Goal: Task Accomplishment & Management: Manage account settings

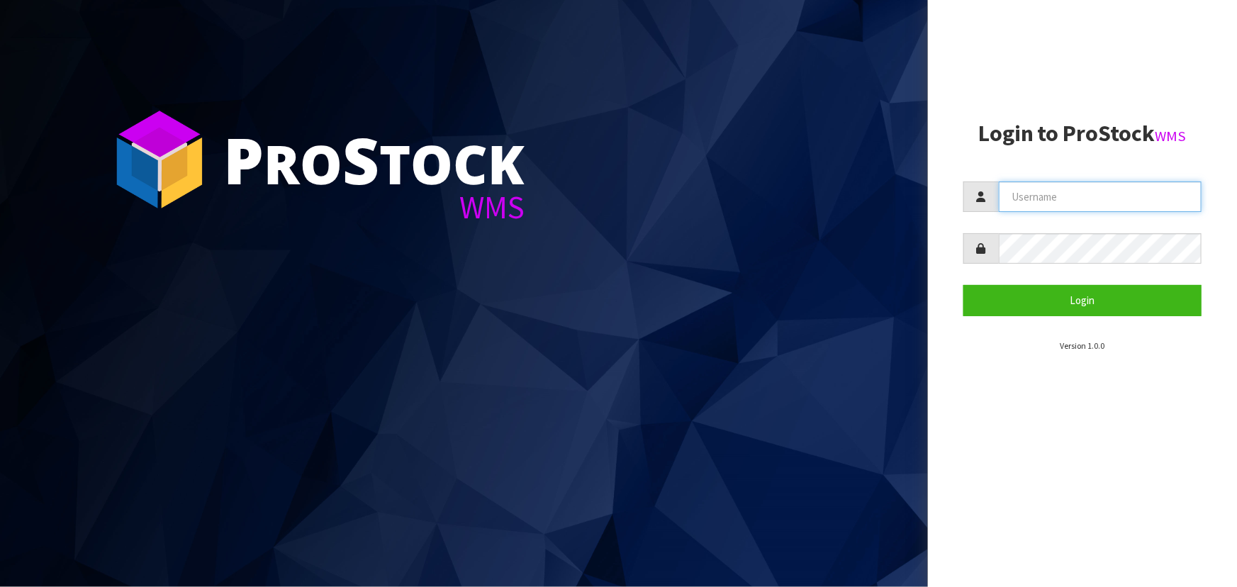
click at [649, 206] on input "text" at bounding box center [1100, 197] width 203 height 30
type input "[PERSON_NAME][EMAIL_ADDRESS][DOMAIN_NAME]"
click at [649, 285] on button "Login" at bounding box center [1083, 300] width 238 height 30
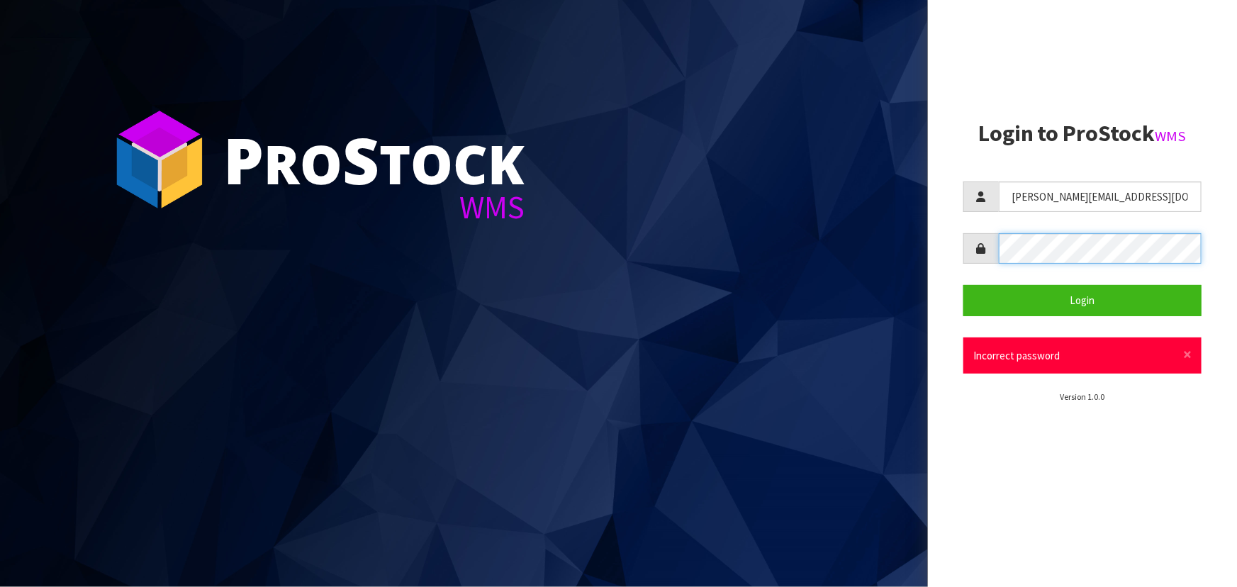
click at [649, 285] on button "Login" at bounding box center [1083, 300] width 238 height 30
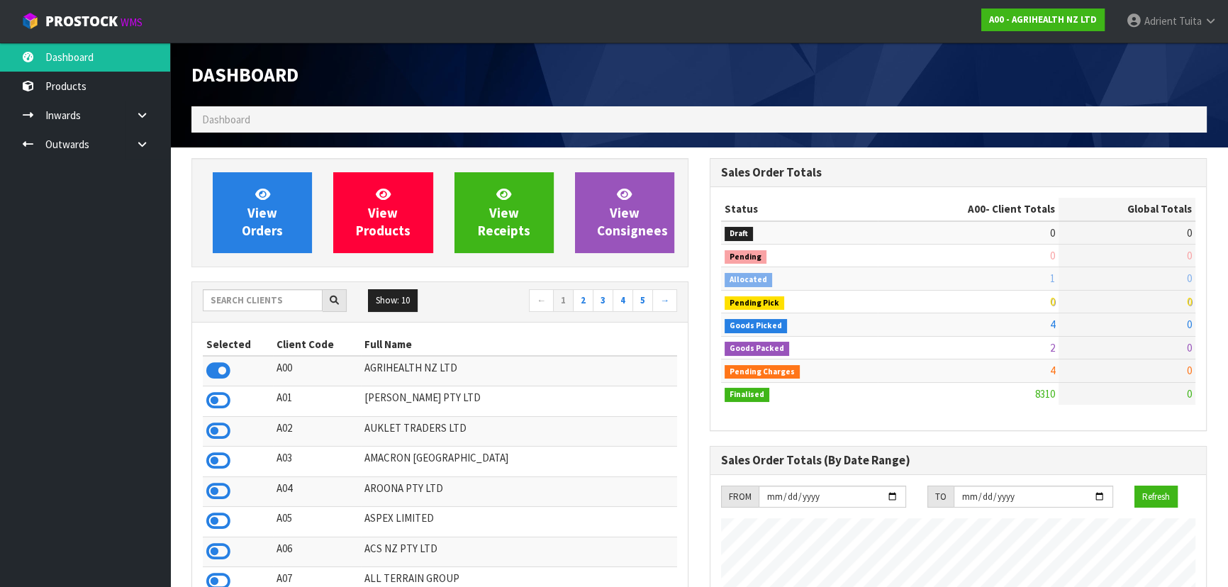
scroll to position [1072, 518]
drag, startPoint x: 220, startPoint y: 292, endPoint x: 220, endPoint y: 303, distance: 10.6
click at [220, 293] on input "text" at bounding box center [263, 300] width 120 height 22
type input "B07"
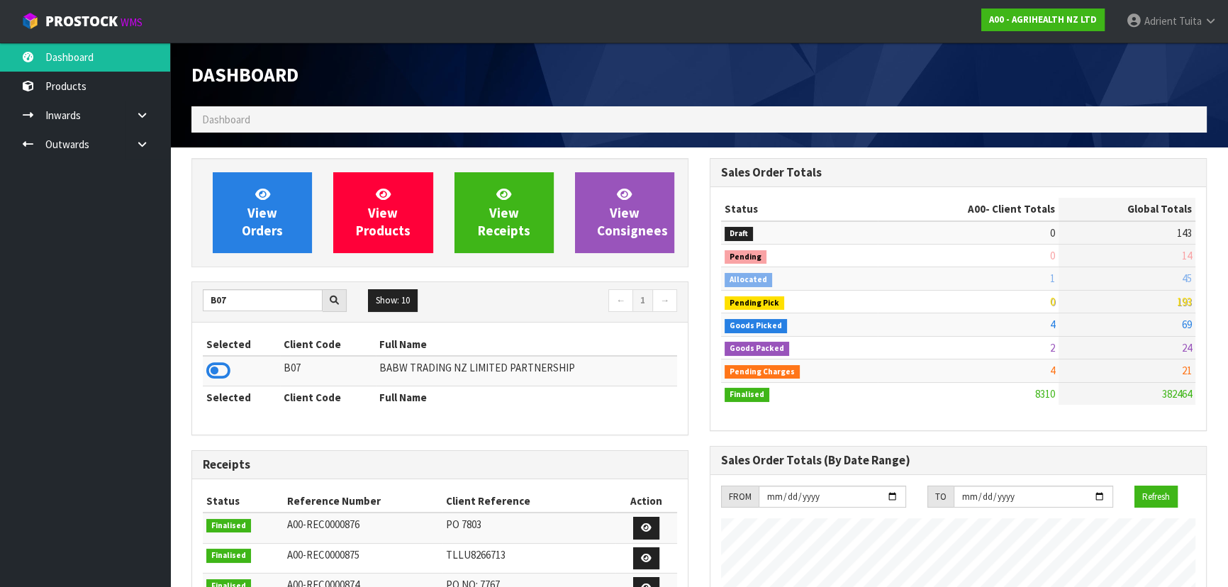
click at [217, 356] on td at bounding box center [241, 371] width 77 height 30
drag, startPoint x: 217, startPoint y: 357, endPoint x: 224, endPoint y: 370, distance: 15.2
click at [224, 370] on td at bounding box center [241, 371] width 77 height 30
drag, startPoint x: 224, startPoint y: 370, endPoint x: 238, endPoint y: 325, distance: 46.7
click at [225, 369] on icon at bounding box center [218, 370] width 24 height 21
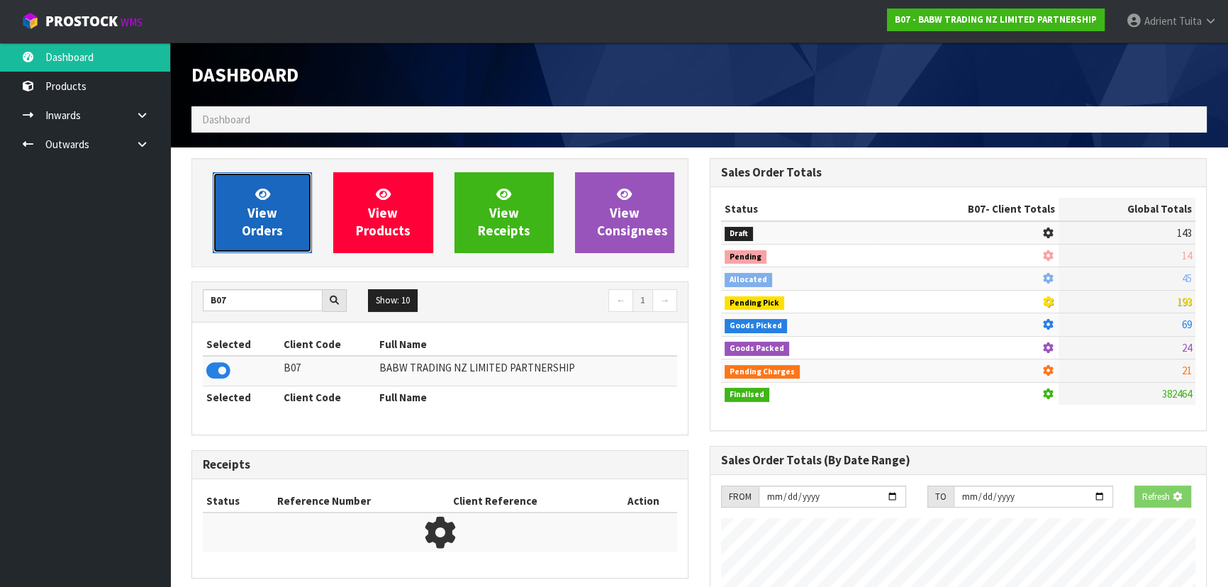
click at [288, 196] on link "View Orders" at bounding box center [262, 212] width 99 height 81
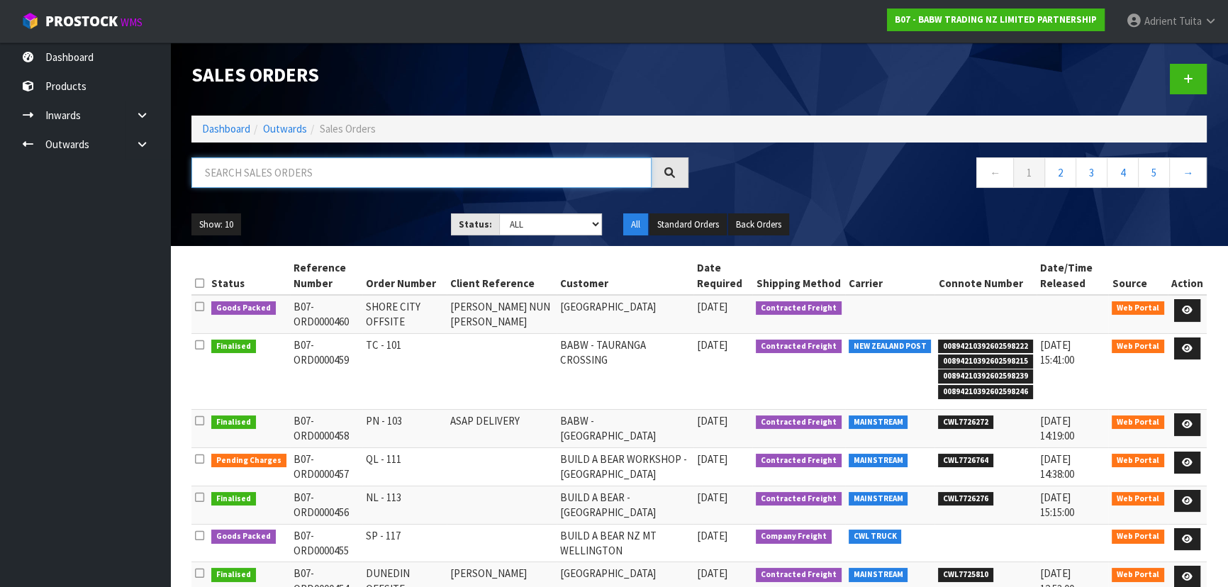
click at [352, 179] on input "text" at bounding box center [421, 172] width 460 height 30
type input "0446"
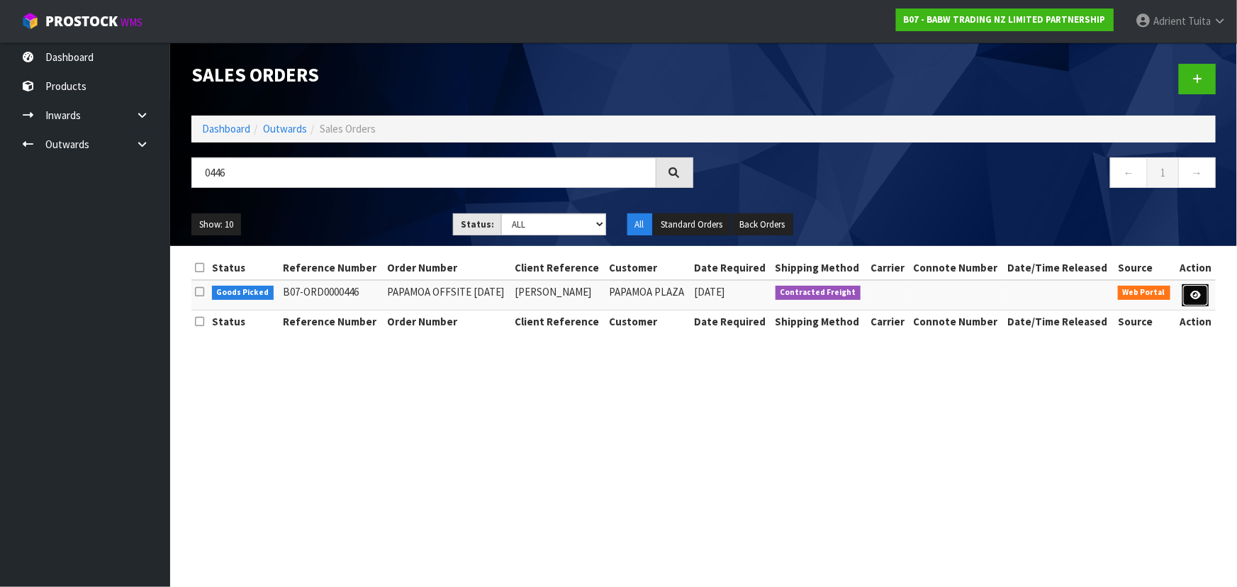
click at [649, 295] on icon at bounding box center [1195, 295] width 11 height 9
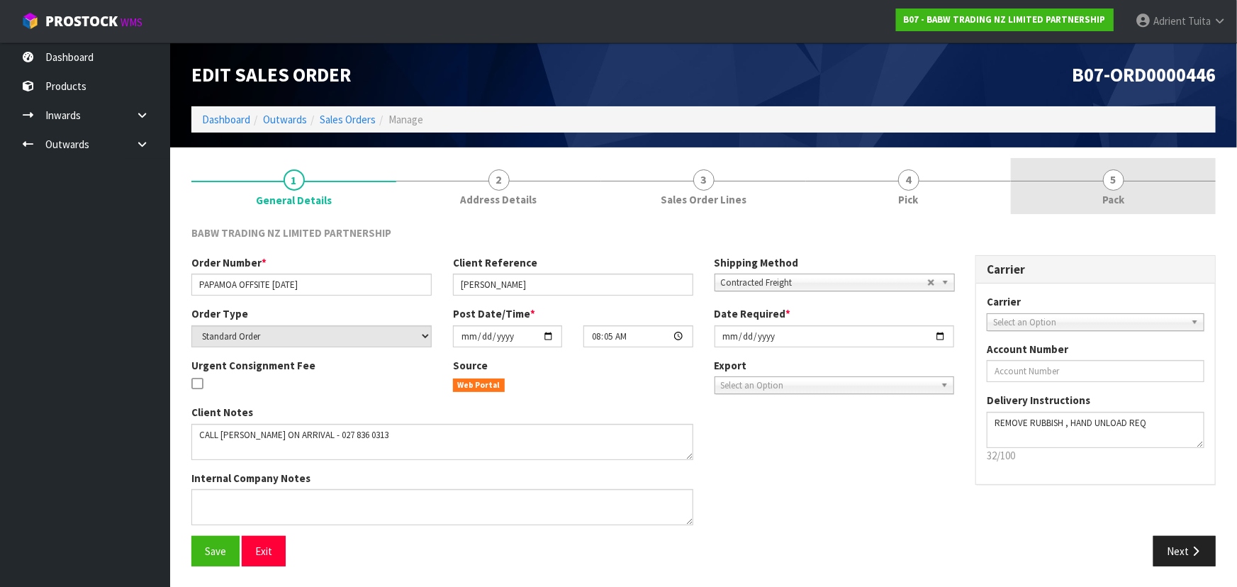
click at [649, 203] on span "Pack" at bounding box center [1113, 199] width 22 height 15
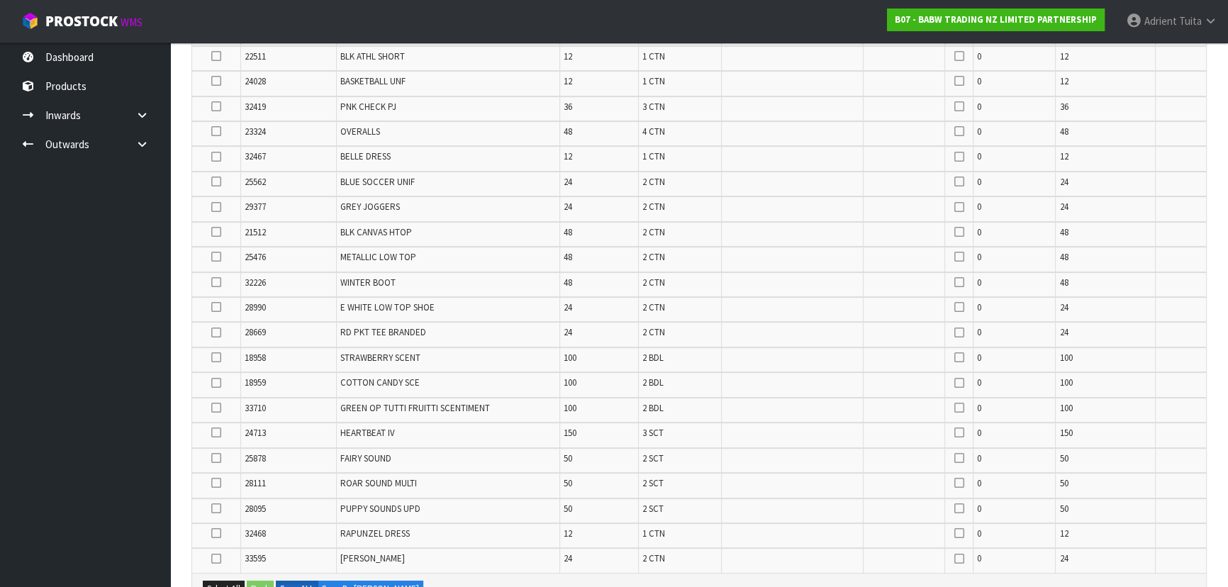
scroll to position [837, 0]
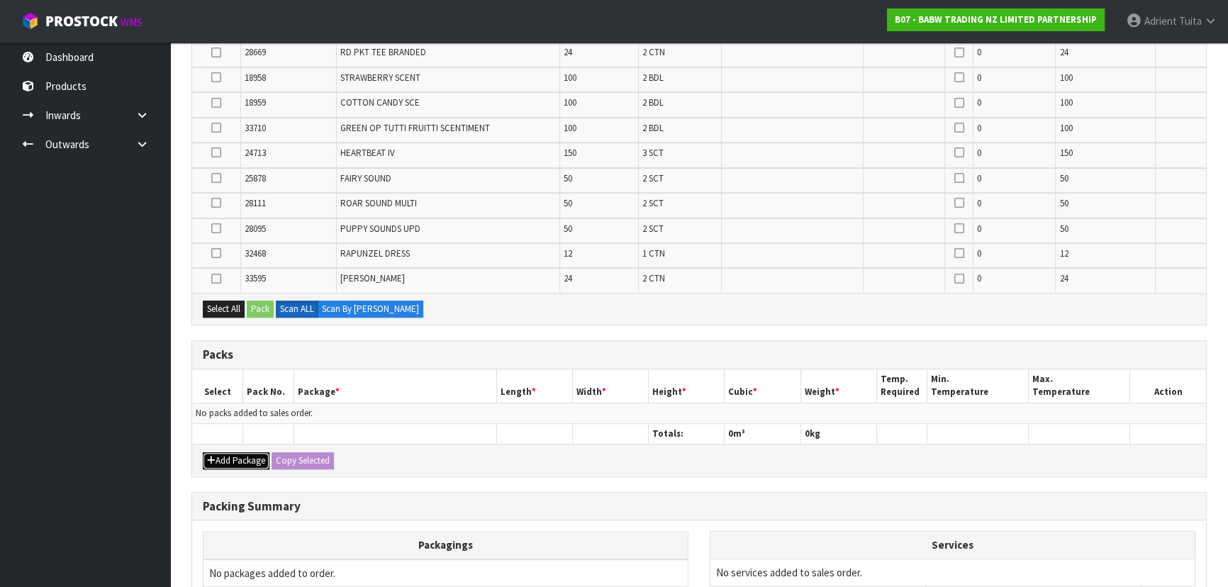
click at [213, 386] on icon "button" at bounding box center [211, 460] width 9 height 9
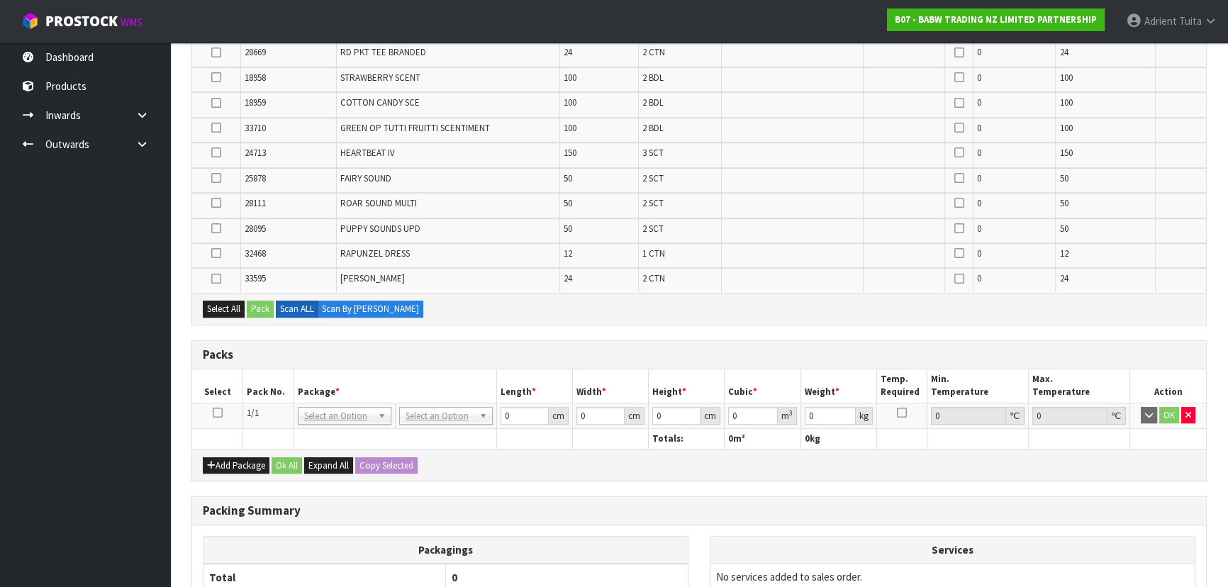
click at [216, 386] on td at bounding box center [217, 416] width 51 height 26
click at [216, 386] on icon at bounding box center [218, 413] width 10 height 1
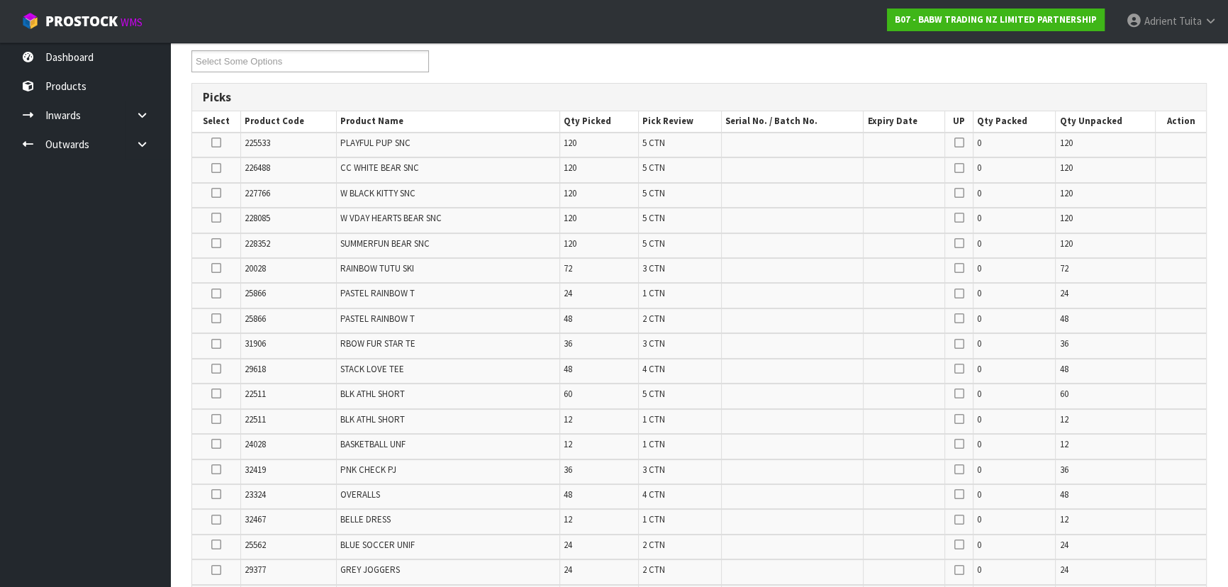
scroll to position [0, 0]
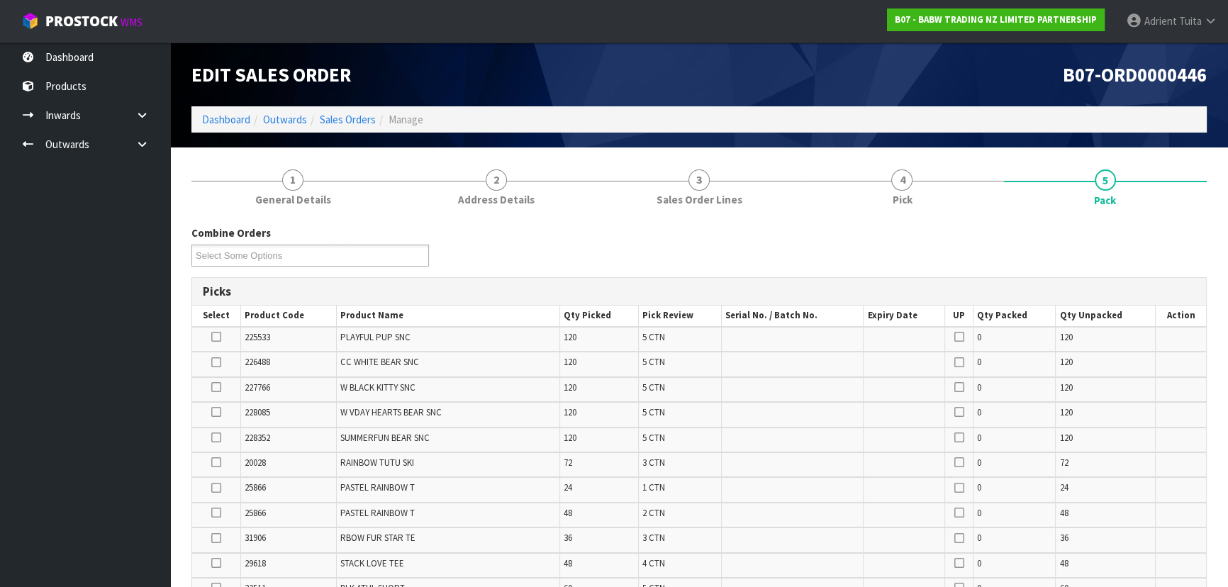
click at [214, 337] on icon at bounding box center [216, 337] width 10 height 1
click at [0, 0] on input "checkbox" at bounding box center [0, 0] width 0 height 0
click at [214, 362] on icon at bounding box center [216, 362] width 10 height 1
click at [0, 0] on input "checkbox" at bounding box center [0, 0] width 0 height 0
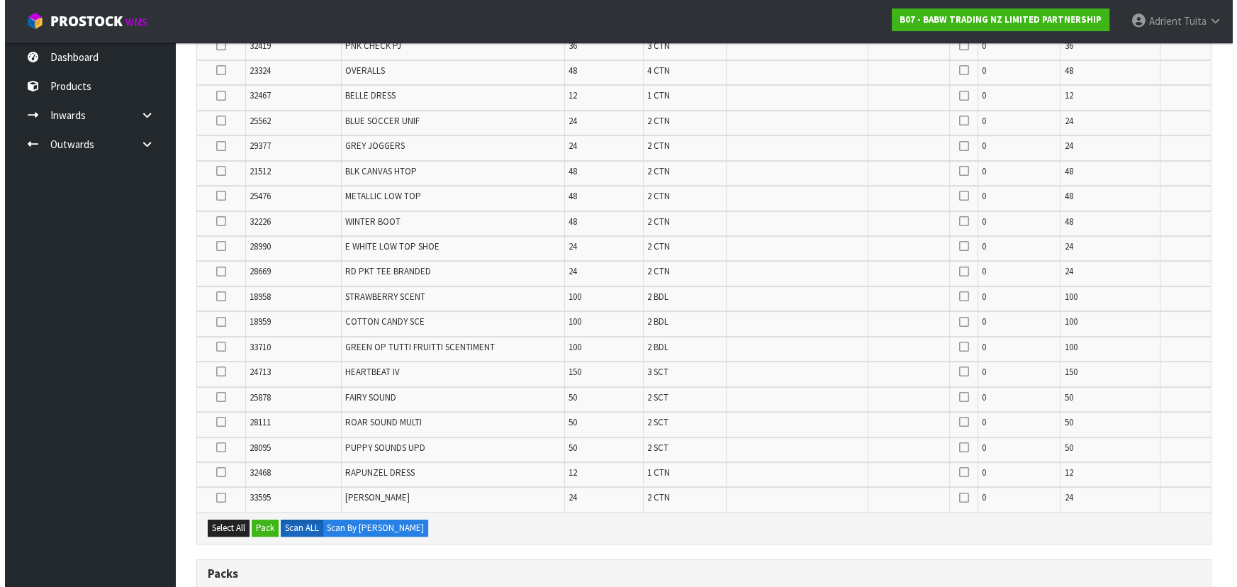
scroll to position [773, 0]
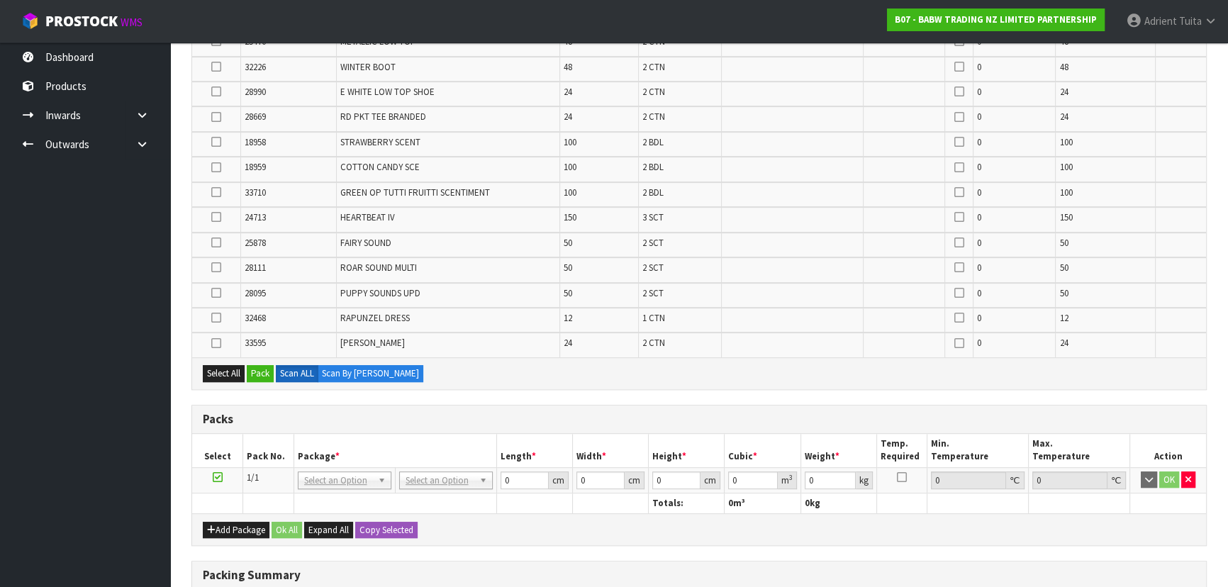
click at [214, 320] on td at bounding box center [216, 320] width 49 height 25
click at [218, 287] on label at bounding box center [216, 293] width 10 height 13
click at [0, 0] on input "checkbox" at bounding box center [0, 0] width 0 height 0
click at [218, 293] on icon at bounding box center [216, 293] width 10 height 1
click at [0, 0] on input "checkbox" at bounding box center [0, 0] width 0 height 0
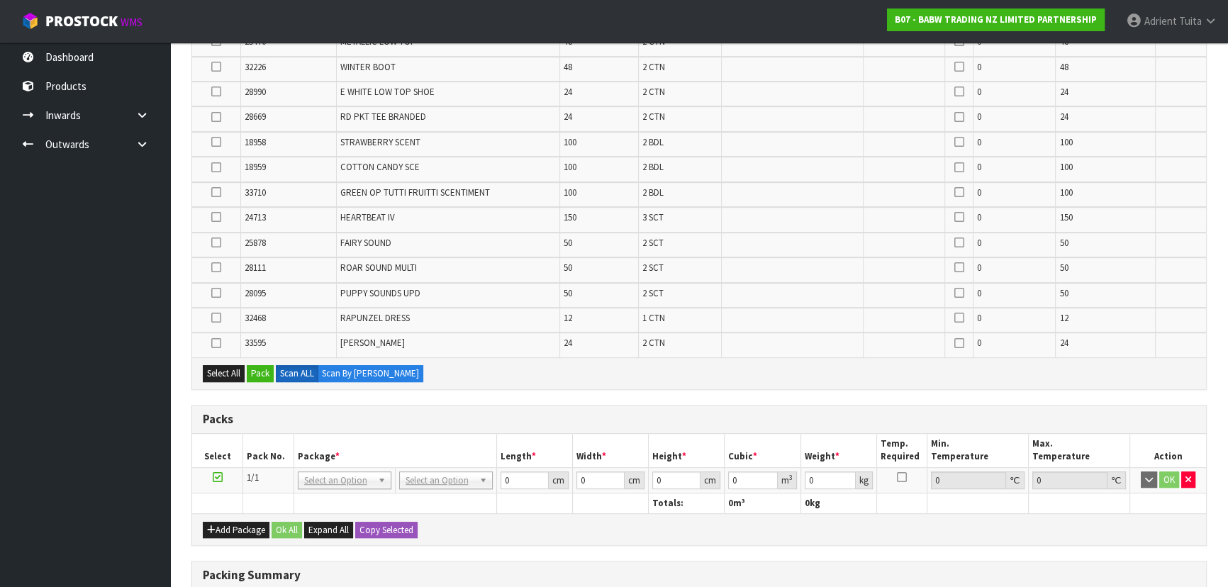
click at [217, 283] on td at bounding box center [216, 295] width 49 height 25
click at [217, 287] on label at bounding box center [216, 293] width 10 height 13
click at [0, 0] on input "checkbox" at bounding box center [0, 0] width 0 height 0
click at [218, 267] on icon at bounding box center [216, 267] width 10 height 1
click at [0, 0] on input "checkbox" at bounding box center [0, 0] width 0 height 0
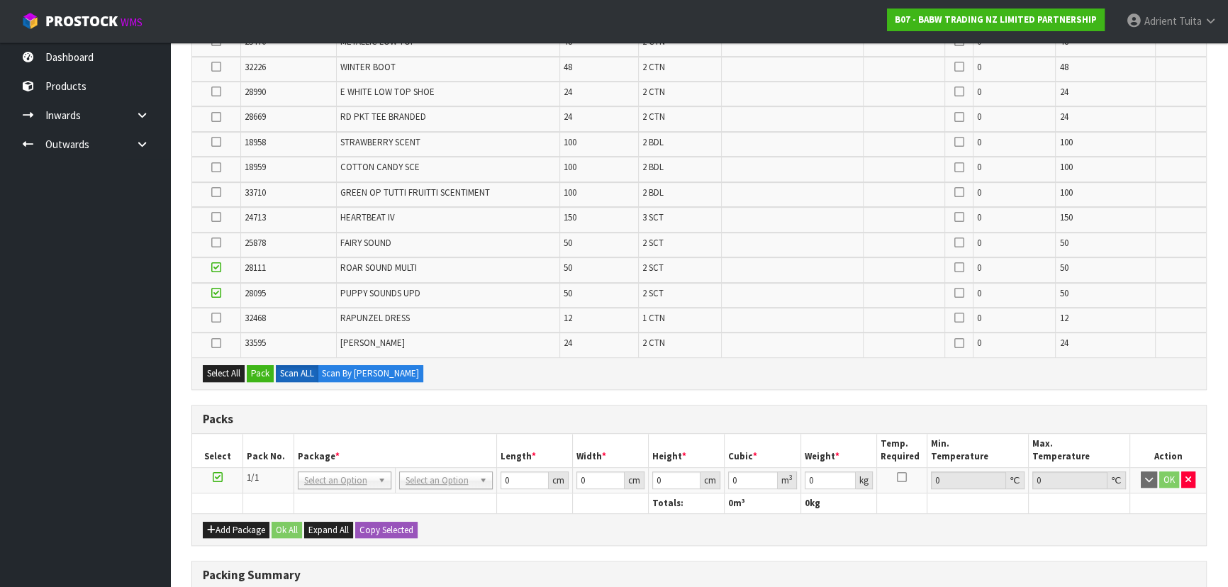
click at [218, 242] on icon at bounding box center [216, 242] width 10 height 1
click at [0, 0] on input "checkbox" at bounding box center [0, 0] width 0 height 0
click at [216, 318] on icon at bounding box center [216, 318] width 10 height 1
click at [0, 0] on input "checkbox" at bounding box center [0, 0] width 0 height 0
click at [216, 343] on icon at bounding box center [216, 343] width 10 height 1
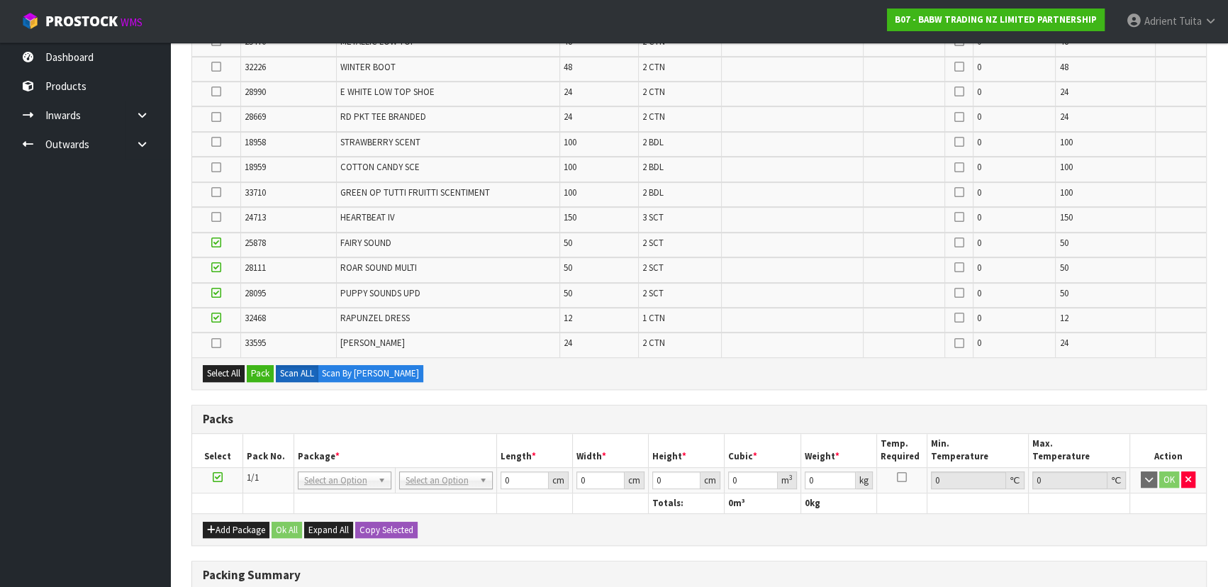
click at [0, 0] on input "checkbox" at bounding box center [0, 0] width 0 height 0
click at [219, 217] on icon at bounding box center [216, 217] width 10 height 1
click at [0, 0] on input "checkbox" at bounding box center [0, 0] width 0 height 0
click at [218, 192] on icon at bounding box center [216, 192] width 10 height 1
click at [0, 0] on input "checkbox" at bounding box center [0, 0] width 0 height 0
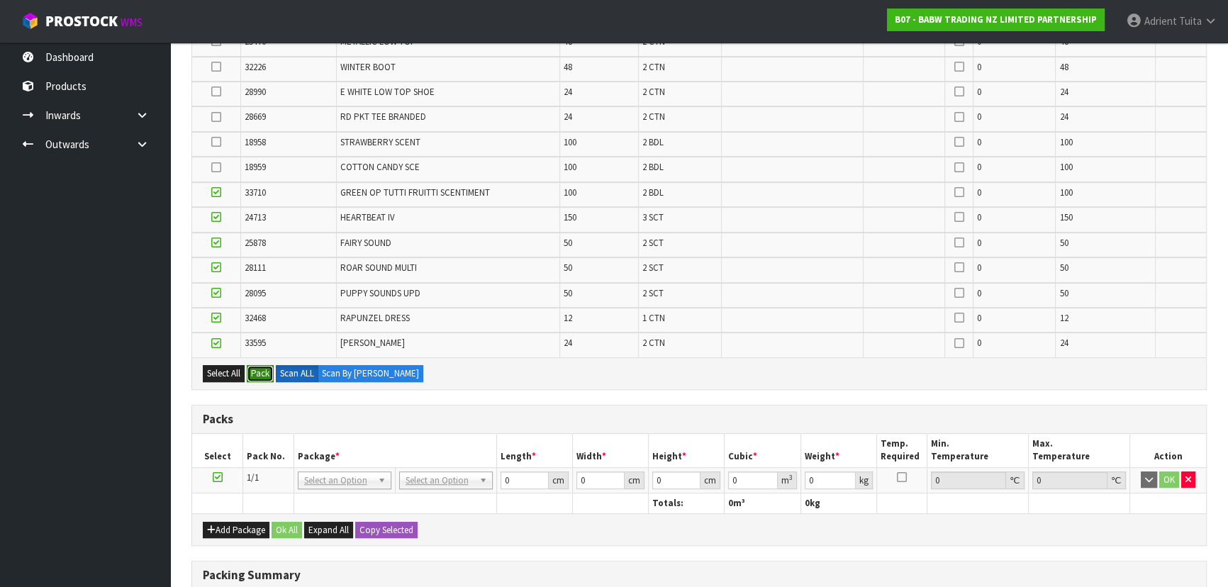
click at [251, 365] on button "Pack" at bounding box center [260, 373] width 27 height 17
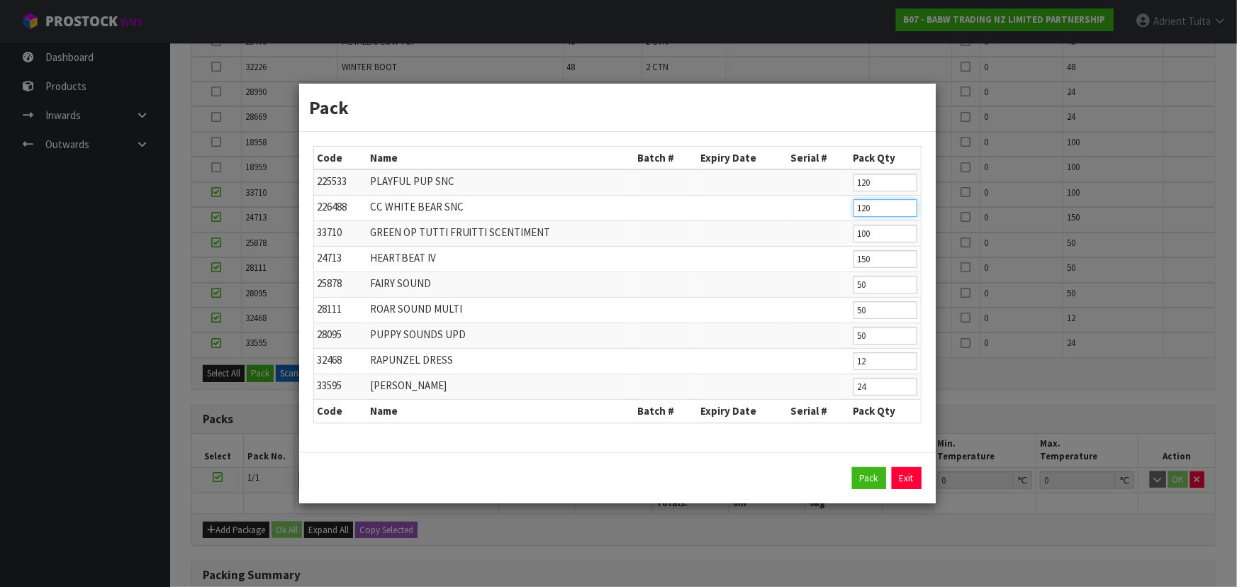
click at [649, 213] on input "120" at bounding box center [886, 208] width 64 height 18
type input "96"
click at [649, 386] on button "Pack" at bounding box center [869, 478] width 34 height 23
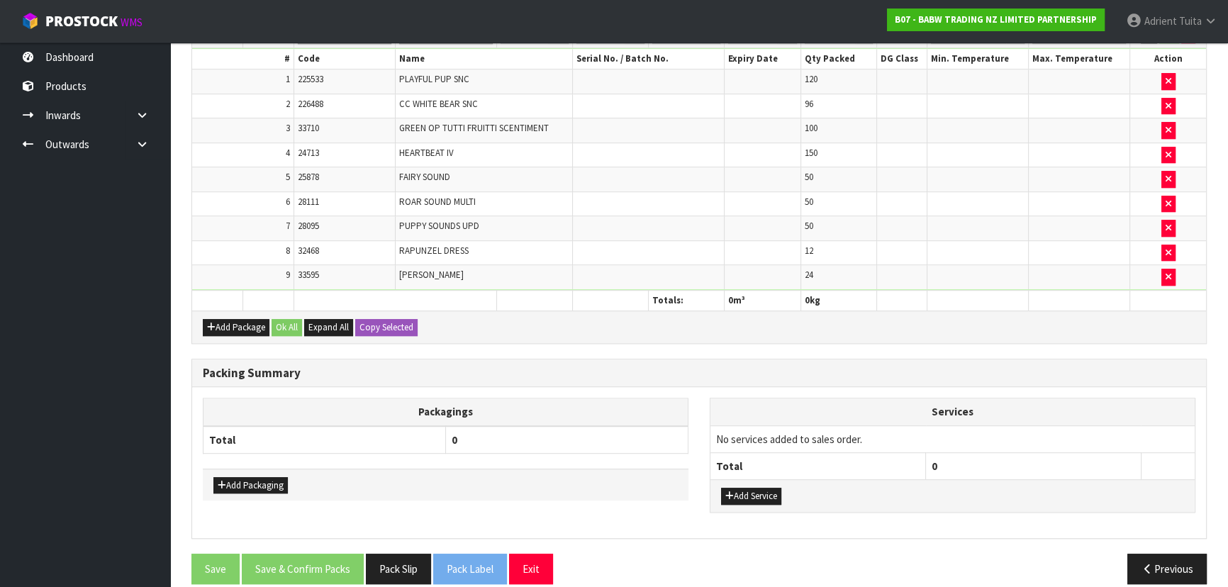
scroll to position [1027, 0]
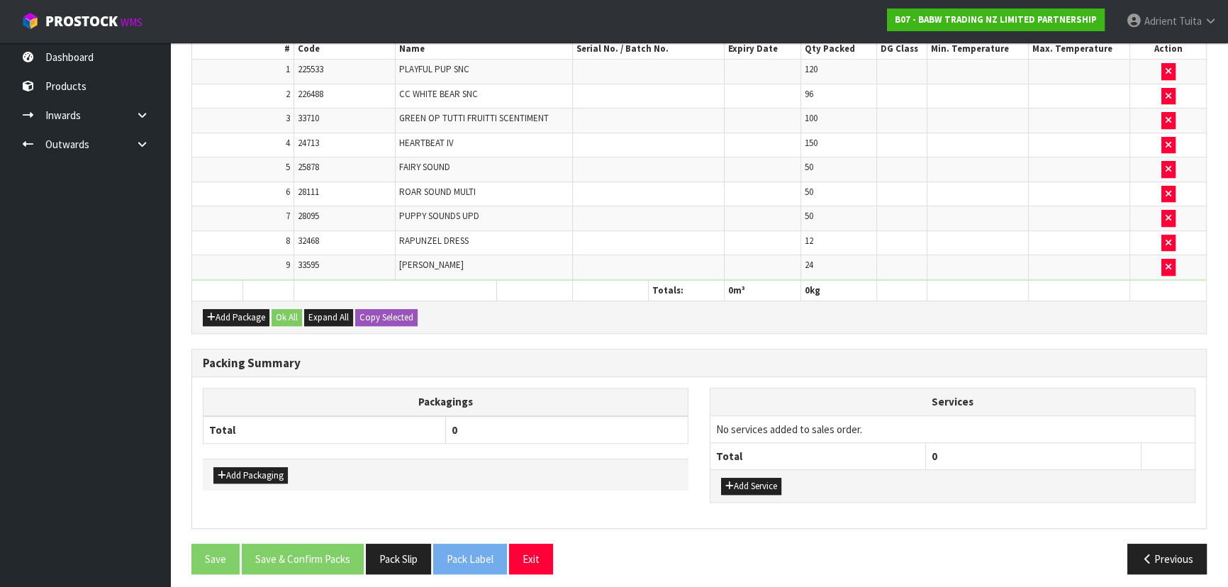
click at [219, 319] on div "Add Package Ok All Expand All Copy Selected" at bounding box center [699, 317] width 1014 height 32
click at [211, 313] on icon "button" at bounding box center [211, 317] width 9 height 9
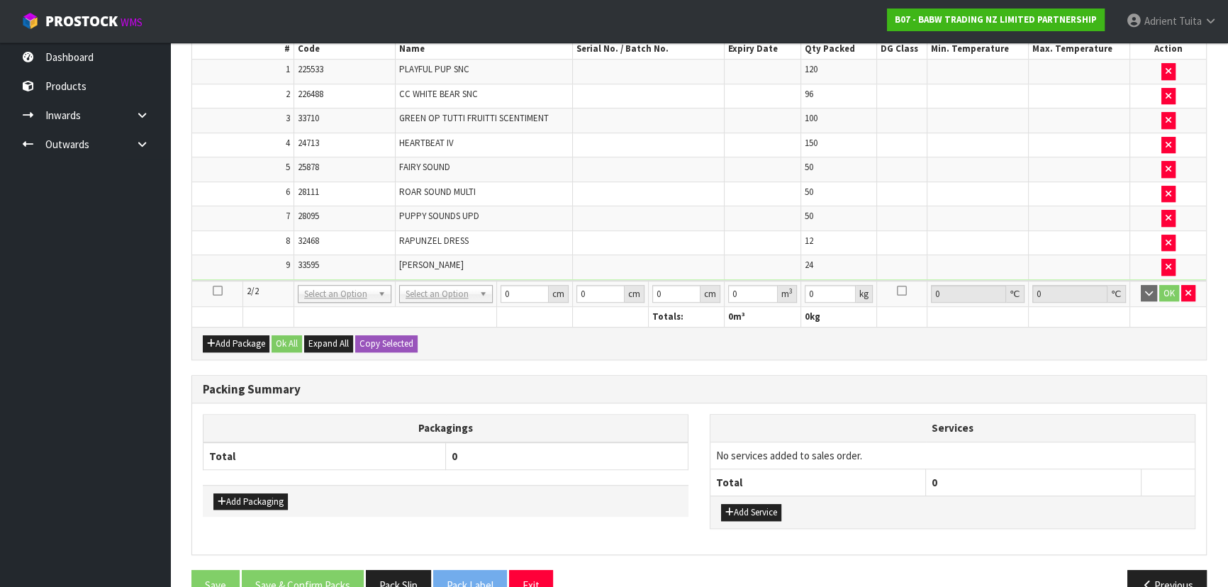
click at [216, 281] on td at bounding box center [217, 294] width 51 height 26
click at [216, 291] on icon at bounding box center [218, 291] width 10 height 1
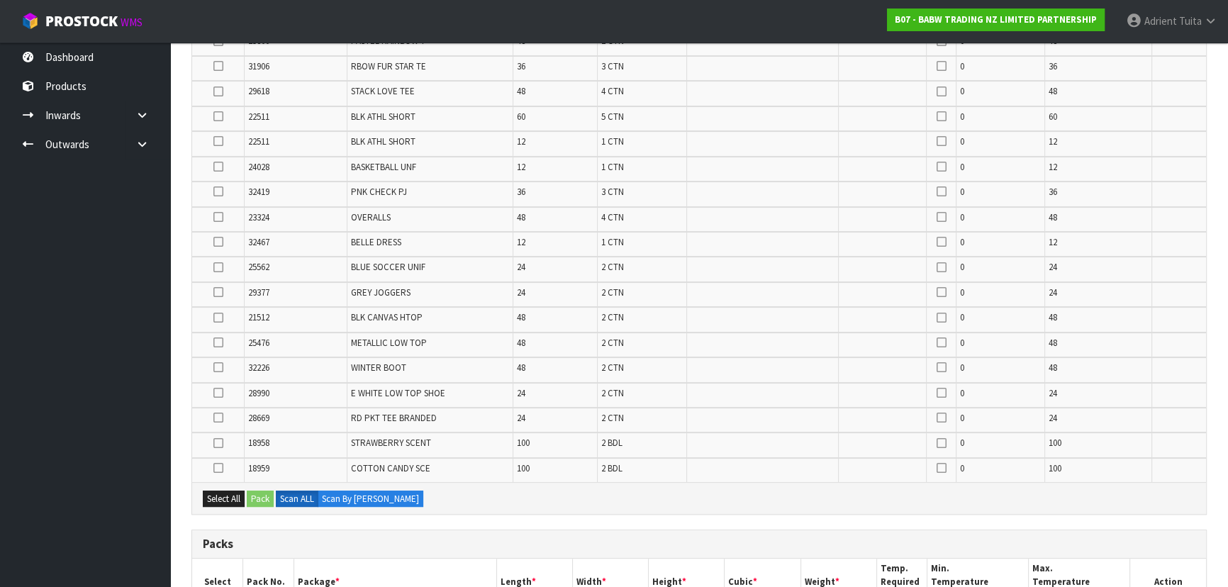
scroll to position [0, 0]
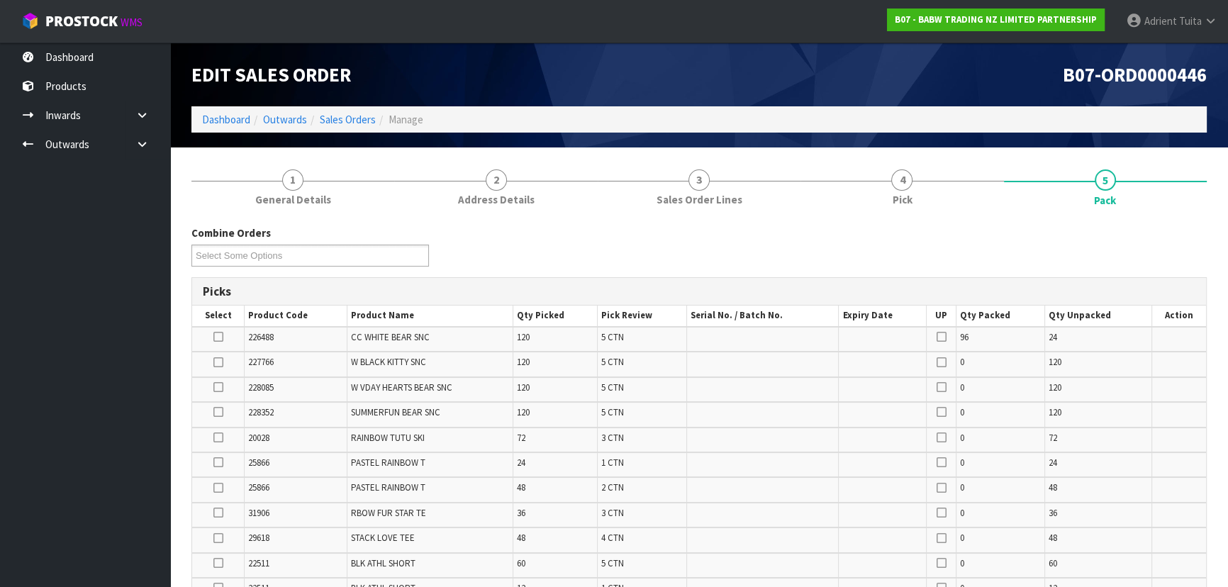
click at [218, 337] on icon at bounding box center [218, 337] width 10 height 1
click at [0, 0] on input "checkbox" at bounding box center [0, 0] width 0 height 0
click at [218, 362] on icon at bounding box center [218, 362] width 10 height 1
click at [0, 0] on input "checkbox" at bounding box center [0, 0] width 0 height 0
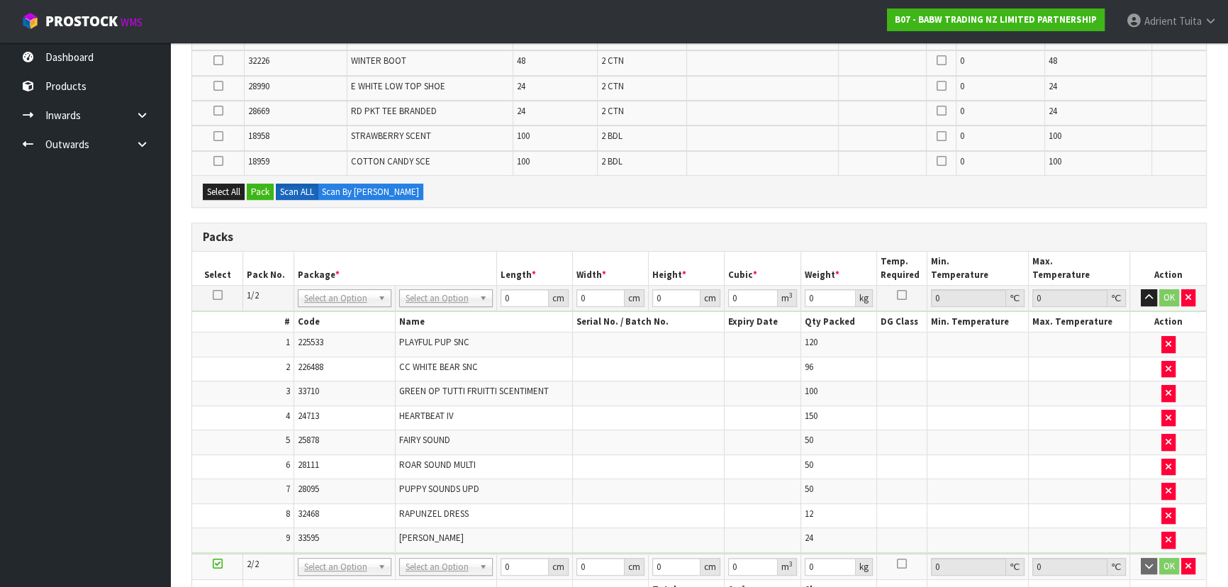
scroll to position [773, 0]
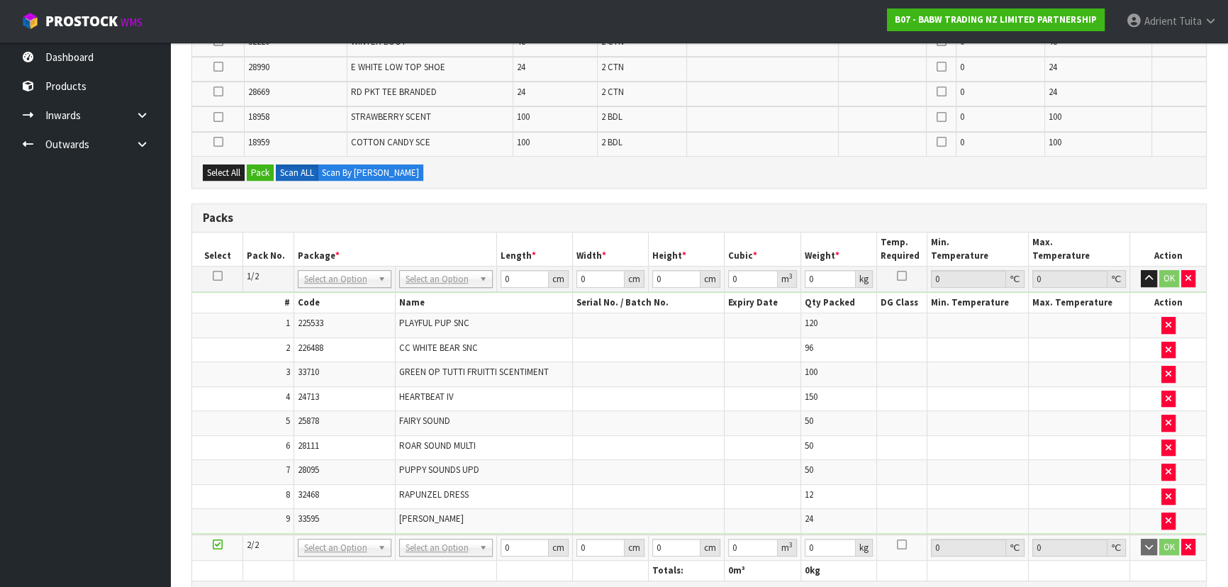
click at [219, 142] on icon at bounding box center [218, 142] width 10 height 1
click at [0, 0] on input "checkbox" at bounding box center [0, 0] width 0 height 0
click at [216, 118] on label at bounding box center [218, 117] width 10 height 13
click at [0, 0] on input "checkbox" at bounding box center [0, 0] width 0 height 0
click at [219, 91] on icon at bounding box center [218, 91] width 10 height 1
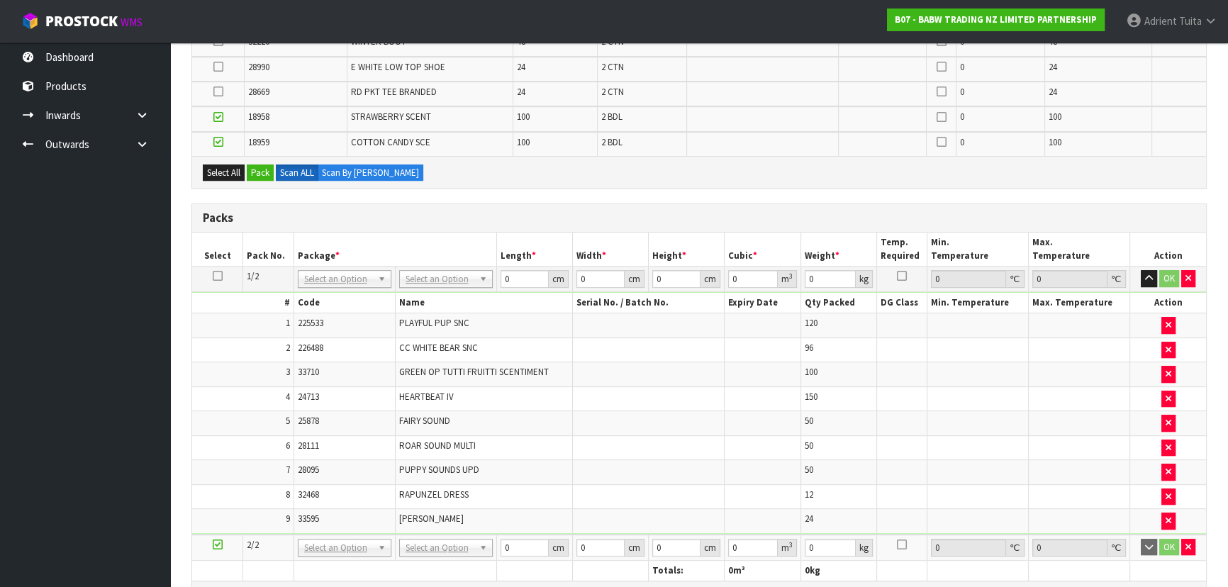
click at [0, 0] on input "checkbox" at bounding box center [0, 0] width 0 height 0
click at [223, 62] on label at bounding box center [218, 67] width 10 height 13
click at [0, 0] on input "checkbox" at bounding box center [0, 0] width 0 height 0
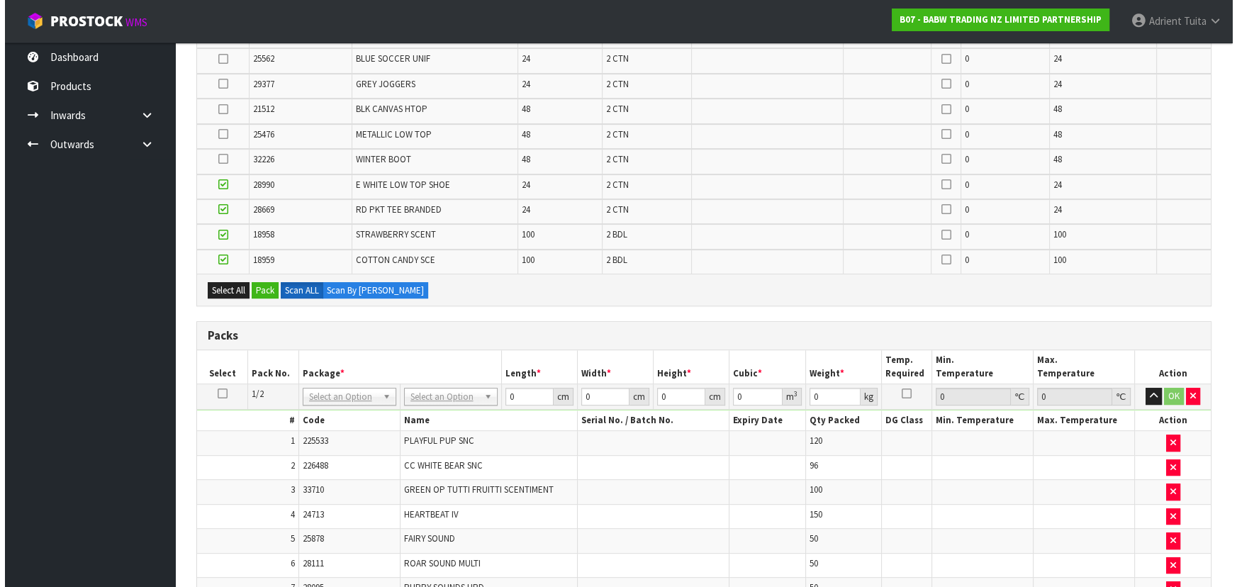
scroll to position [515, 0]
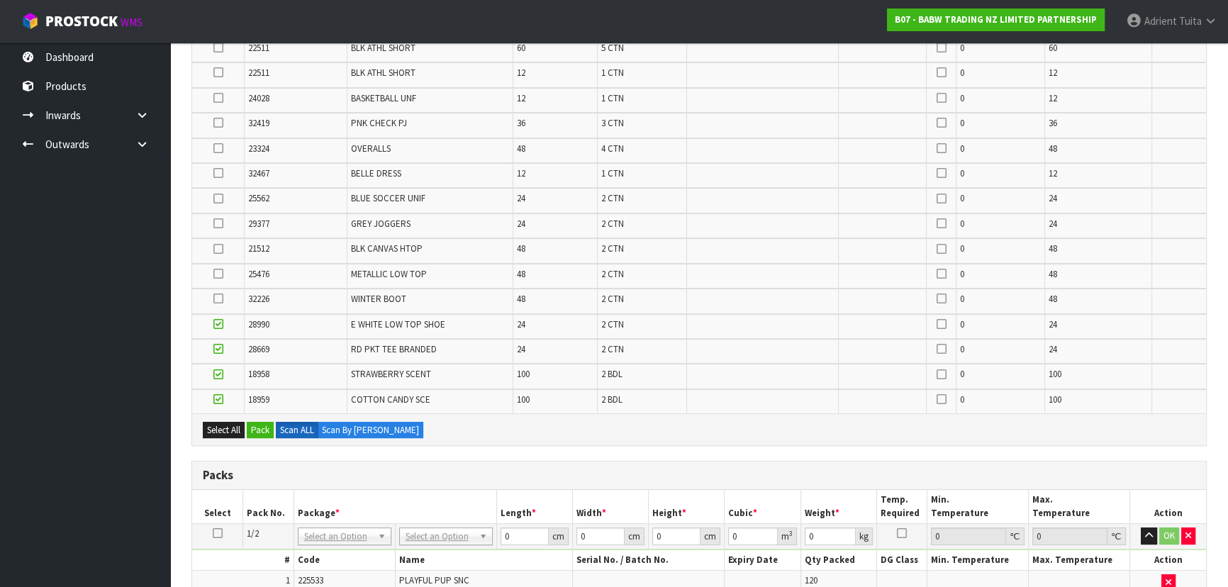
drag, startPoint x: 214, startPoint y: 296, endPoint x: 214, endPoint y: 288, distance: 7.8
click at [215, 298] on icon at bounding box center [218, 298] width 10 height 1
click at [0, 0] on input "checkbox" at bounding box center [0, 0] width 0 height 0
click at [216, 274] on icon at bounding box center [218, 274] width 10 height 1
click at [0, 0] on input "checkbox" at bounding box center [0, 0] width 0 height 0
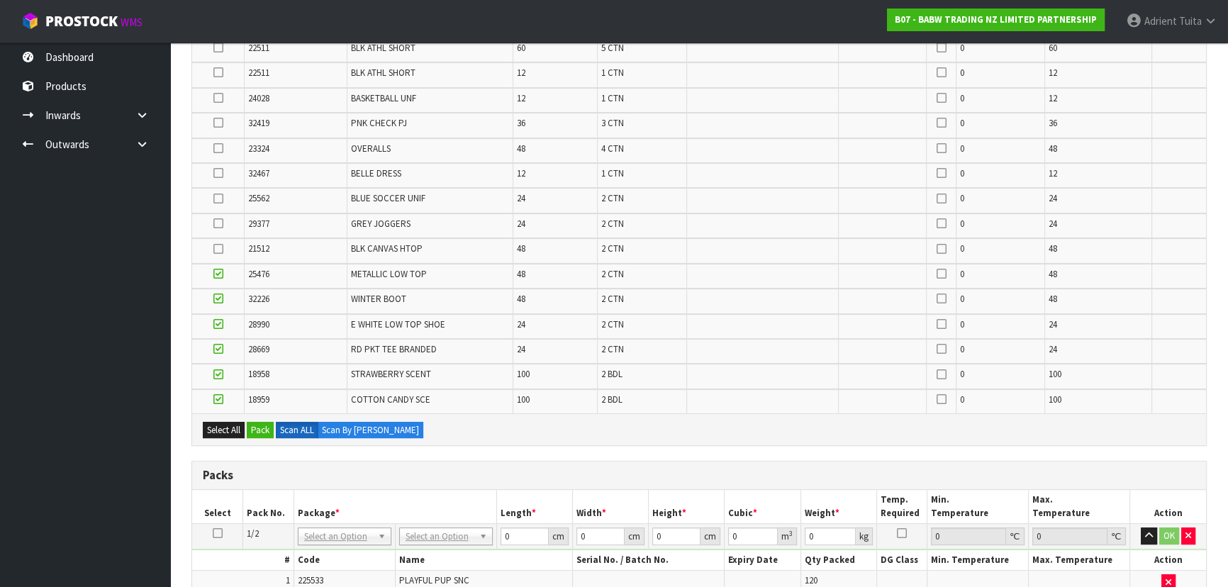
click at [220, 249] on icon at bounding box center [218, 249] width 10 height 1
click at [0, 0] on input "checkbox" at bounding box center [0, 0] width 0 height 0
click at [224, 218] on td at bounding box center [218, 225] width 52 height 25
click at [223, 220] on td at bounding box center [218, 225] width 52 height 25
click at [221, 223] on icon at bounding box center [218, 223] width 10 height 1
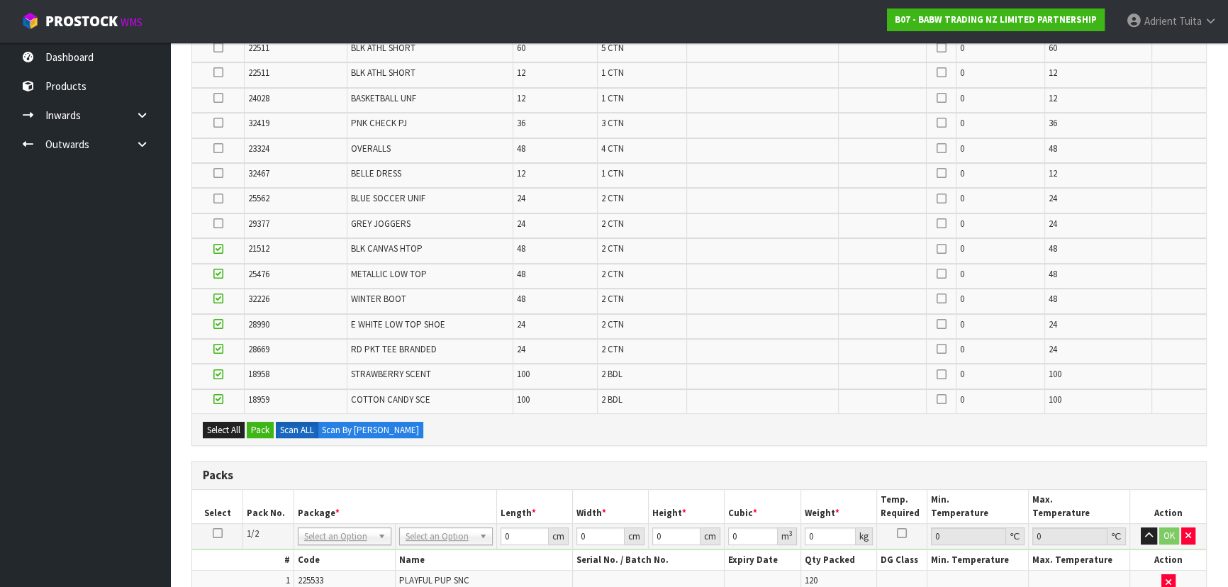
click at [0, 0] on input "checkbox" at bounding box center [0, 0] width 0 height 0
click at [220, 199] on icon at bounding box center [218, 199] width 10 height 1
click at [0, 0] on input "checkbox" at bounding box center [0, 0] width 0 height 0
click at [218, 173] on icon at bounding box center [218, 173] width 10 height 1
click at [0, 0] on input "checkbox" at bounding box center [0, 0] width 0 height 0
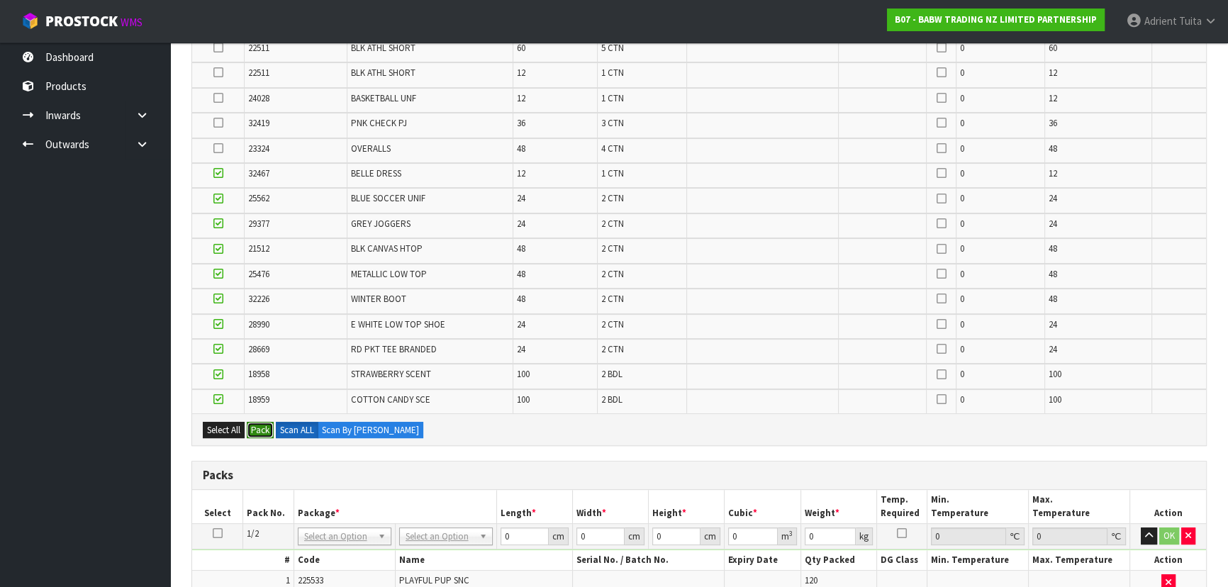
click at [269, 386] on button "Pack" at bounding box center [260, 430] width 27 height 17
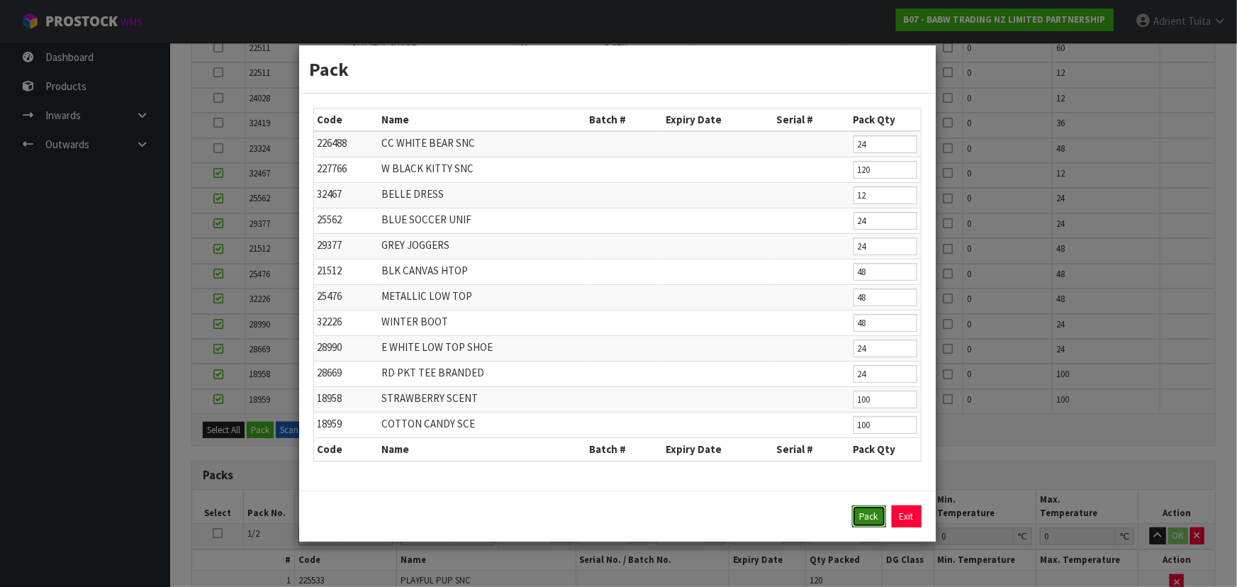
click at [649, 386] on button "Pack" at bounding box center [869, 517] width 34 height 23
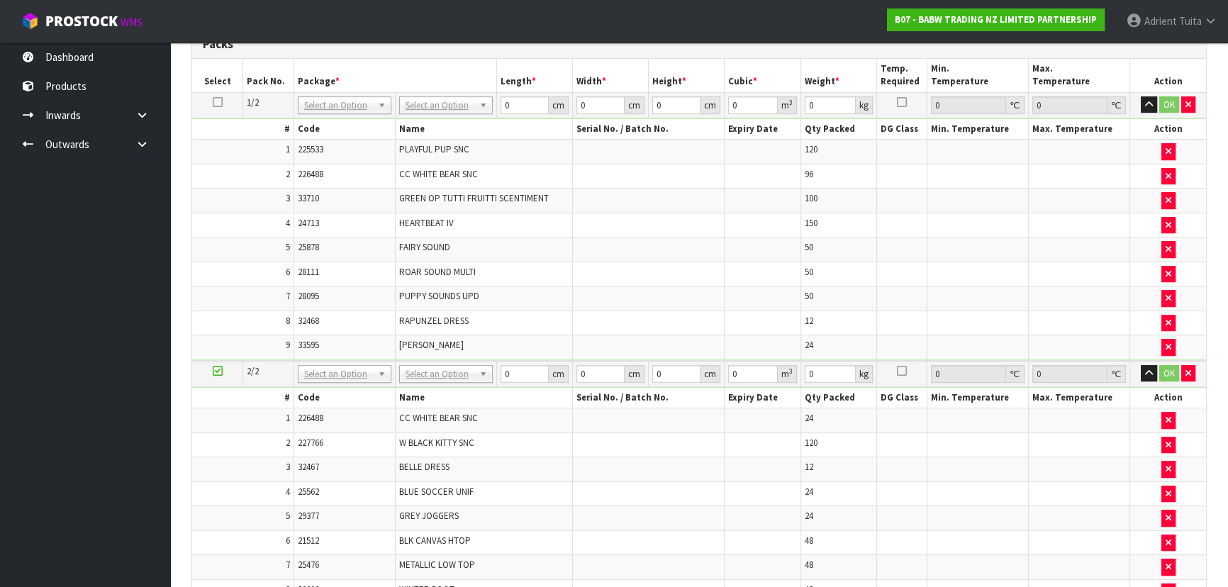
scroll to position [917, 0]
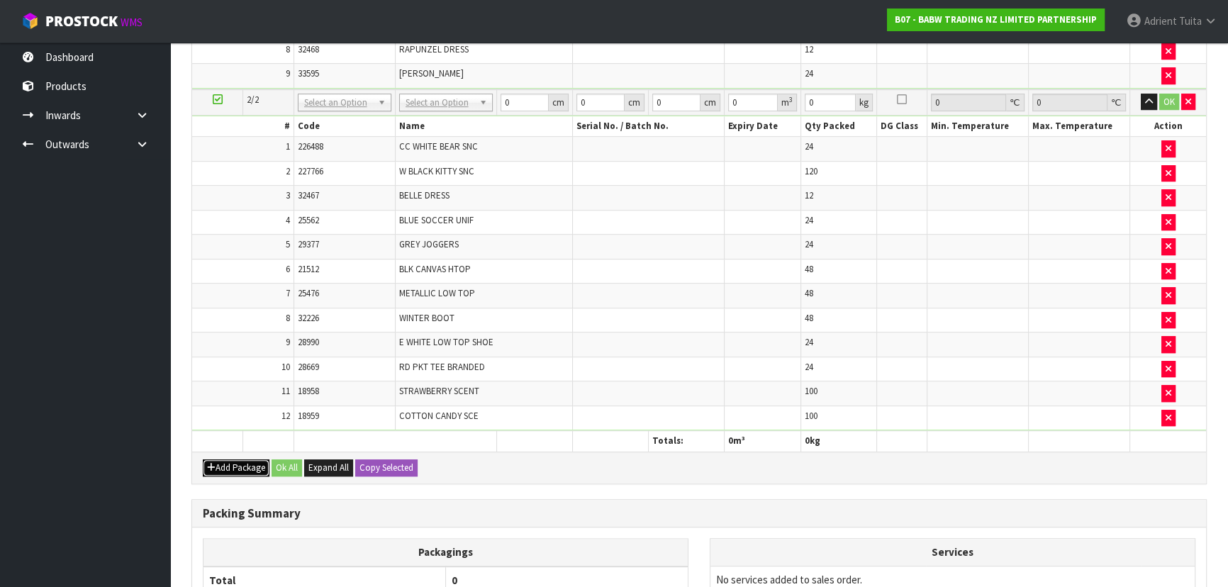
click at [225, 386] on button "Add Package" at bounding box center [236, 467] width 67 height 17
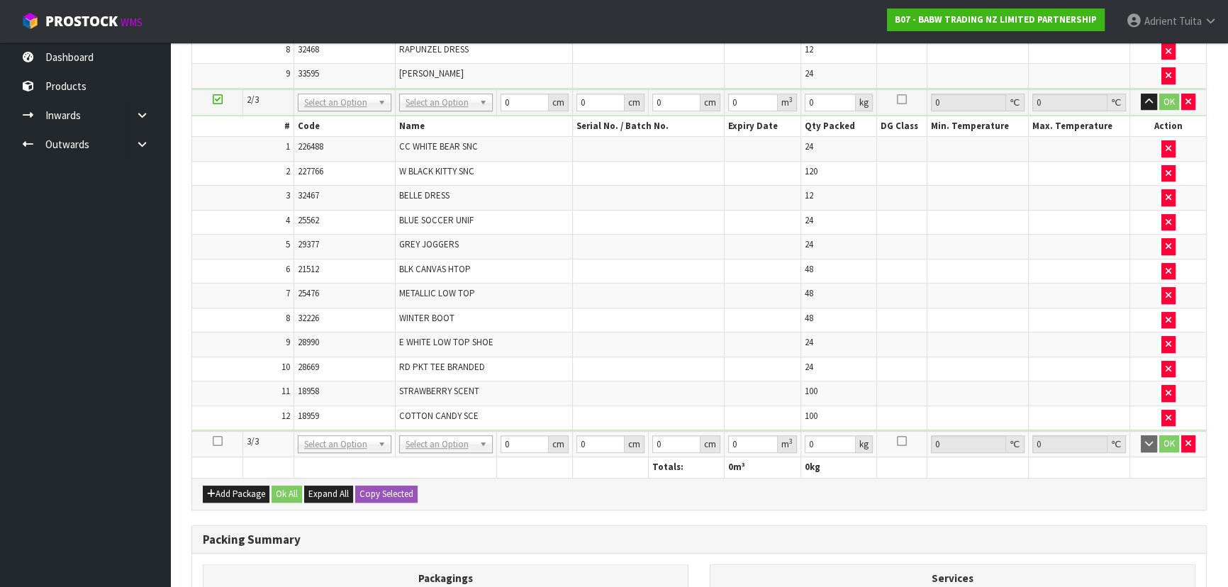
click at [216, 386] on icon at bounding box center [218, 441] width 10 height 1
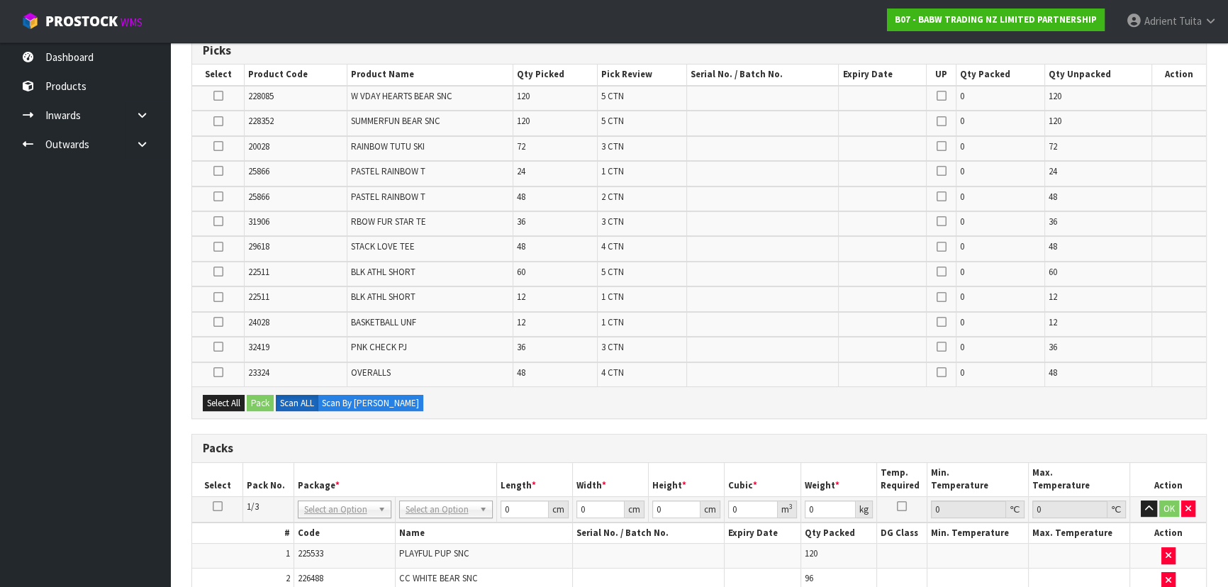
scroll to position [143, 0]
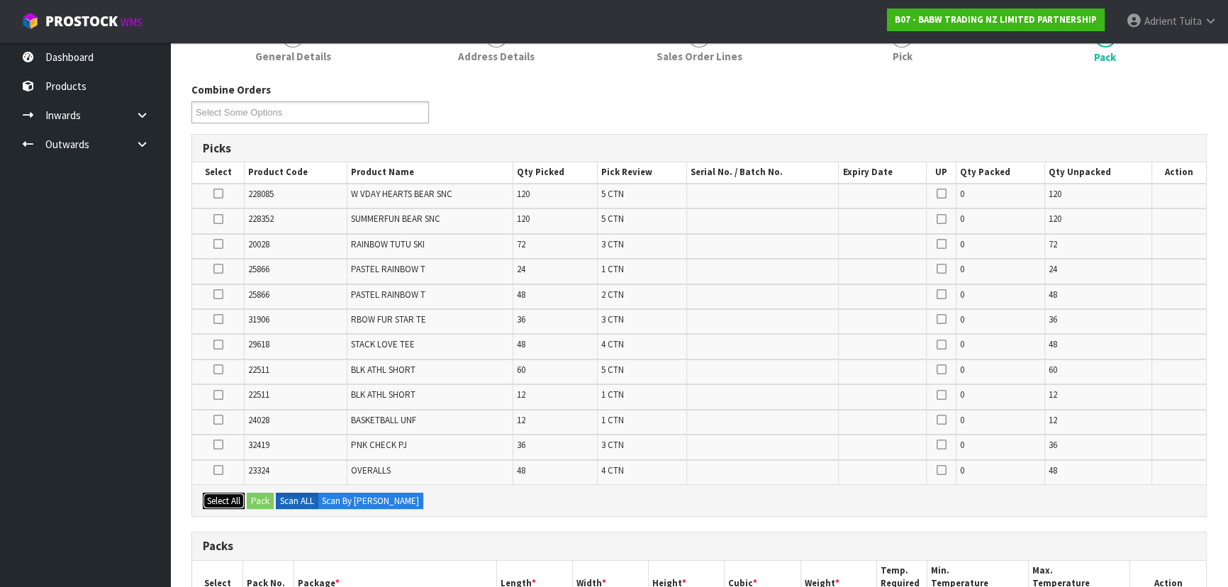
drag, startPoint x: 223, startPoint y: 497, endPoint x: 240, endPoint y: 498, distance: 17.0
click at [223, 386] on button "Select All" at bounding box center [224, 501] width 42 height 17
click at [257, 386] on button "Pack" at bounding box center [260, 501] width 27 height 17
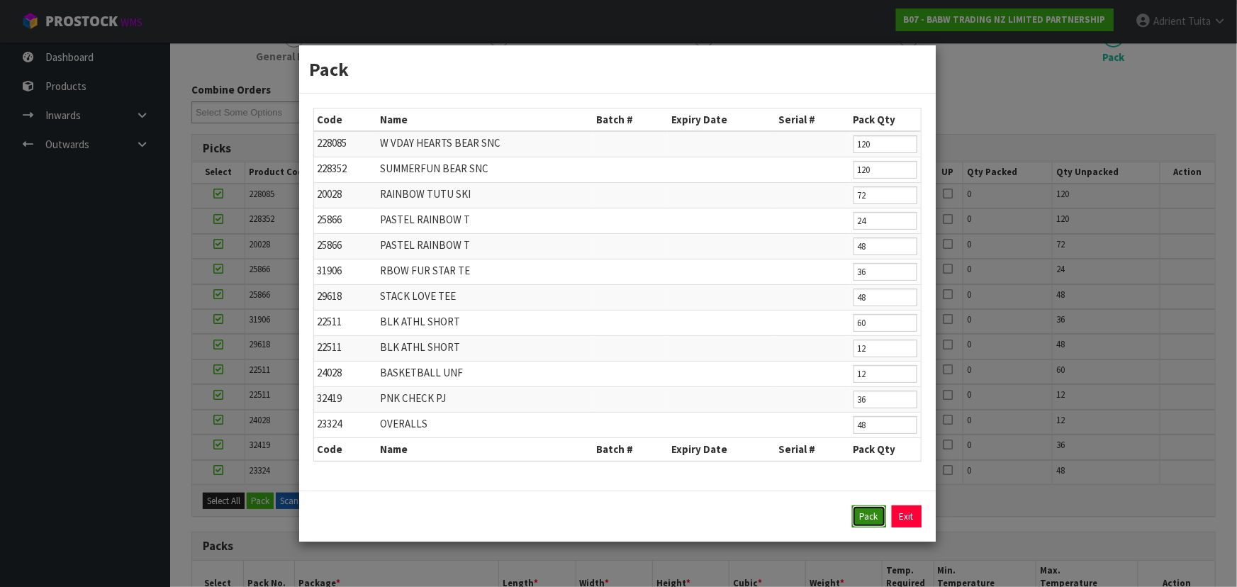
click at [649, 386] on button "Pack" at bounding box center [869, 517] width 34 height 23
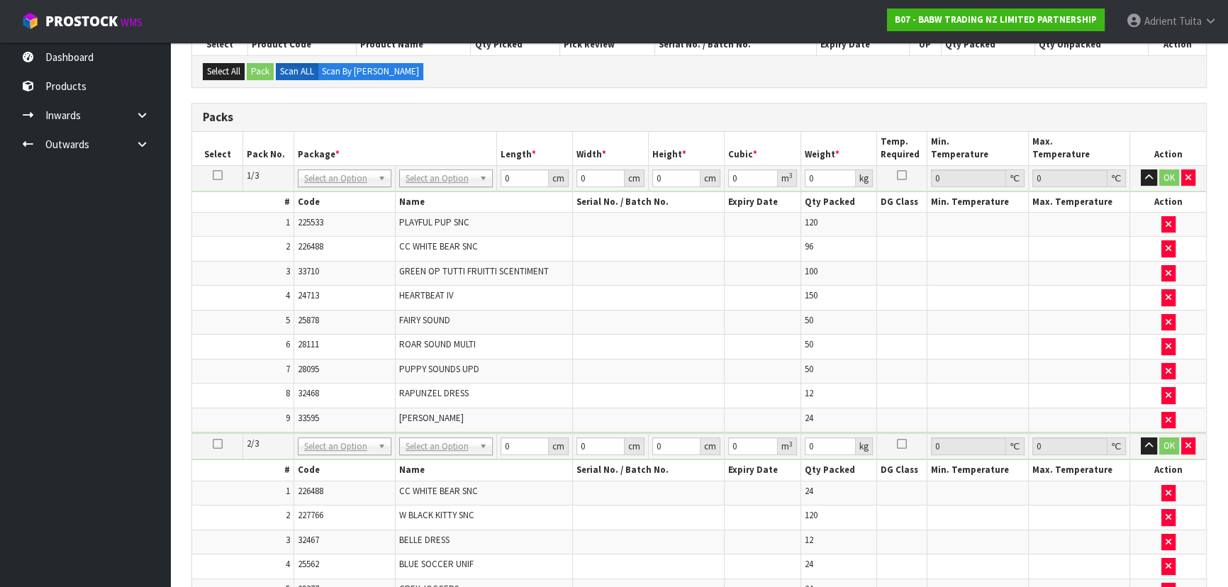
scroll to position [208, 0]
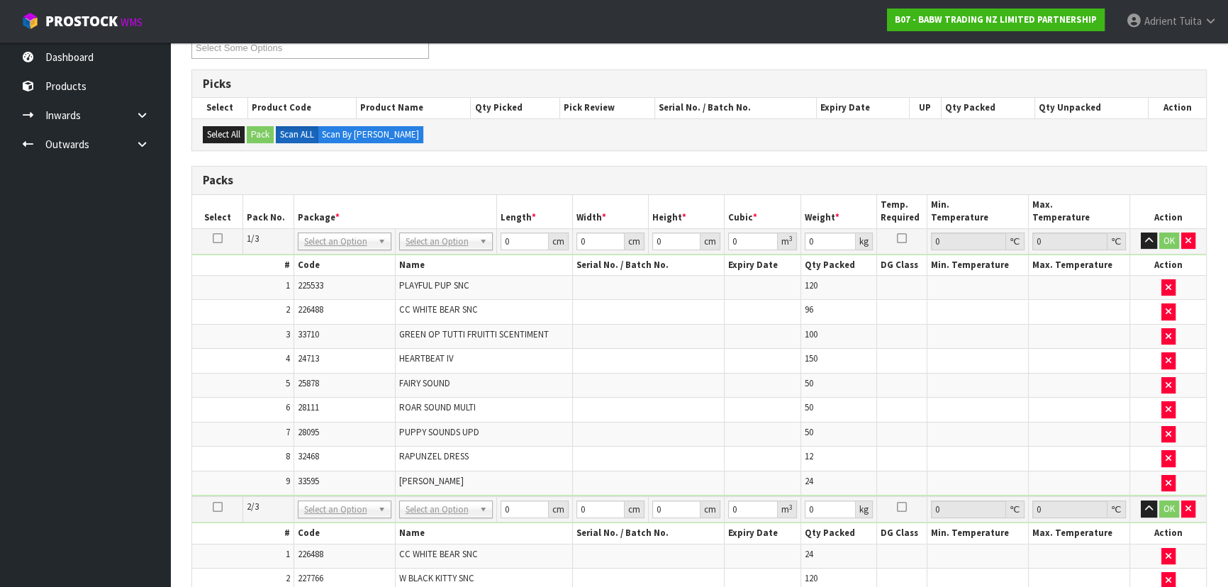
drag, startPoint x: 469, startPoint y: 241, endPoint x: 462, endPoint y: 255, distance: 15.9
type input "120"
type input "100"
type input "77.28"
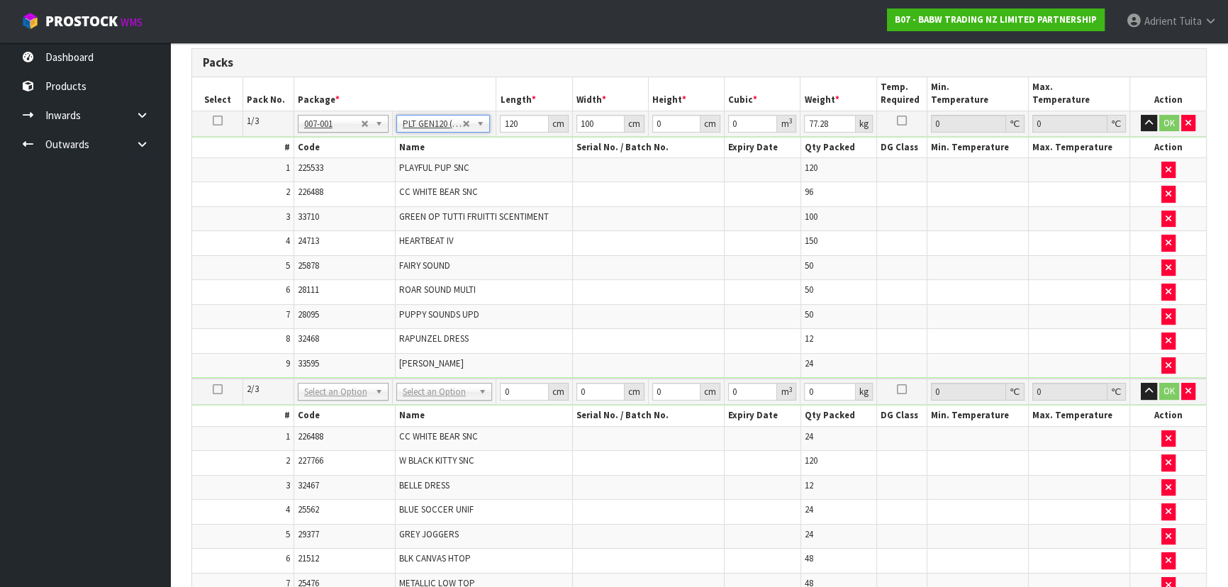
scroll to position [337, 0]
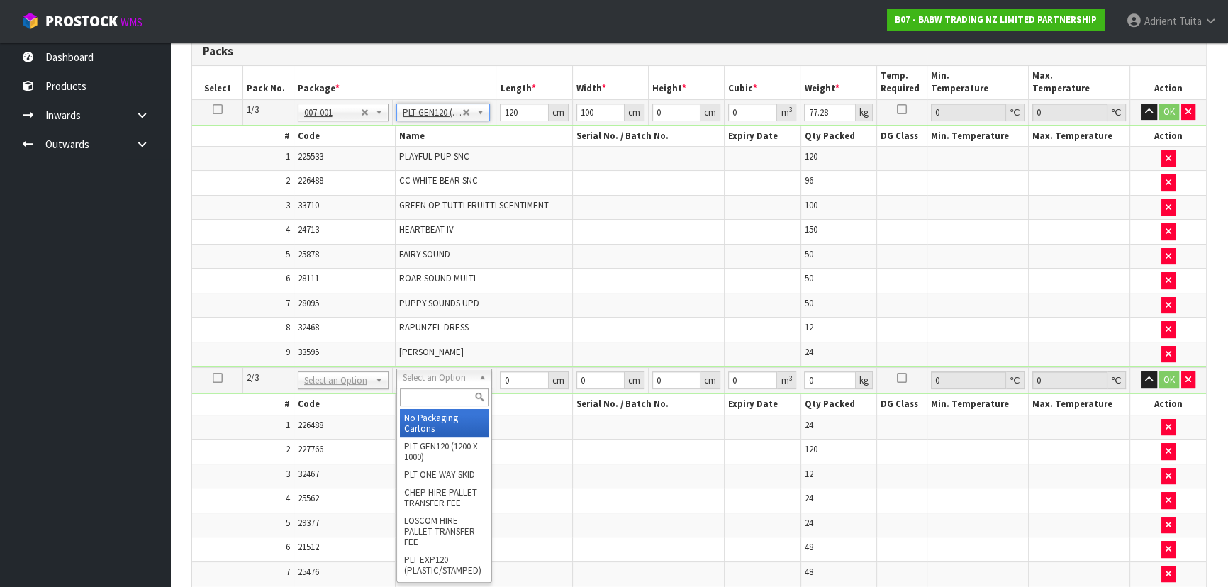
drag, startPoint x: 424, startPoint y: 382, endPoint x: 424, endPoint y: 413, distance: 31.2
drag, startPoint x: 421, startPoint y: 445, endPoint x: 413, endPoint y: 354, distance: 91.1
type input "2"
type input "120"
type input "100"
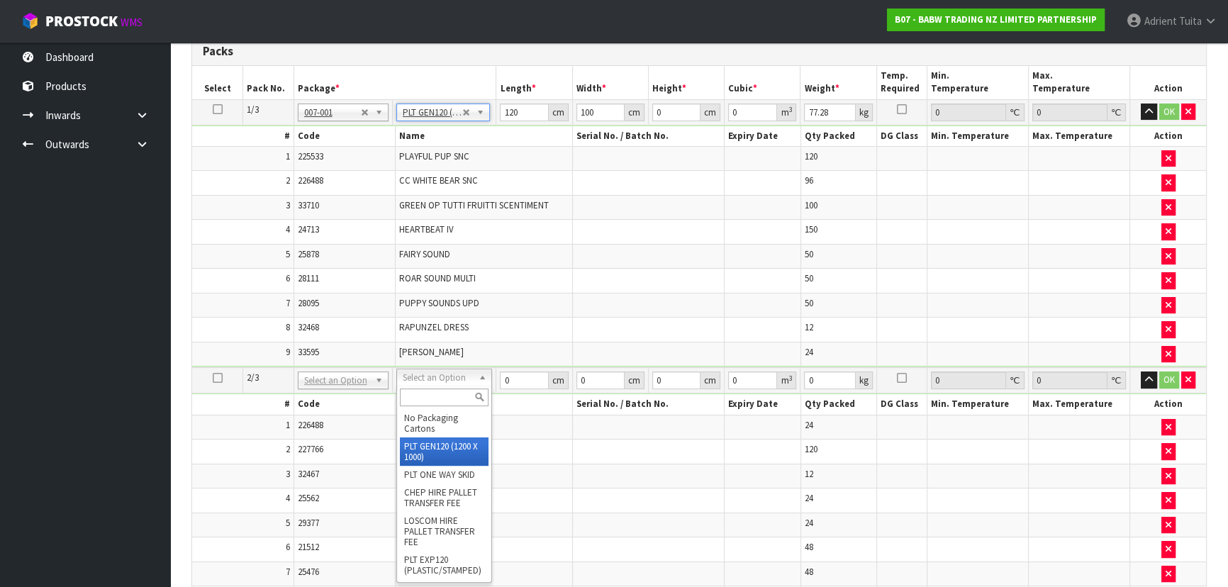
type input "74.154"
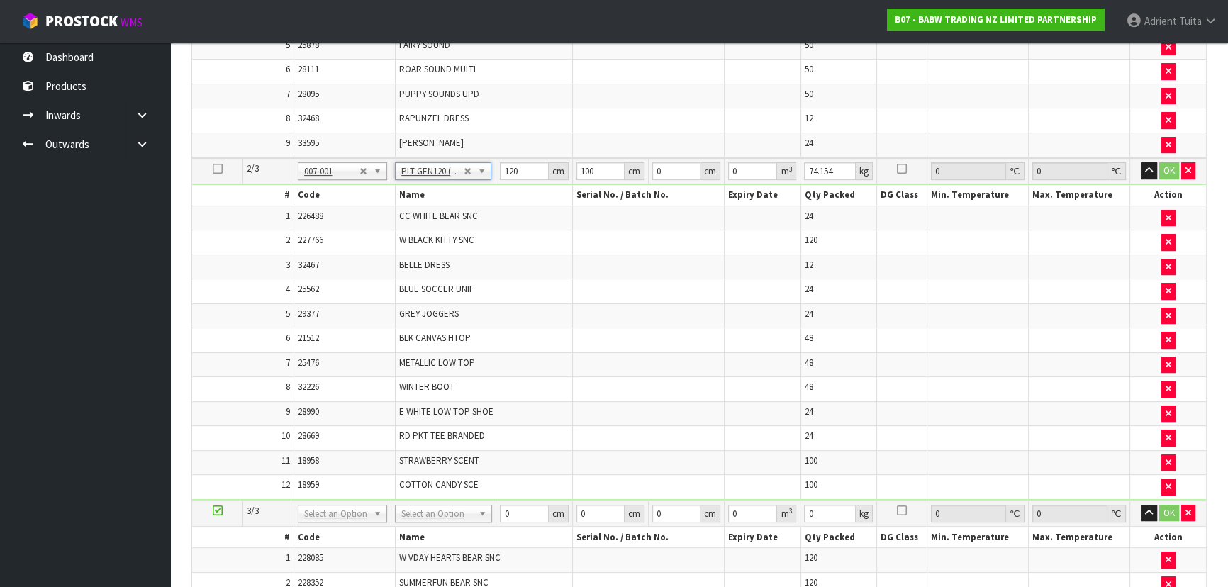
scroll to position [595, 0]
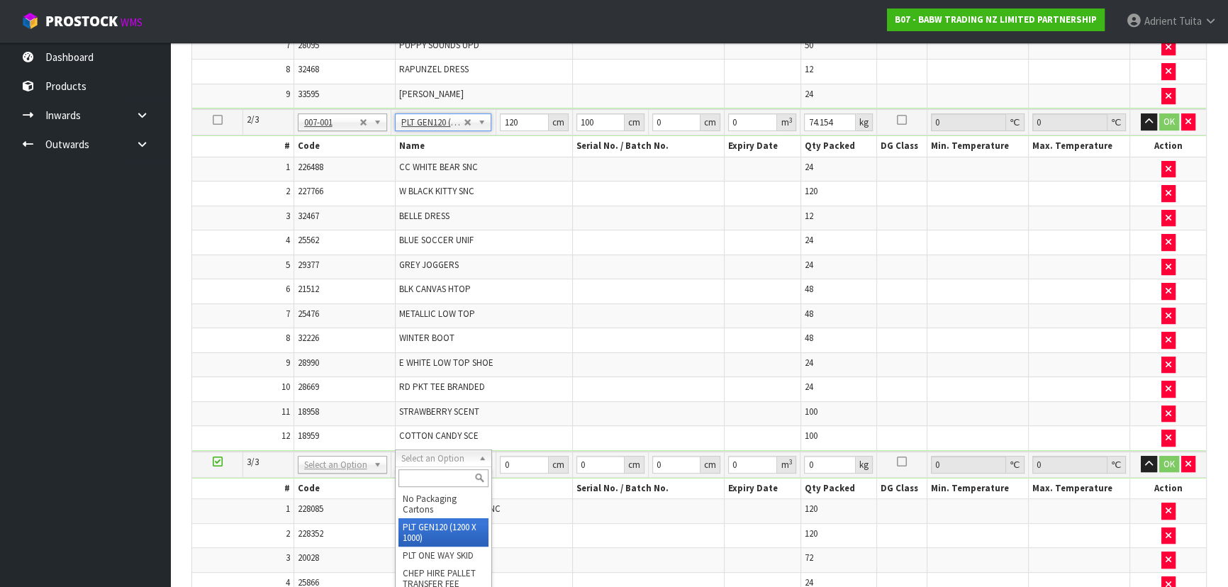
drag, startPoint x: 420, startPoint y: 532, endPoint x: 431, endPoint y: 489, distance: 44.7
type input "3"
type input "120"
type input "100"
type input "78.91"
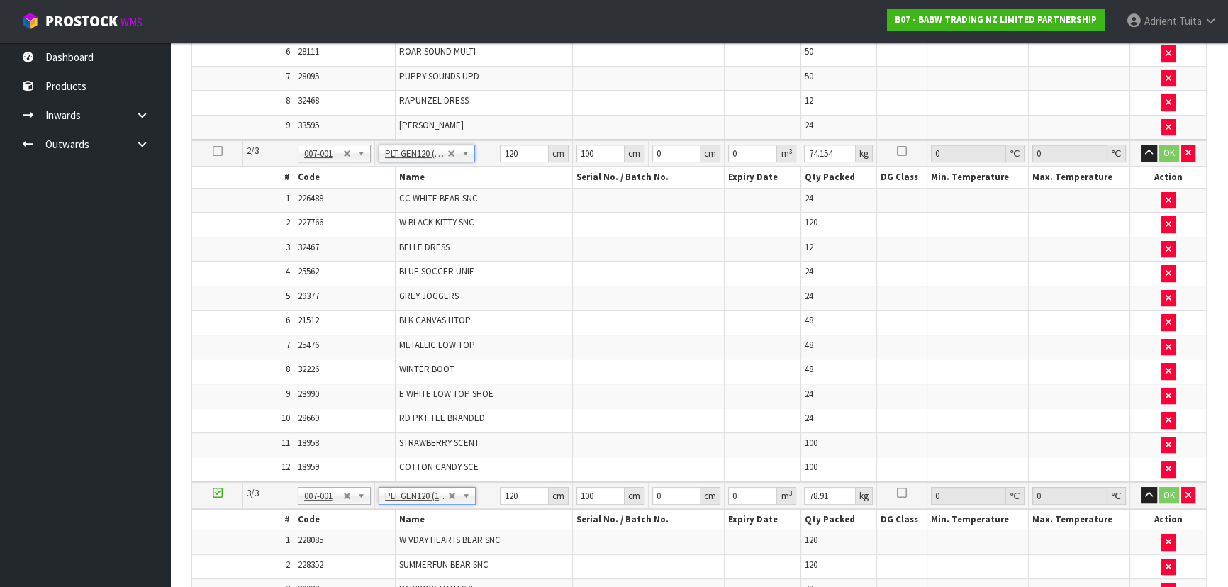
scroll to position [272, 0]
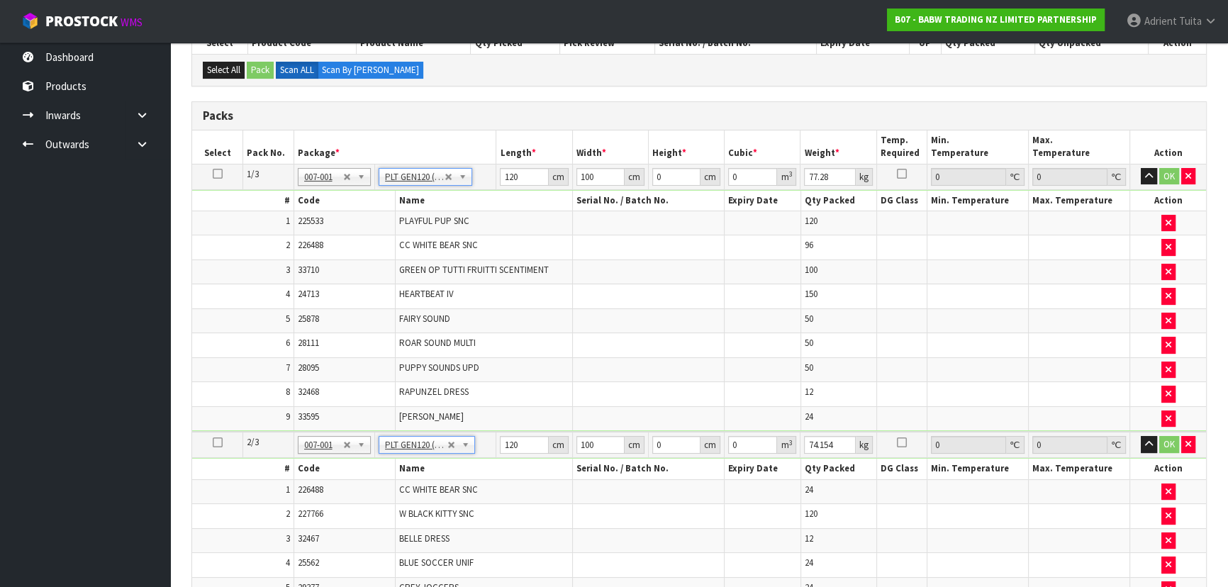
click at [501, 186] on td "120 cm" at bounding box center [534, 177] width 76 height 26
click at [501, 181] on input "120" at bounding box center [524, 177] width 48 height 18
type input "125"
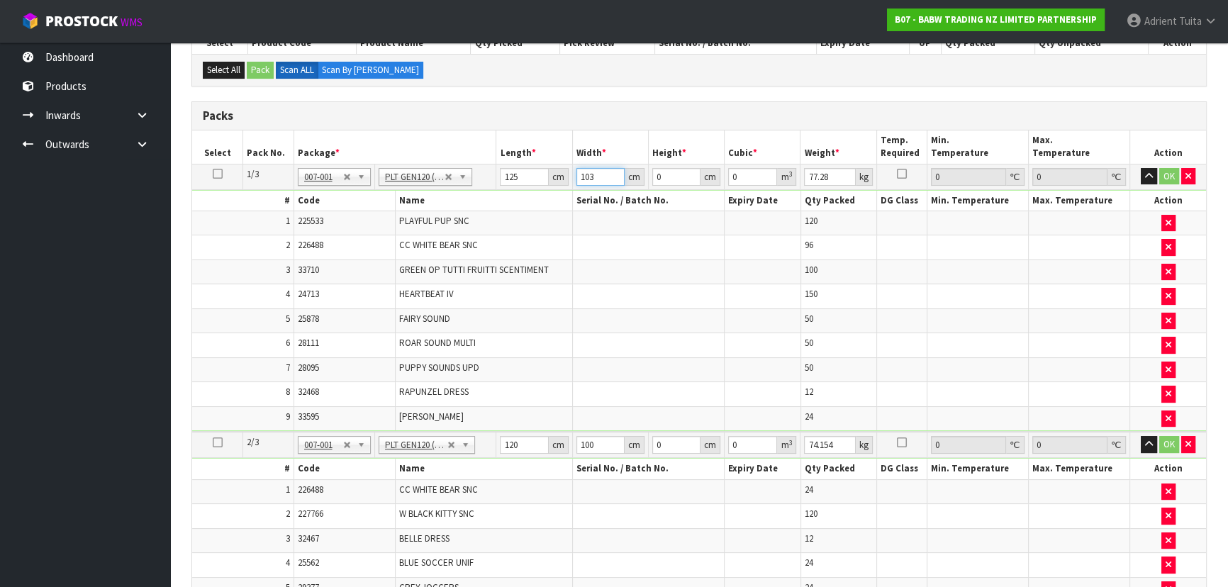
type input "103"
type input "1"
type input "0.012875"
type input "18"
type input "0.23175"
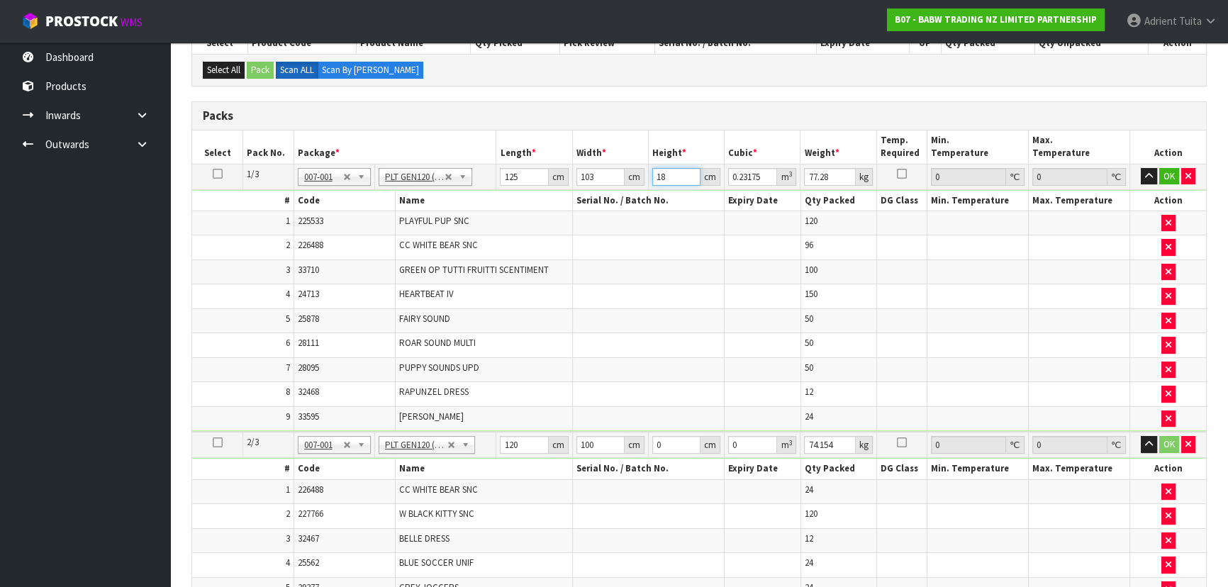
type input "185"
type input "2.381875"
type input "185"
type input "94"
click at [649, 172] on button "OK" at bounding box center [1169, 176] width 20 height 17
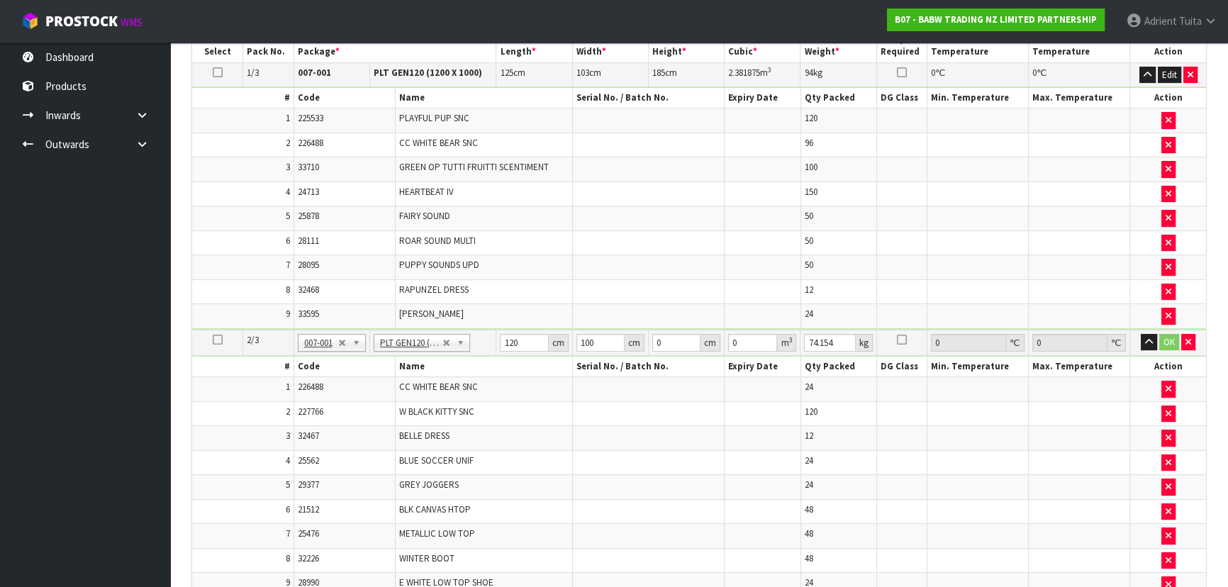
scroll to position [466, 0]
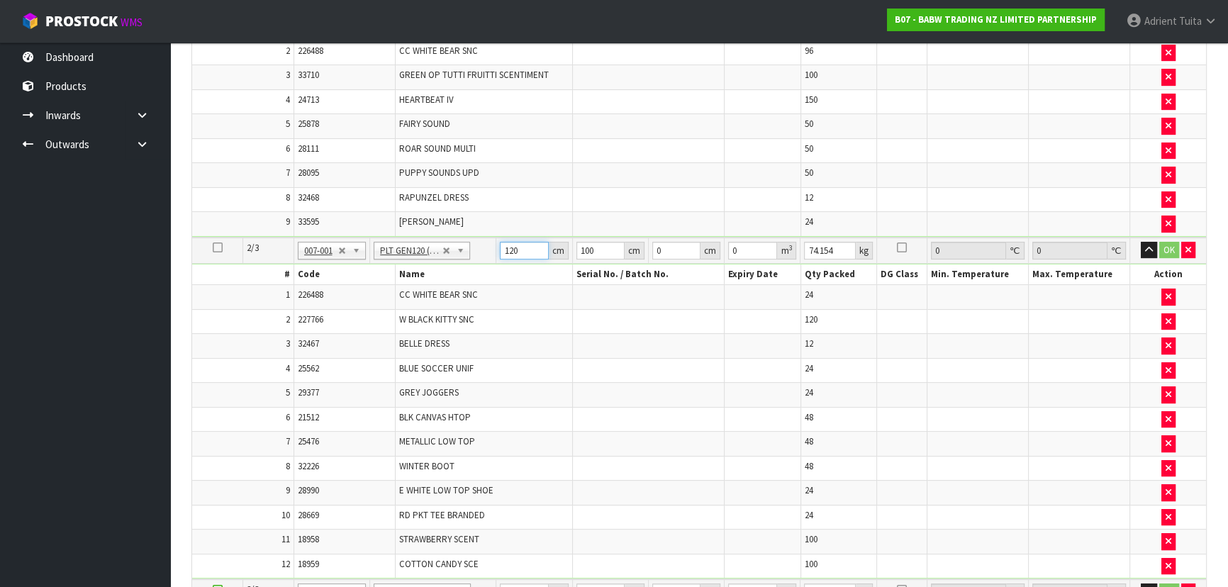
click at [500, 250] on input "120" at bounding box center [524, 251] width 48 height 18
click at [506, 250] on input "120" at bounding box center [524, 251] width 48 height 18
type input "123"
type input "103"
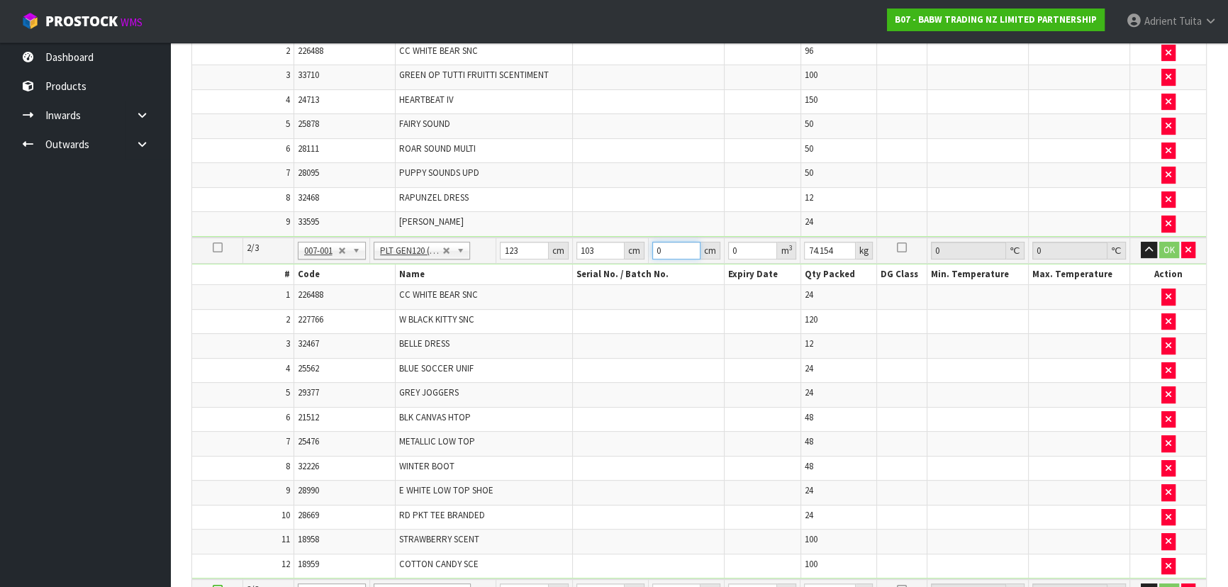
type input "1"
type input "0.012669"
type input "16"
type input "0.202704"
type input "164"
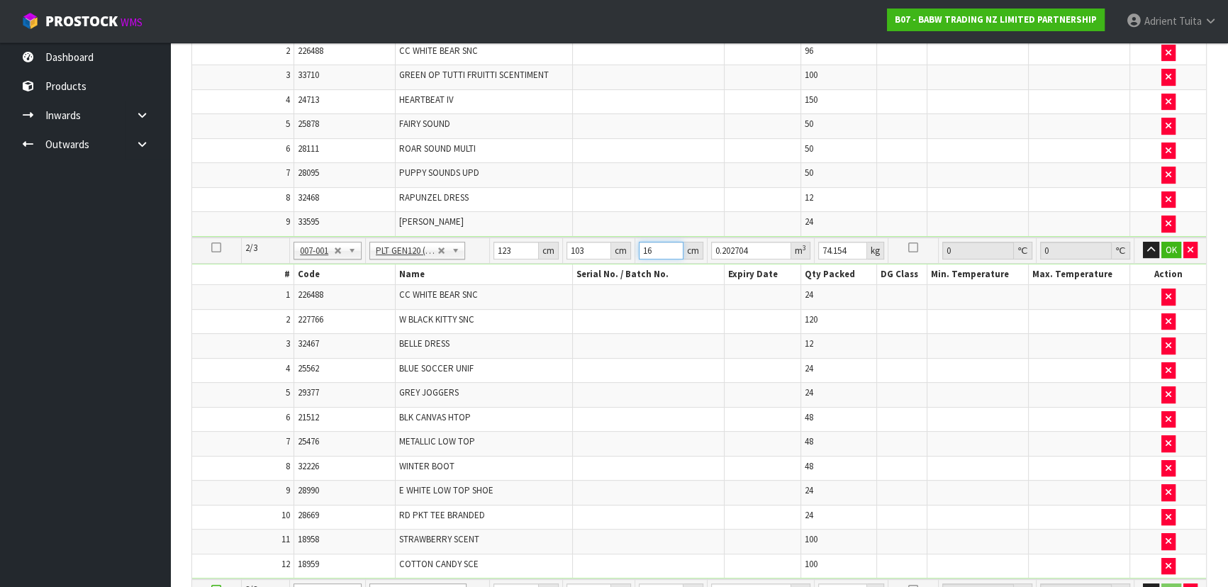
type input "2.077716"
type input "164"
type input "86"
click at [649, 251] on button "OK" at bounding box center [1171, 250] width 20 height 17
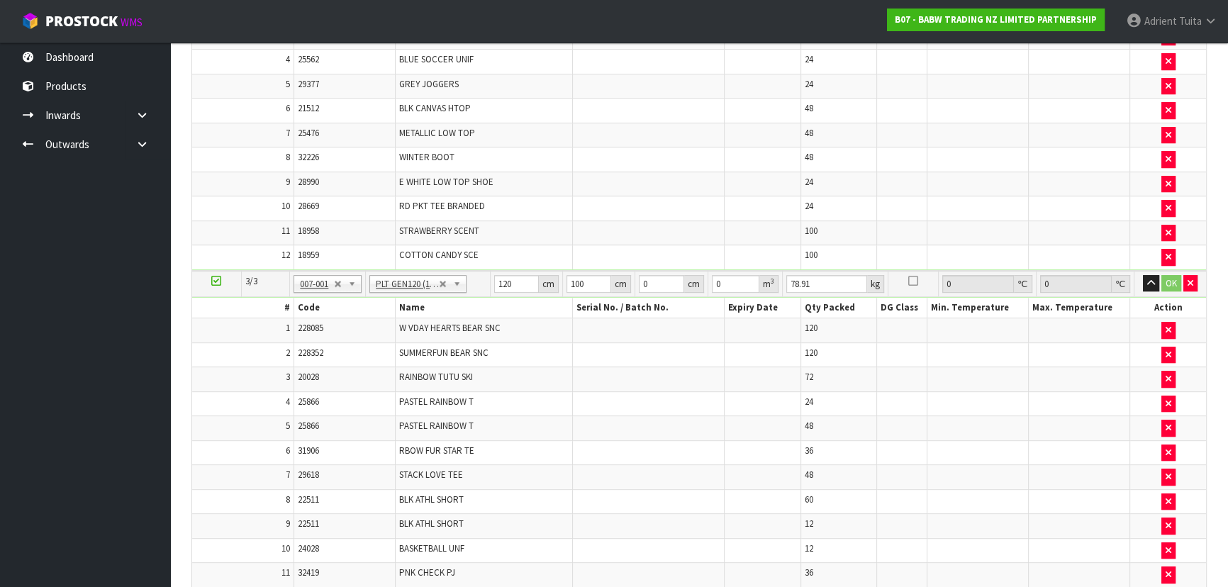
scroll to position [788, 0]
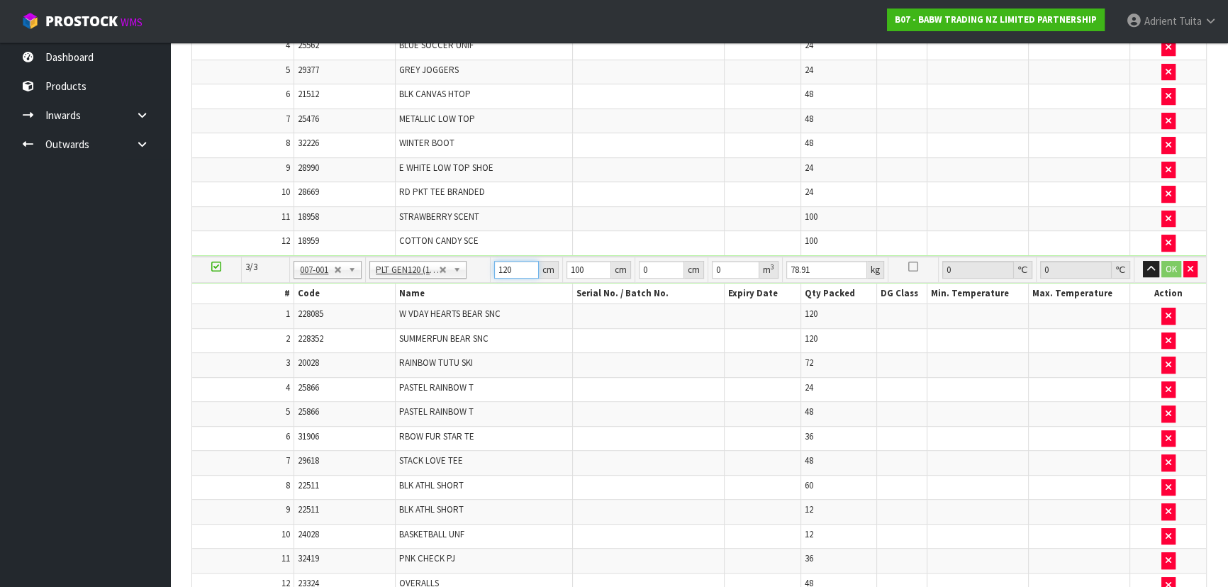
click at [503, 269] on input "120" at bounding box center [516, 270] width 45 height 18
type input "110"
type input "1"
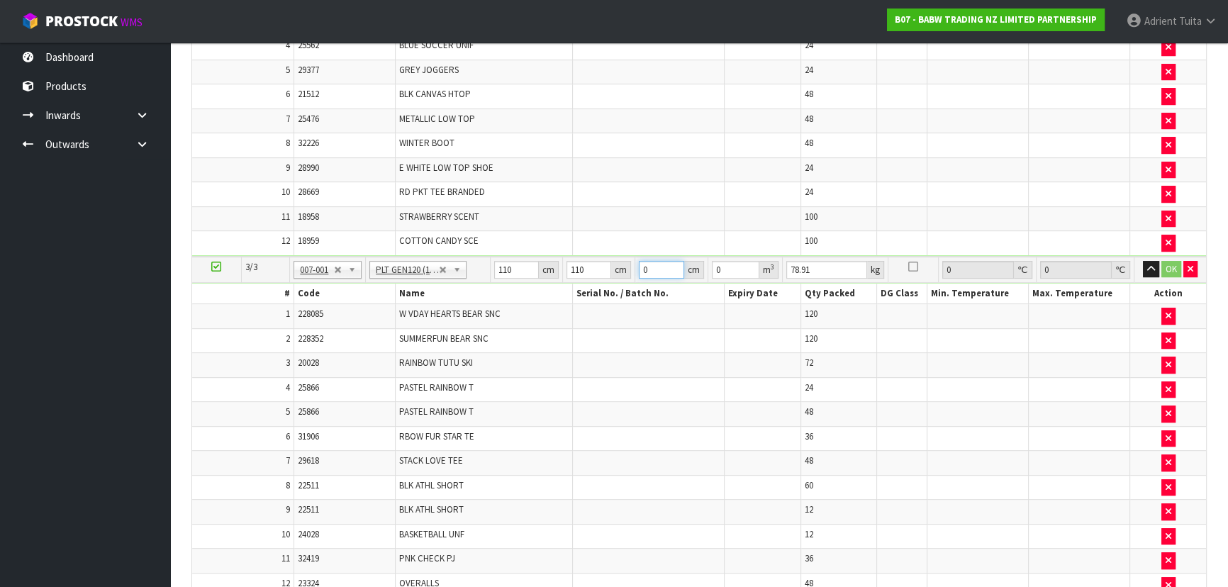
type input "0.0121"
type input "17"
type input "0.2057"
type input "171"
type input "2.0691"
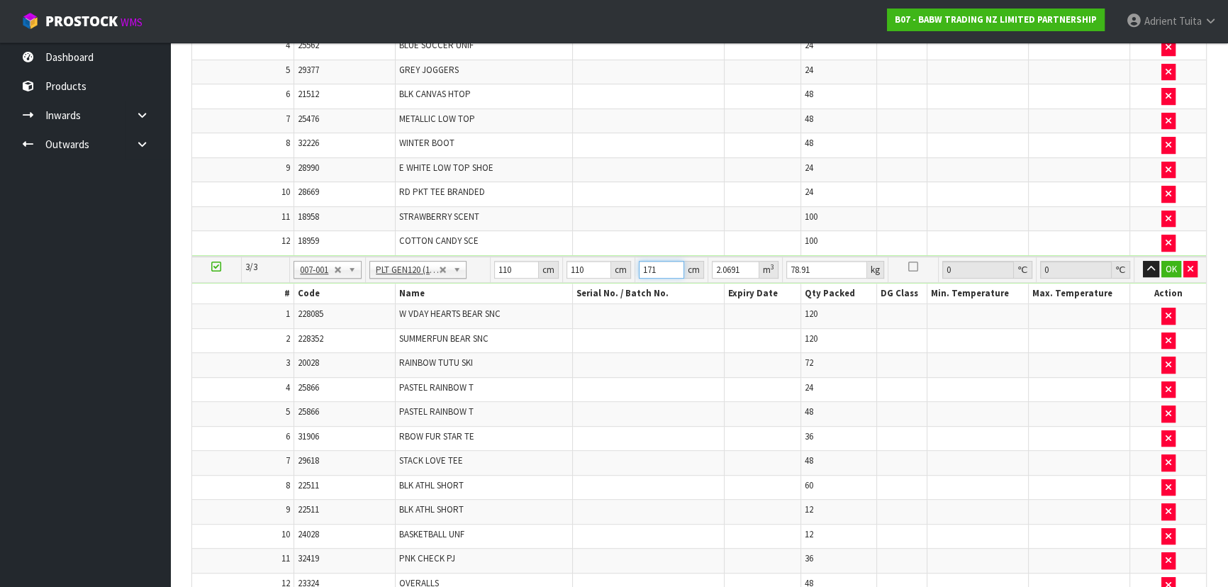
type input "171"
type input "93"
click at [649, 263] on button "OK" at bounding box center [1169, 269] width 20 height 17
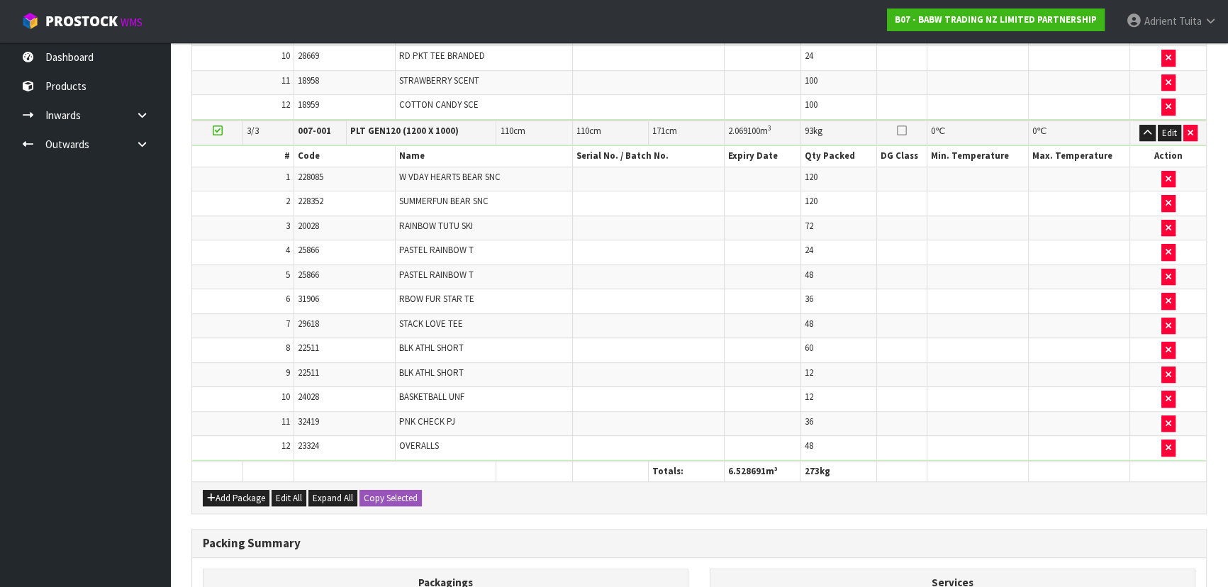
scroll to position [1109, 0]
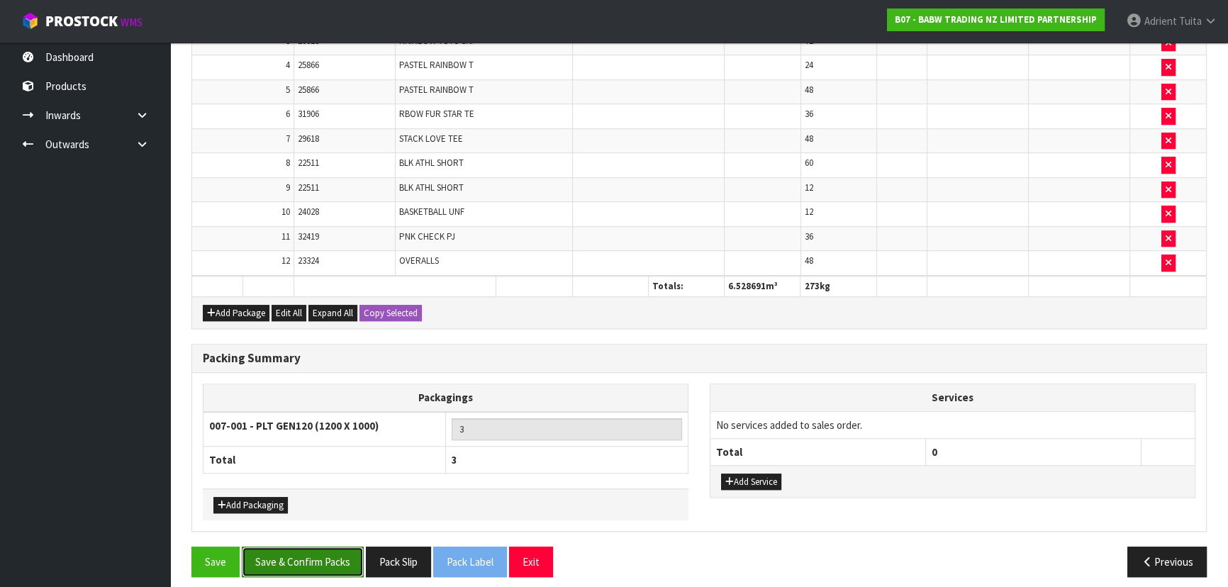
click at [259, 386] on button "Save & Confirm Packs" at bounding box center [303, 562] width 122 height 30
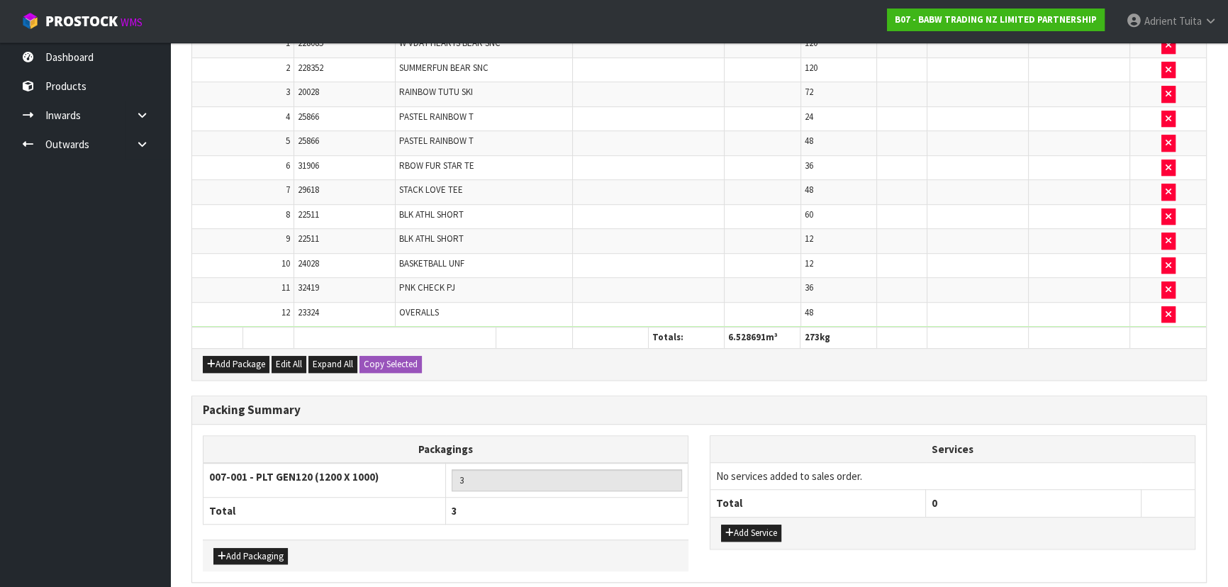
scroll to position [0, 0]
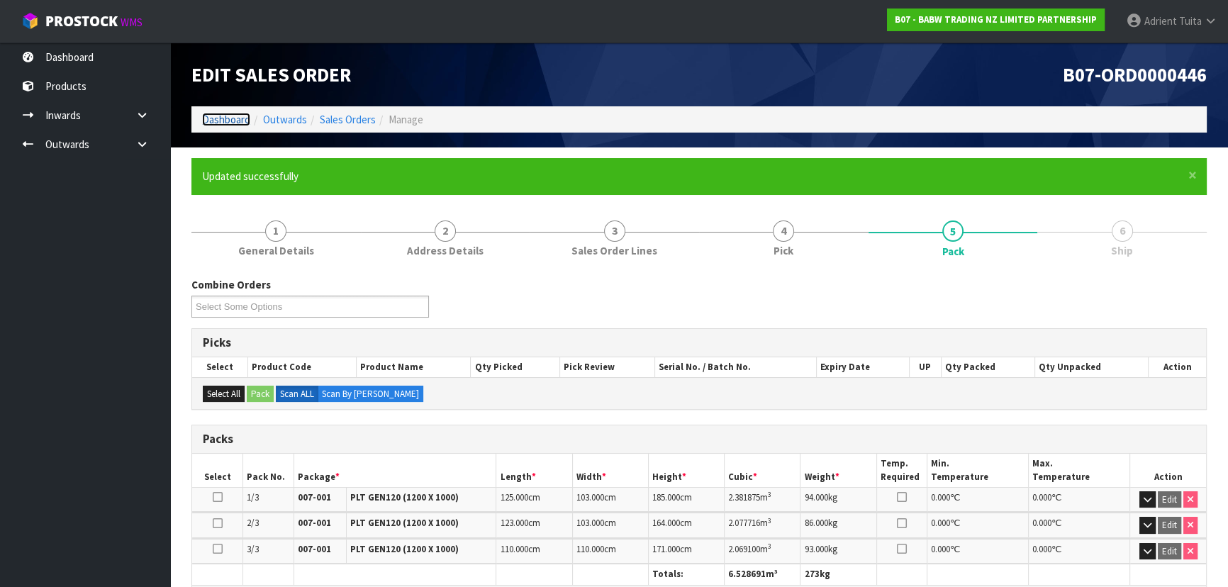
click at [208, 118] on link "Dashboard" at bounding box center [226, 119] width 48 height 13
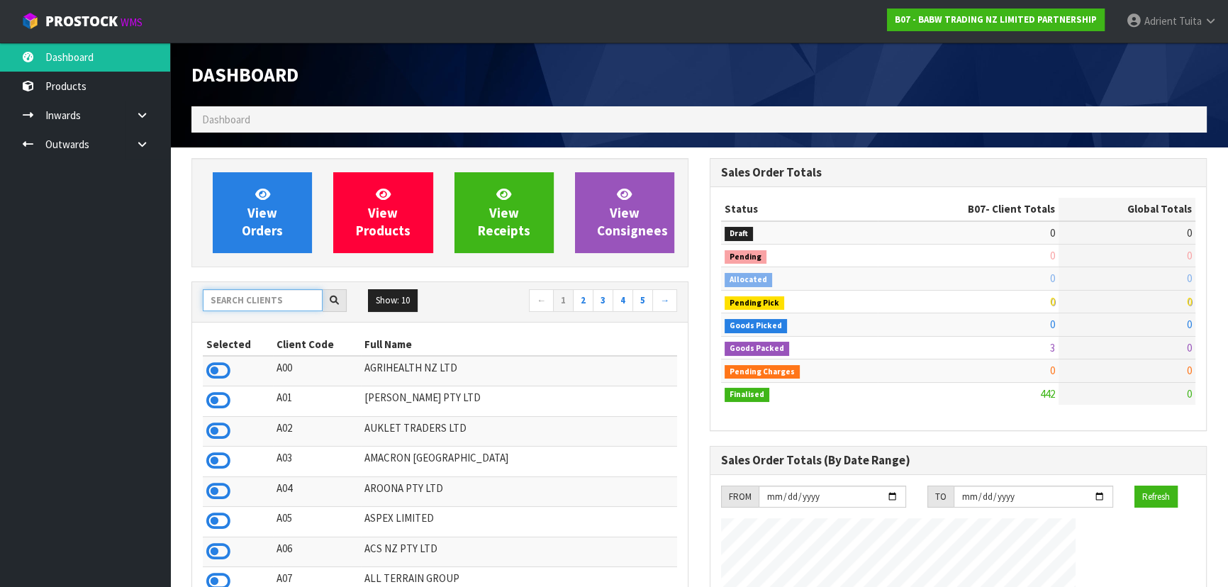
click at [271, 304] on input "text" at bounding box center [263, 300] width 120 height 22
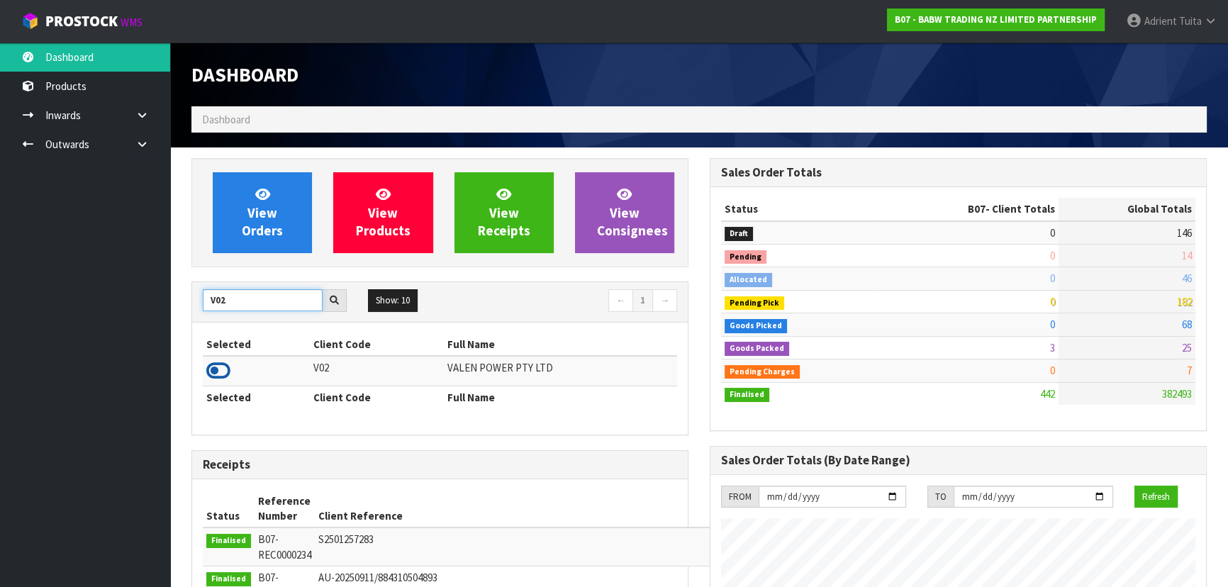
type input "V02"
click at [221, 362] on icon at bounding box center [218, 370] width 24 height 21
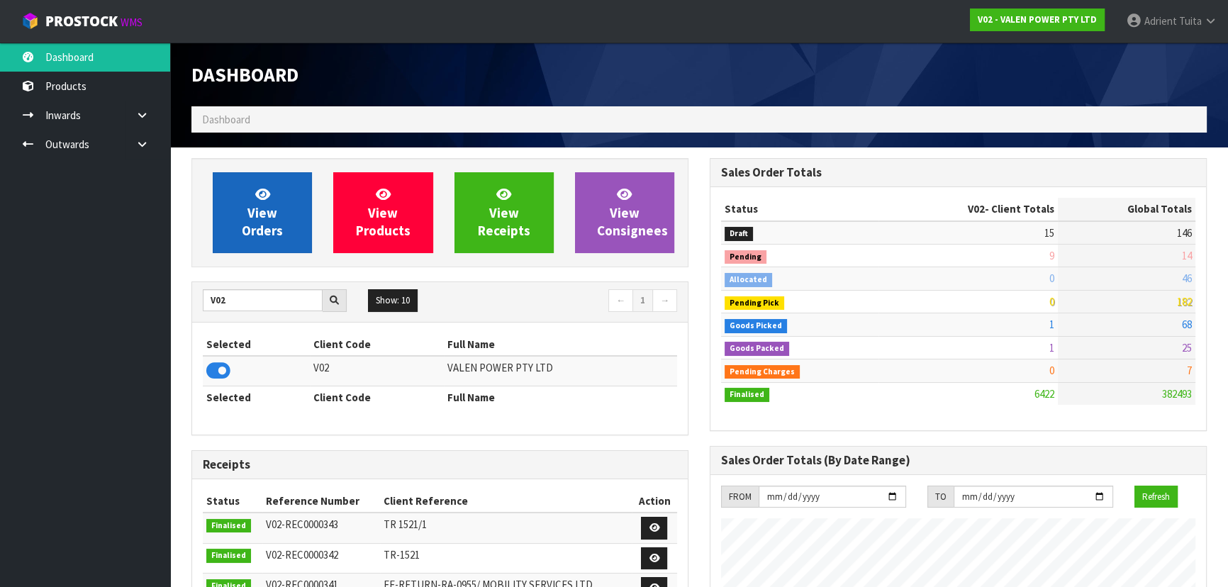
scroll to position [1102, 518]
click at [267, 235] on span "View Orders" at bounding box center [262, 212] width 41 height 53
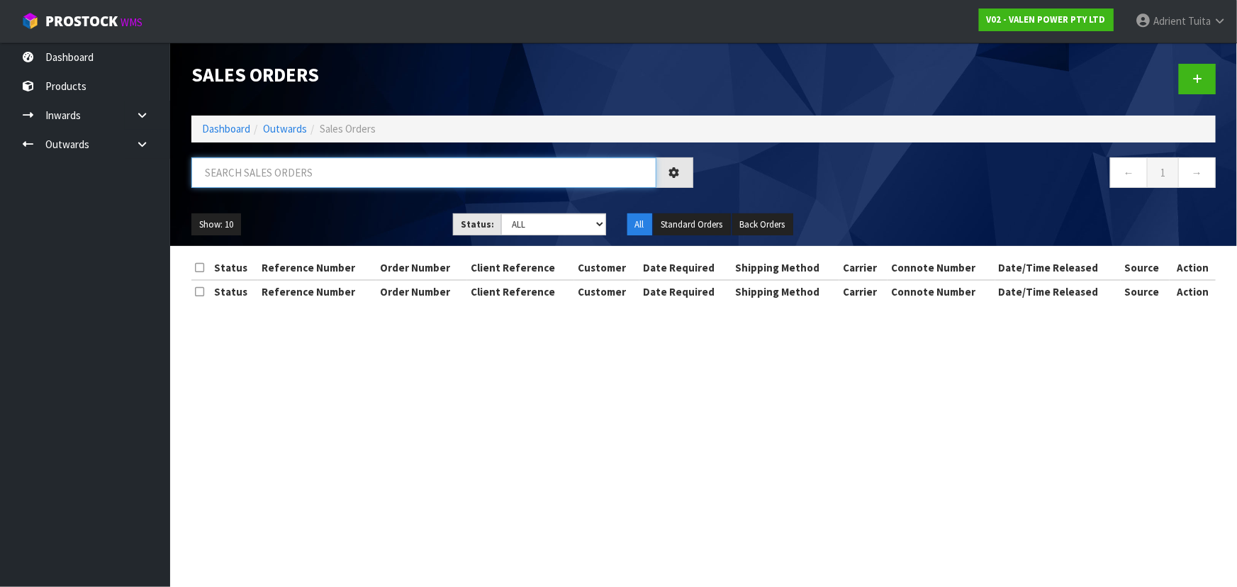
click at [376, 167] on input "text" at bounding box center [423, 172] width 465 height 30
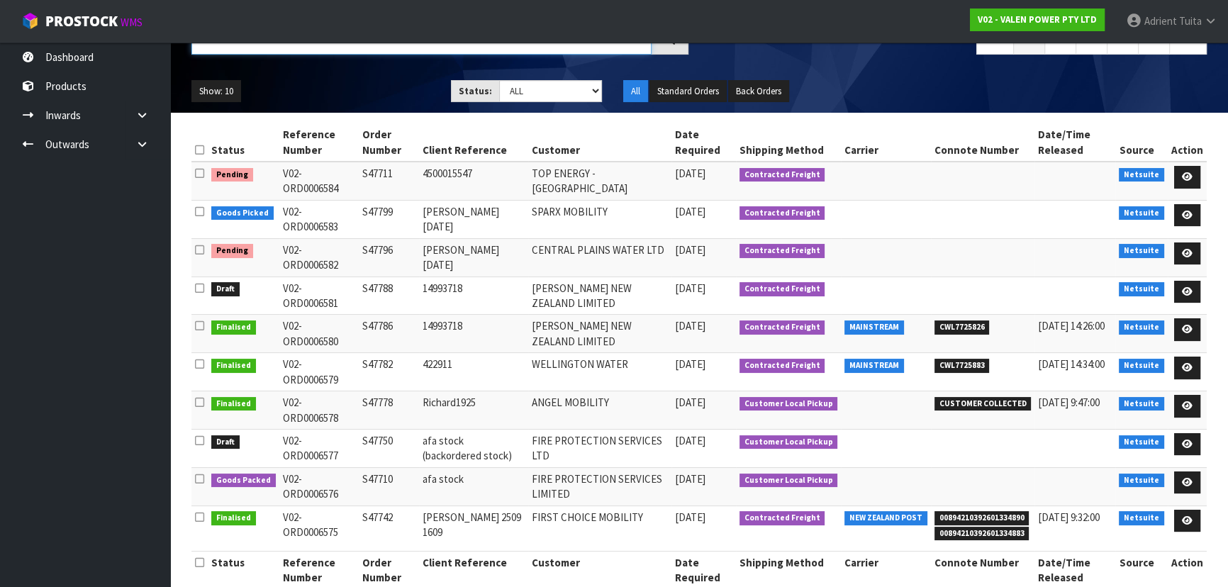
scroll to position [135, 0]
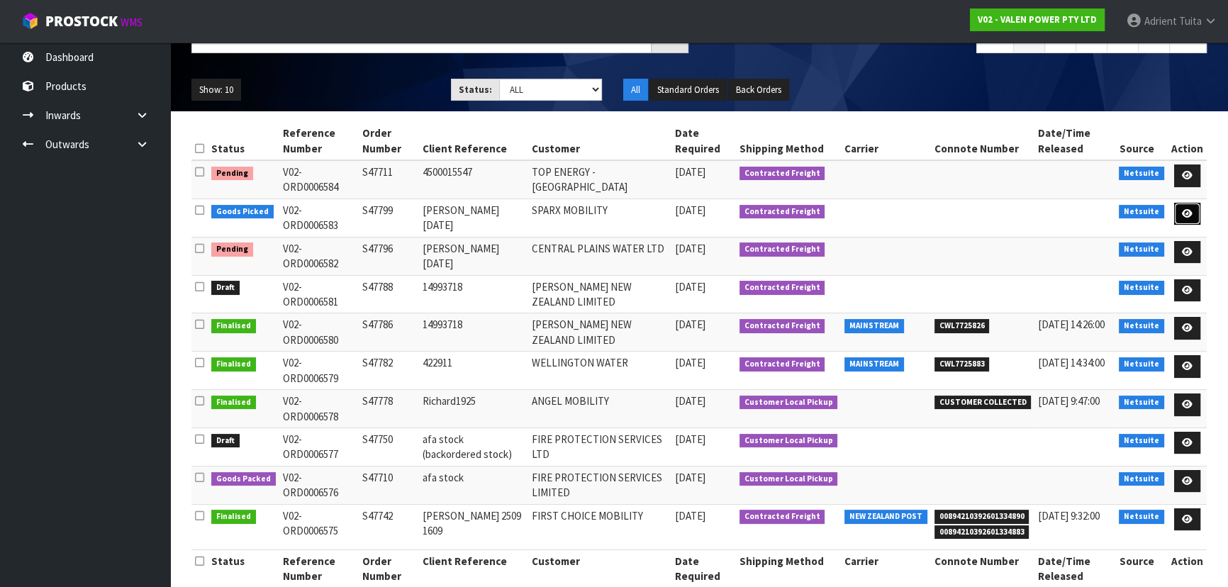
click at [649, 208] on link at bounding box center [1187, 214] width 26 height 23
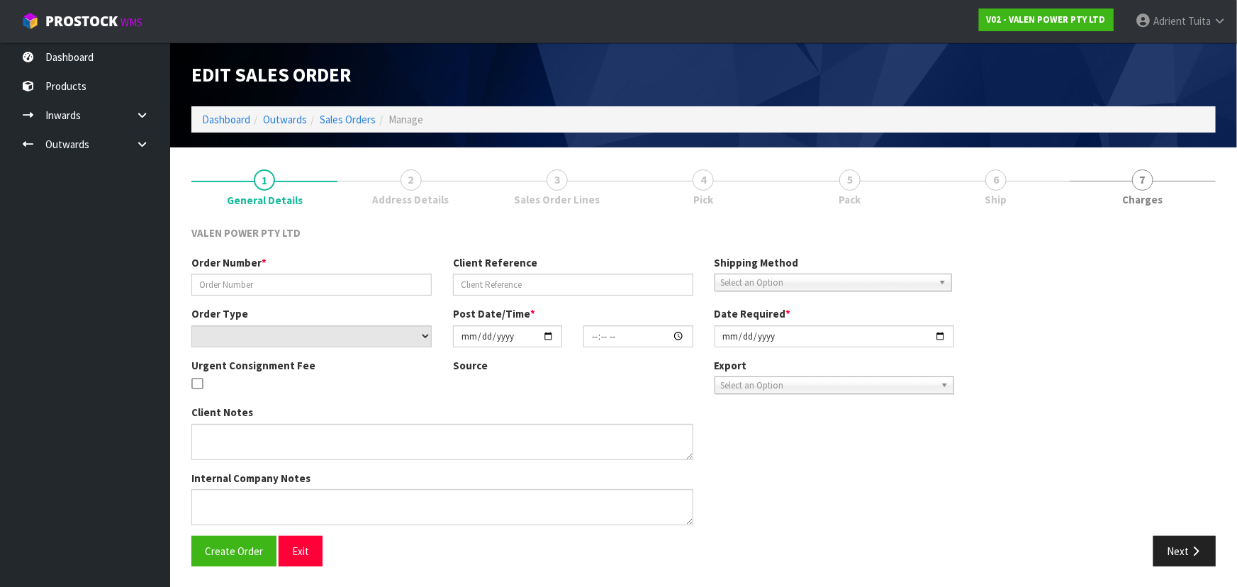
type input "S47799"
type input "[PERSON_NAME] [DATE]"
select select "number:0"
type input "[DATE]"
type input "17:45:06.000"
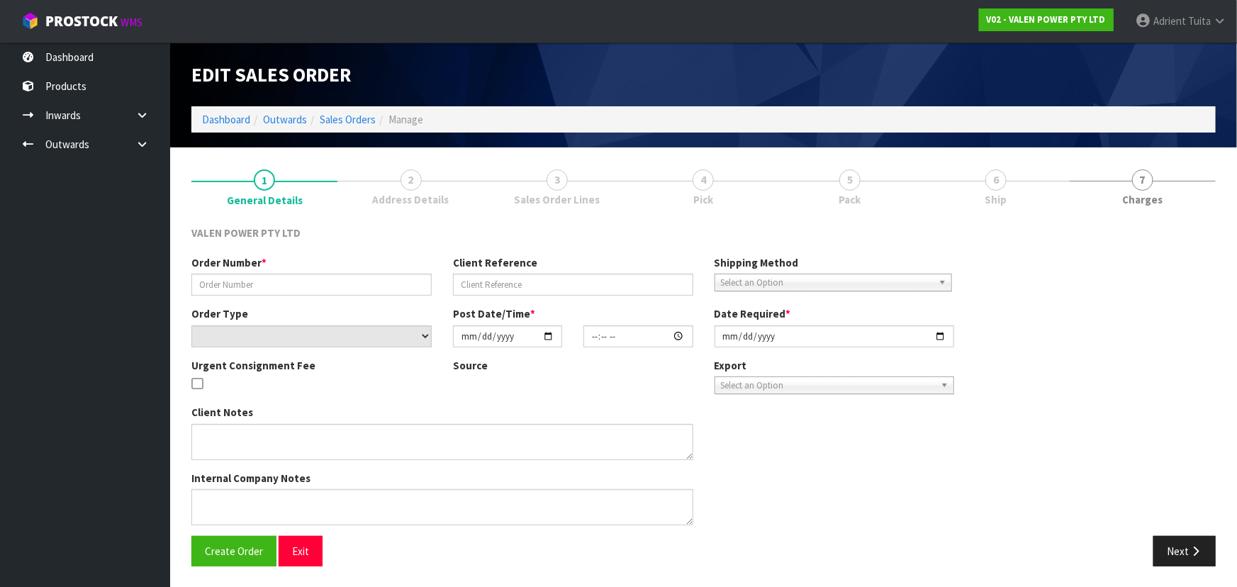
type input "[DATE]"
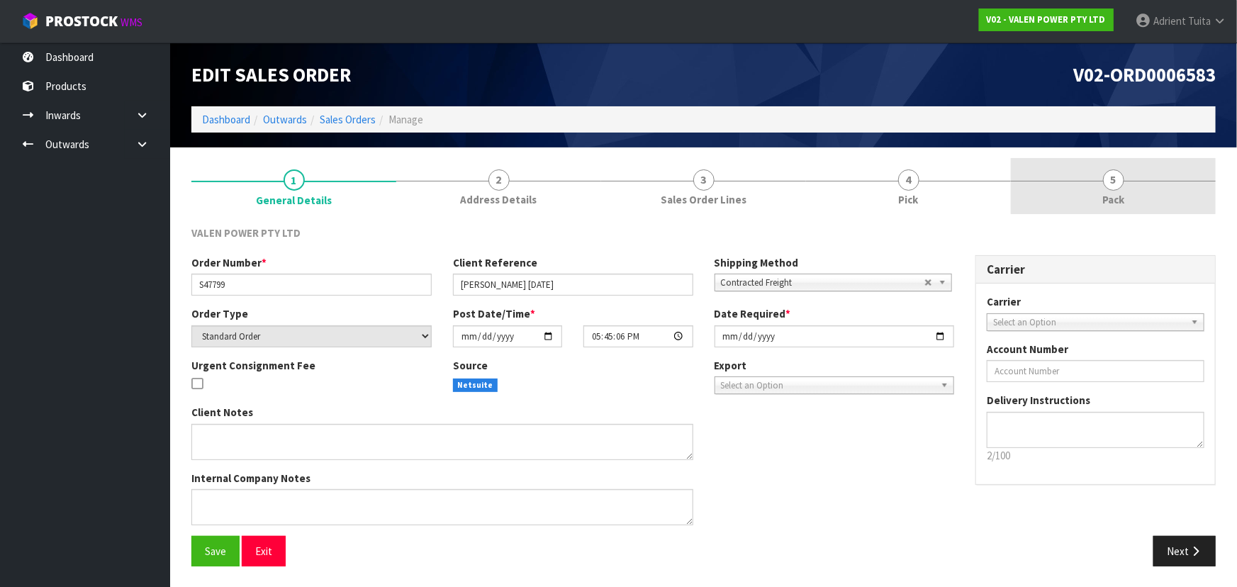
click at [649, 184] on link "5 Pack" at bounding box center [1113, 186] width 205 height 56
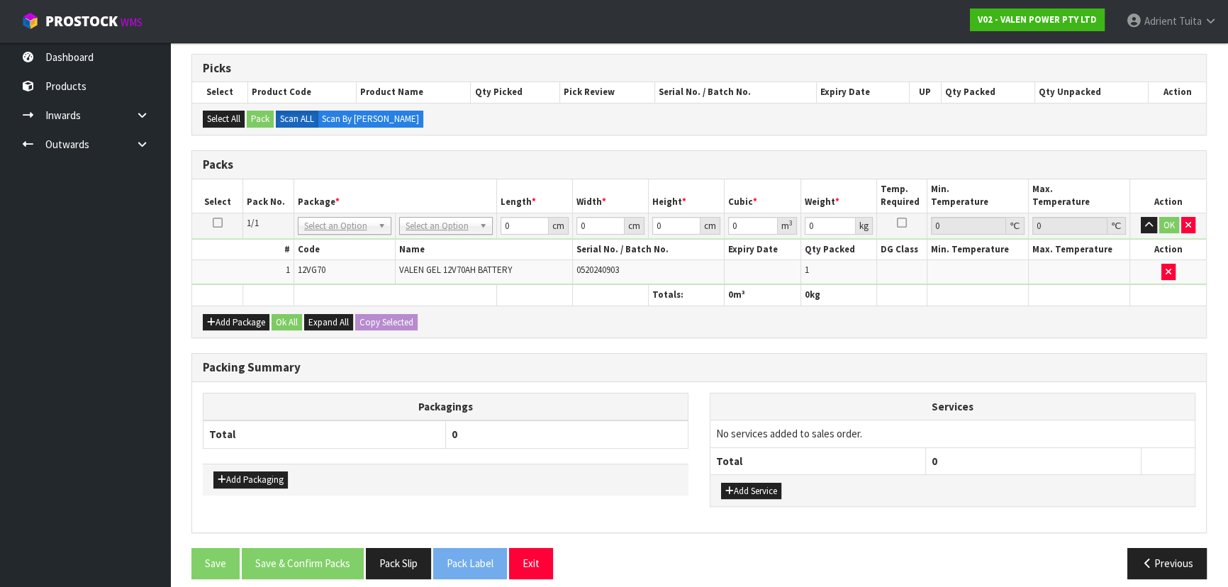
scroll to position [233, 0]
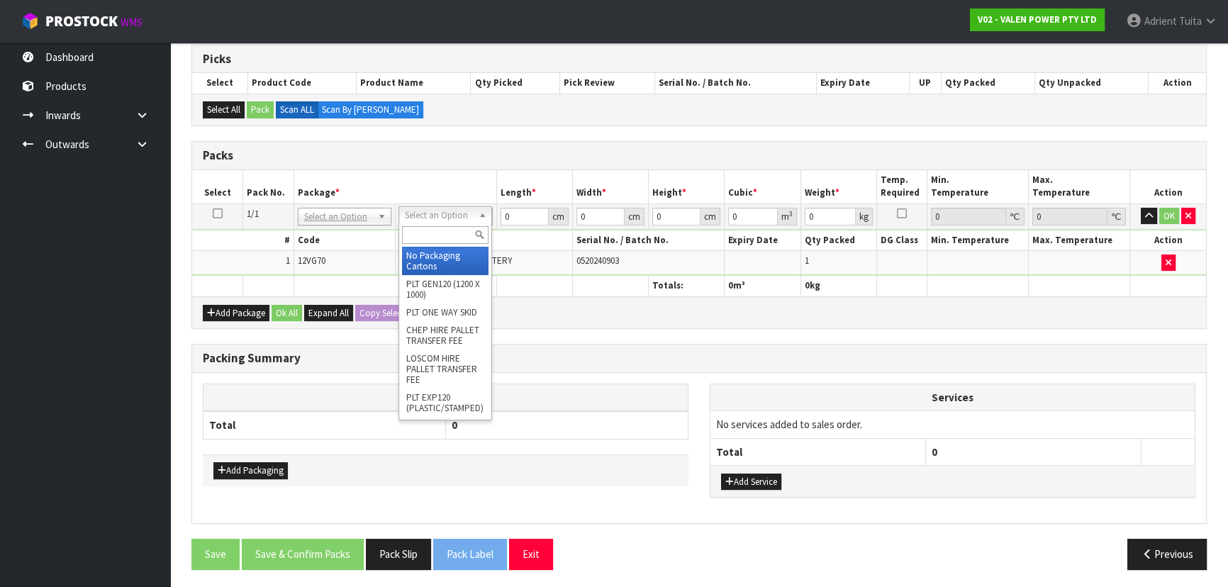
click at [452, 229] on input "text" at bounding box center [445, 235] width 86 height 18
type input "VA"
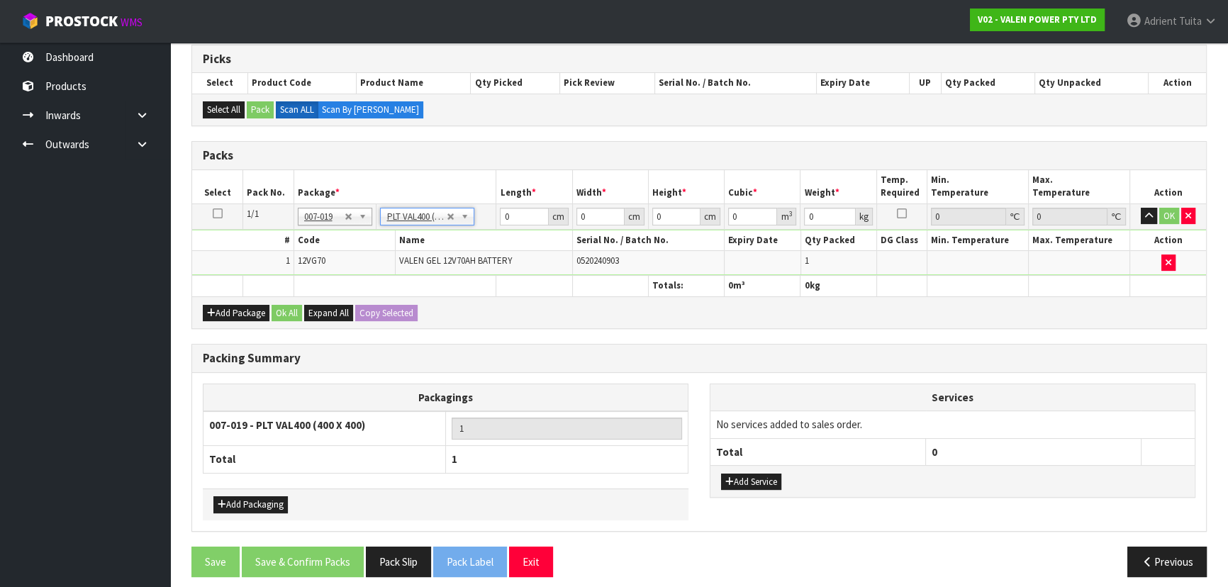
type input "40"
type input "28.5"
click at [502, 217] on input "40" at bounding box center [524, 217] width 48 height 18
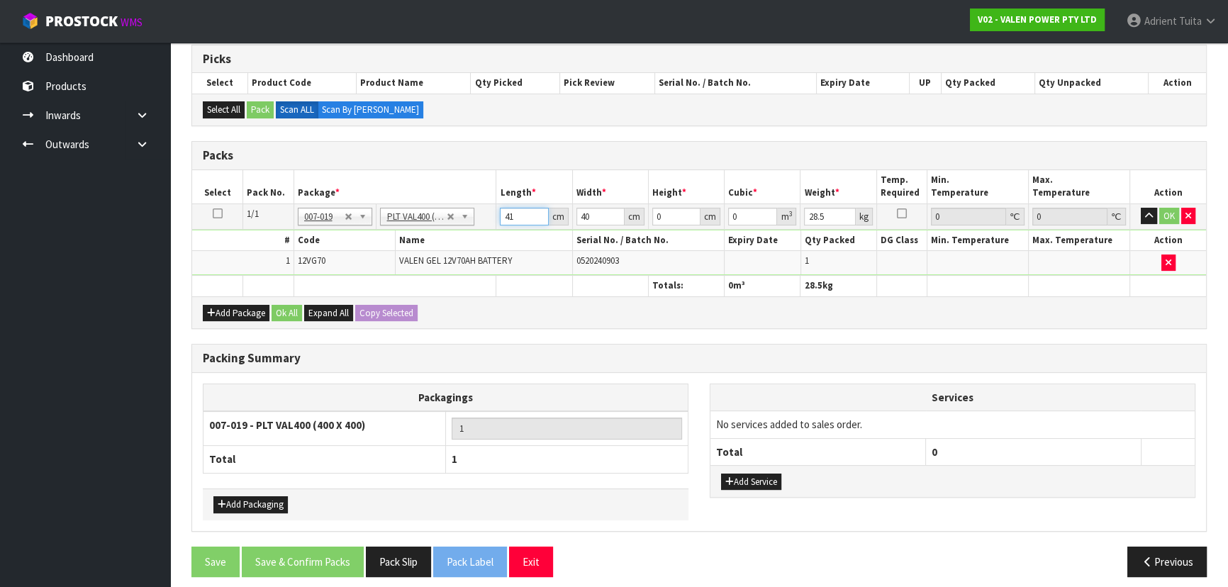
type input "41"
type input "3"
type input "0.005043"
type input "37"
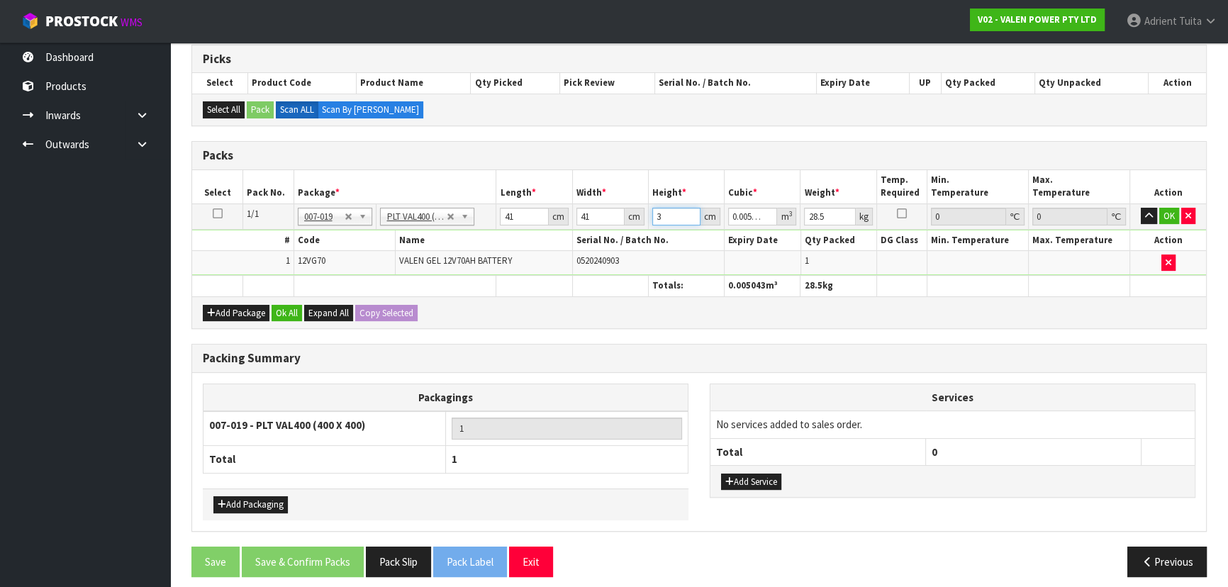
type input "0.062197"
type input "37"
type input "29"
click at [649, 220] on button "OK" at bounding box center [1169, 216] width 20 height 17
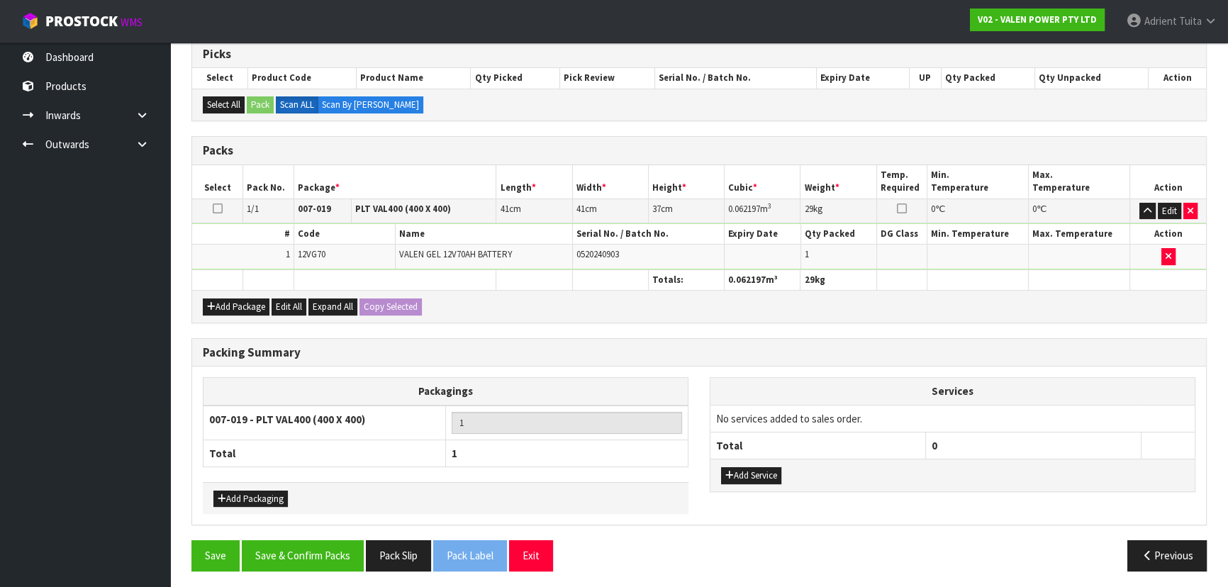
scroll to position [239, 0]
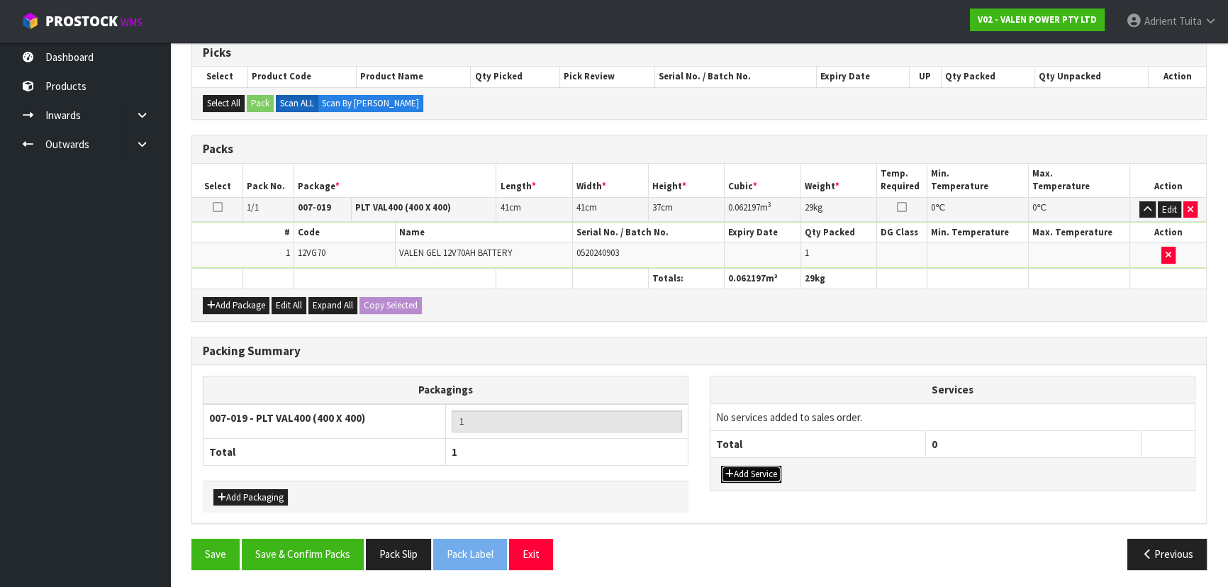
click at [649, 386] on button "Add Service" at bounding box center [751, 474] width 60 height 17
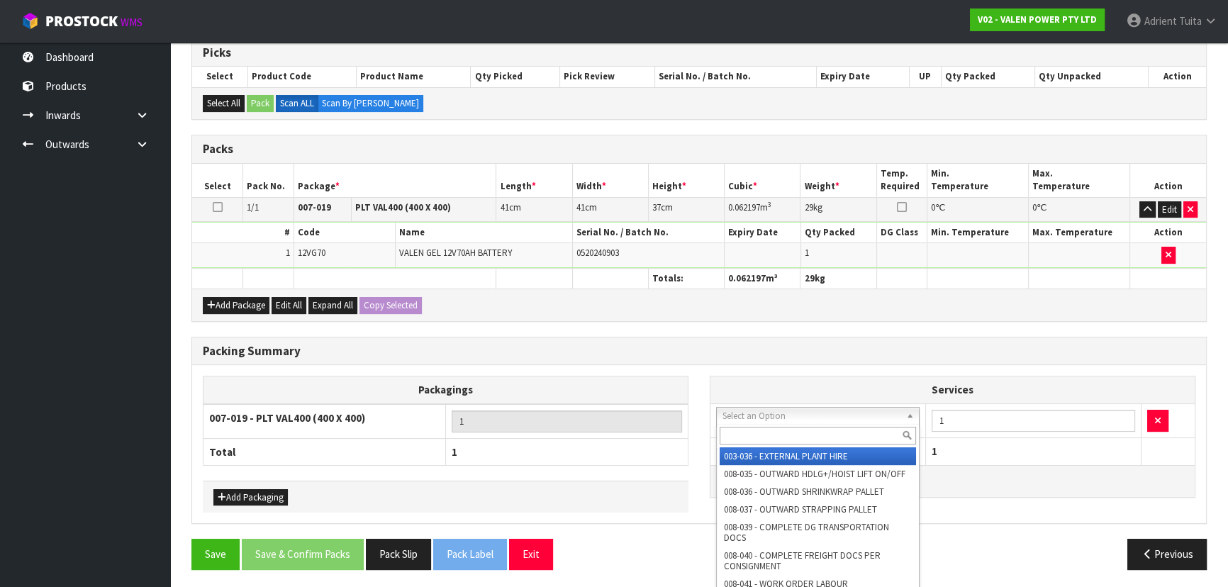
drag, startPoint x: 774, startPoint y: 418, endPoint x: 774, endPoint y: 428, distance: 9.2
click at [649, 386] on input "text" at bounding box center [818, 436] width 196 height 18
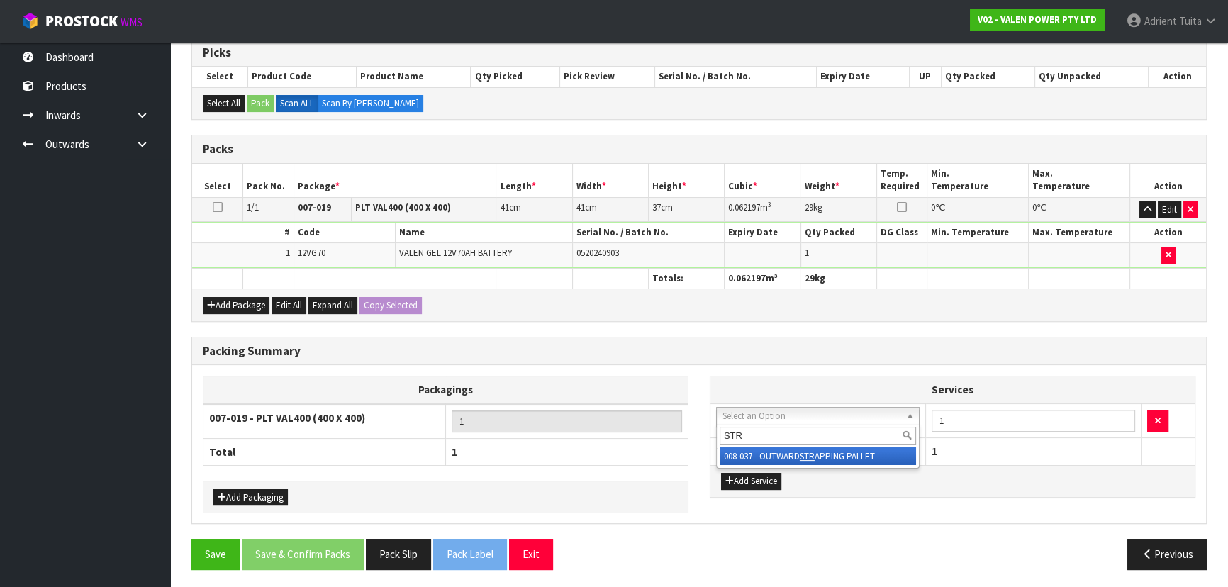
type input "STR"
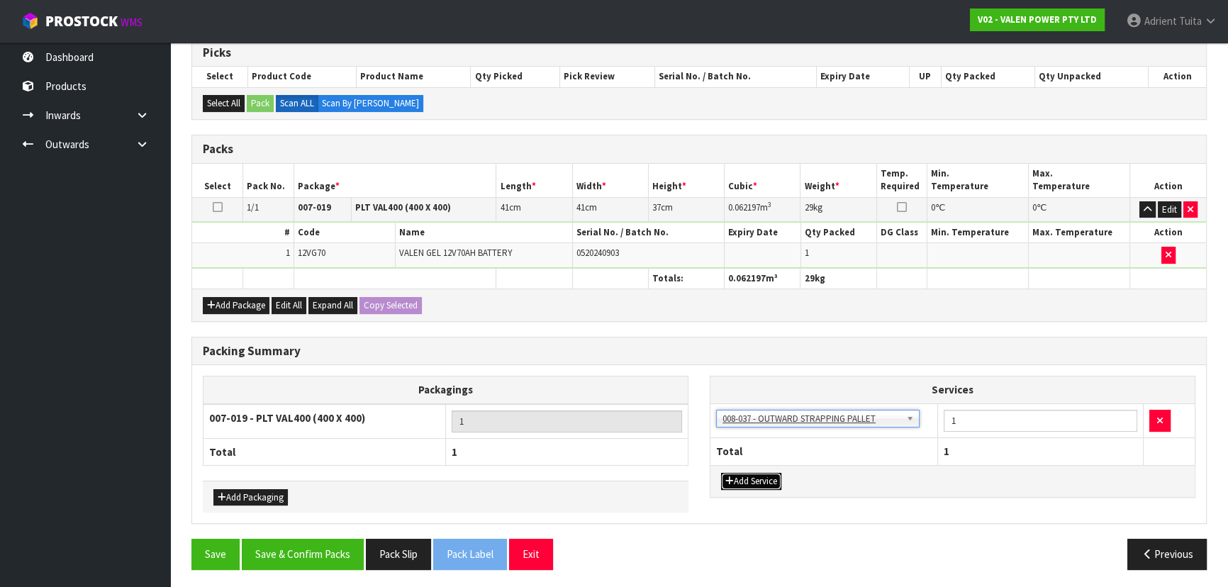
click at [649, 386] on button "Add Service" at bounding box center [751, 481] width 60 height 17
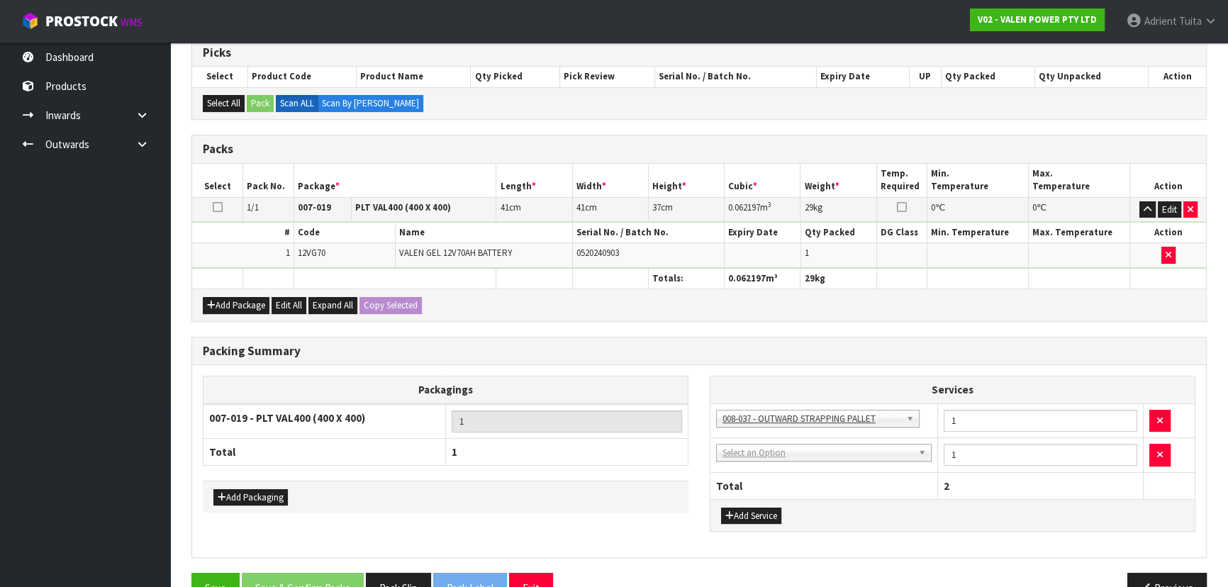
click at [649, 386] on td "003-036 - EXTERNAL PLANT HIRE 008-035 - OUTWARD HDLG+/HOIST LIFT ON/OFF 008-036…" at bounding box center [824, 455] width 228 height 35
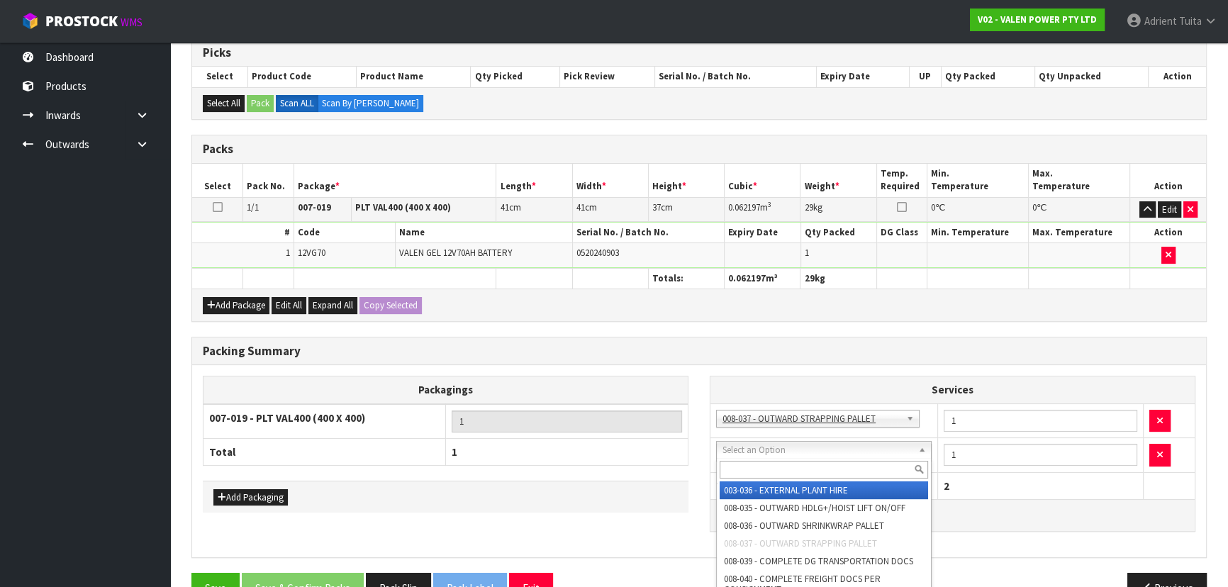
drag, startPoint x: 778, startPoint y: 450, endPoint x: 776, endPoint y: 461, distance: 10.7
drag, startPoint x: 776, startPoint y: 461, endPoint x: 768, endPoint y: 453, distance: 11.5
click at [649, 386] on input "text" at bounding box center [824, 470] width 208 height 18
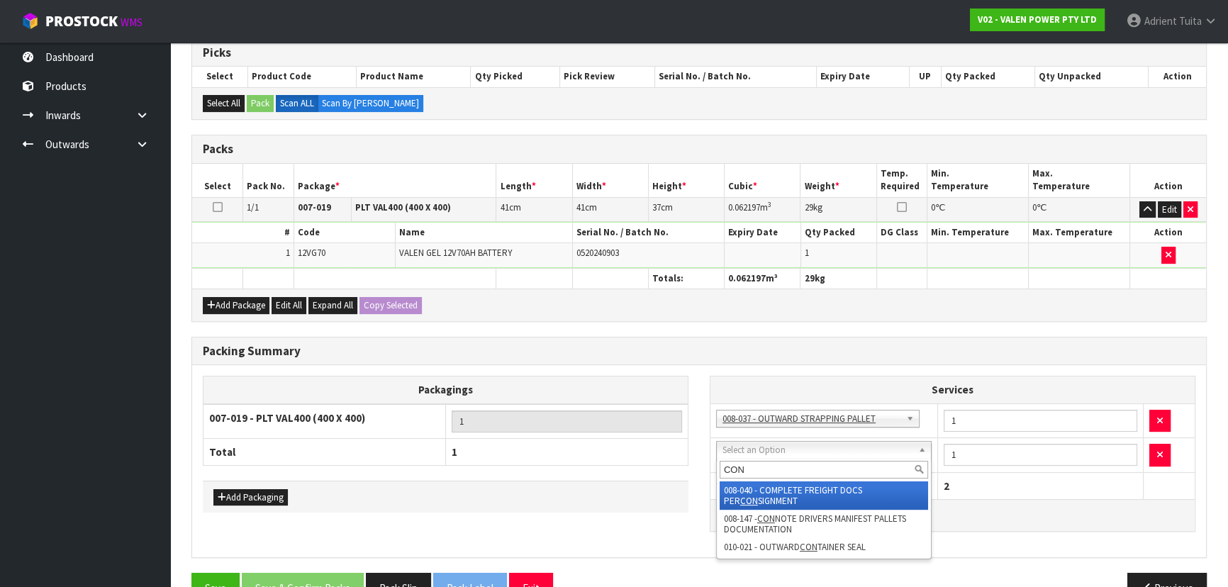
type input "CON"
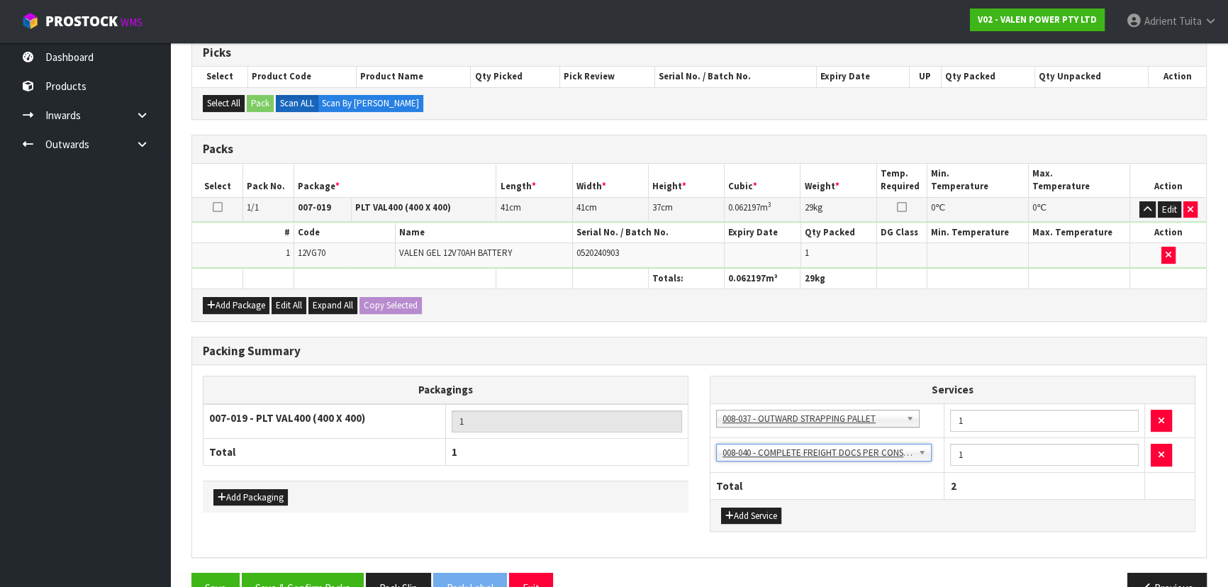
scroll to position [272, 0]
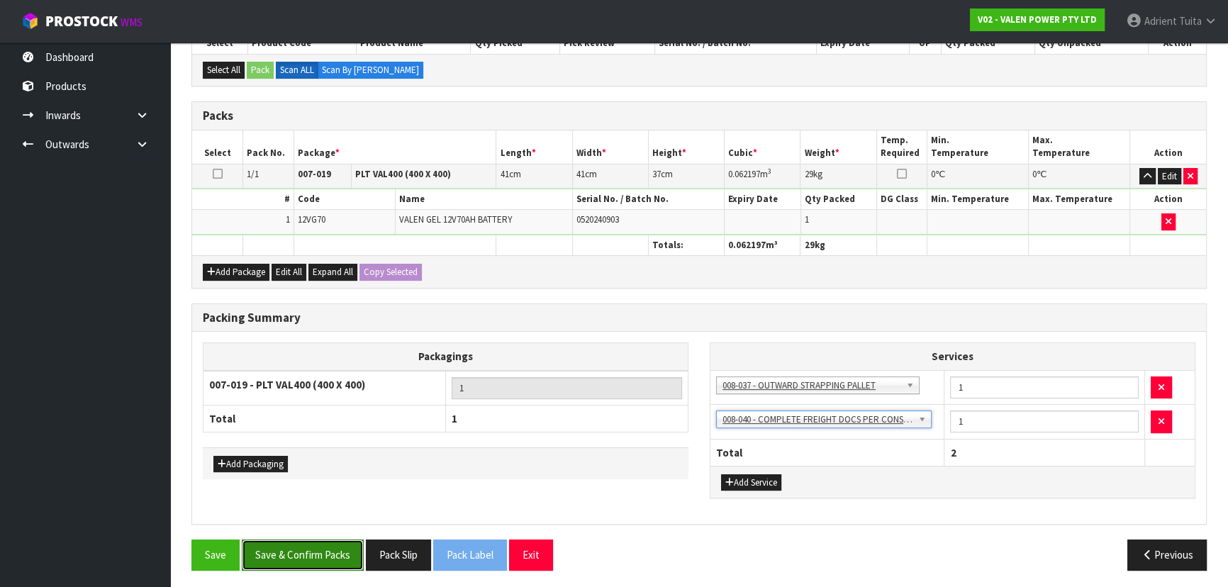
click at [298, 386] on button "Save & Confirm Packs" at bounding box center [303, 555] width 122 height 30
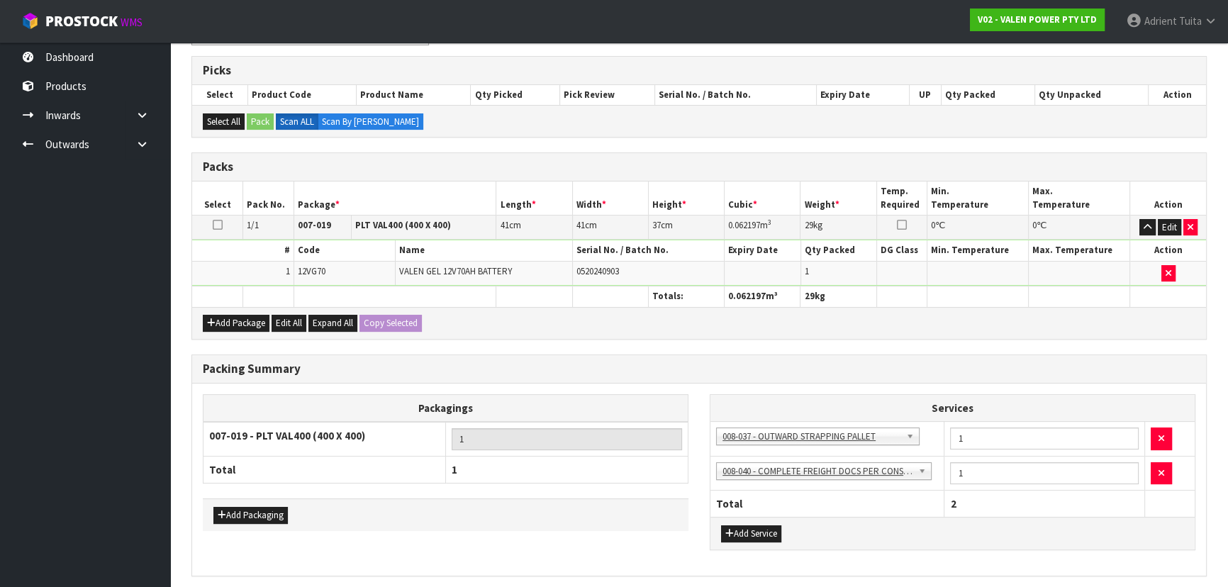
scroll to position [0, 0]
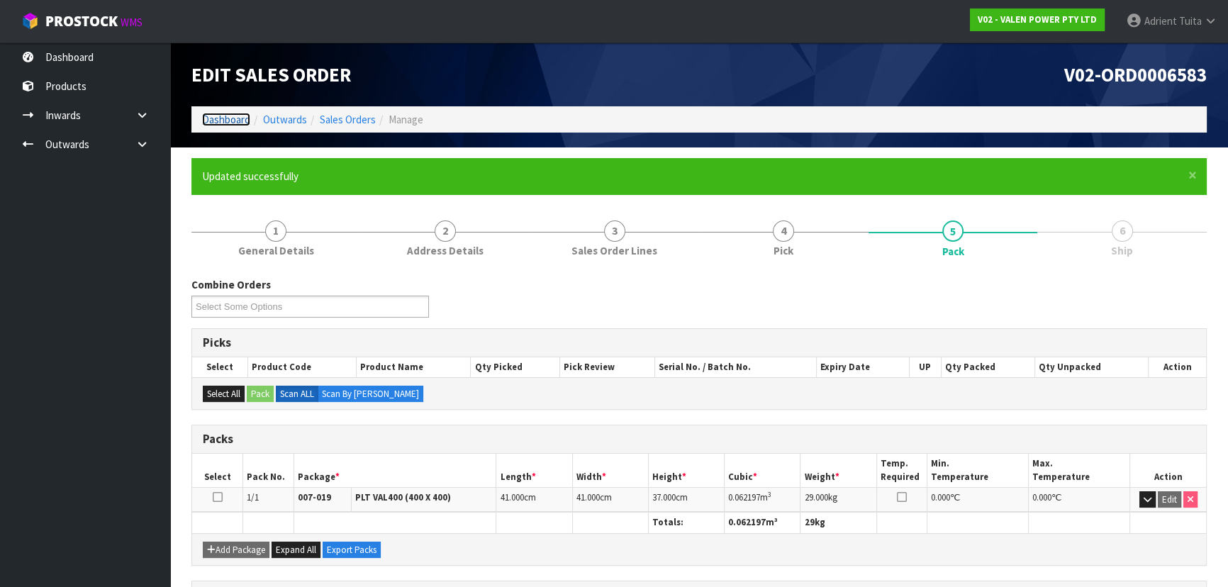
click at [230, 121] on link "Dashboard" at bounding box center [226, 119] width 48 height 13
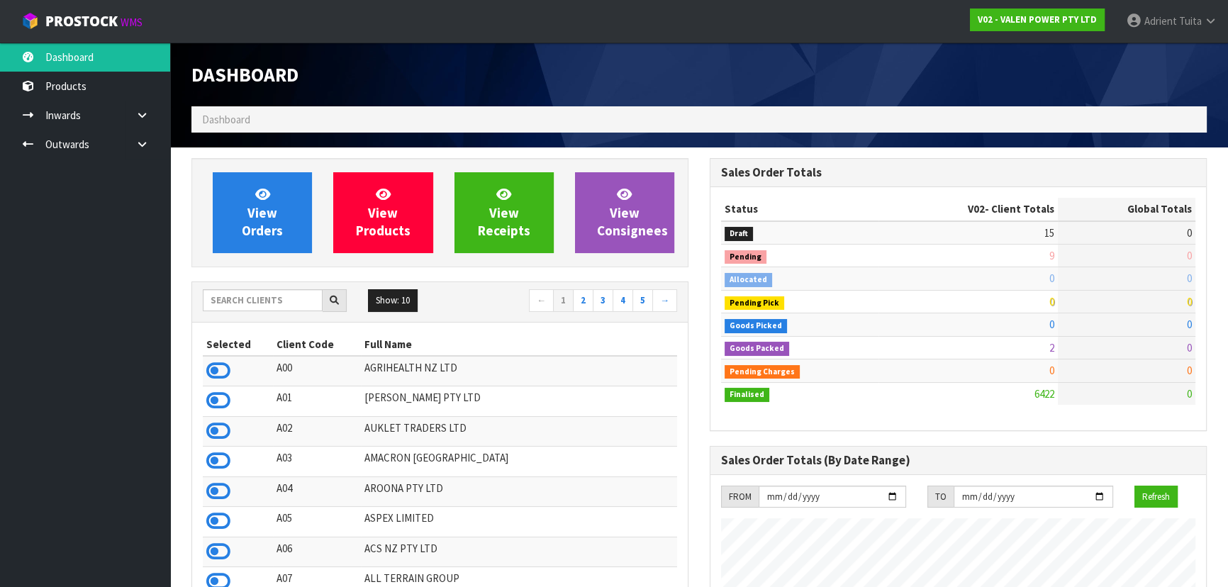
scroll to position [1102, 518]
click at [276, 298] on input "text" at bounding box center [263, 300] width 120 height 22
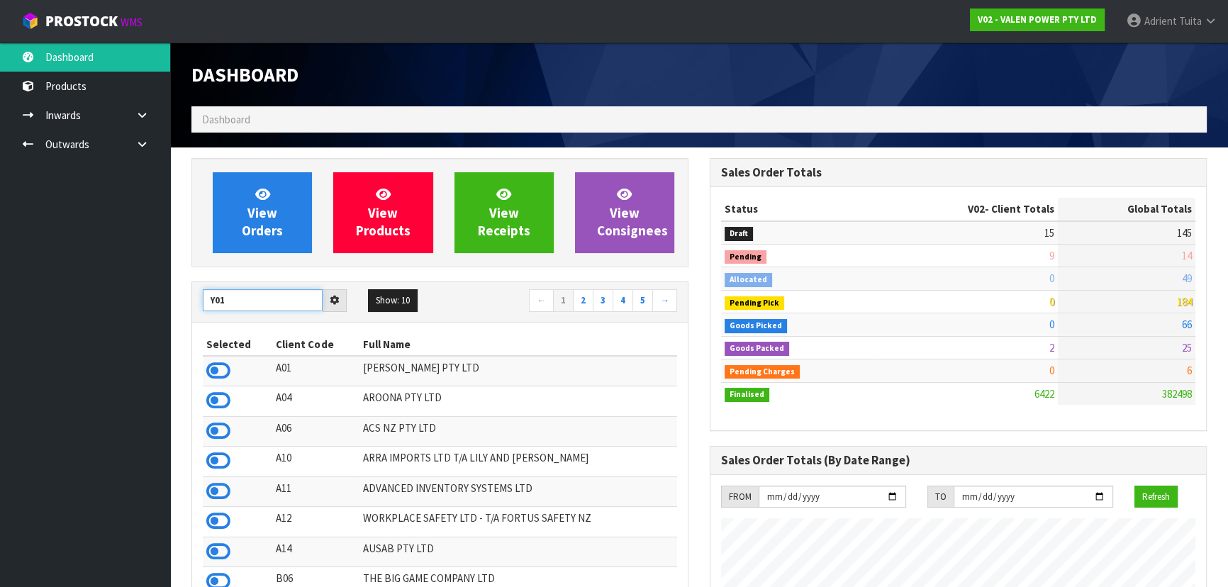
type input "Y01"
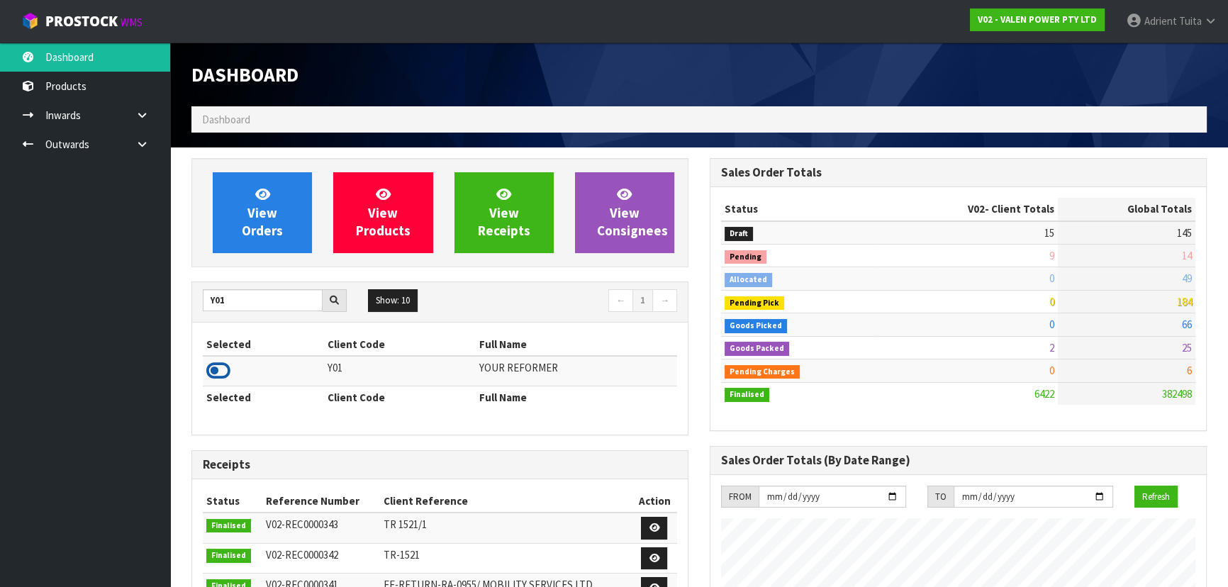
click at [225, 368] on icon at bounding box center [218, 370] width 24 height 21
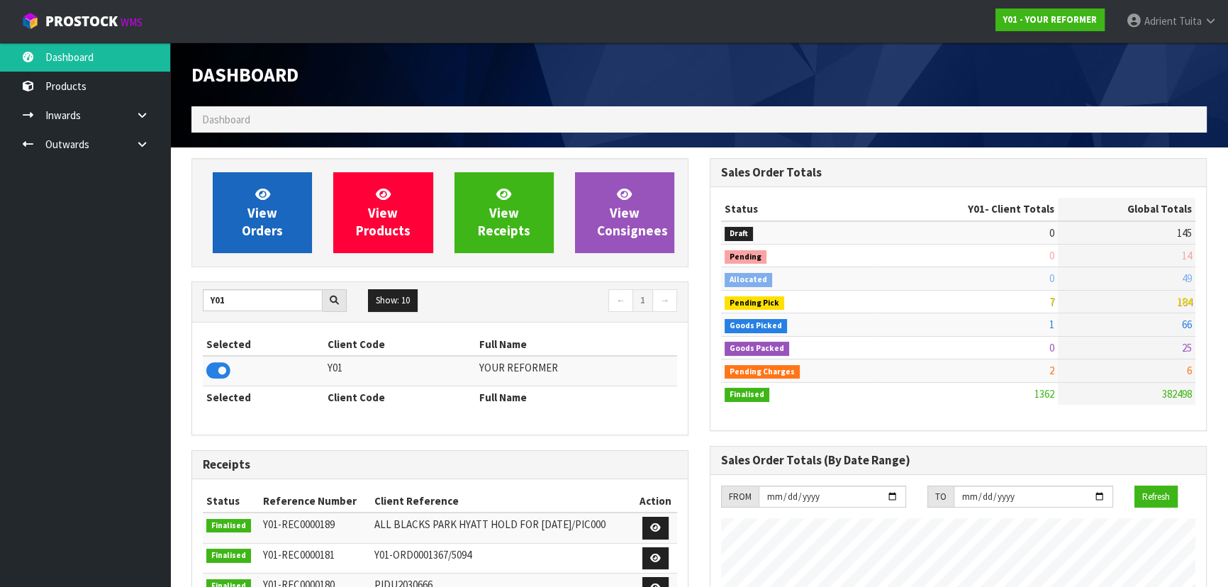
scroll to position [1003, 518]
click at [255, 243] on link "View Orders" at bounding box center [262, 212] width 99 height 81
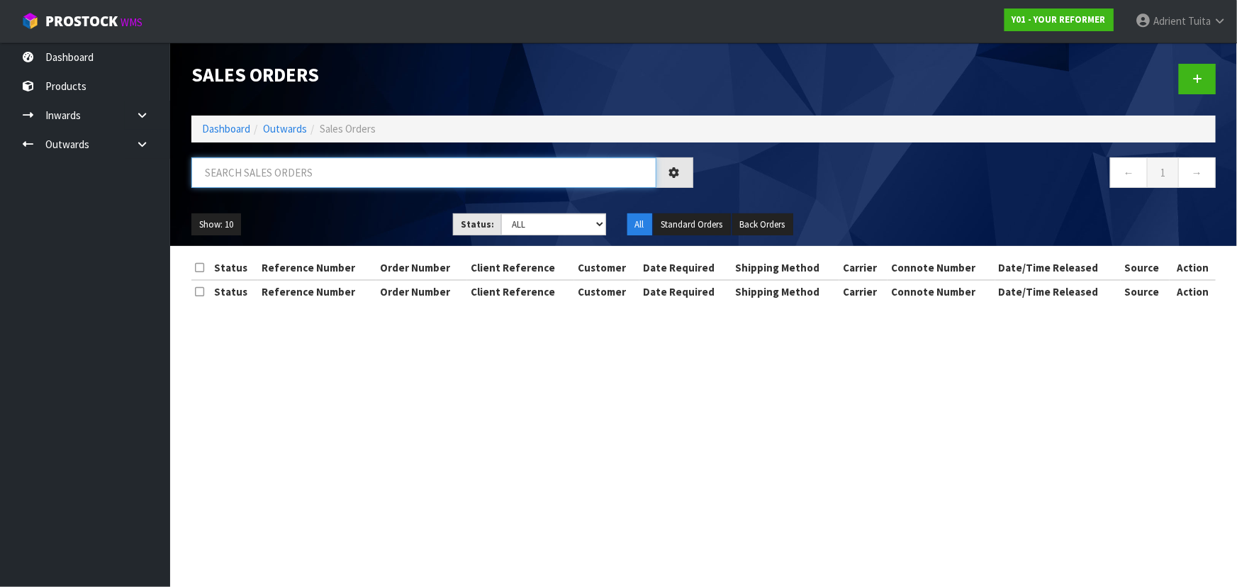
click at [277, 172] on input "text" at bounding box center [423, 172] width 465 height 30
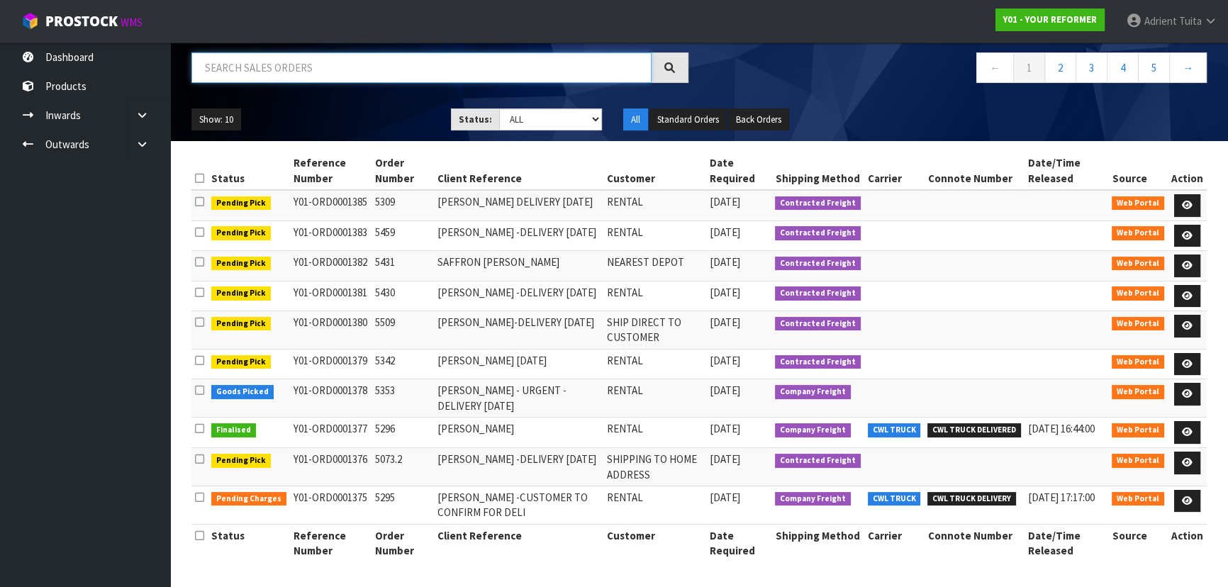
scroll to position [152, 0]
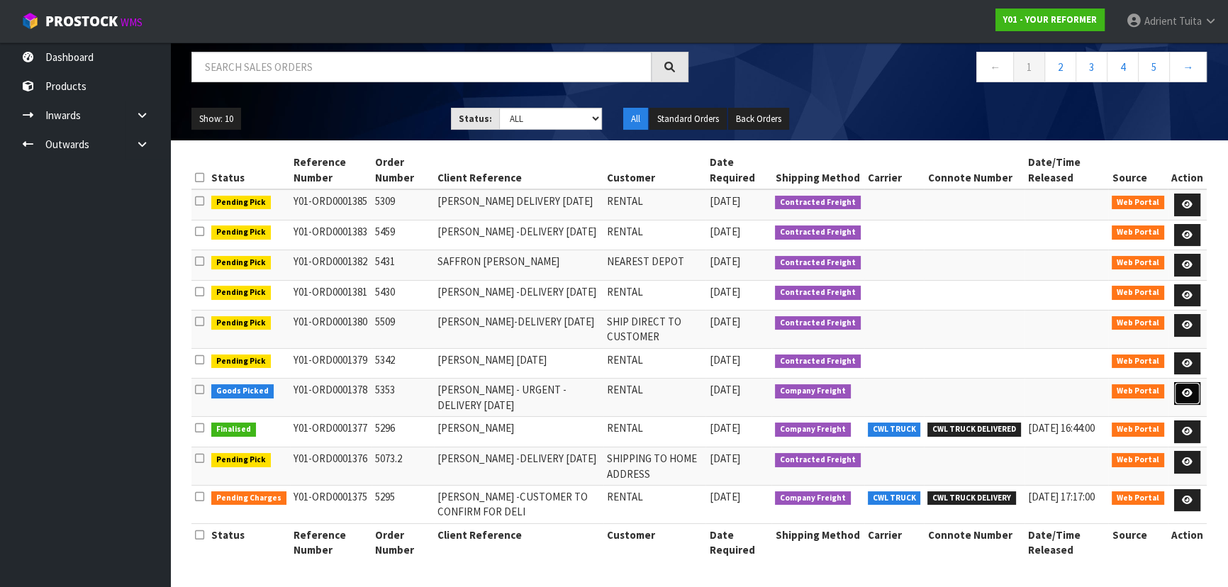
click at [649, 386] on icon at bounding box center [1187, 393] width 11 height 9
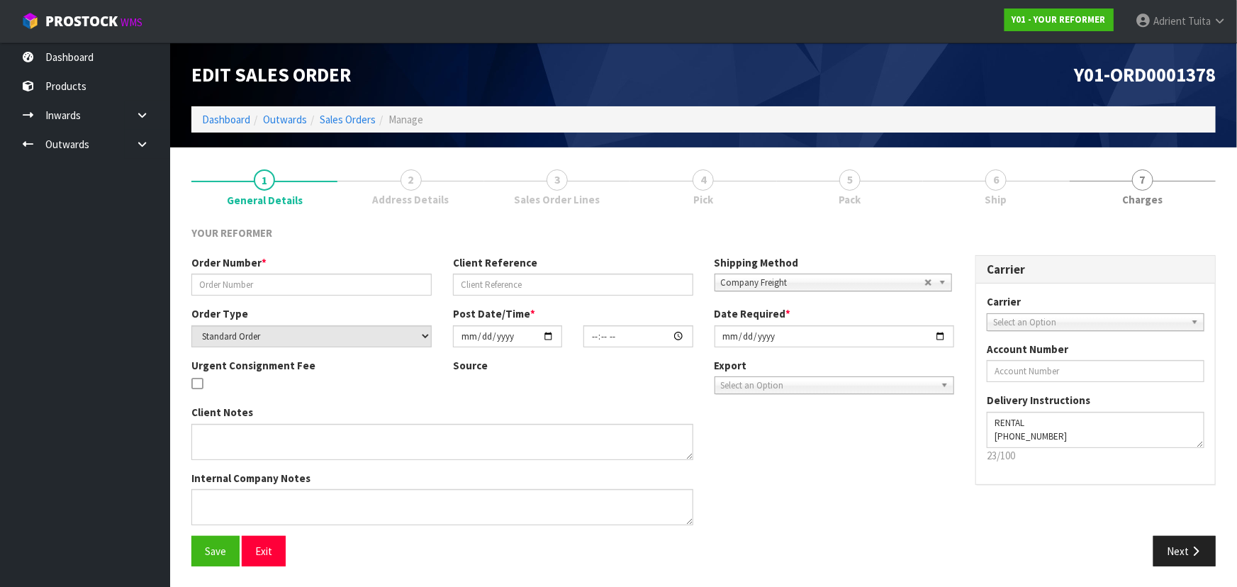
type input "5353"
type input "[PERSON_NAME] - URGENT - DELIVERY [DATE]"
select select "number:0"
type input "[DATE]"
type input "09:53:00.000"
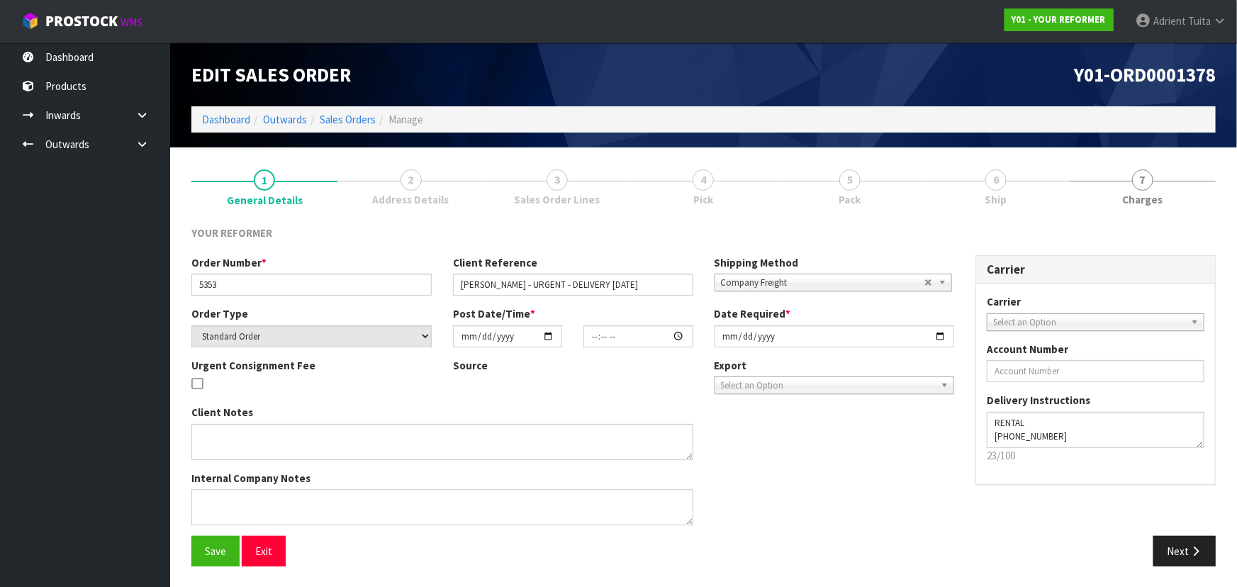
type input "[DATE]"
type textarea "[PERSON_NAME] [STREET_ADDRESS] [PHONE_NUMBER]"
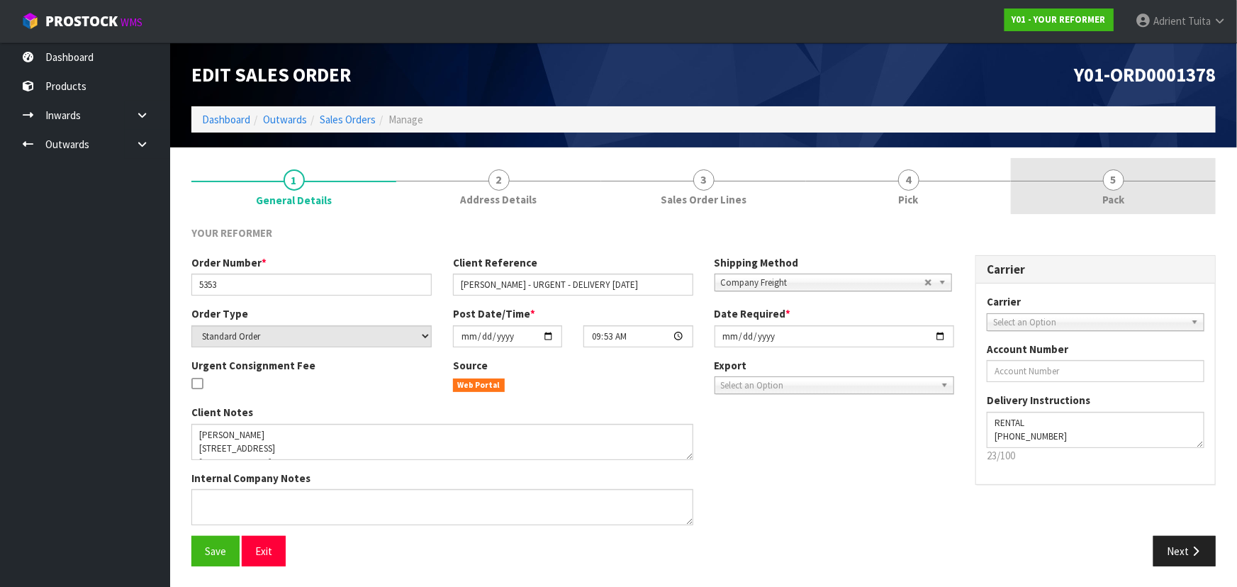
click at [649, 201] on span "Pack" at bounding box center [1113, 199] width 22 height 15
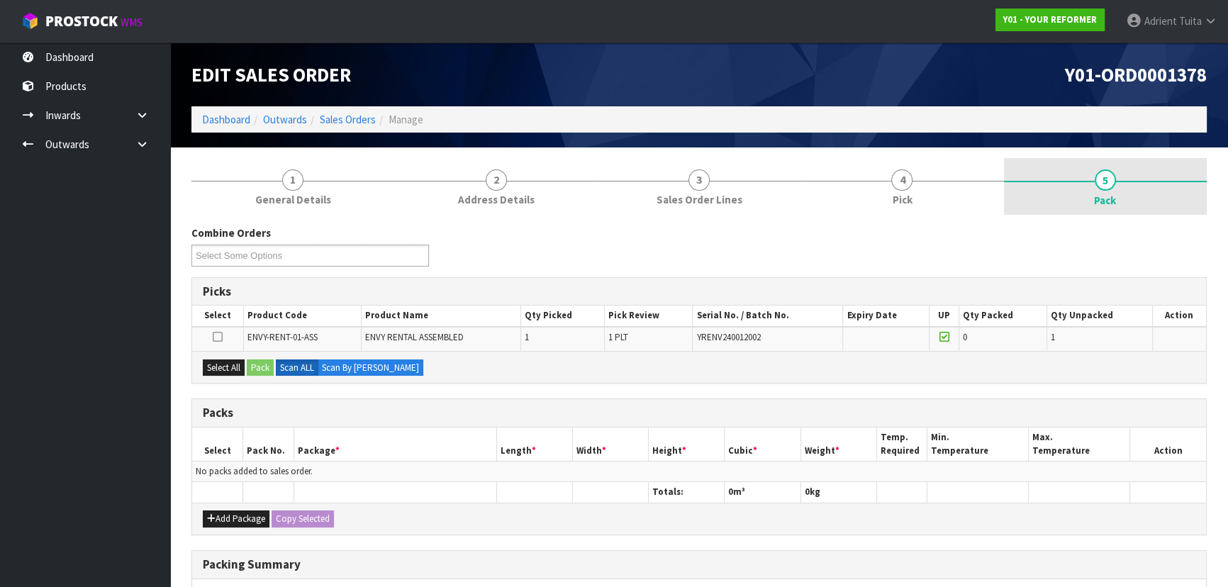
scroll to position [207, 0]
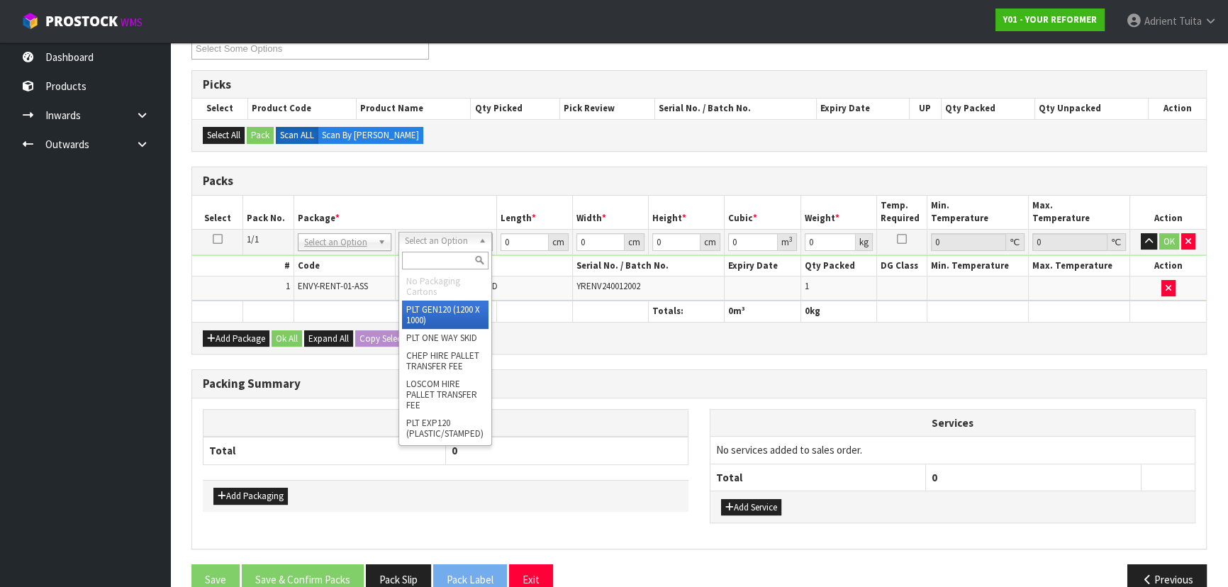
drag, startPoint x: 413, startPoint y: 238, endPoint x: 413, endPoint y: 249, distance: 10.7
click at [413, 249] on div at bounding box center [445, 260] width 92 height 23
click at [413, 255] on input "text" at bounding box center [445, 261] width 86 height 18
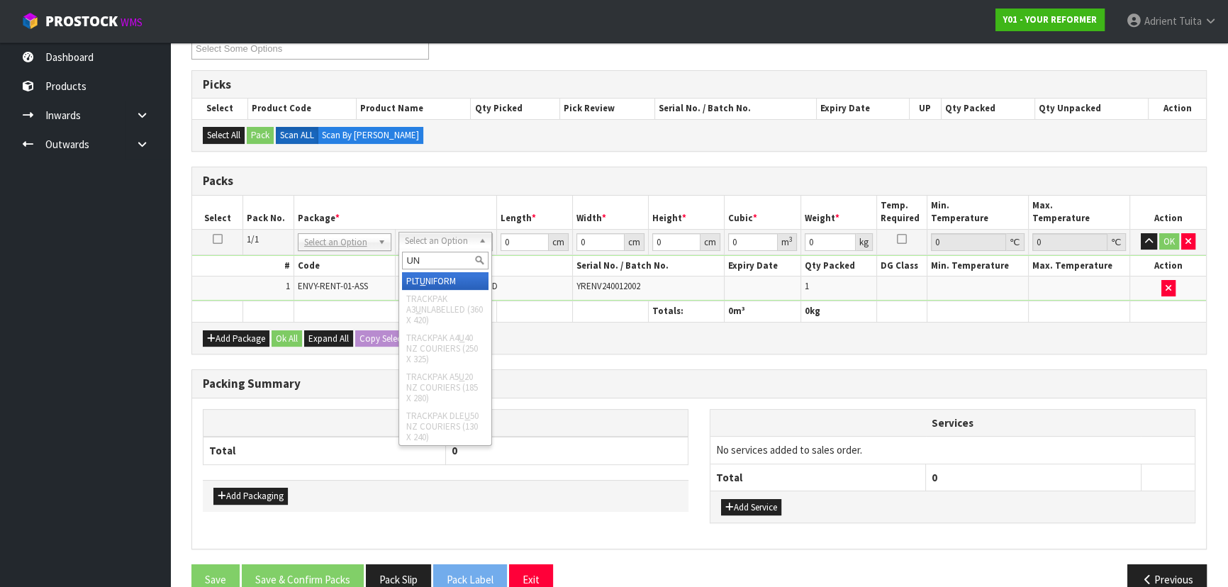
type input "UNI"
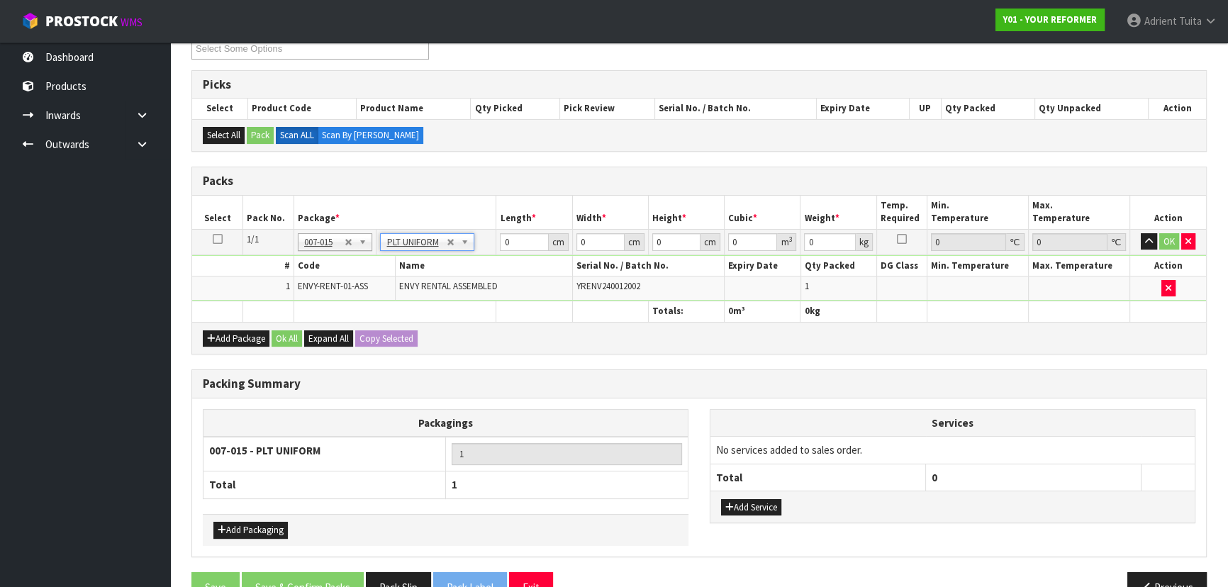
type input "112"
click at [518, 237] on input "0" at bounding box center [524, 242] width 48 height 18
type input "260"
type input "74"
type input "4"
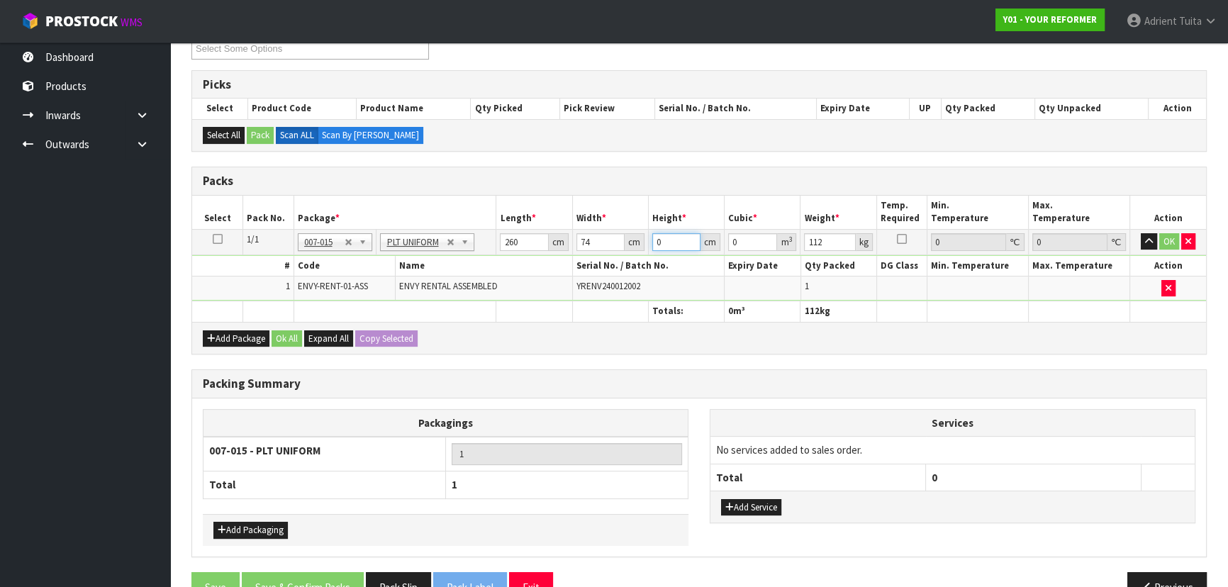
type input "0.07696"
type input "42"
type input "0.80808"
type input "42"
type input "115"
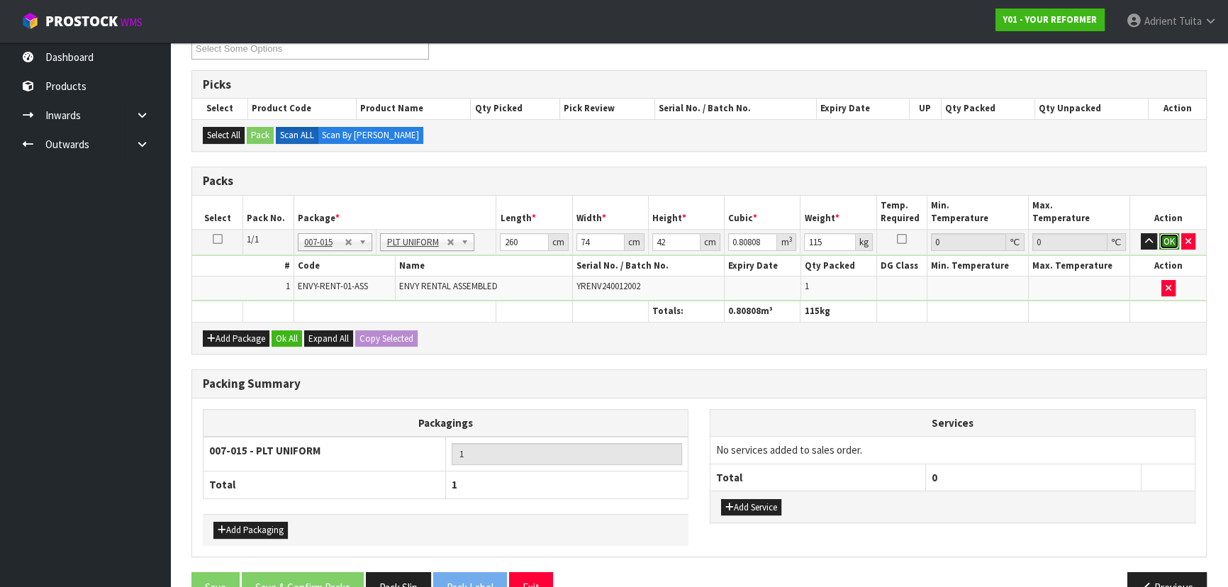
click at [649, 235] on button "OK" at bounding box center [1169, 241] width 20 height 17
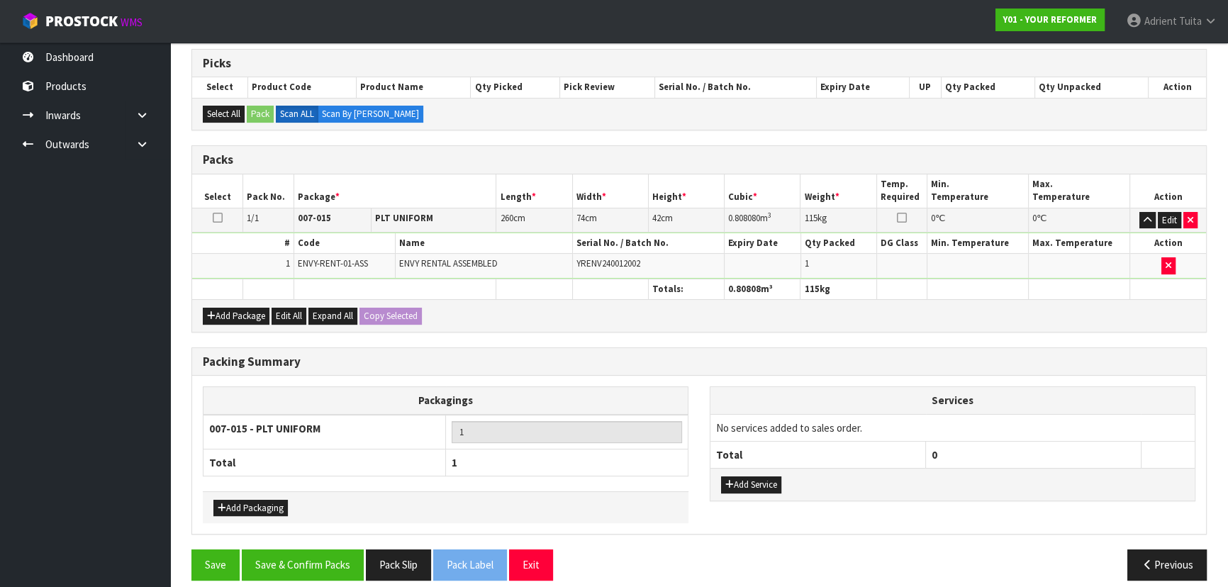
scroll to position [239, 0]
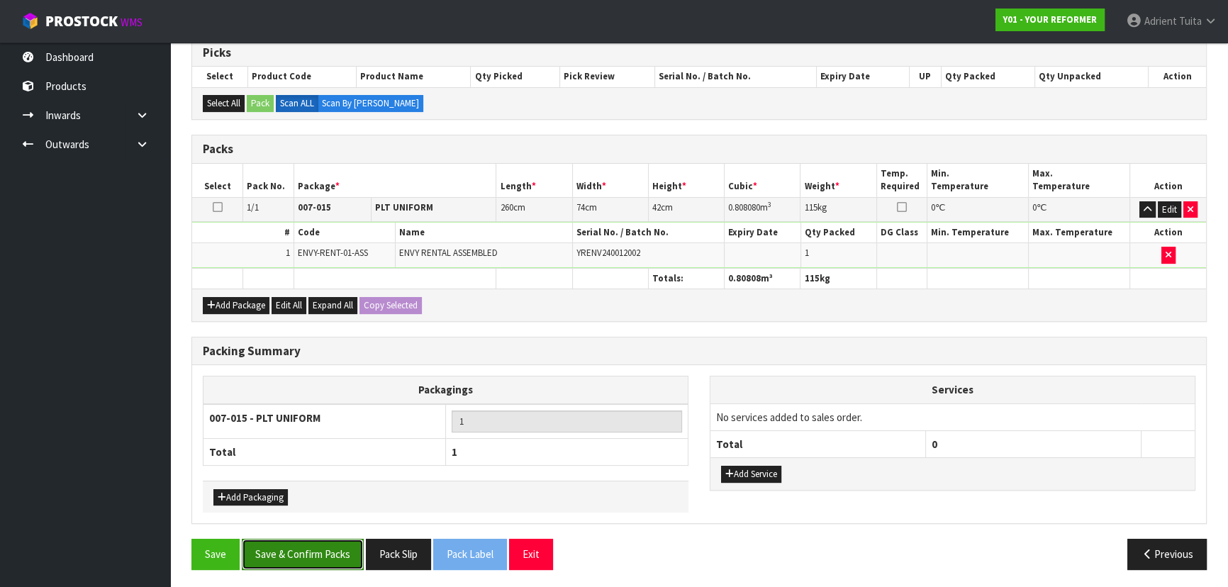
click at [281, 386] on button "Save & Confirm Packs" at bounding box center [303, 554] width 122 height 30
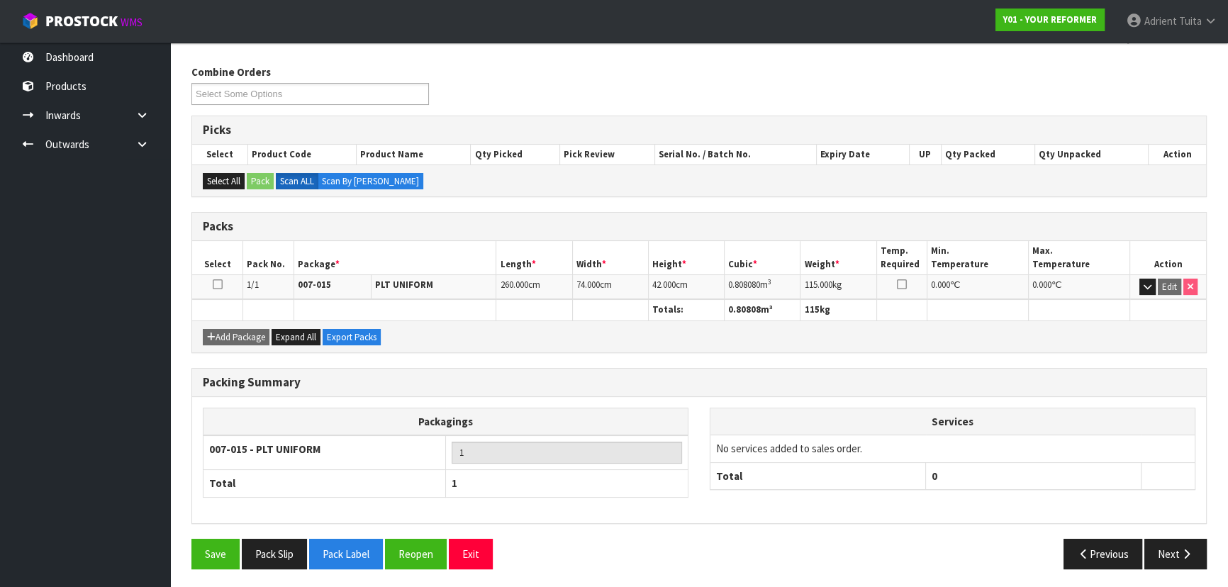
scroll to position [0, 0]
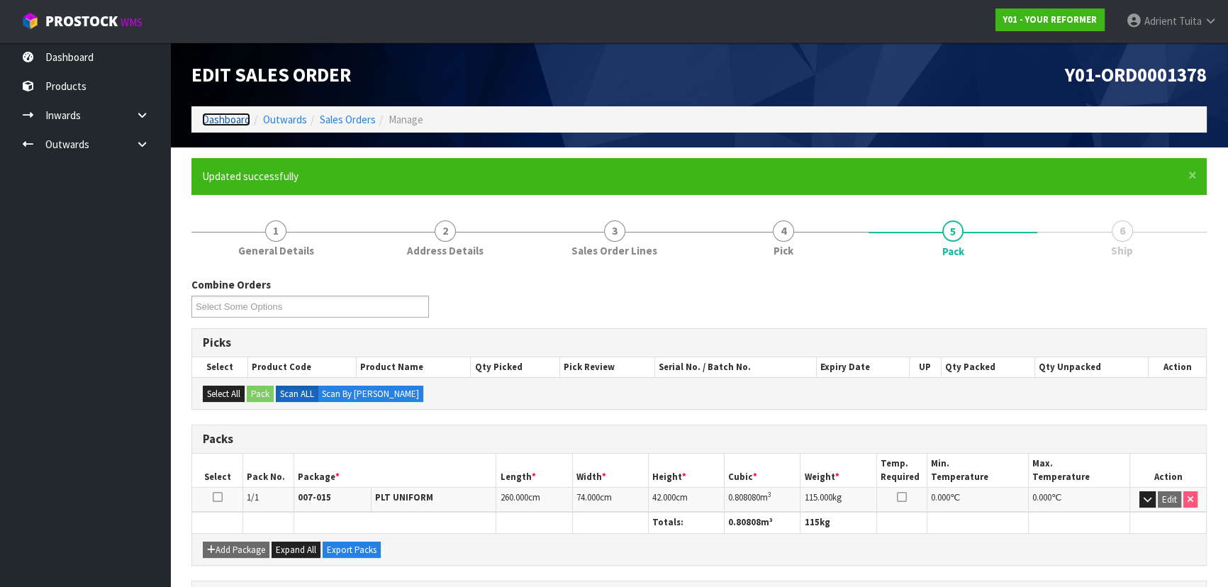
click at [242, 114] on link "Dashboard" at bounding box center [226, 119] width 48 height 13
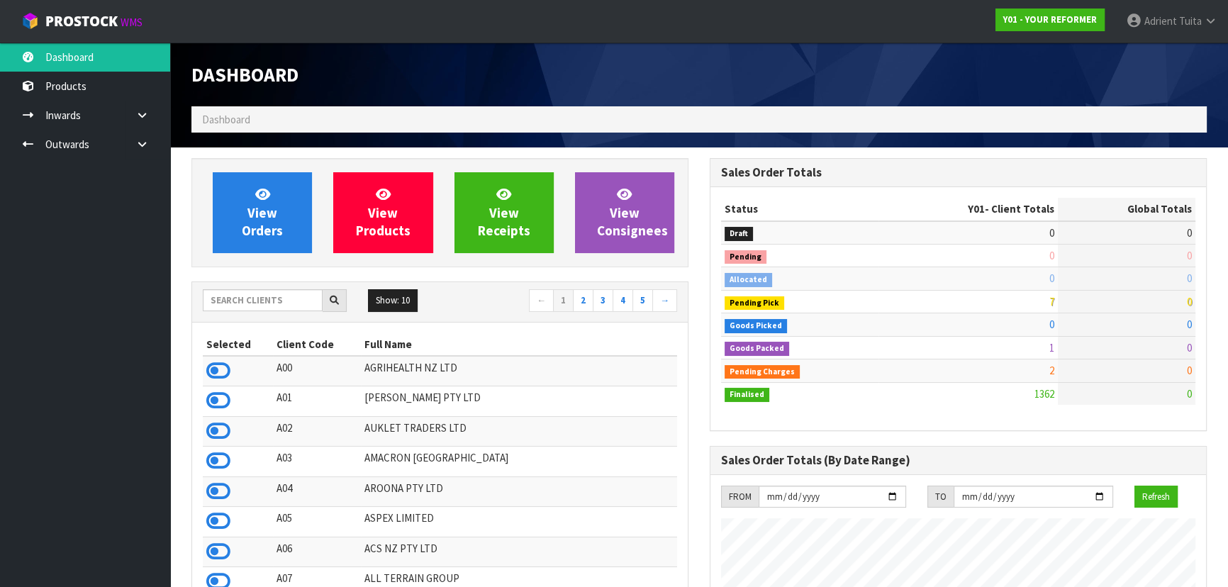
scroll to position [1003, 518]
click at [238, 301] on input "text" at bounding box center [263, 300] width 120 height 22
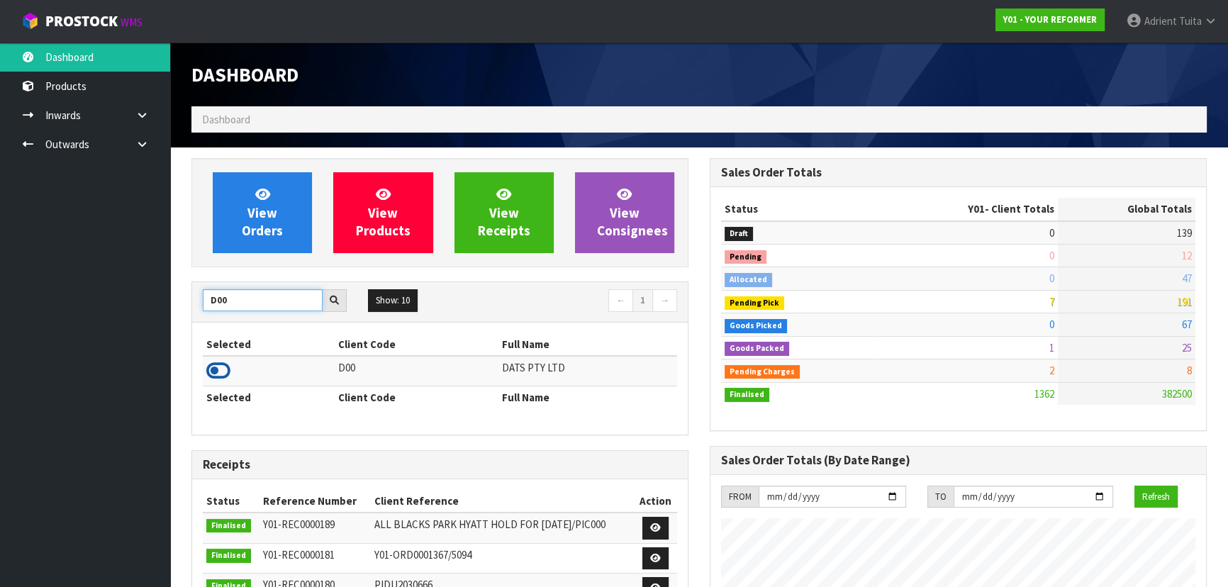
type input "D00"
click at [220, 367] on icon at bounding box center [218, 370] width 24 height 21
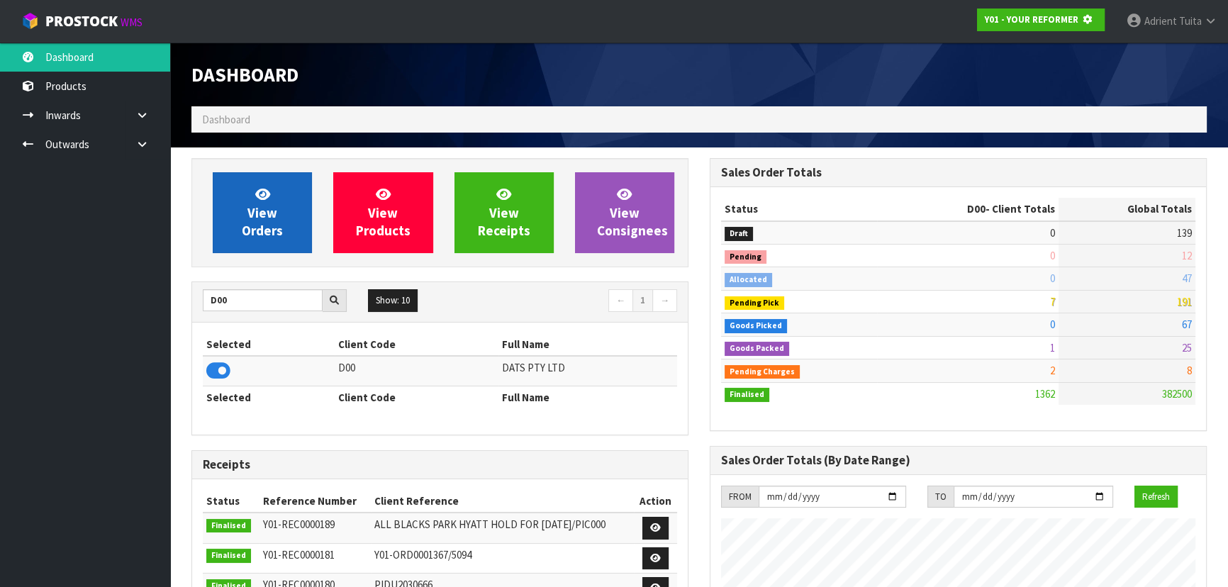
scroll to position [883, 518]
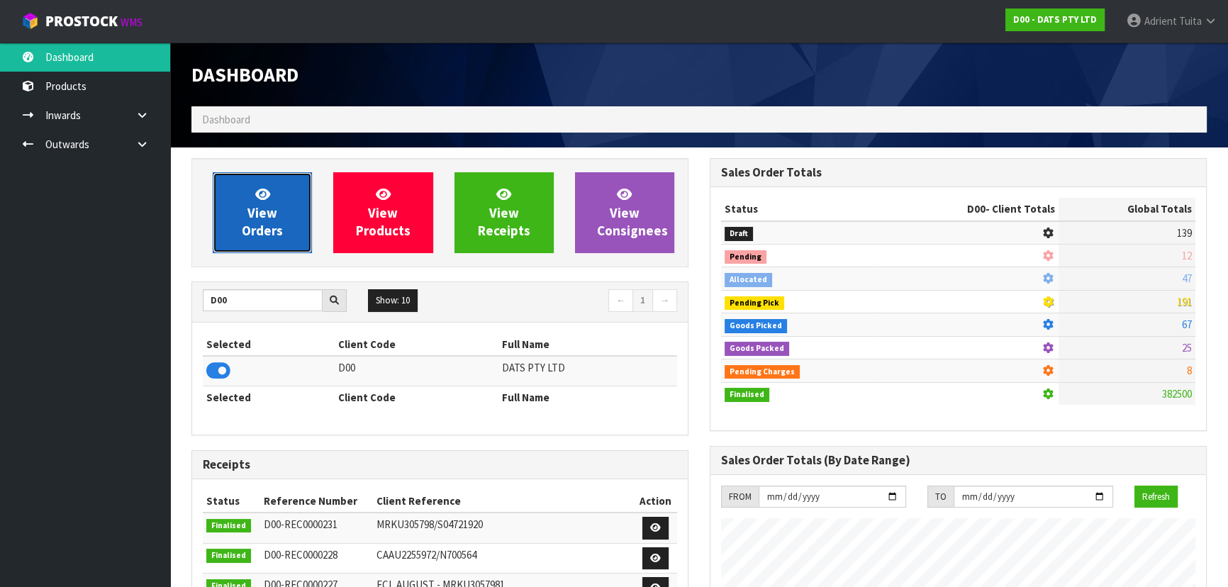
click at [269, 211] on span "View Orders" at bounding box center [262, 212] width 41 height 53
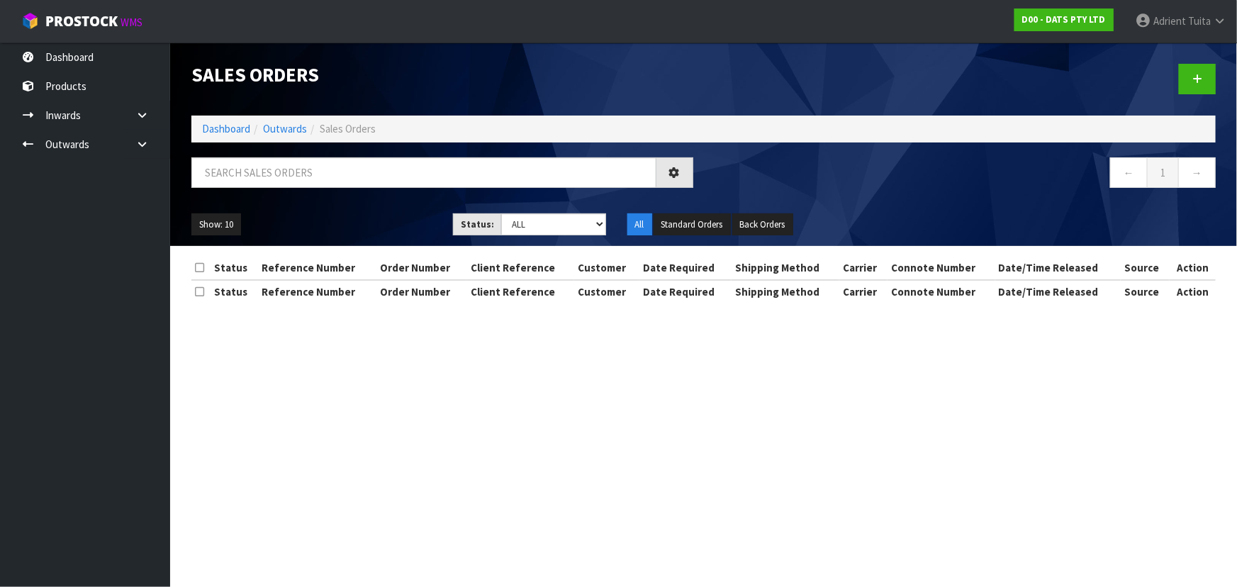
click at [340, 190] on div at bounding box center [442, 177] width 523 height 41
click at [348, 178] on input "text" at bounding box center [423, 172] width 465 height 30
type input "2339"
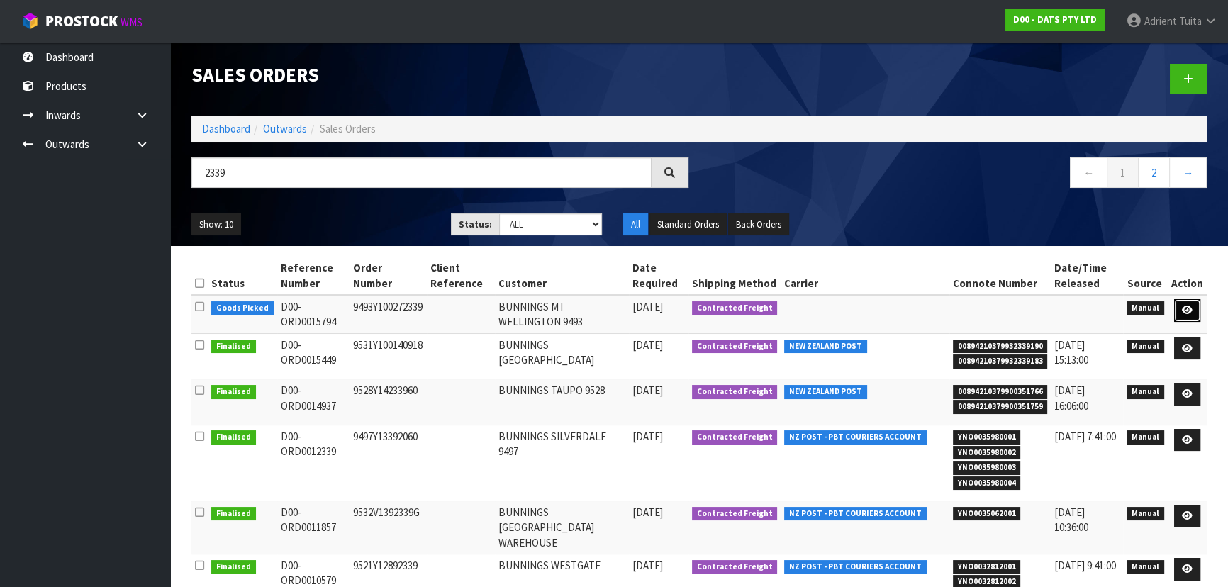
click at [649, 310] on icon at bounding box center [1187, 310] width 11 height 9
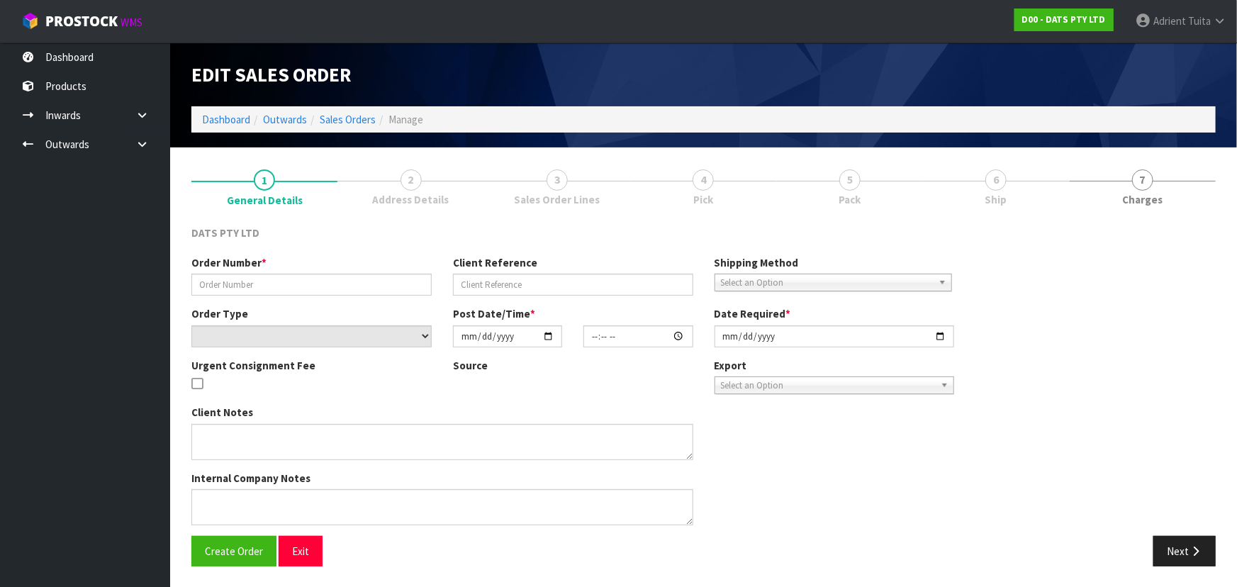
type input "9493Y100272339"
select select "number:0"
type input "[DATE]"
type input "08:58:00.000"
type input "[DATE]"
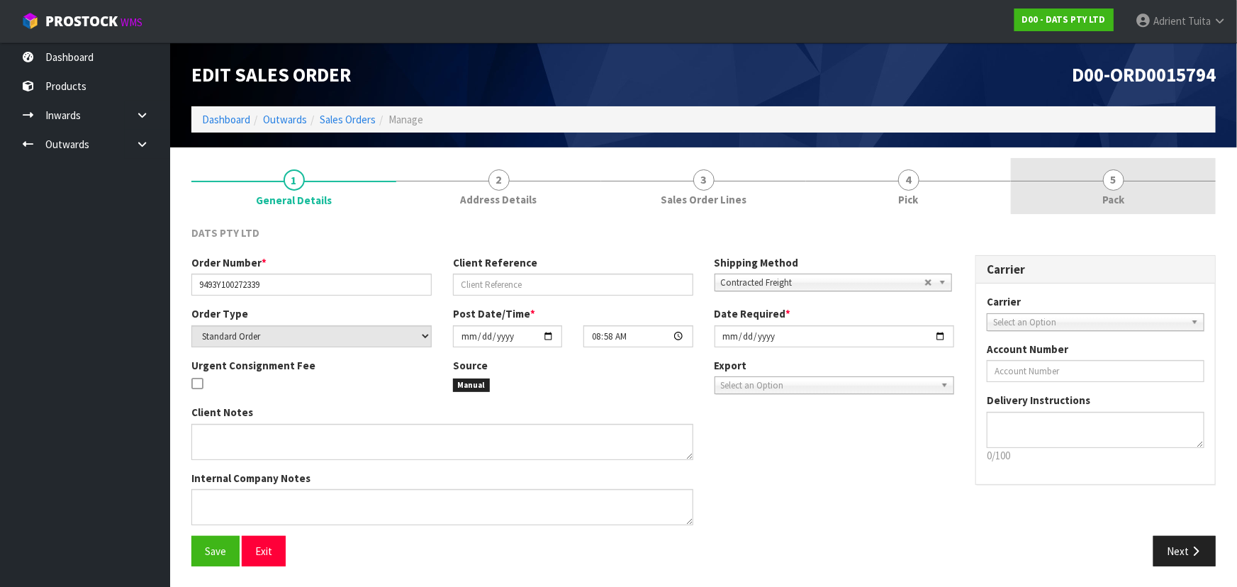
click at [649, 195] on span "Pack" at bounding box center [1113, 199] width 22 height 15
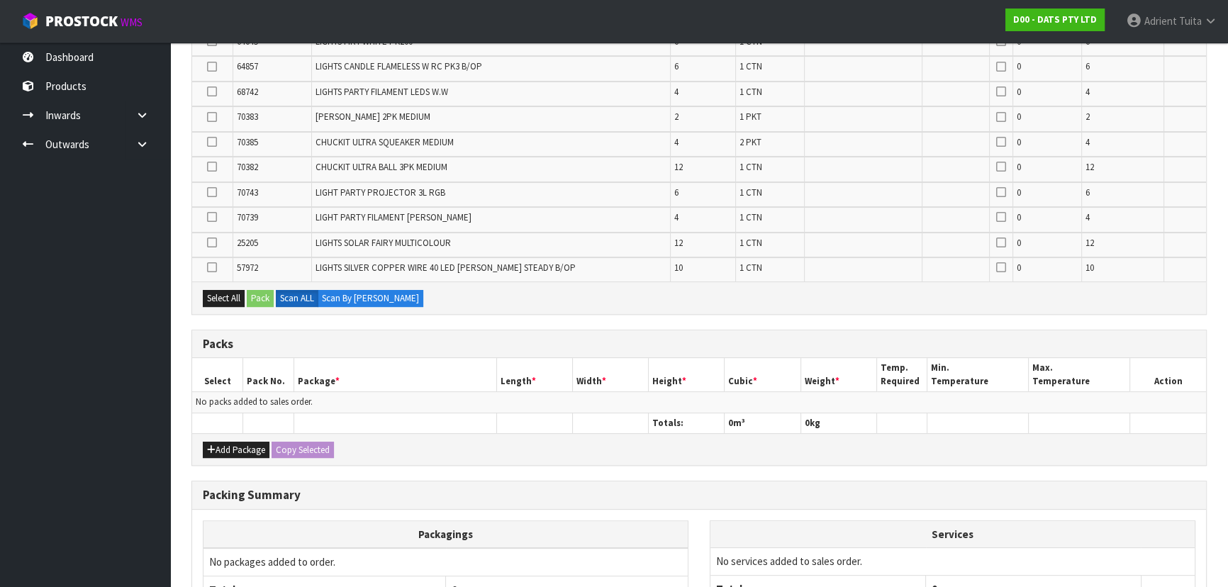
scroll to position [557, 0]
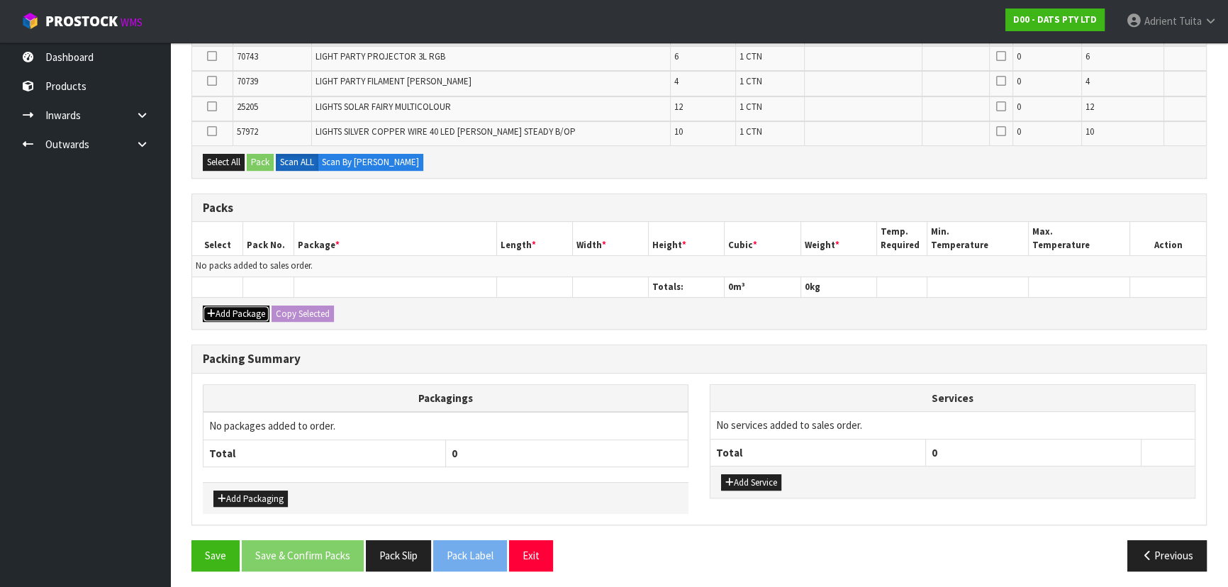
click at [204, 313] on button "Add Package" at bounding box center [236, 314] width 67 height 17
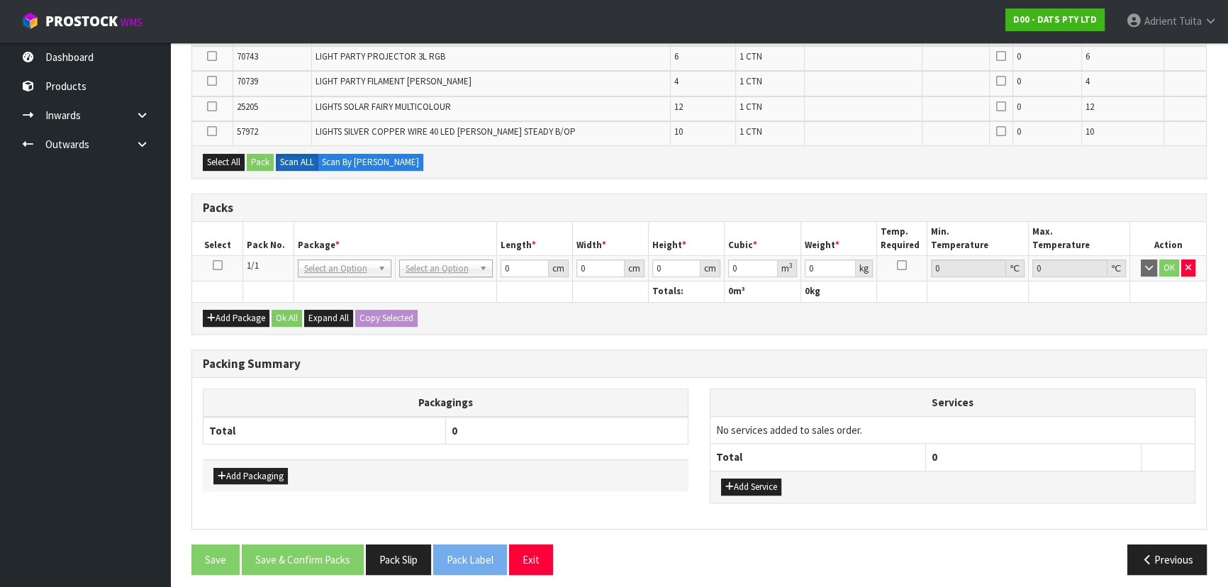
click at [218, 265] on icon at bounding box center [218, 265] width 10 height 1
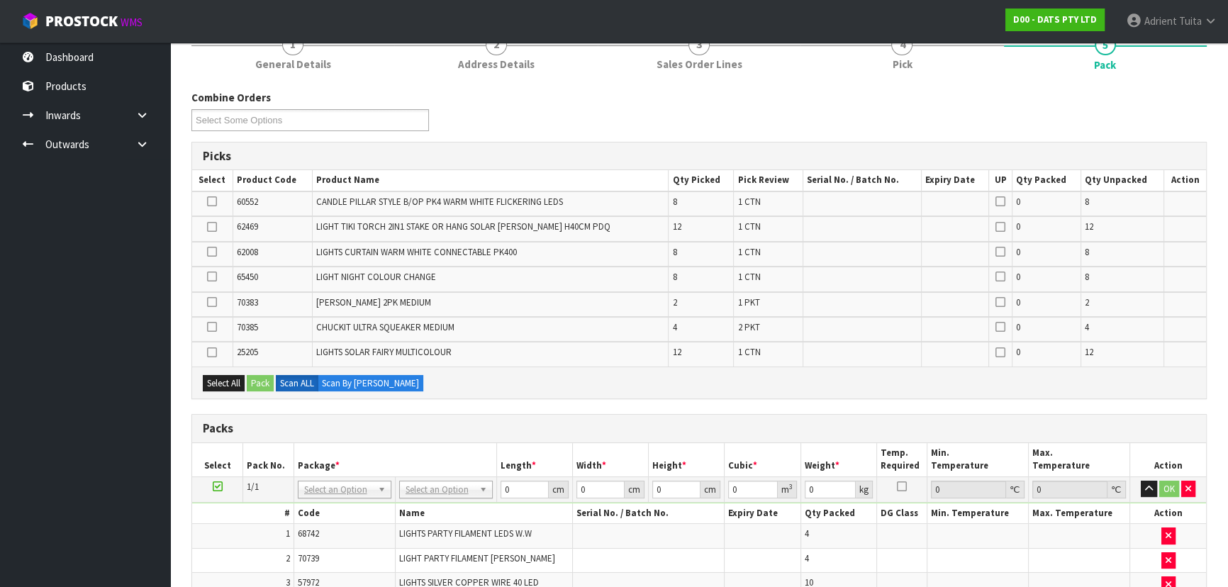
scroll to position [135, 0]
click at [213, 202] on icon at bounding box center [212, 202] width 10 height 1
click at [0, 0] on input "checkbox" at bounding box center [0, 0] width 0 height 0
click at [257, 376] on button "Pack" at bounding box center [260, 384] width 27 height 17
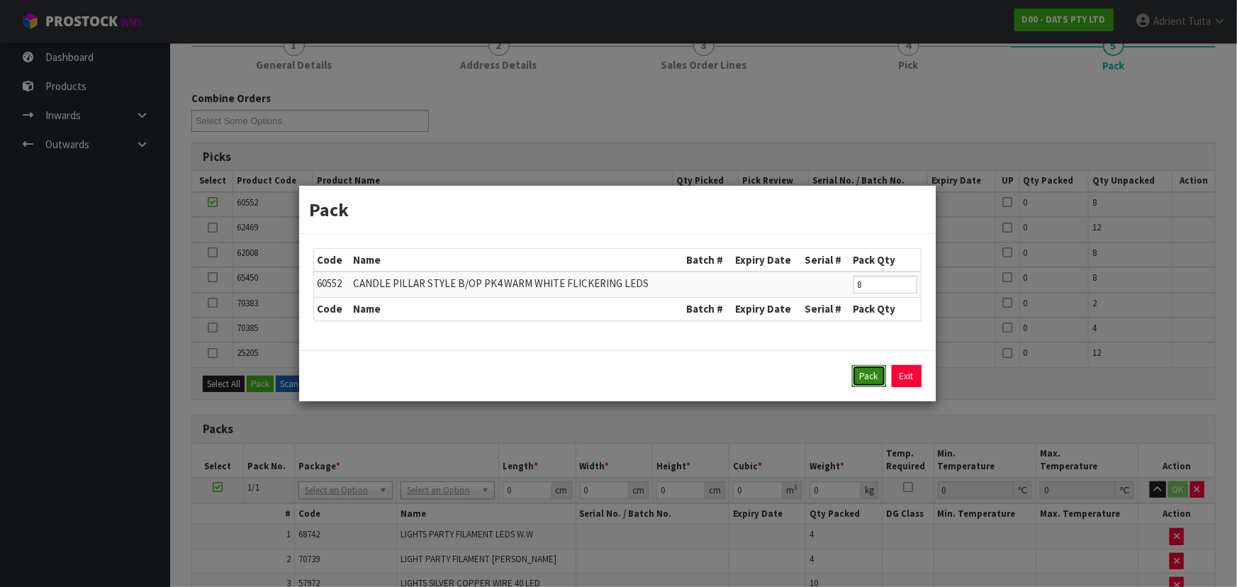
click at [649, 373] on button "Pack" at bounding box center [869, 376] width 34 height 23
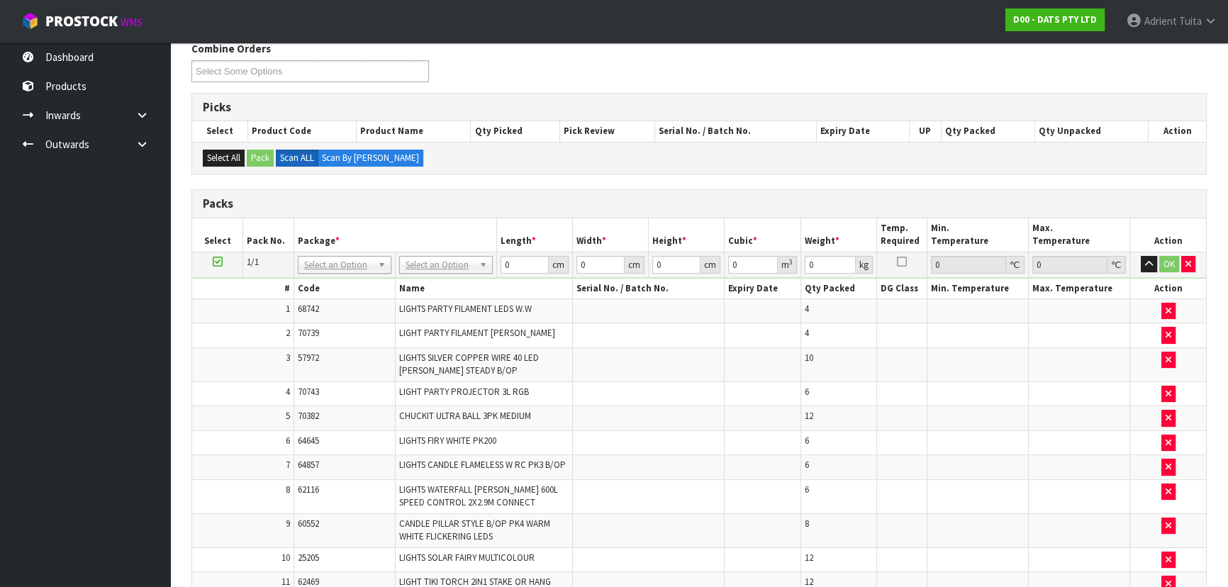
scroll to position [307, 0]
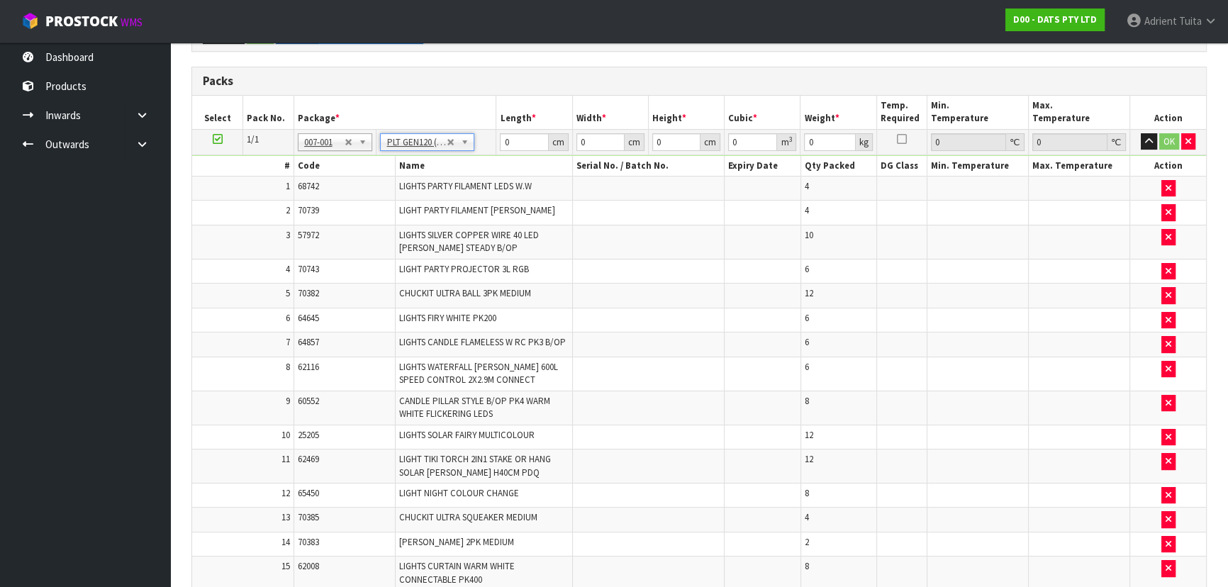
type input "120"
type input "100"
type input "61.2"
click at [510, 133] on input "120" at bounding box center [524, 142] width 48 height 18
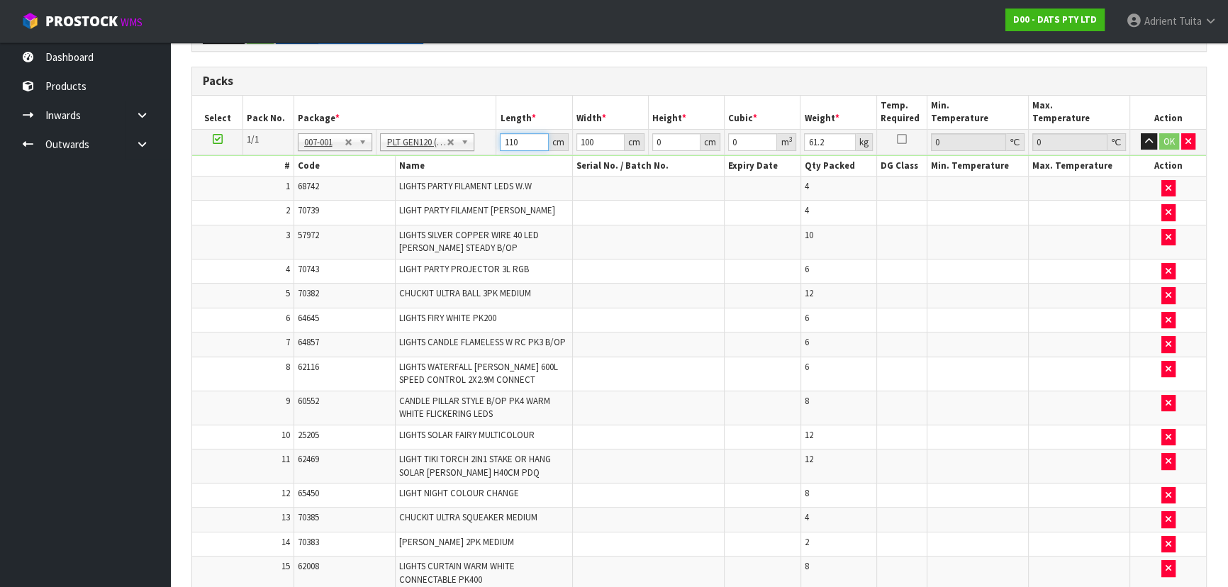
type input "110"
type input "107"
type input "6"
type input "0.07062"
type input "69"
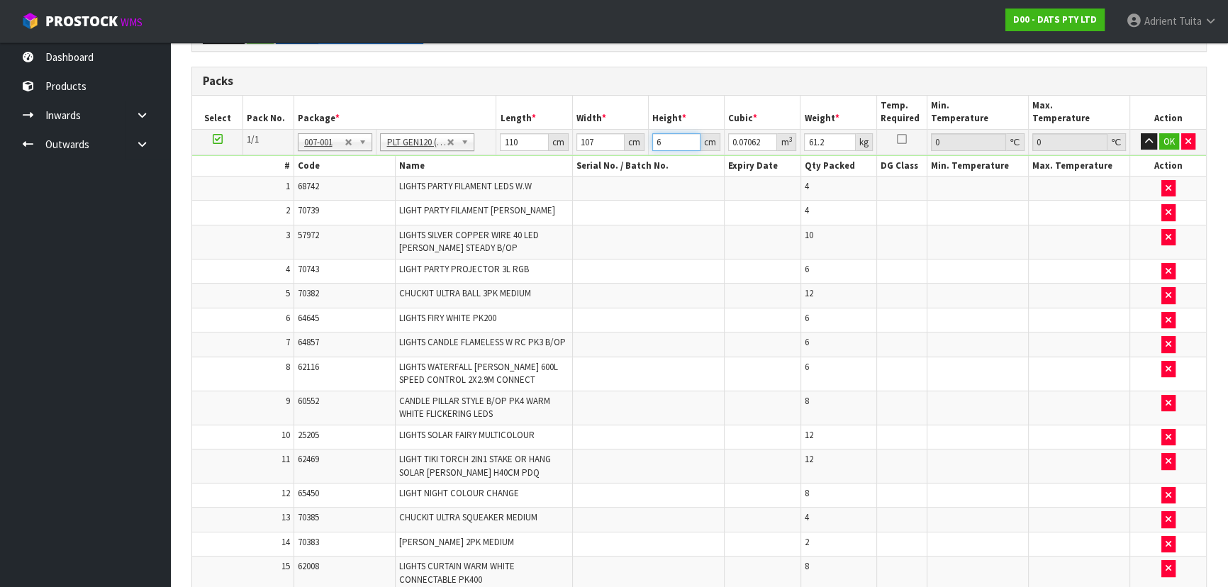
type input "0.81213"
type input "69"
type input "78"
click at [649, 140] on button "OK" at bounding box center [1169, 141] width 20 height 17
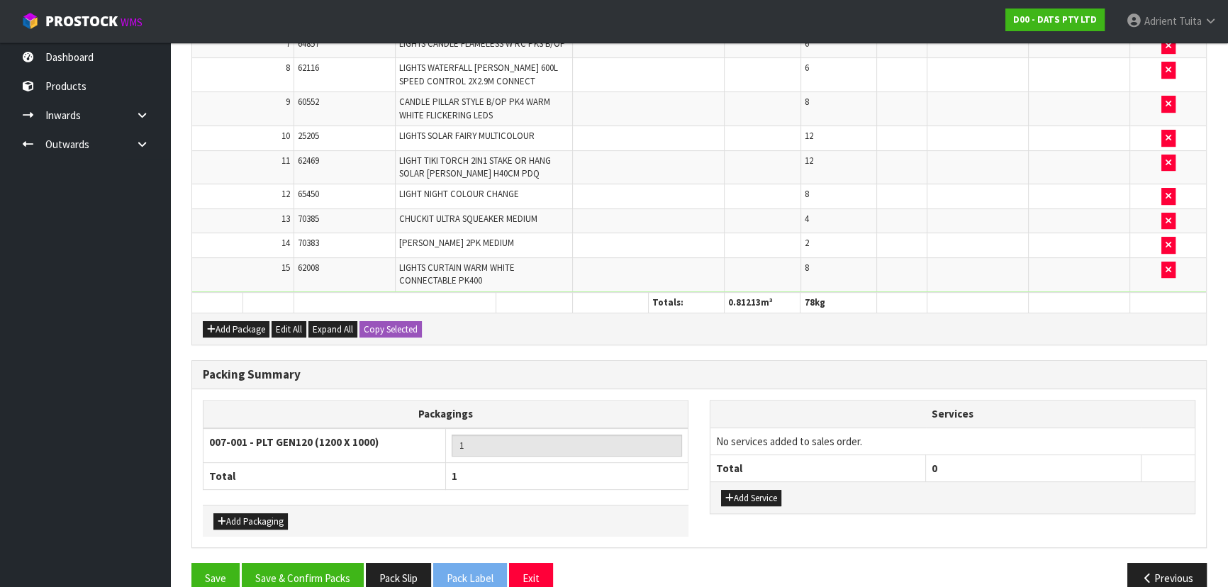
scroll to position [626, 0]
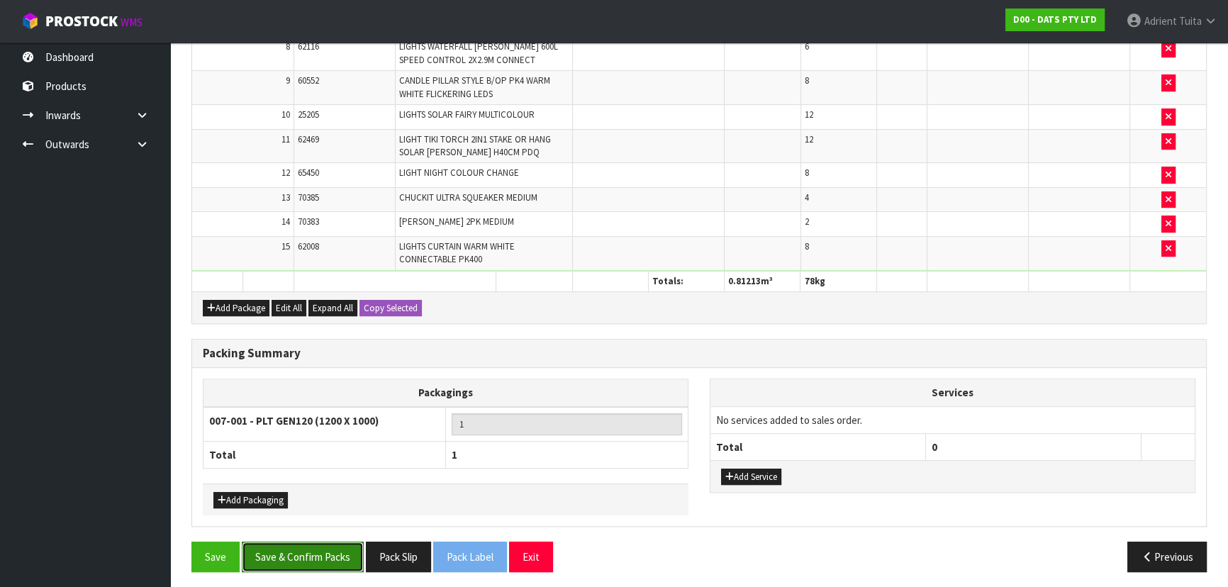
click at [329, 386] on button "Save & Confirm Packs" at bounding box center [303, 557] width 122 height 30
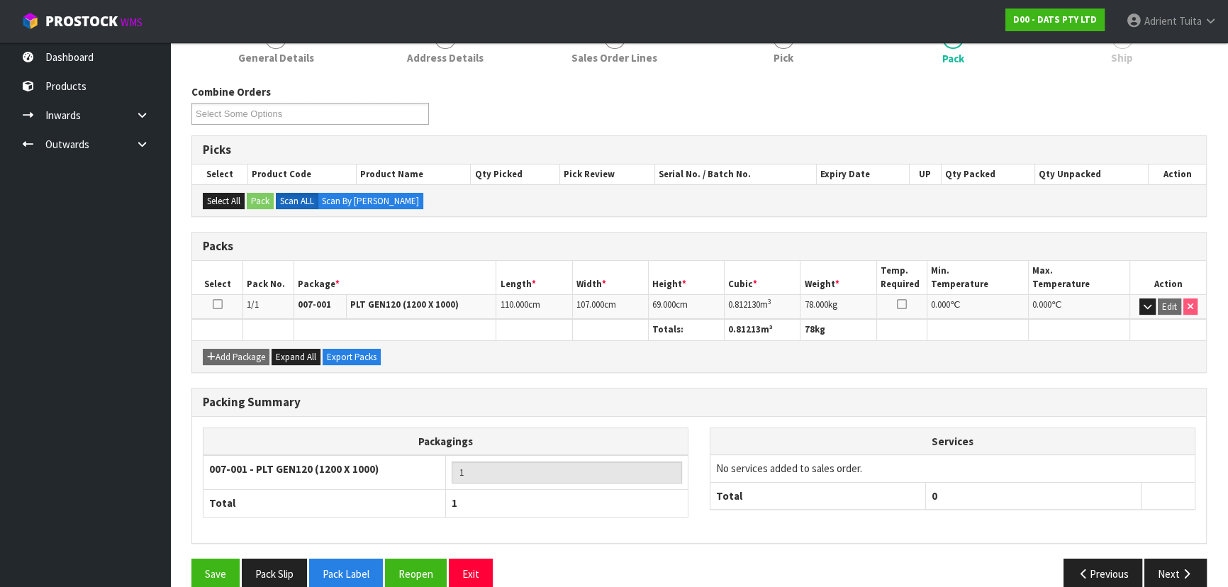
scroll to position [213, 0]
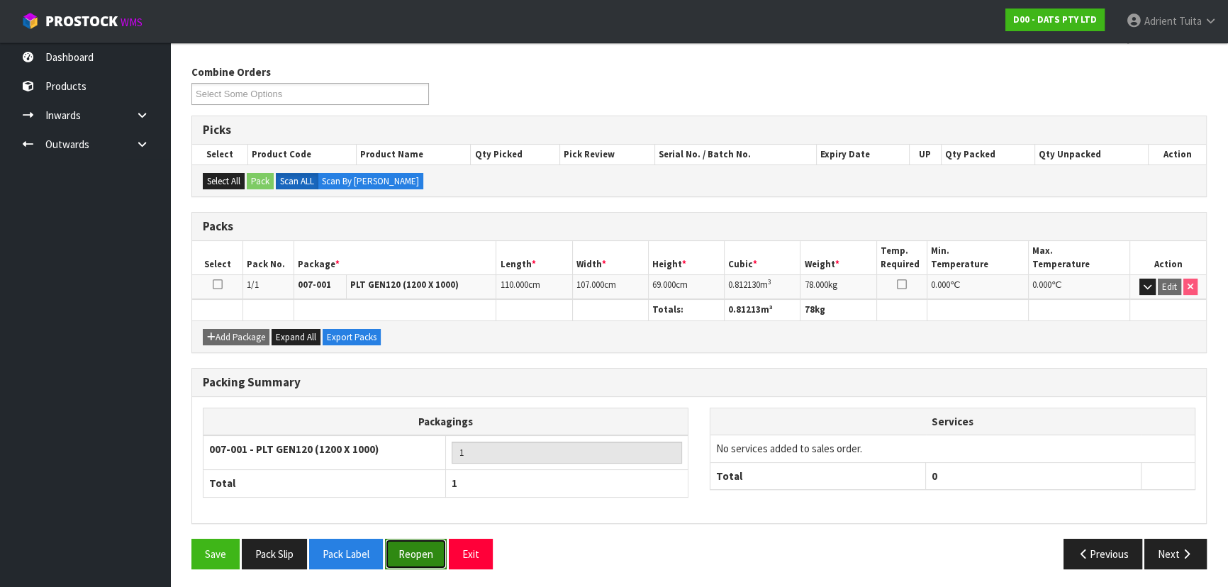
drag, startPoint x: 415, startPoint y: 545, endPoint x: 406, endPoint y: 541, distance: 9.9
click at [413, 386] on button "Reopen" at bounding box center [416, 554] width 62 height 30
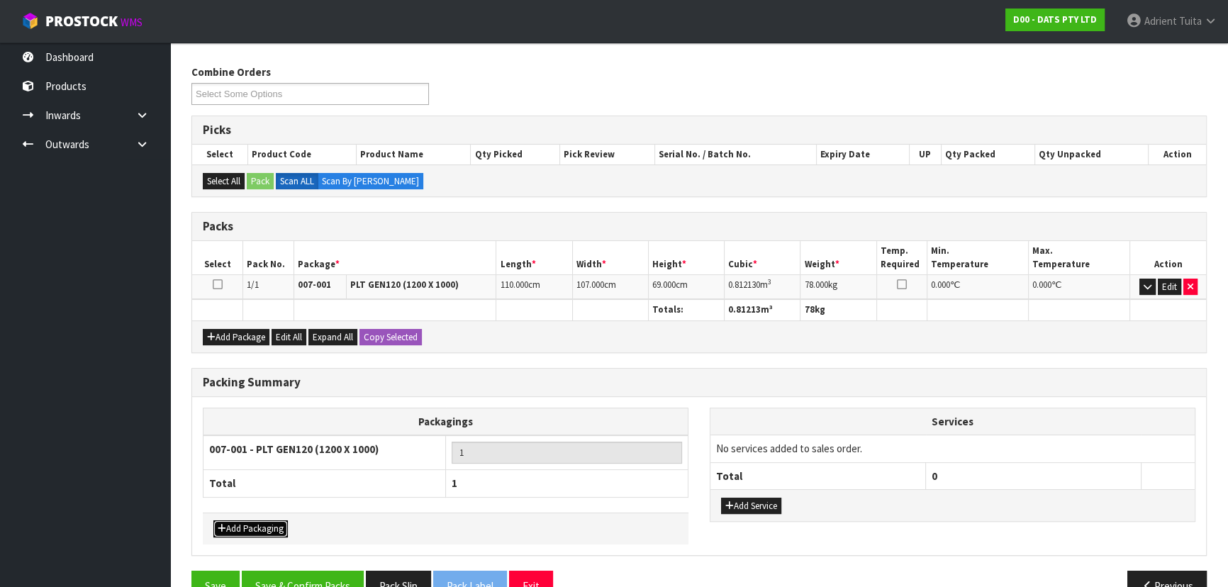
click at [245, 386] on button "Add Packaging" at bounding box center [250, 528] width 74 height 17
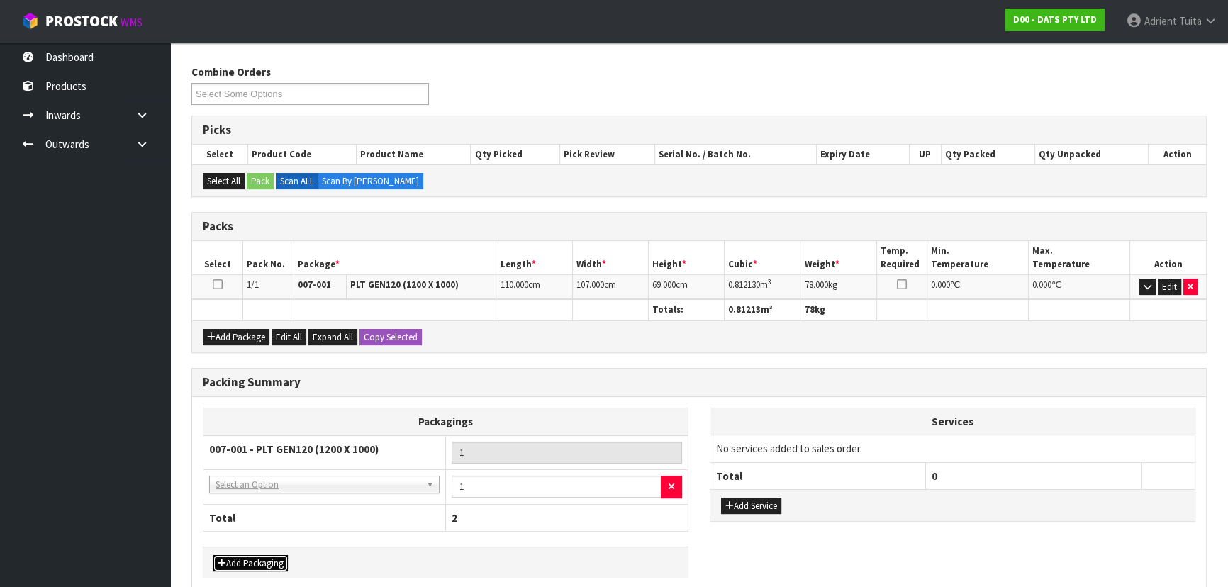
drag, startPoint x: 267, startPoint y: 484, endPoint x: 267, endPoint y: 498, distance: 13.5
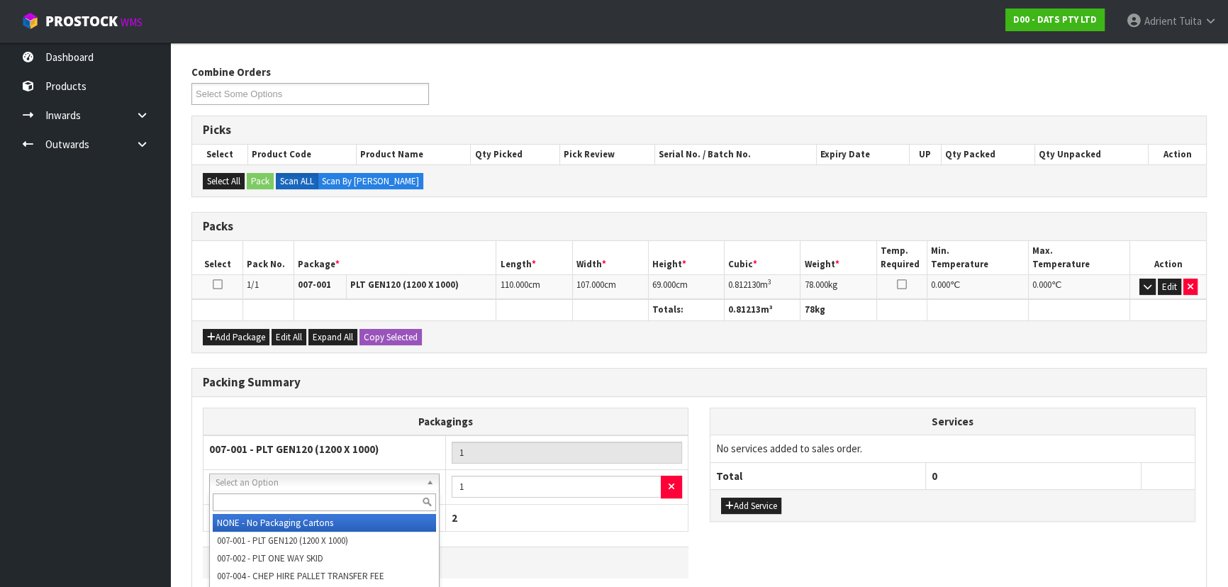
click at [267, 386] on input "text" at bounding box center [324, 502] width 223 height 18
type input "OC"
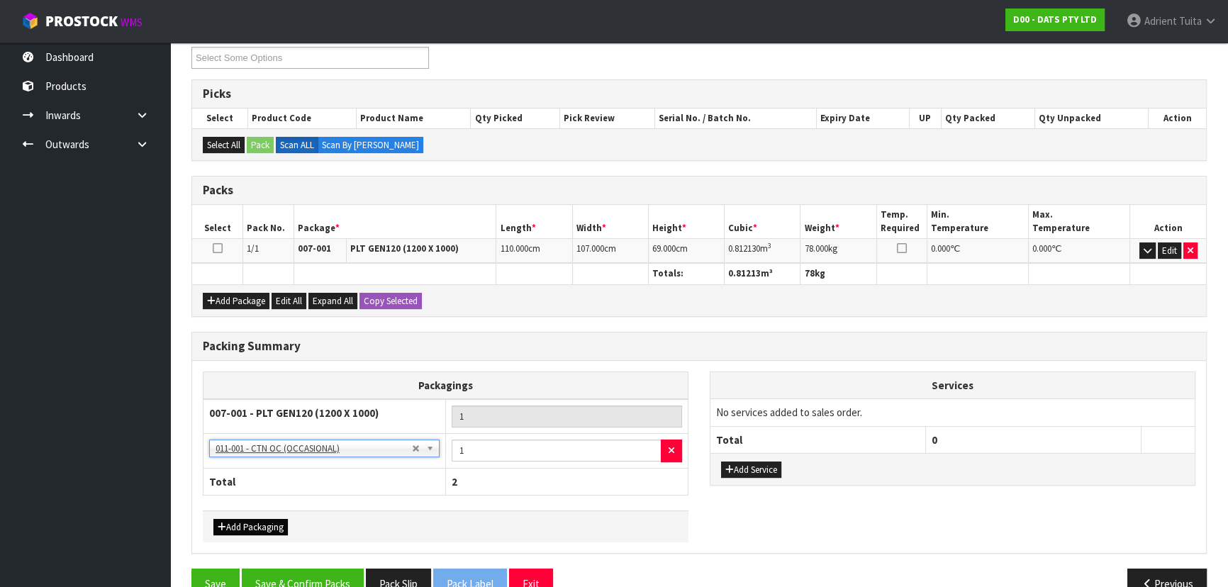
scroll to position [279, 0]
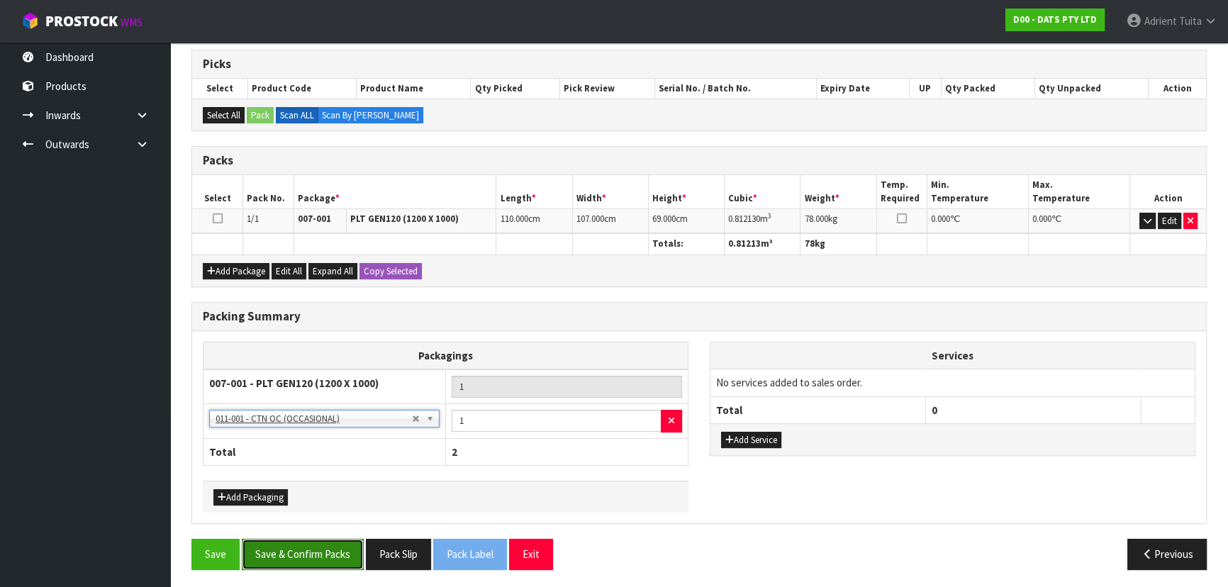
click at [277, 386] on button "Save & Confirm Packs" at bounding box center [303, 554] width 122 height 30
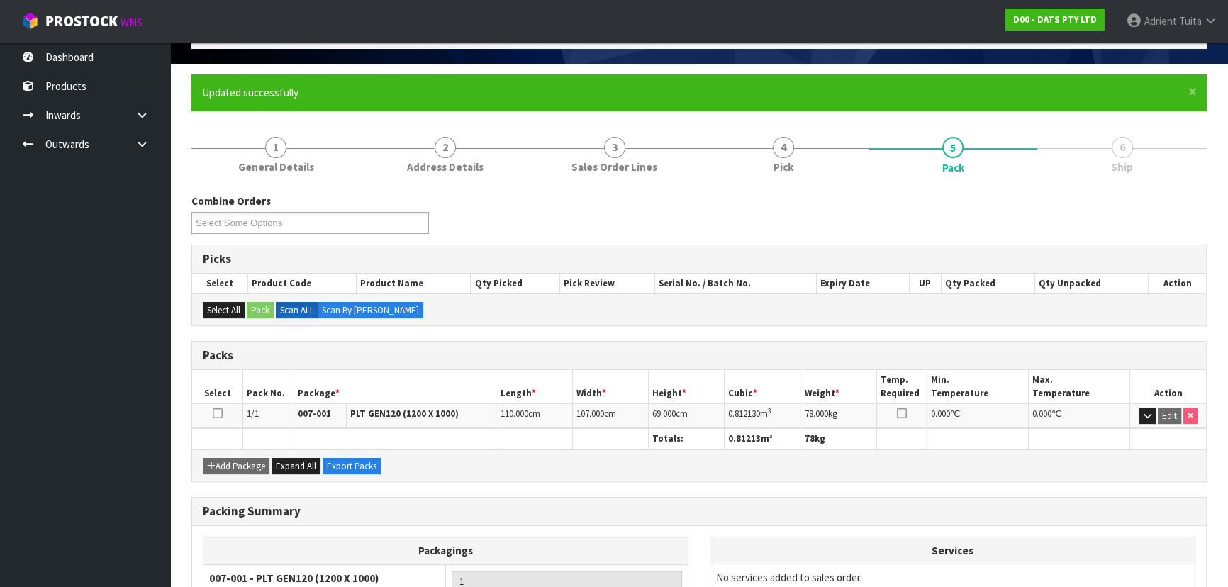
scroll to position [247, 0]
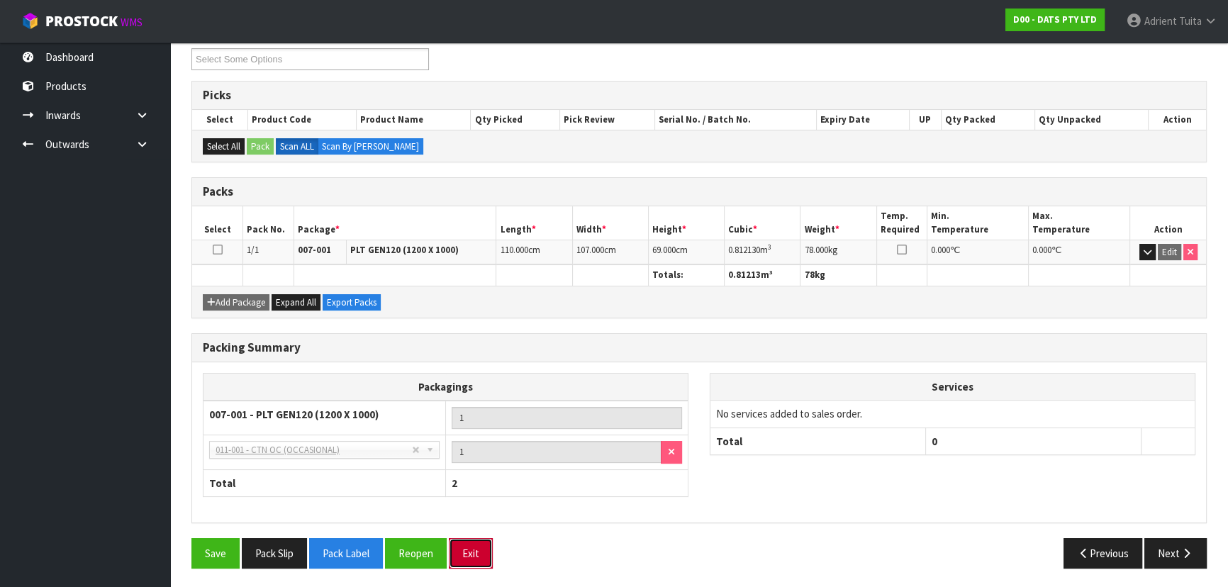
click at [470, 386] on button "Exit" at bounding box center [471, 553] width 44 height 30
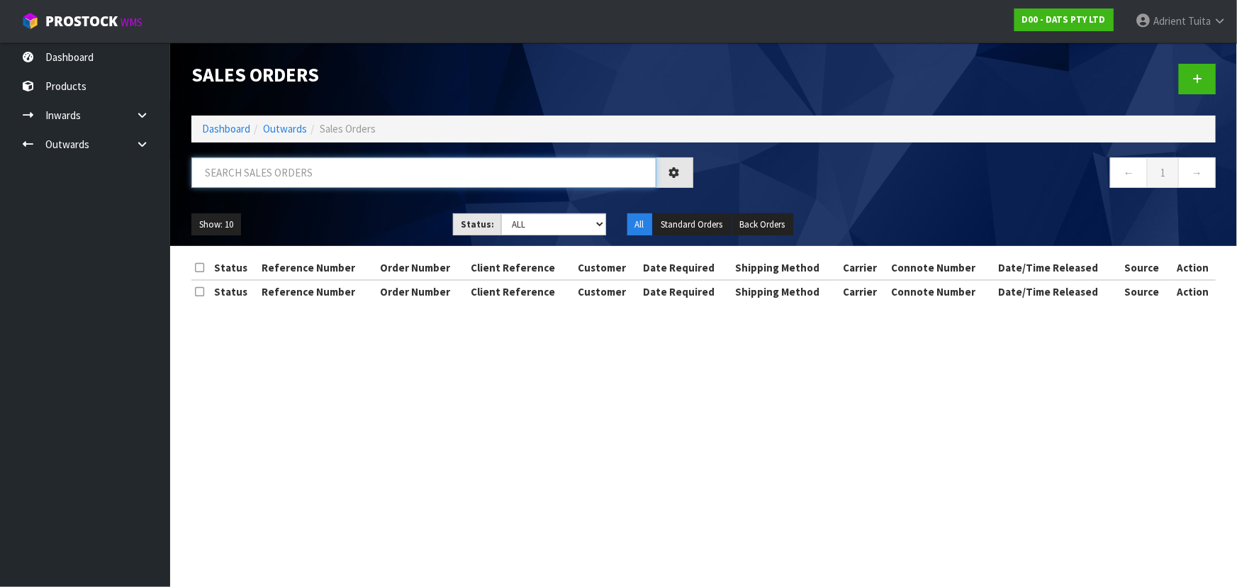
click at [316, 169] on input "text" at bounding box center [423, 172] width 465 height 30
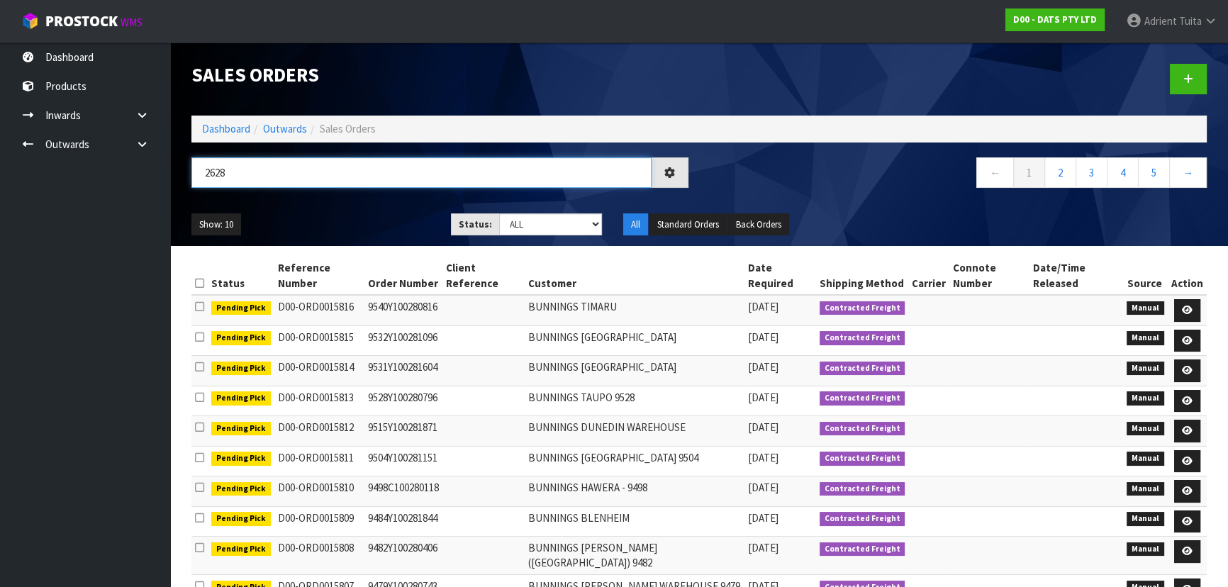
type input "2628"
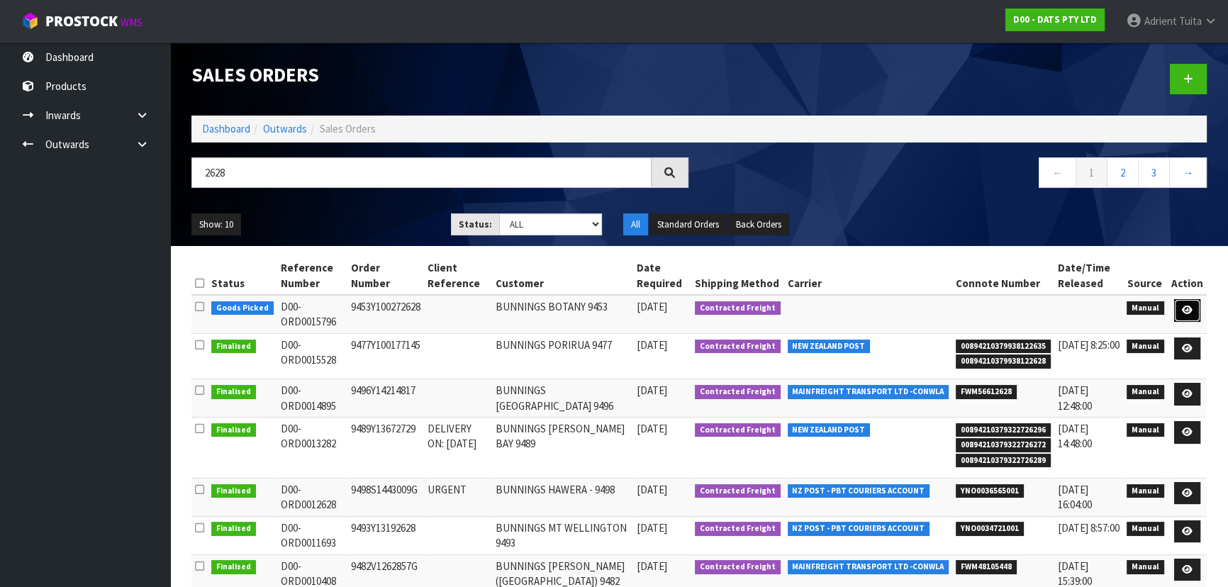
click at [649, 313] on link at bounding box center [1187, 310] width 26 height 23
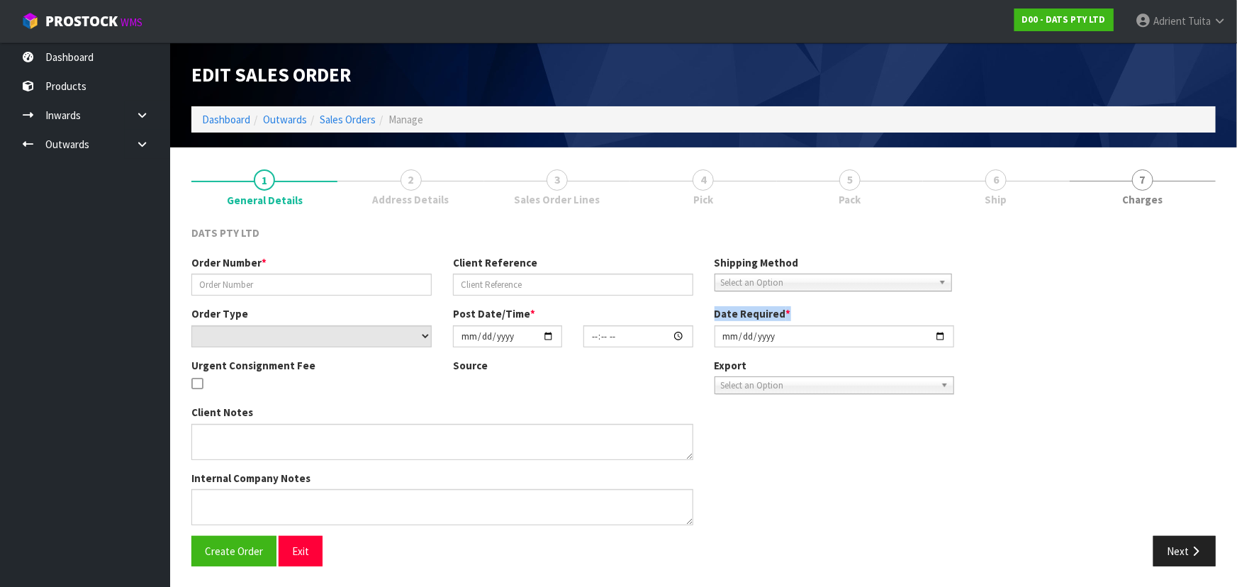
click at [649, 313] on div "Order Number * Client Reference Shipping Method Client Local Pickup Customer Lo…" at bounding box center [704, 395] width 1046 height 281
type input "9453Y100272628"
select select "number:0"
type input "[DATE]"
type input "09:08:00.000"
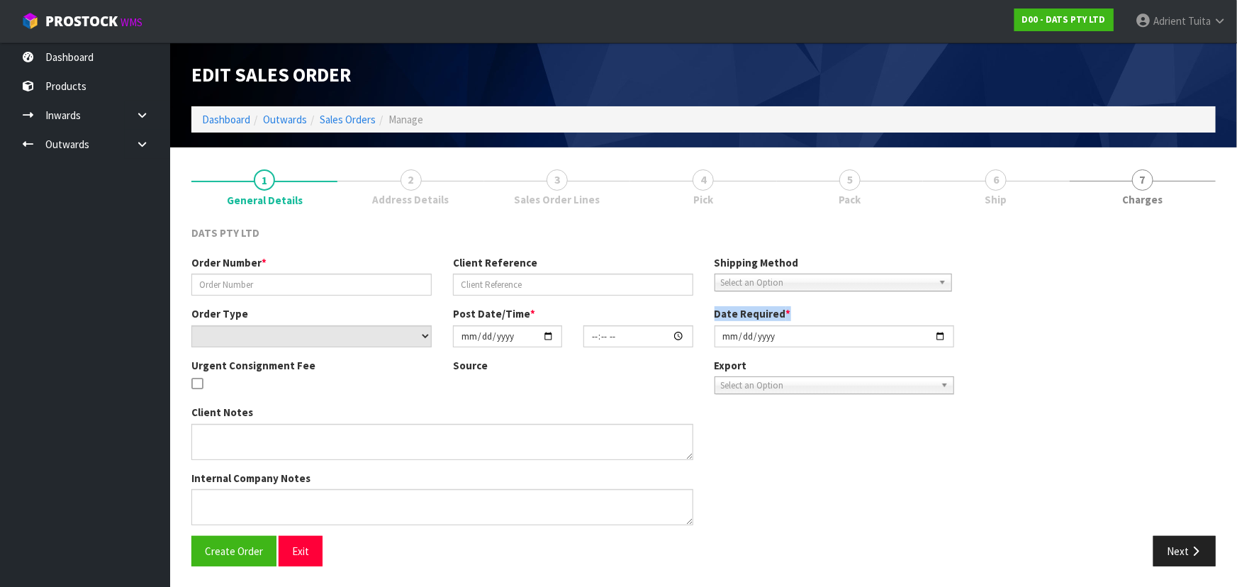
type input "[DATE]"
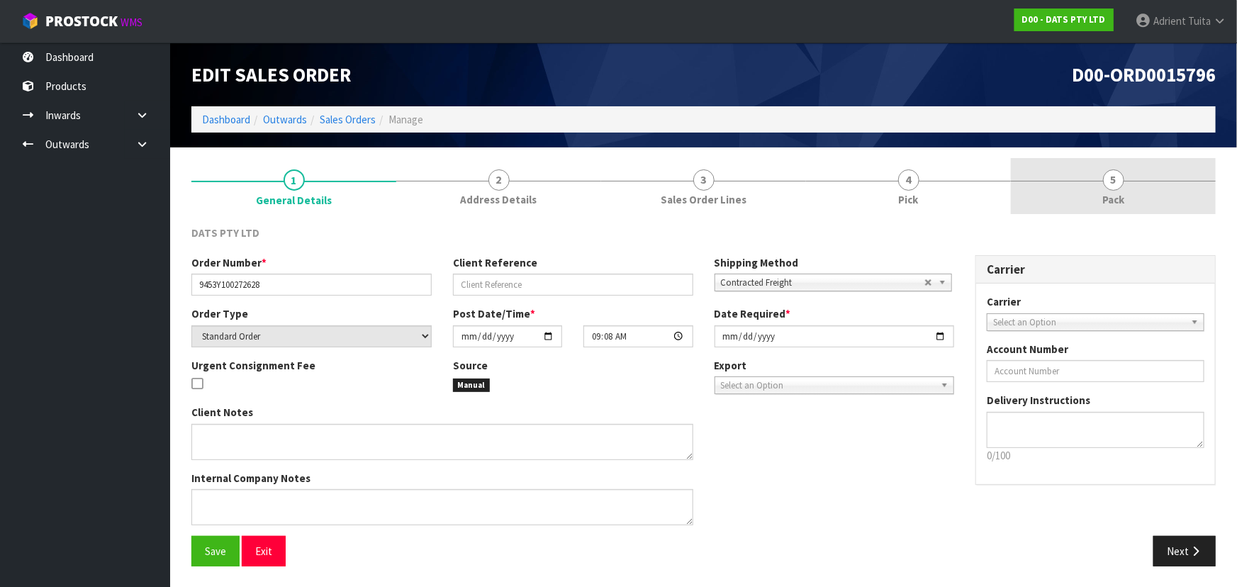
click at [649, 193] on link "5 Pack" at bounding box center [1113, 186] width 205 height 56
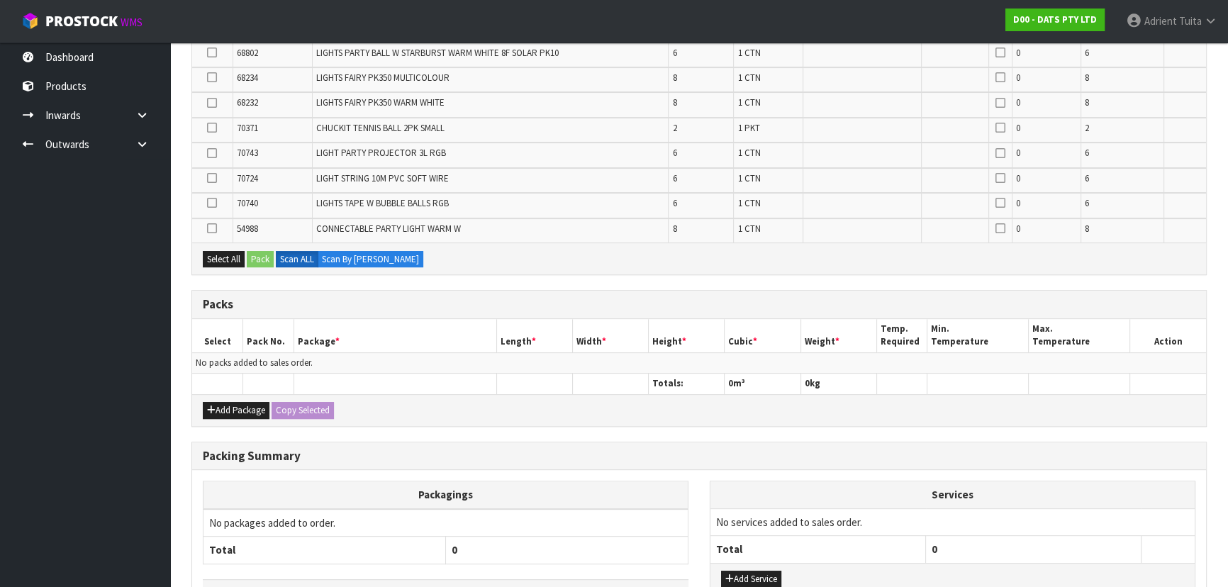
scroll to position [707, 0]
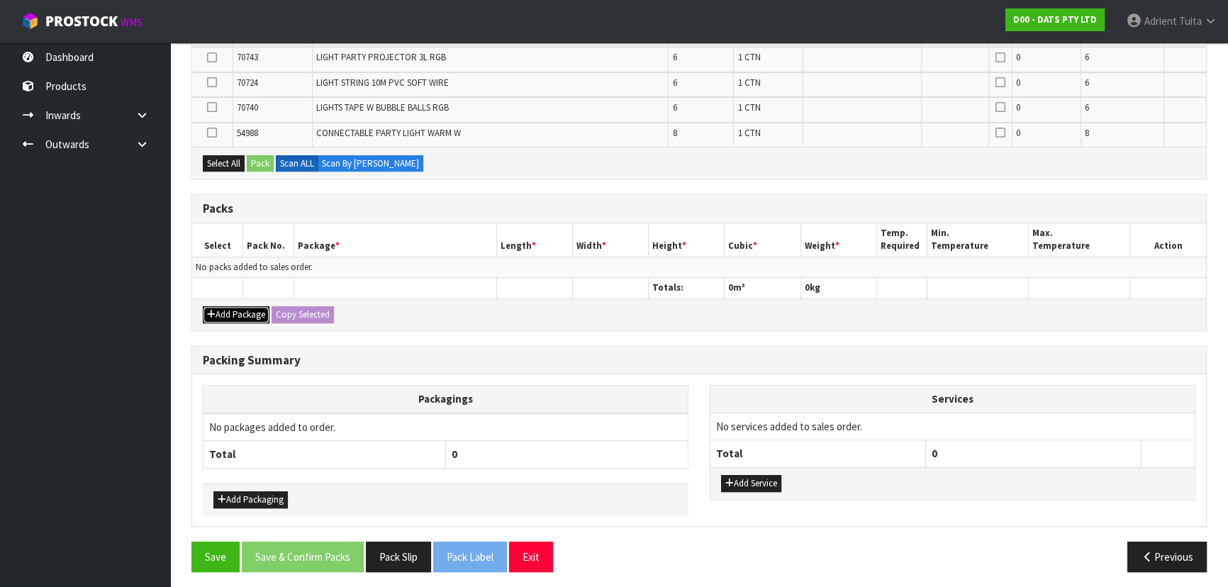
click at [212, 310] on icon "button" at bounding box center [211, 314] width 9 height 9
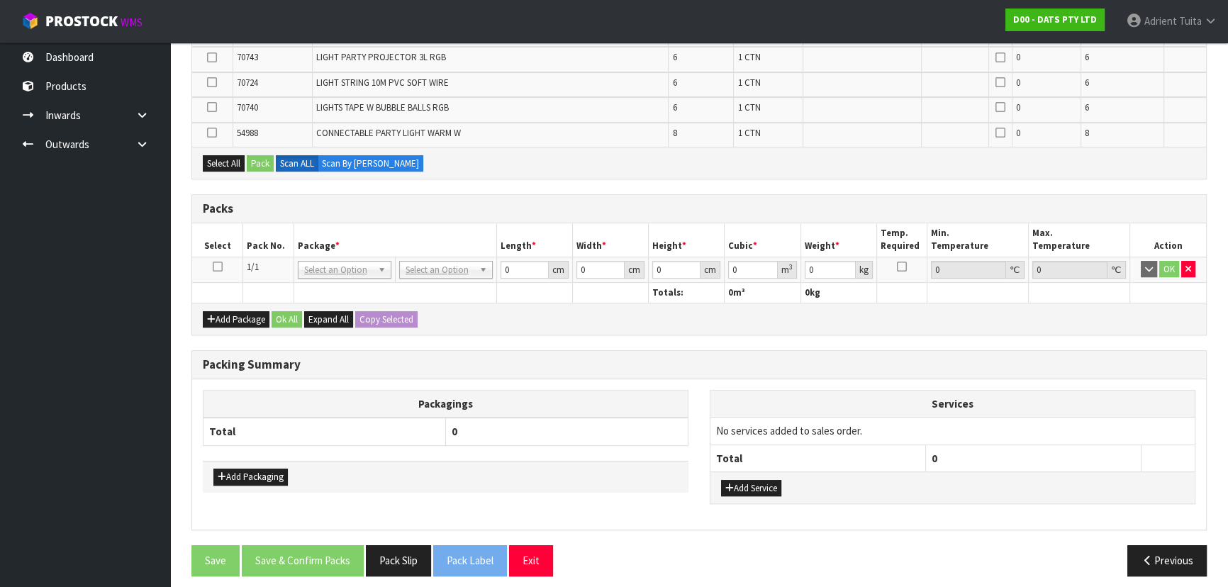
click at [216, 267] on icon at bounding box center [218, 267] width 10 height 1
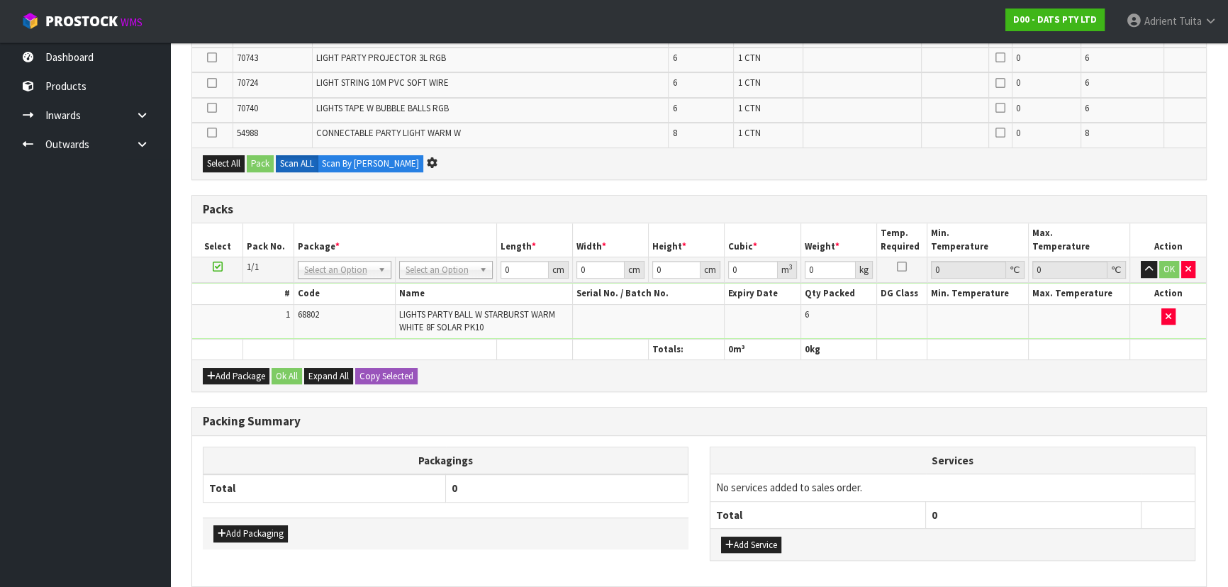
scroll to position [657, 0]
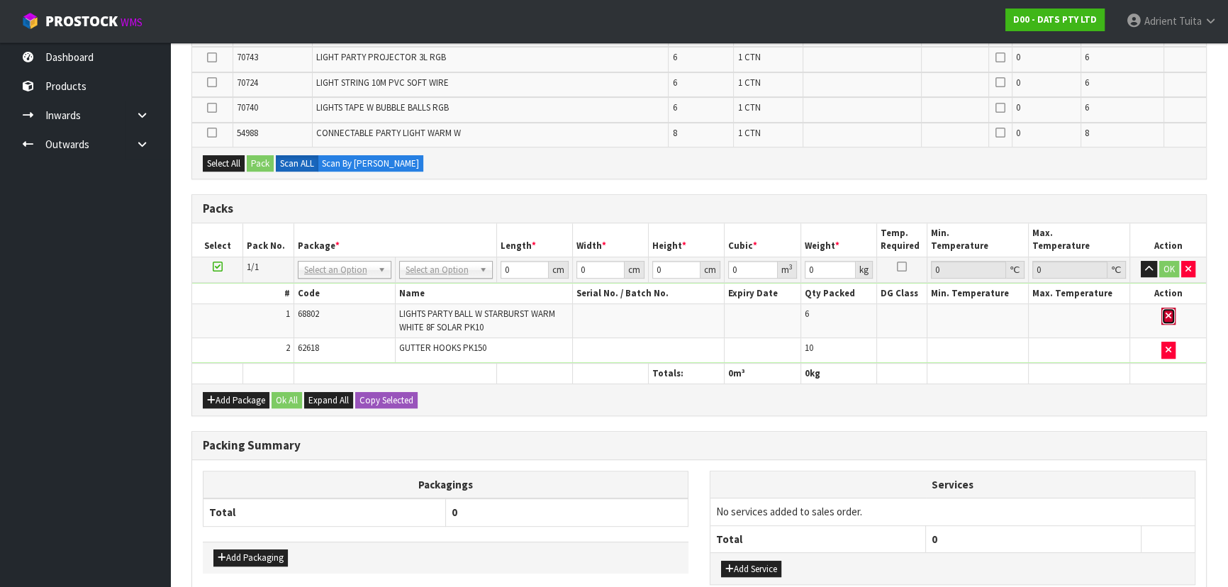
click at [649, 319] on button "button" at bounding box center [1168, 316] width 14 height 17
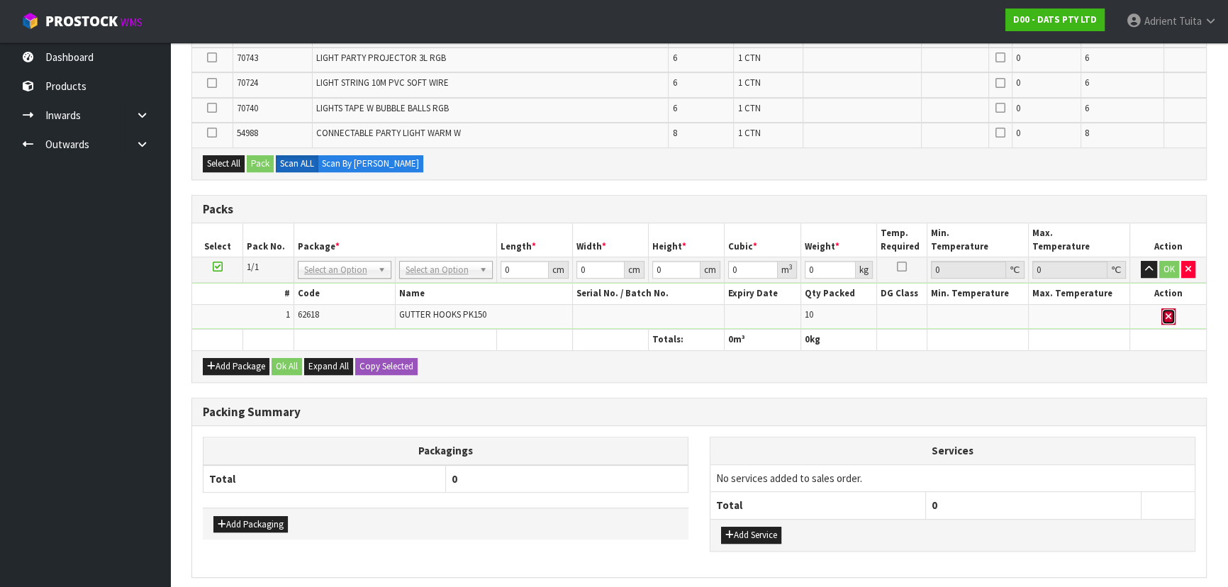
click at [649, 315] on button "button" at bounding box center [1168, 316] width 14 height 17
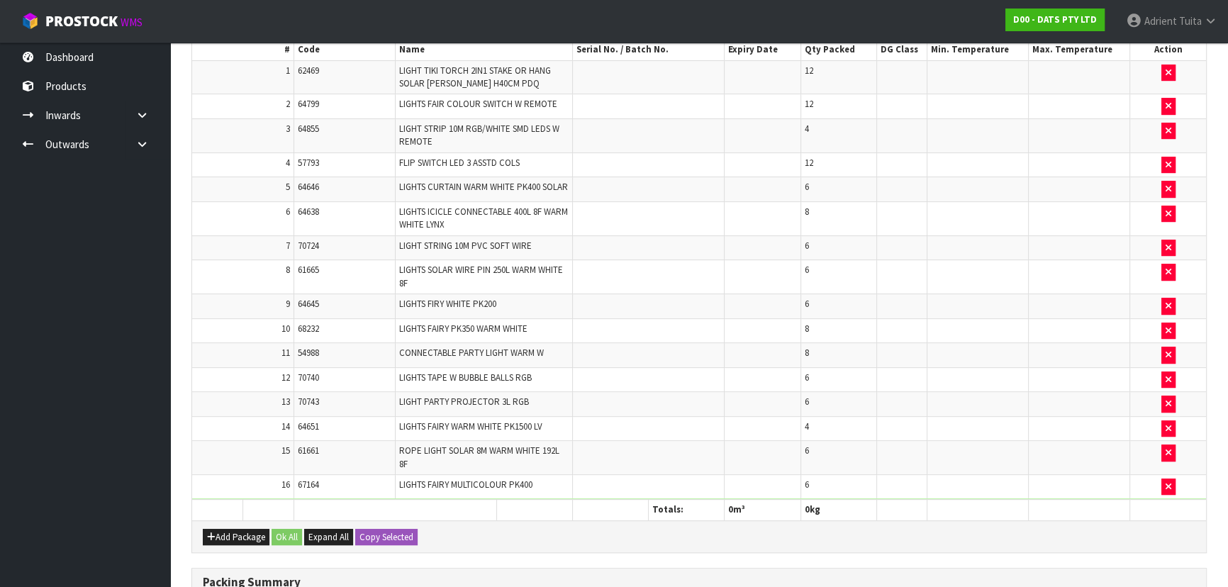
scroll to position [0, 0]
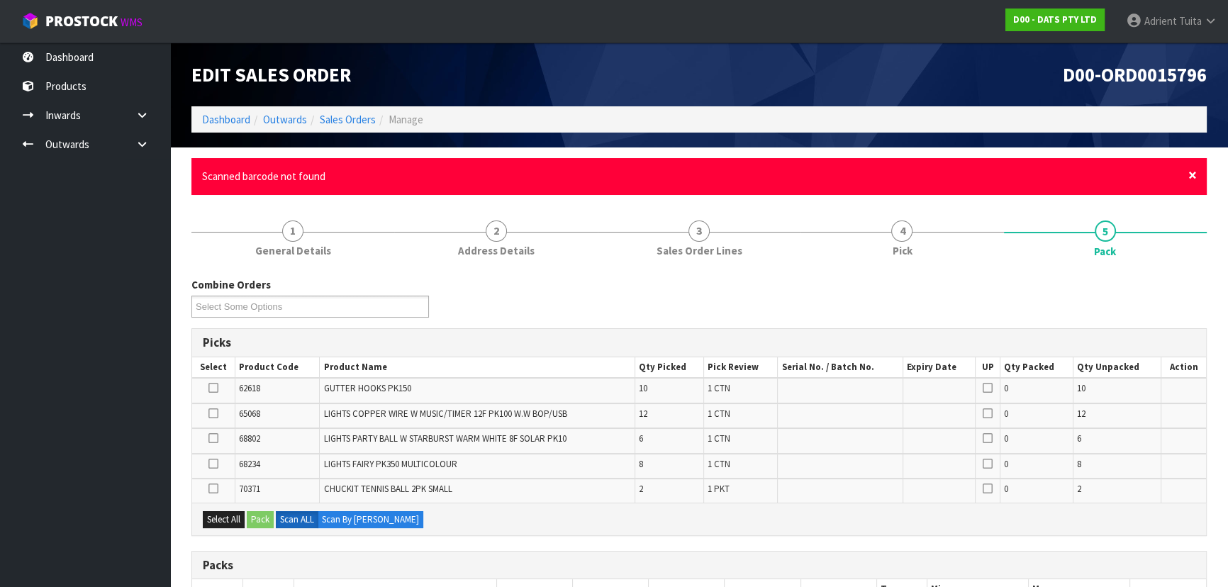
click at [649, 175] on span "×" at bounding box center [1192, 175] width 9 height 20
click at [649, 178] on span "×" at bounding box center [1192, 175] width 9 height 20
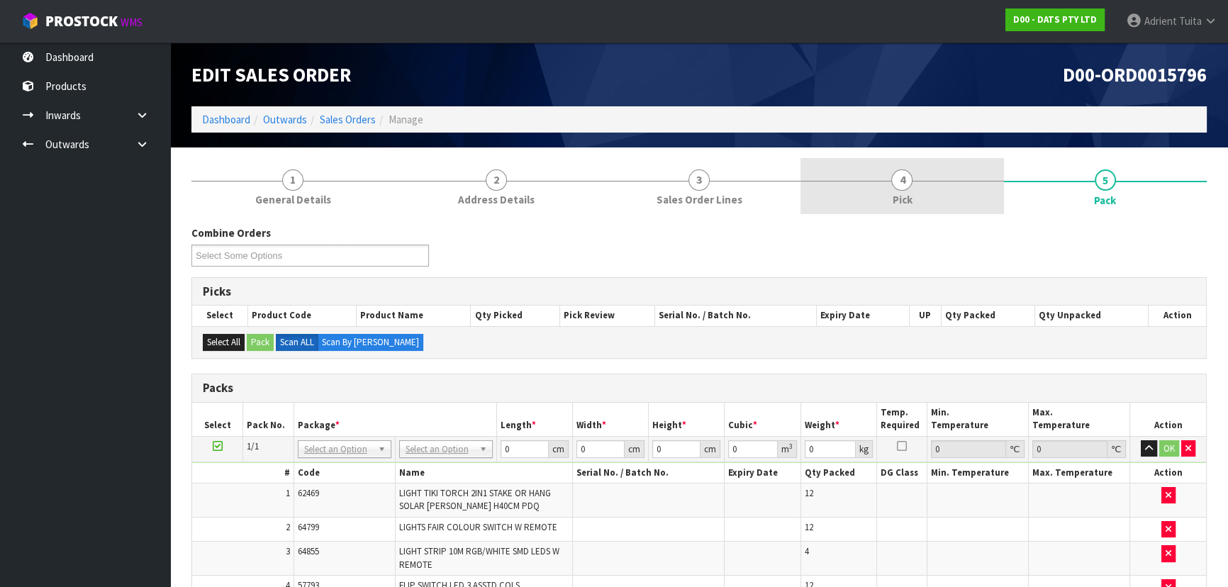
click at [649, 184] on span "4" at bounding box center [901, 179] width 21 height 21
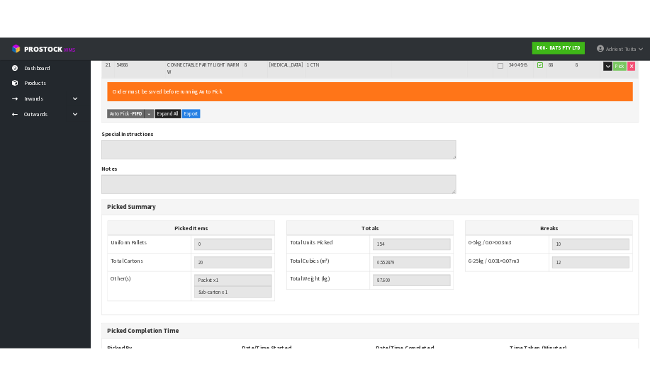
scroll to position [1037, 0]
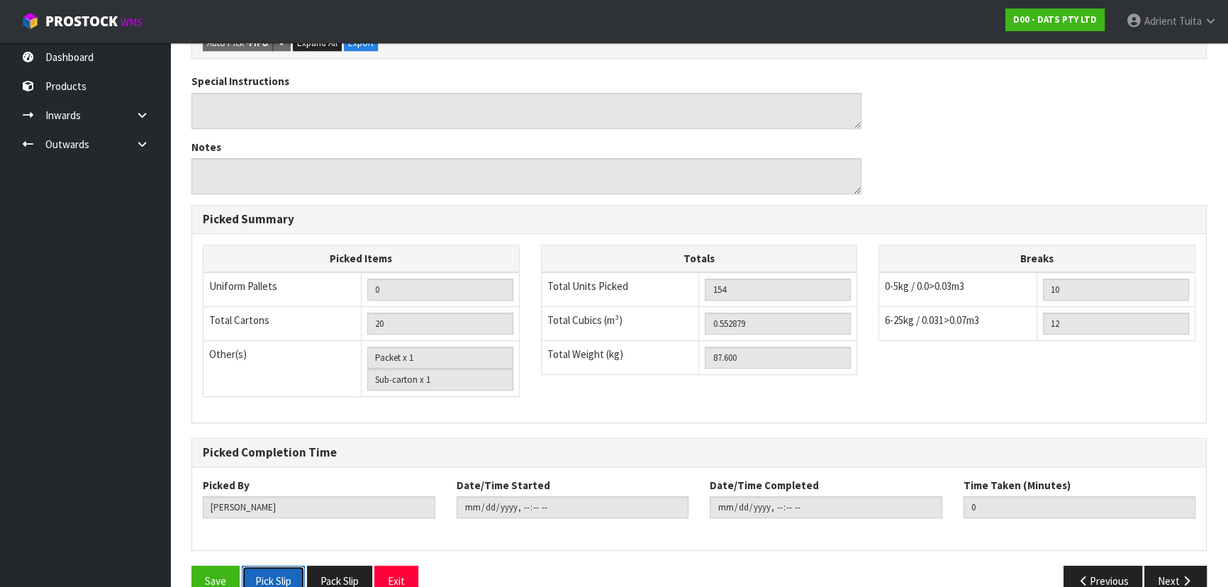
click at [263, 386] on button "Pick Slip" at bounding box center [273, 581] width 63 height 30
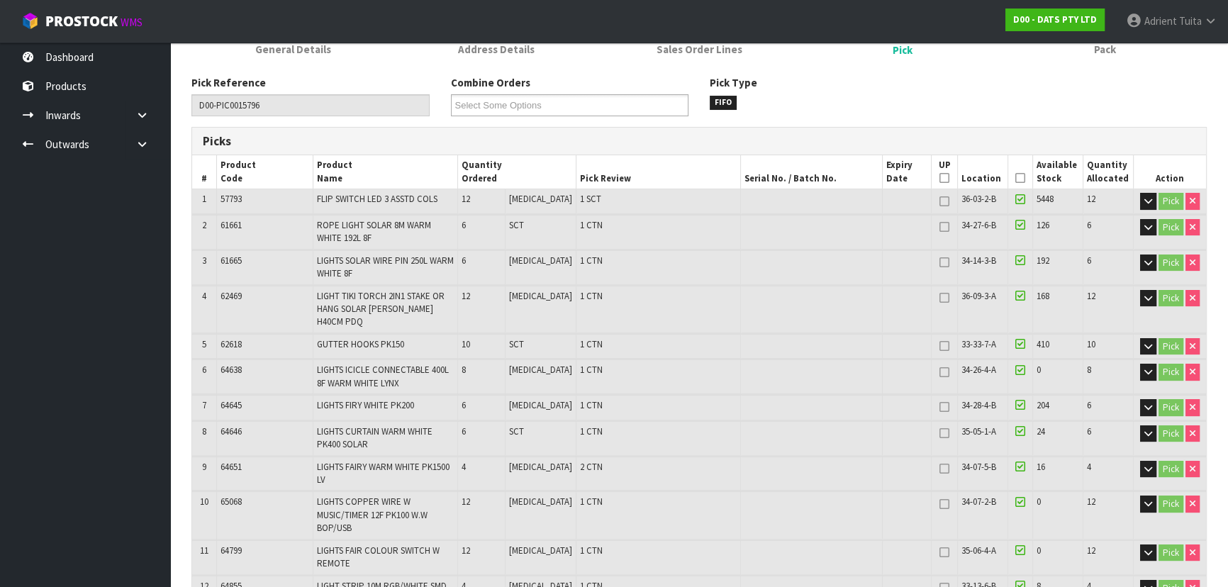
scroll to position [71, 0]
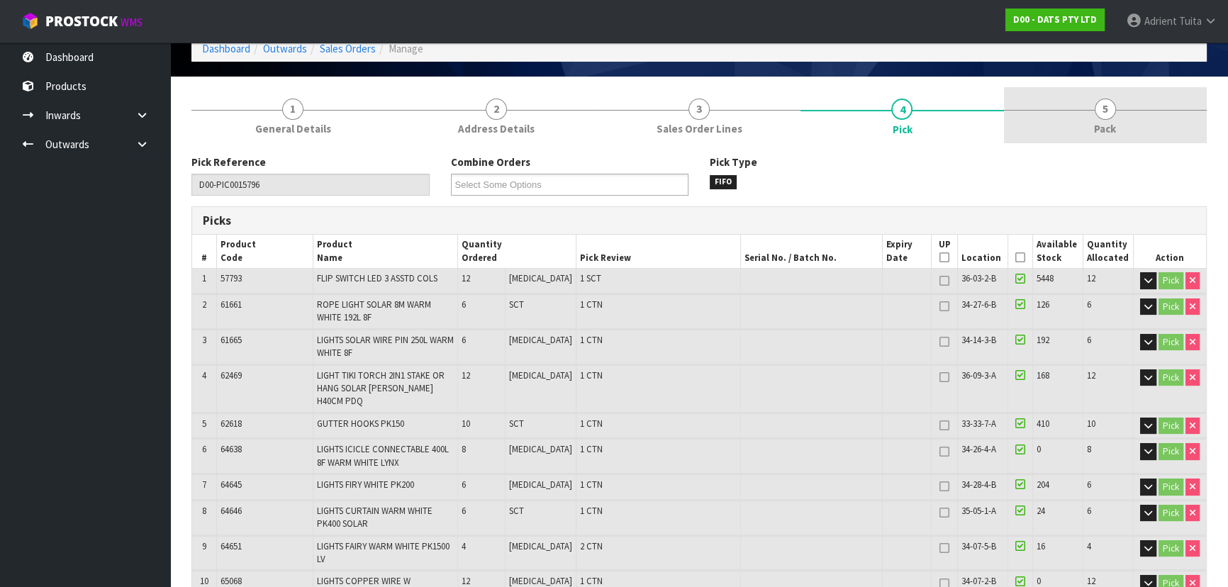
click at [649, 120] on link "5 Pack" at bounding box center [1105, 115] width 203 height 56
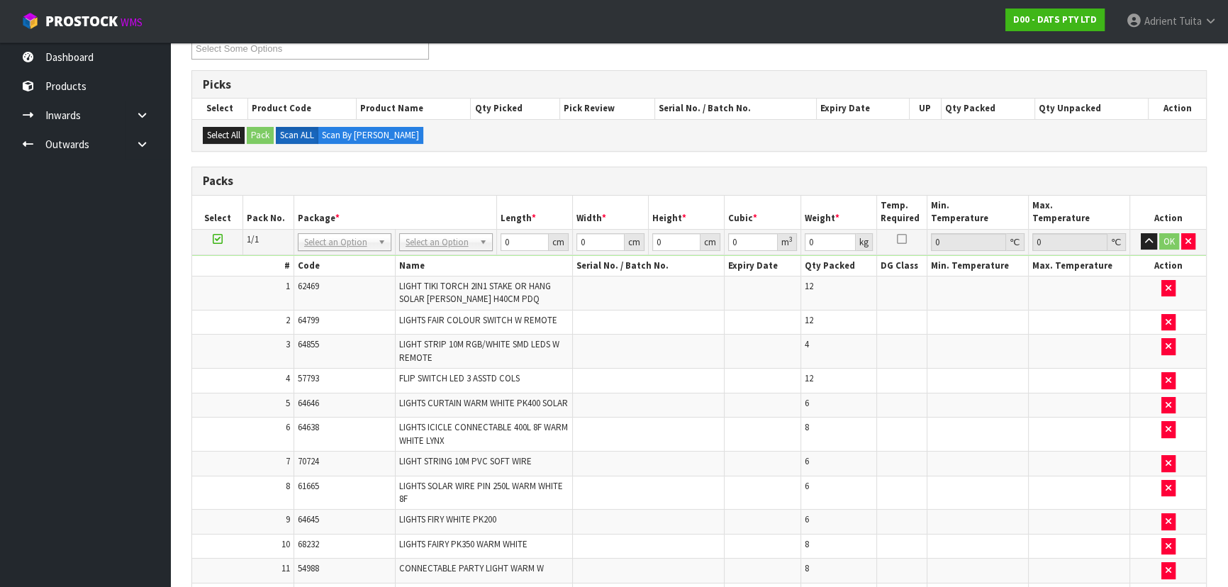
scroll to position [264, 0]
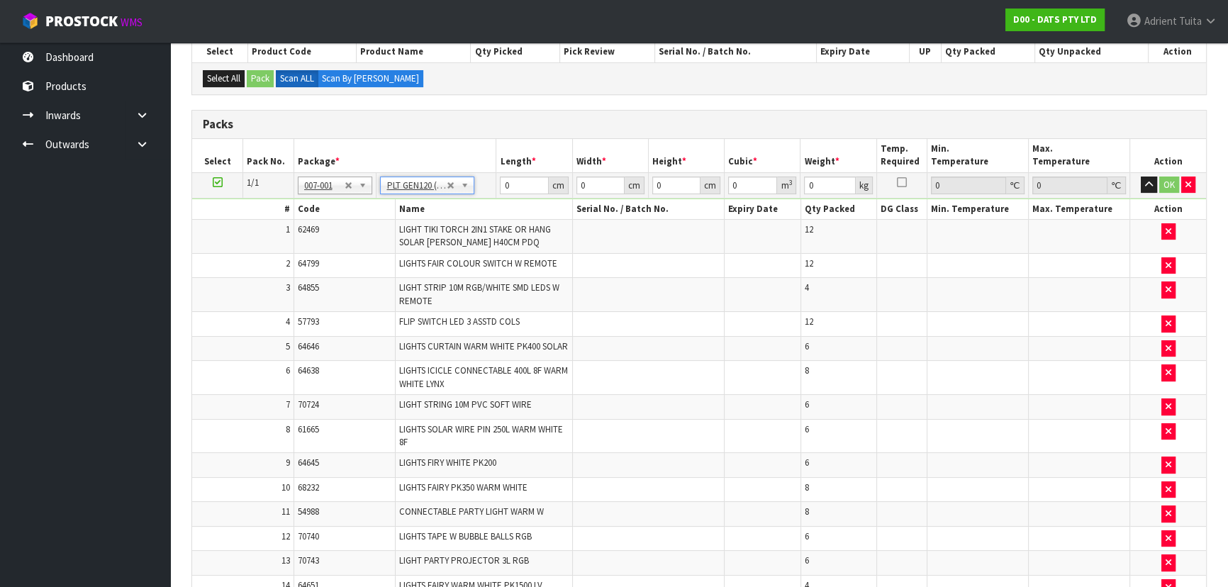
type input "120"
type input "100"
type input "87.6"
click at [506, 179] on input "120" at bounding box center [524, 186] width 48 height 18
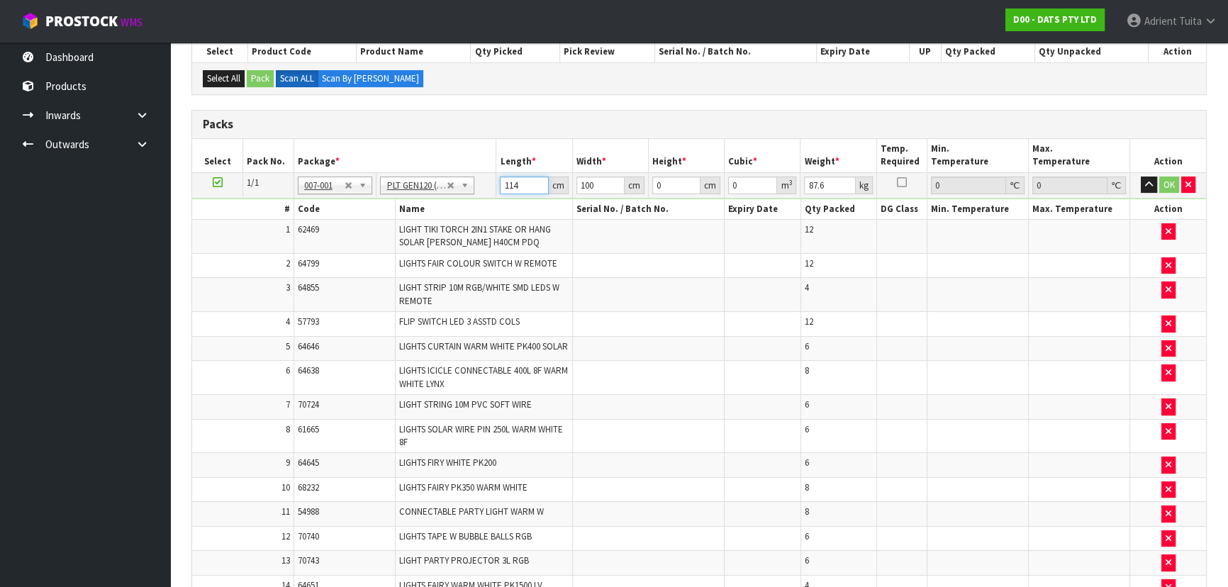
type input "114"
type input "117"
type input "7"
type input "0.093366"
type input "74"
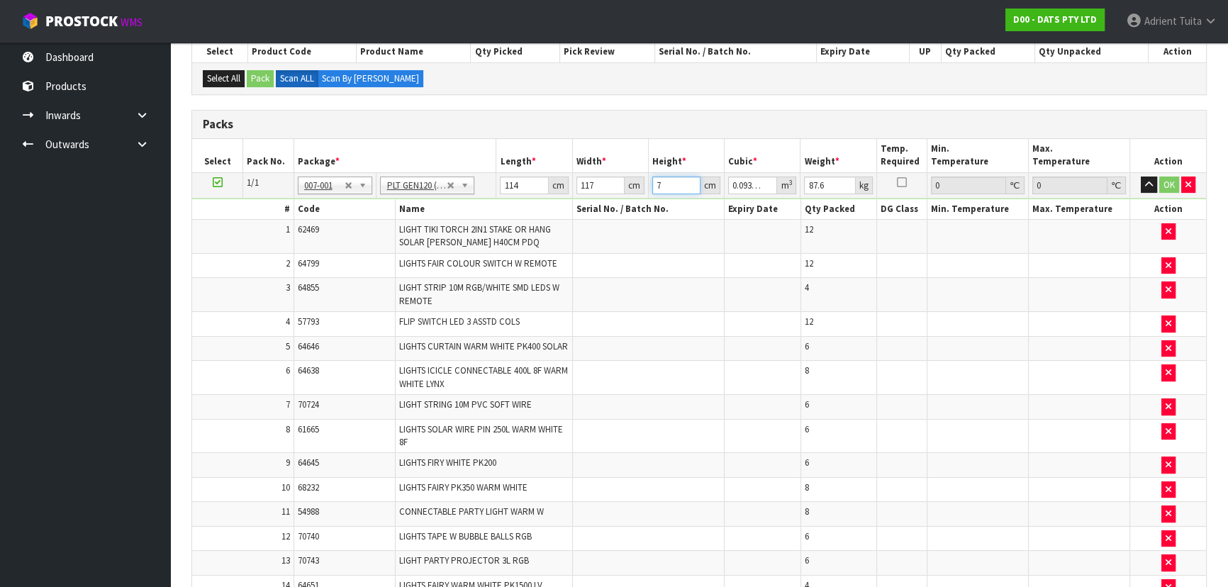
type input "0.987012"
type input "74"
type input "103"
click at [649, 179] on button "OK" at bounding box center [1169, 185] width 20 height 17
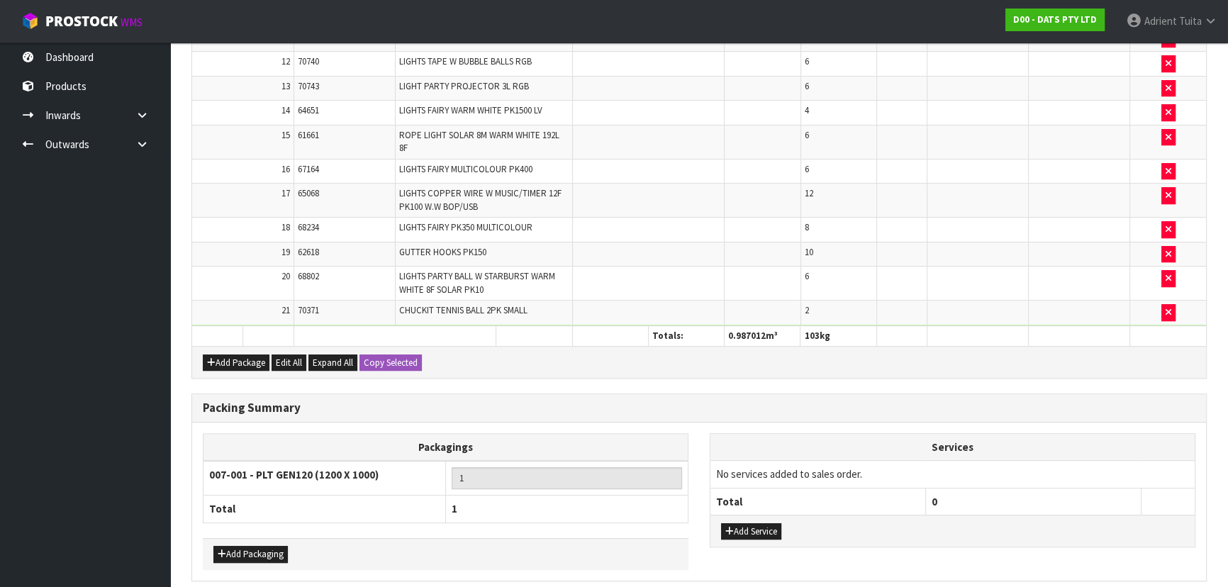
scroll to position [801, 0]
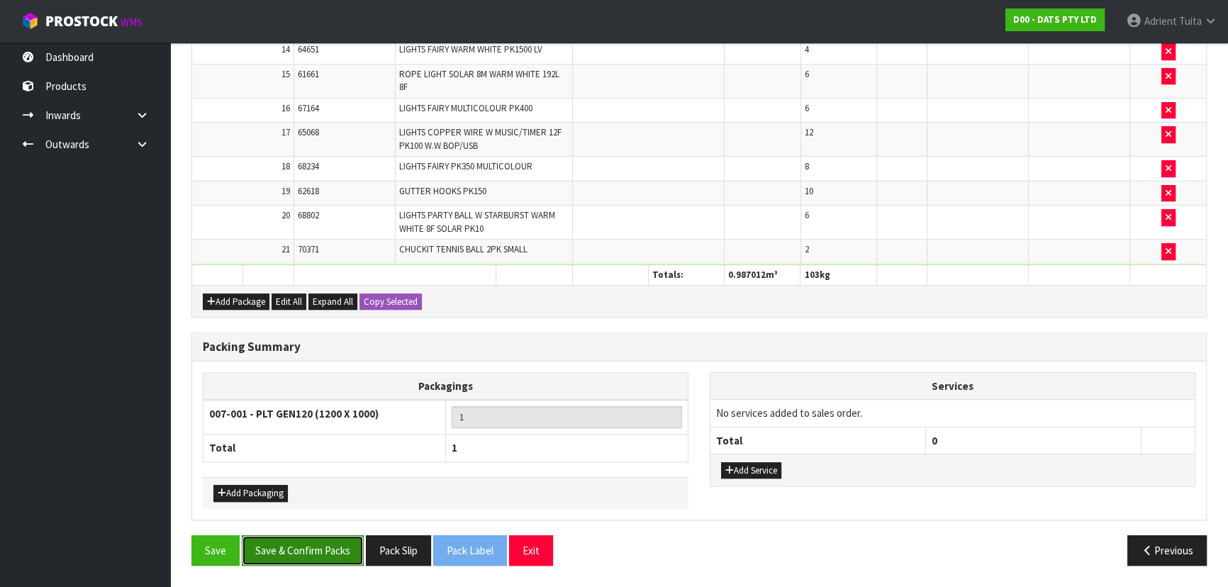
click at [303, 386] on button "Save & Confirm Packs" at bounding box center [303, 550] width 122 height 30
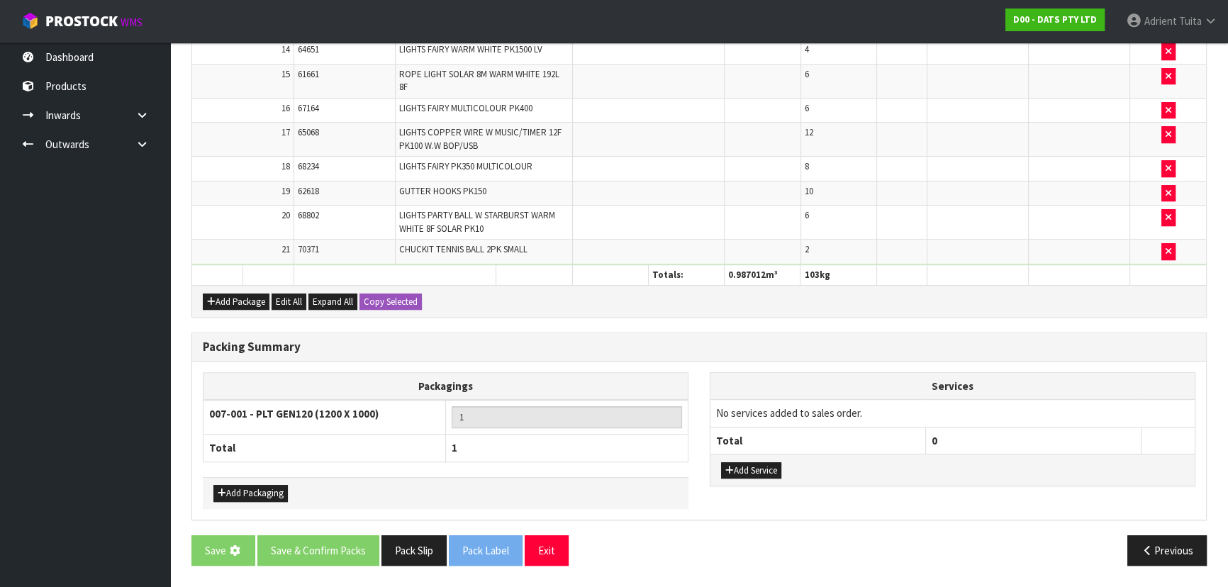
scroll to position [0, 0]
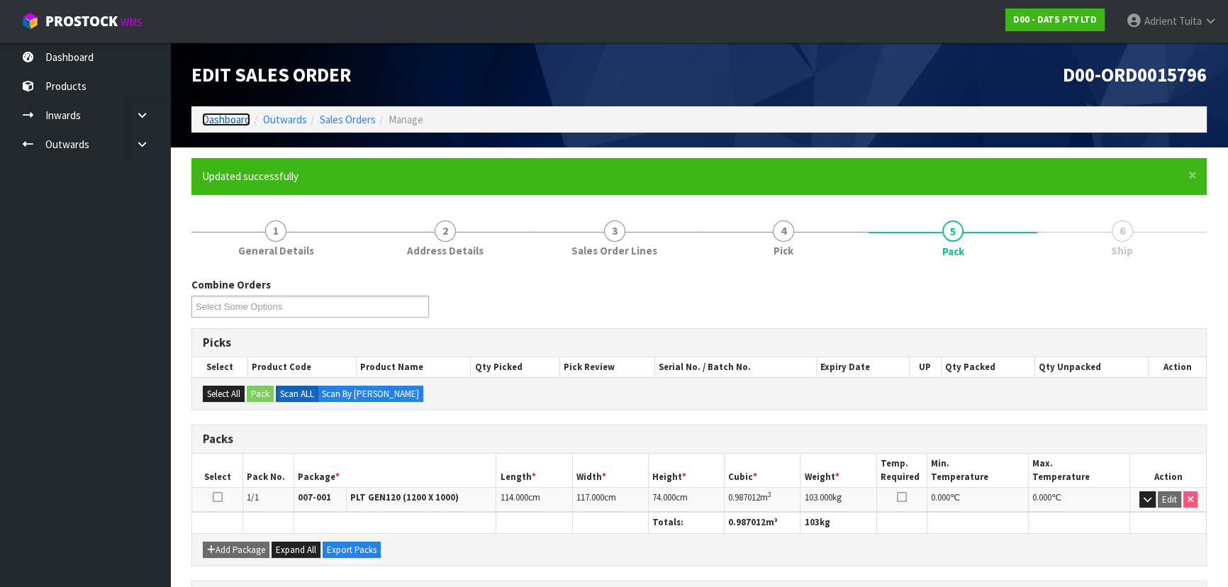
click at [239, 125] on link "Dashboard" at bounding box center [226, 119] width 48 height 13
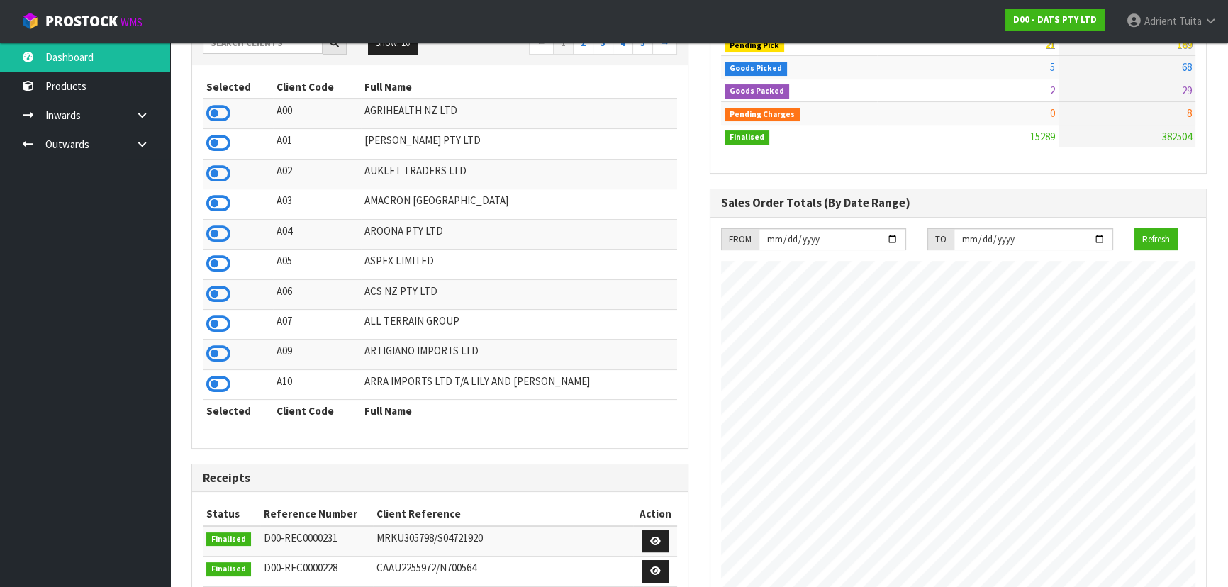
scroll to position [193, 0]
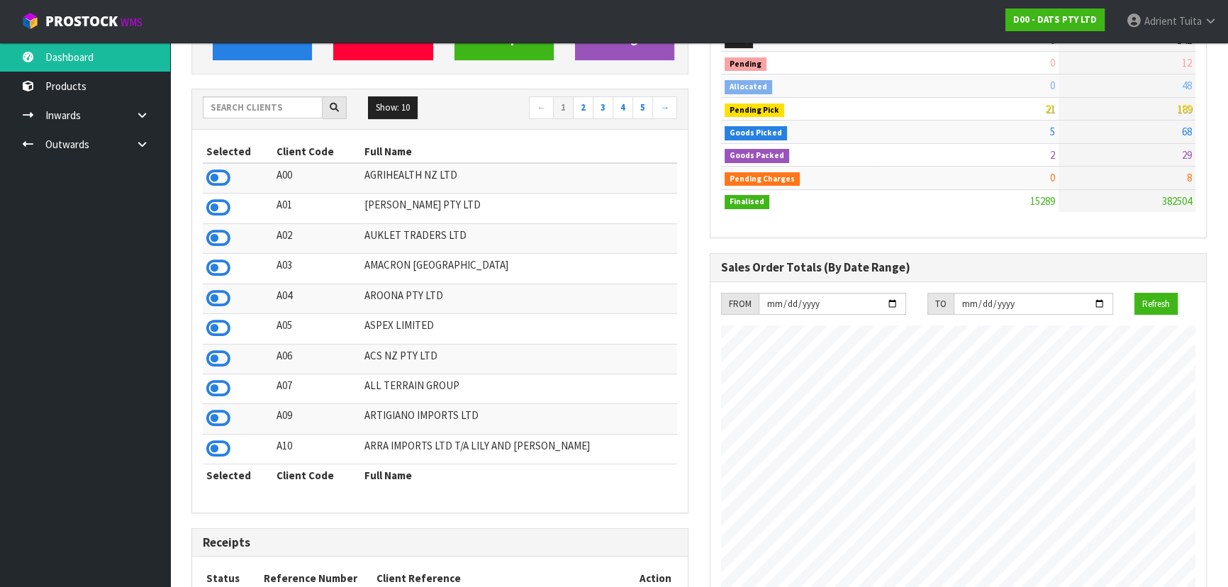
click at [258, 118] on div at bounding box center [275, 107] width 144 height 23
click at [258, 116] on input "text" at bounding box center [263, 107] width 120 height 22
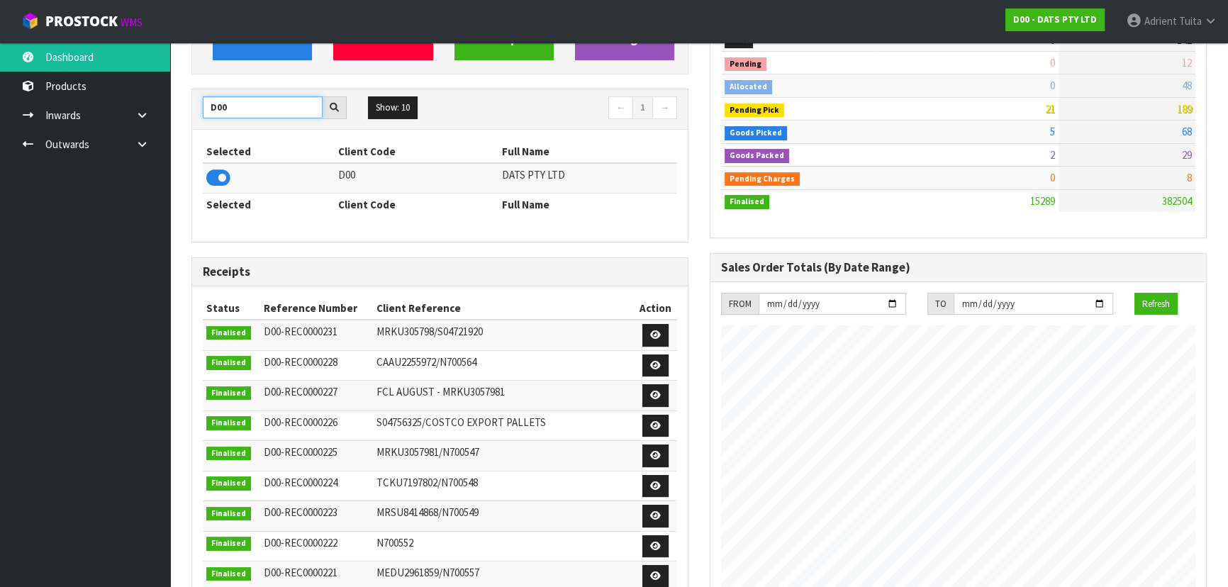
type input "D00"
click at [225, 179] on icon at bounding box center [218, 177] width 24 height 21
click at [286, 48] on link "View Orders" at bounding box center [262, 19] width 99 height 81
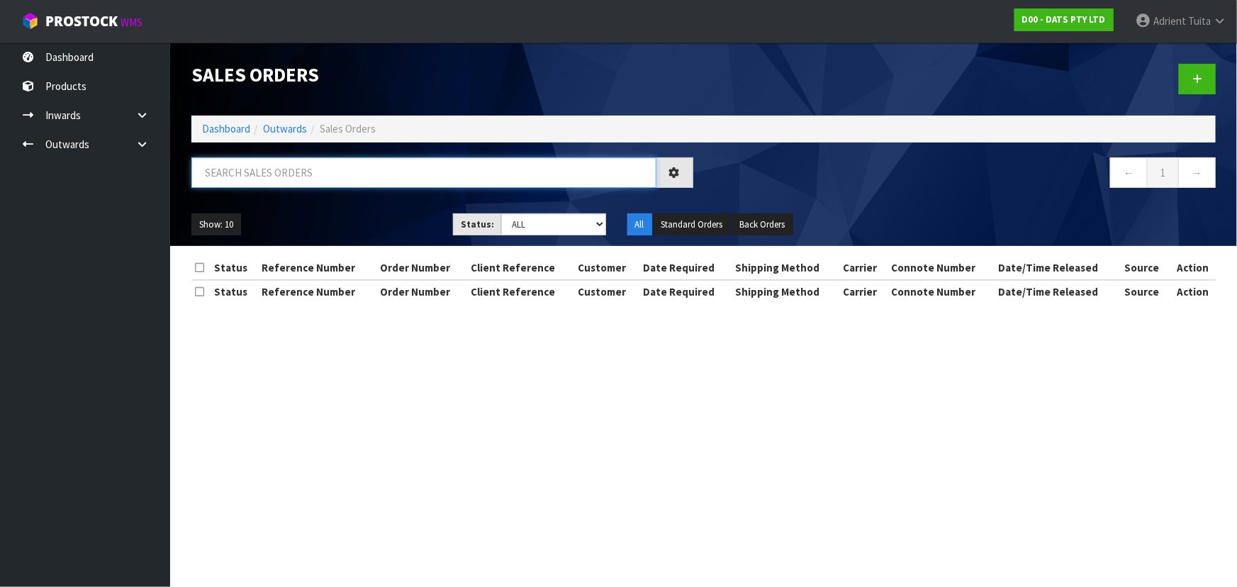
click at [269, 180] on input "text" at bounding box center [423, 172] width 465 height 30
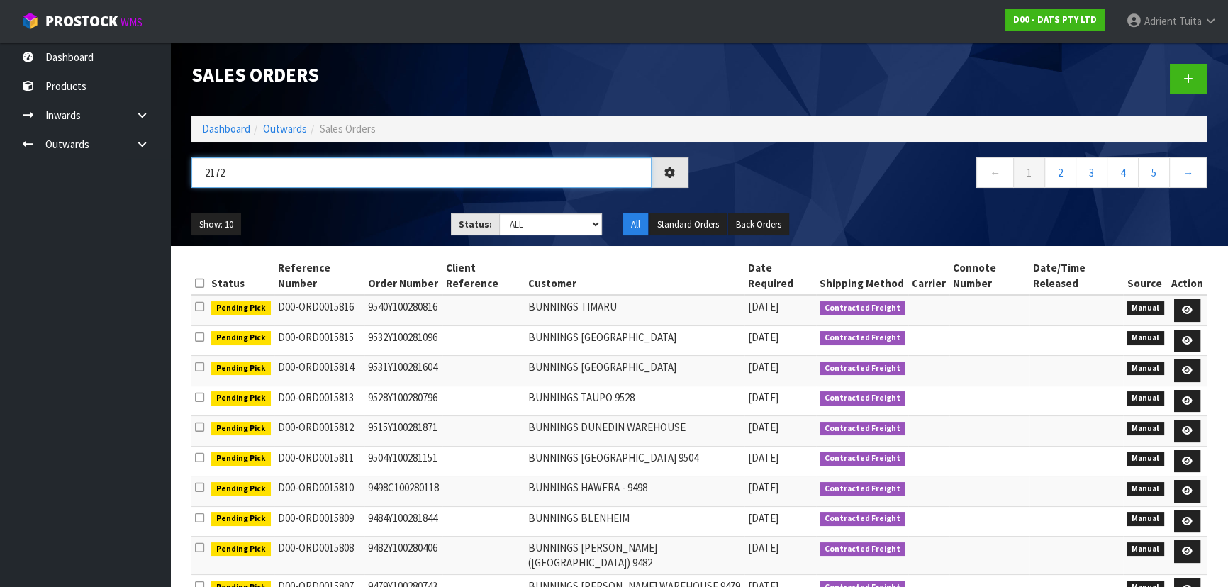
type input "2172"
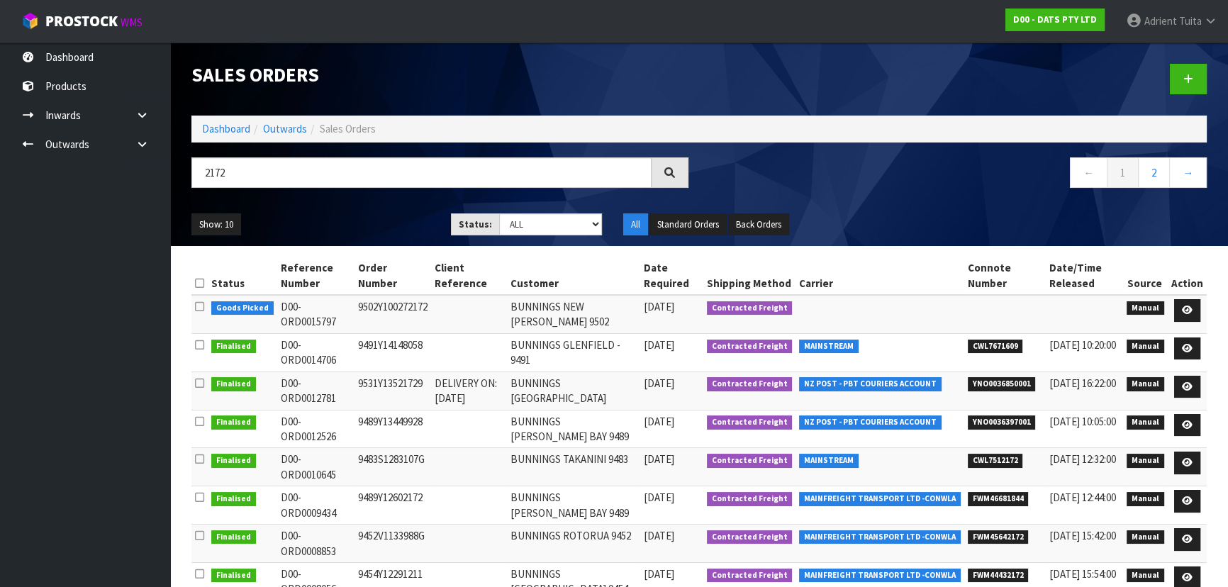
click at [649, 304] on td at bounding box center [1187, 314] width 39 height 38
click at [649, 307] on icon at bounding box center [1187, 310] width 11 height 9
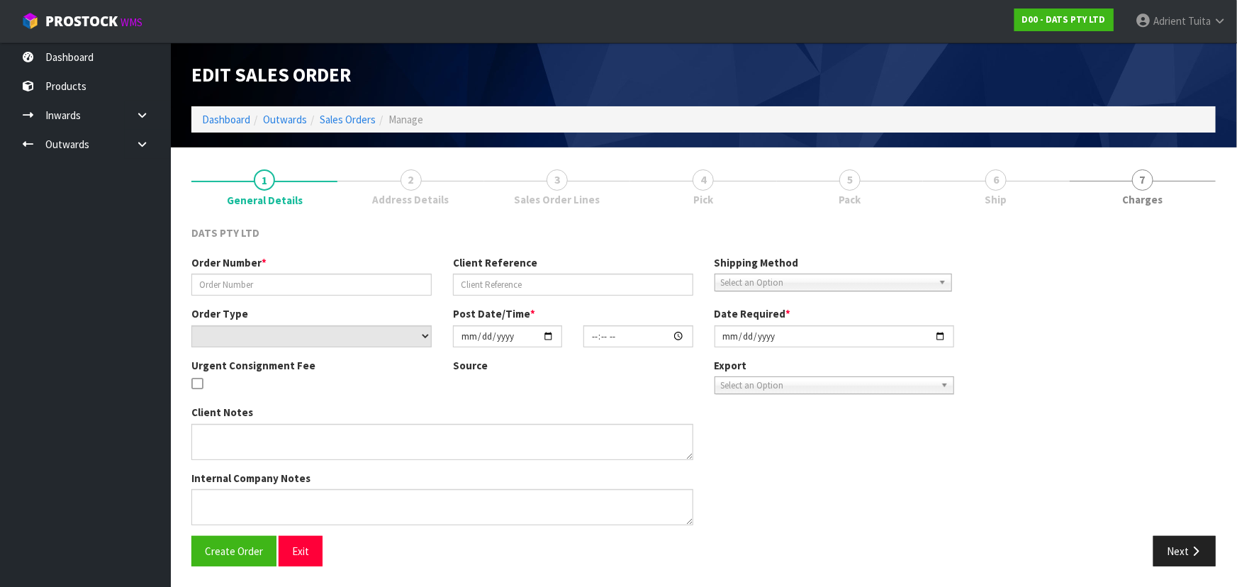
type input "9502Y100272172"
select select "number:0"
type input "[DATE]"
type input "09:10:00.000"
type input "[DATE]"
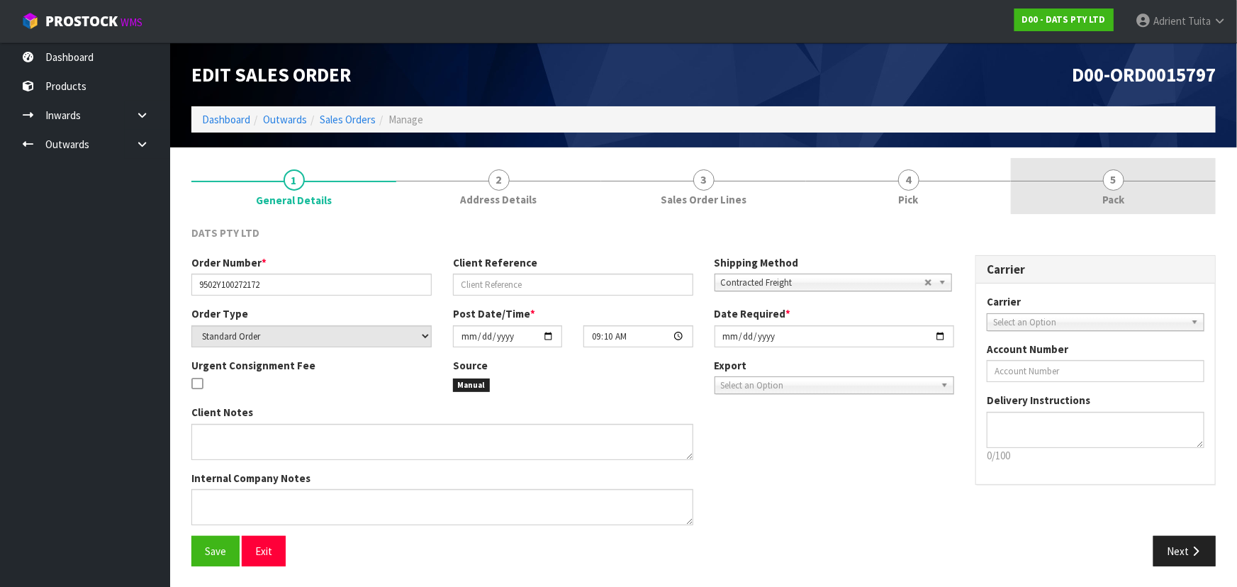
click at [649, 182] on link "5 Pack" at bounding box center [1113, 186] width 205 height 56
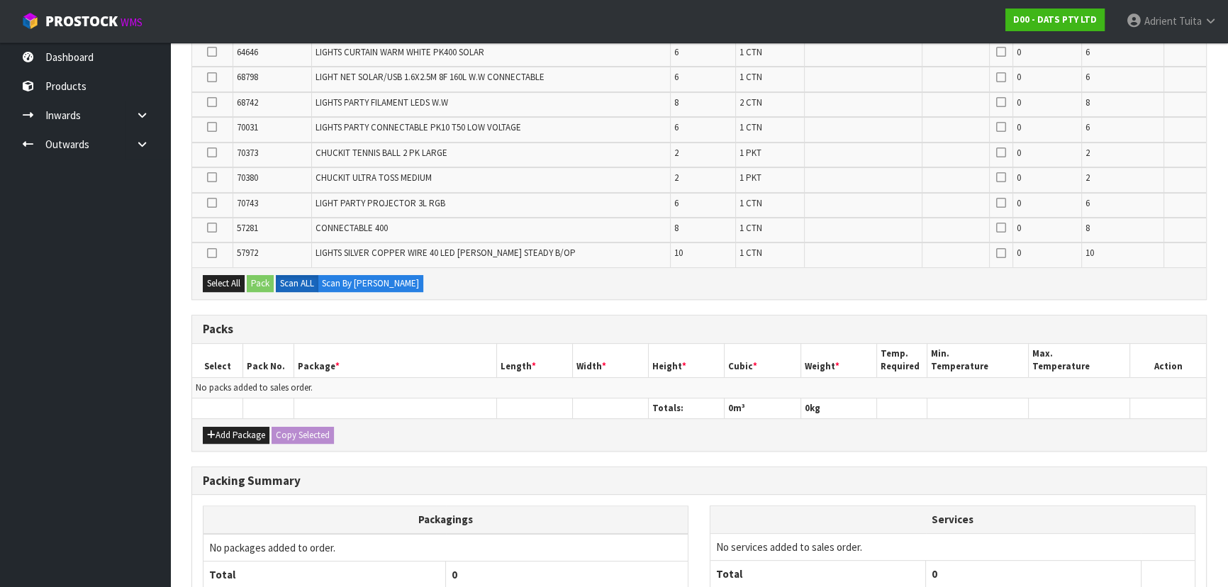
scroll to position [581, 0]
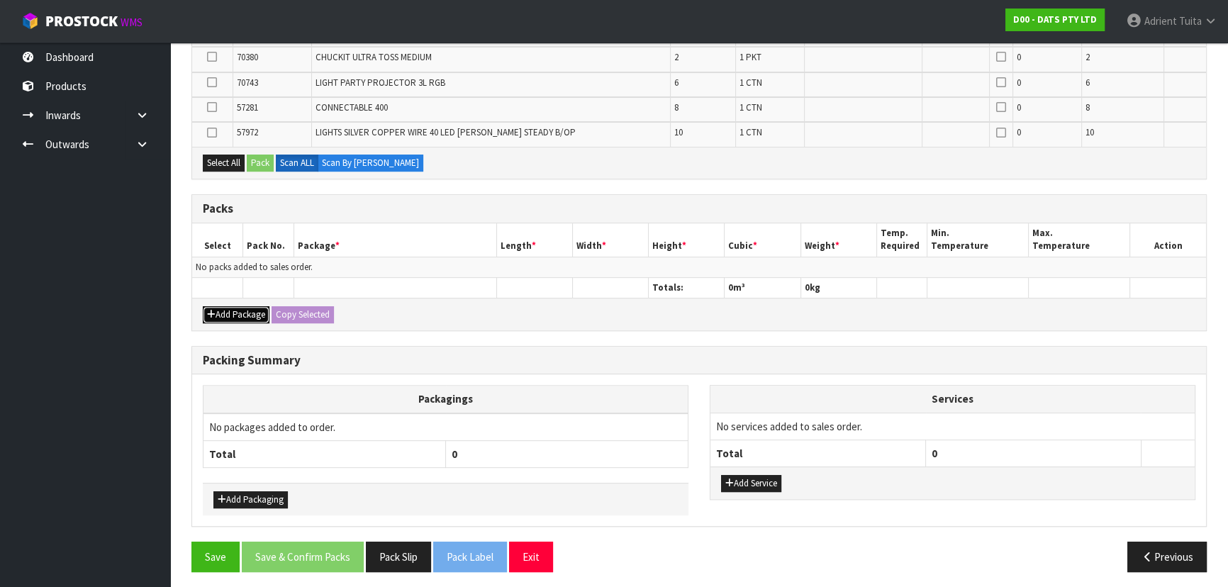
click at [248, 308] on button "Add Package" at bounding box center [236, 314] width 67 height 17
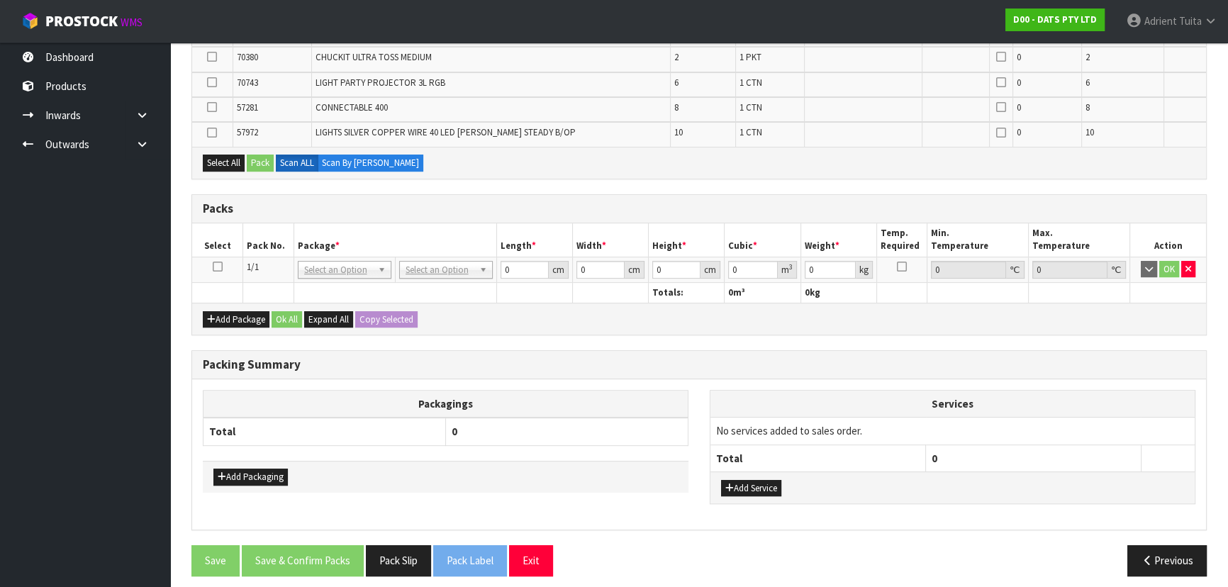
click at [221, 267] on icon at bounding box center [218, 267] width 10 height 1
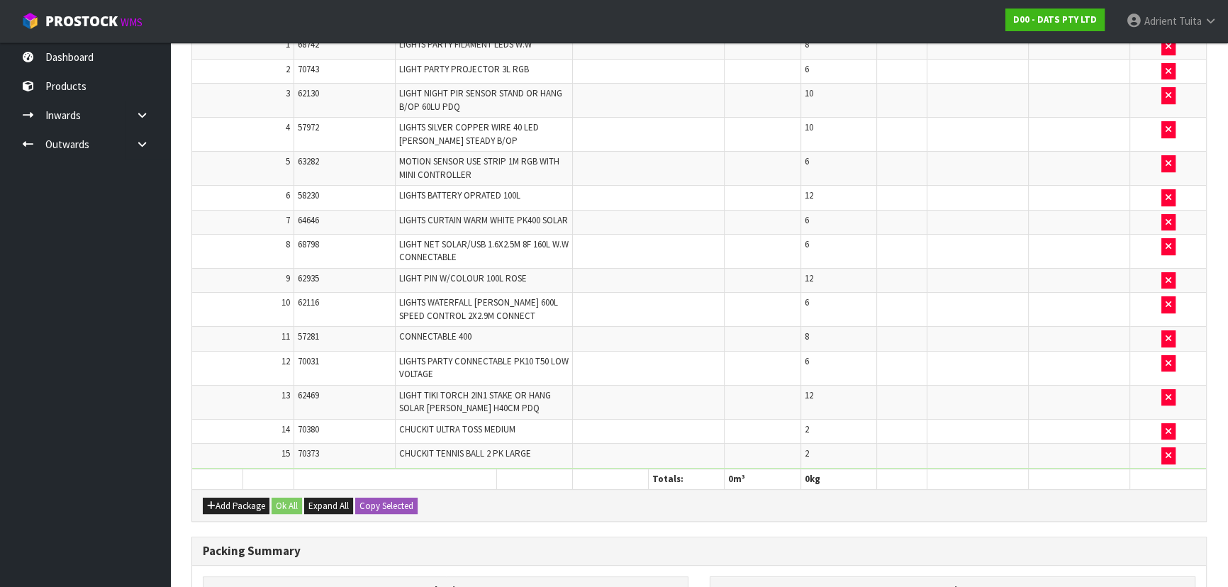
scroll to position [238, 0]
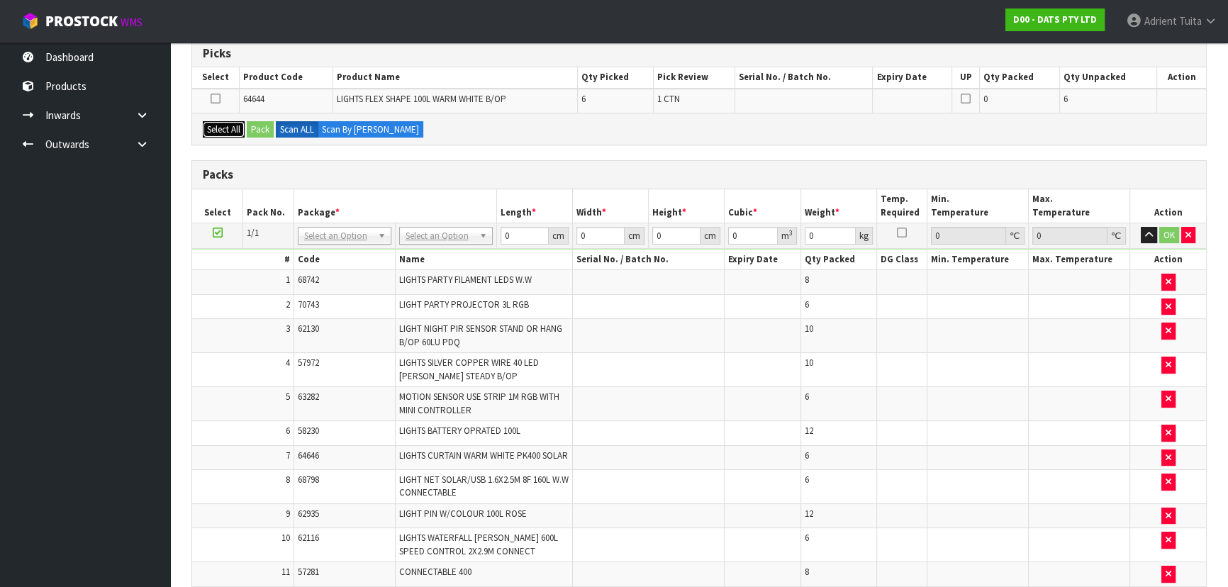
click at [235, 125] on button "Select All" at bounding box center [224, 129] width 42 height 17
click at [254, 128] on button "Pack" at bounding box center [260, 129] width 27 height 17
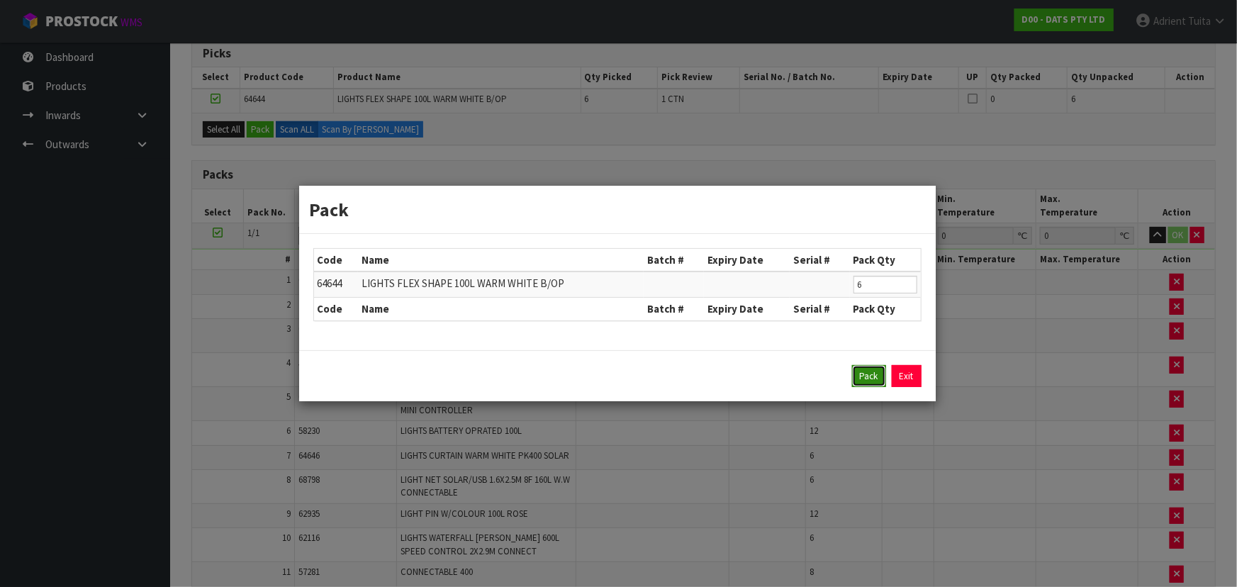
drag, startPoint x: 870, startPoint y: 382, endPoint x: 715, endPoint y: 325, distance: 164.6
click at [649, 381] on button "Pack" at bounding box center [869, 376] width 34 height 23
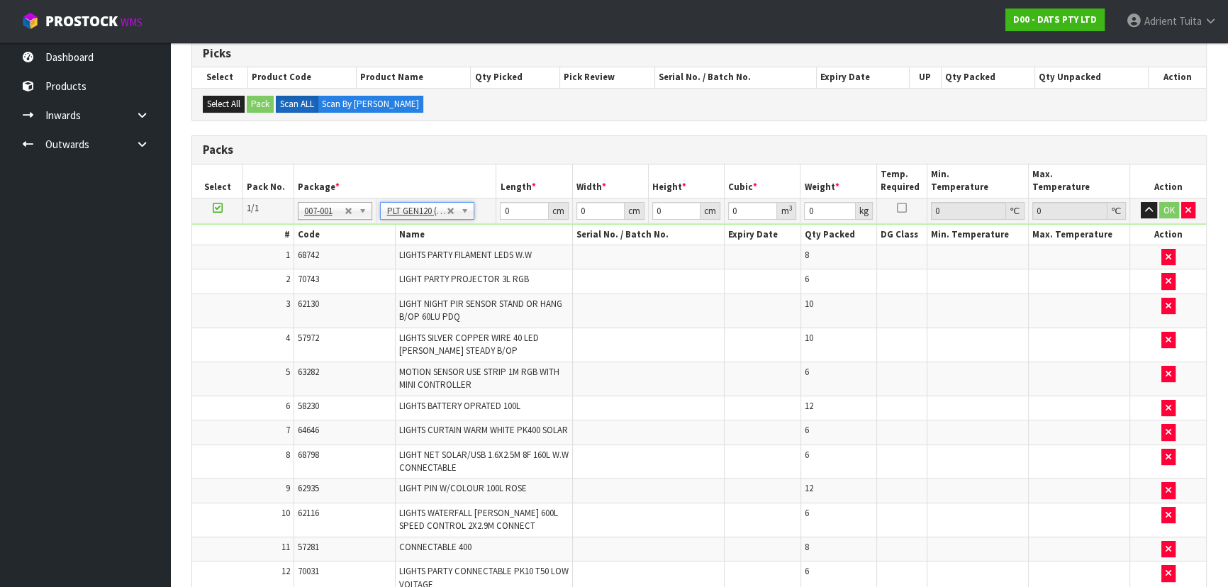
type input "120"
type input "100"
type input "58.57"
click at [518, 209] on input "120" at bounding box center [524, 211] width 48 height 18
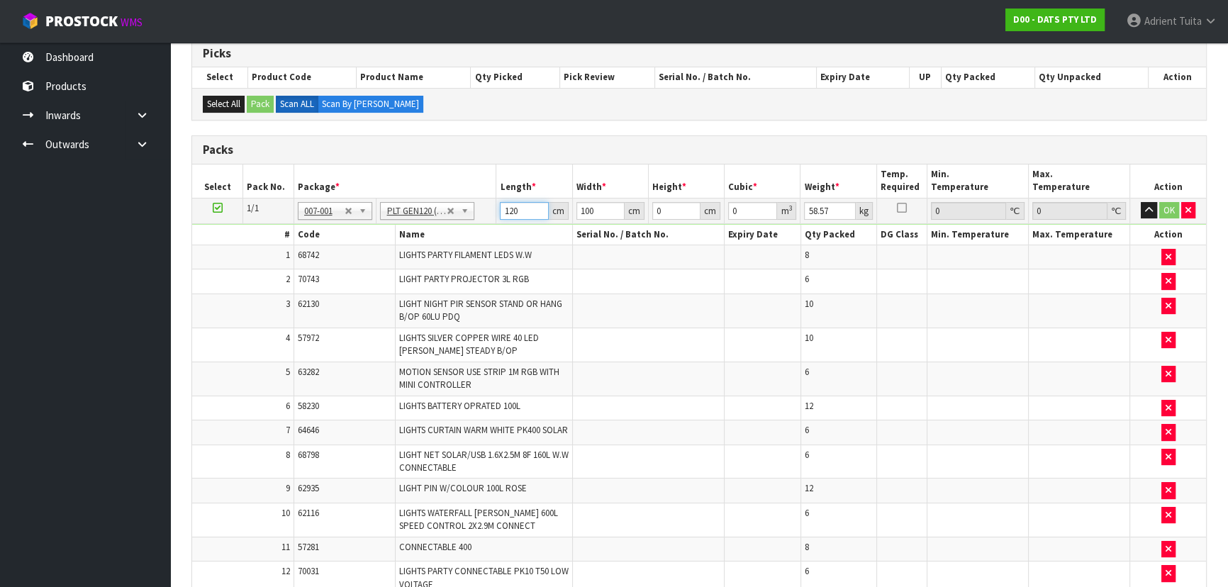
click at [518, 209] on input "120" at bounding box center [524, 211] width 48 height 18
type input "108"
type input "7"
type input "0.081648"
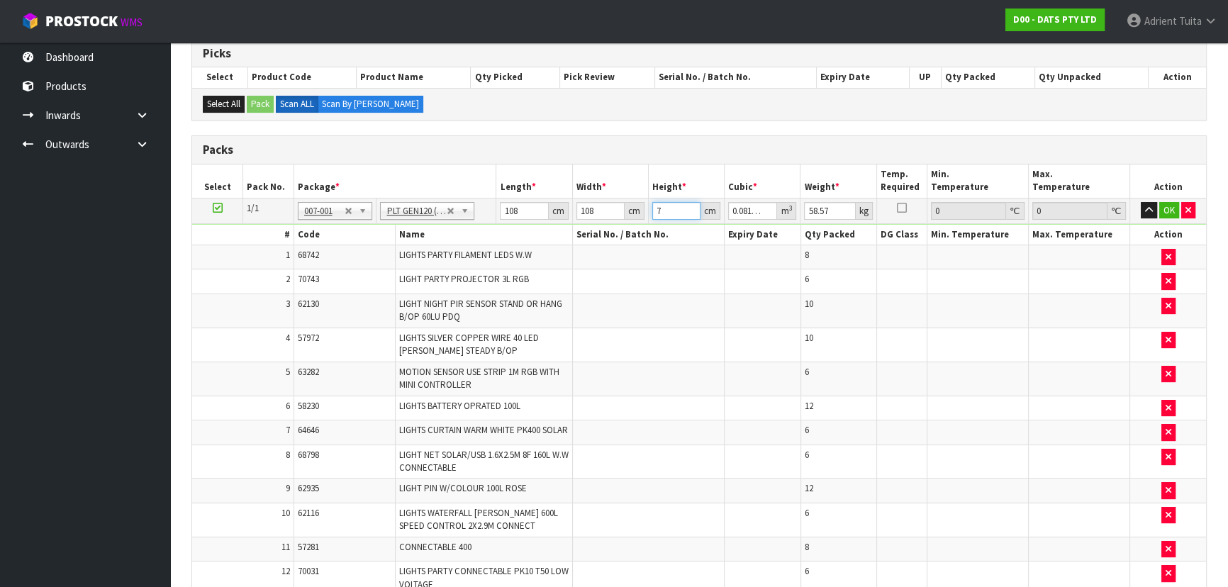
type input "73"
type input "0.851472"
type input "73"
type input "2"
type input "72"
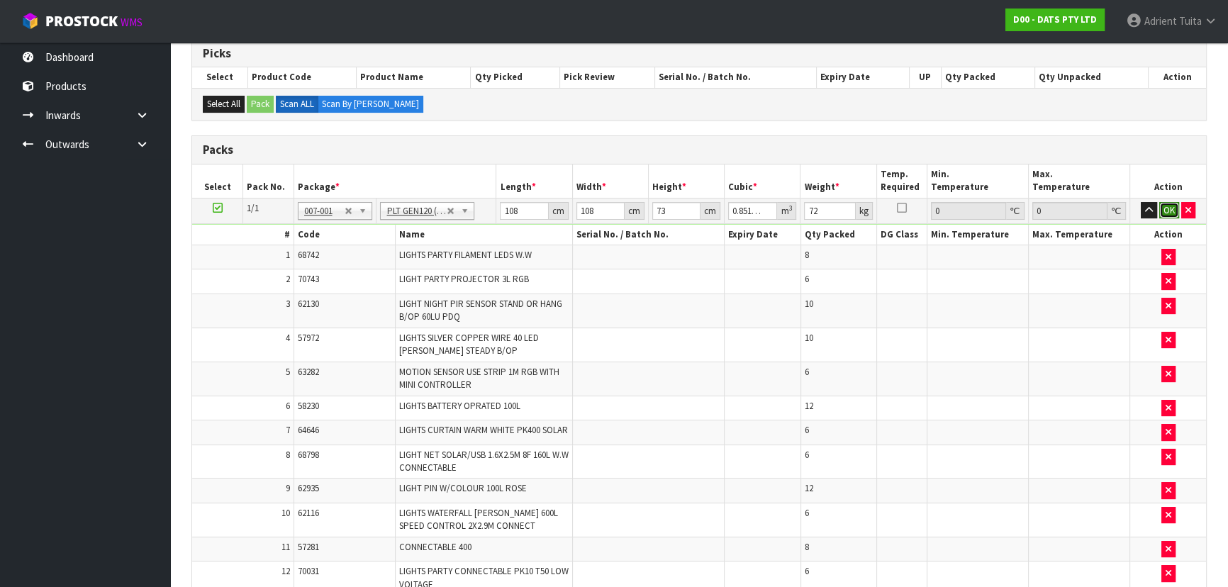
click at [649, 209] on button "OK" at bounding box center [1169, 210] width 20 height 17
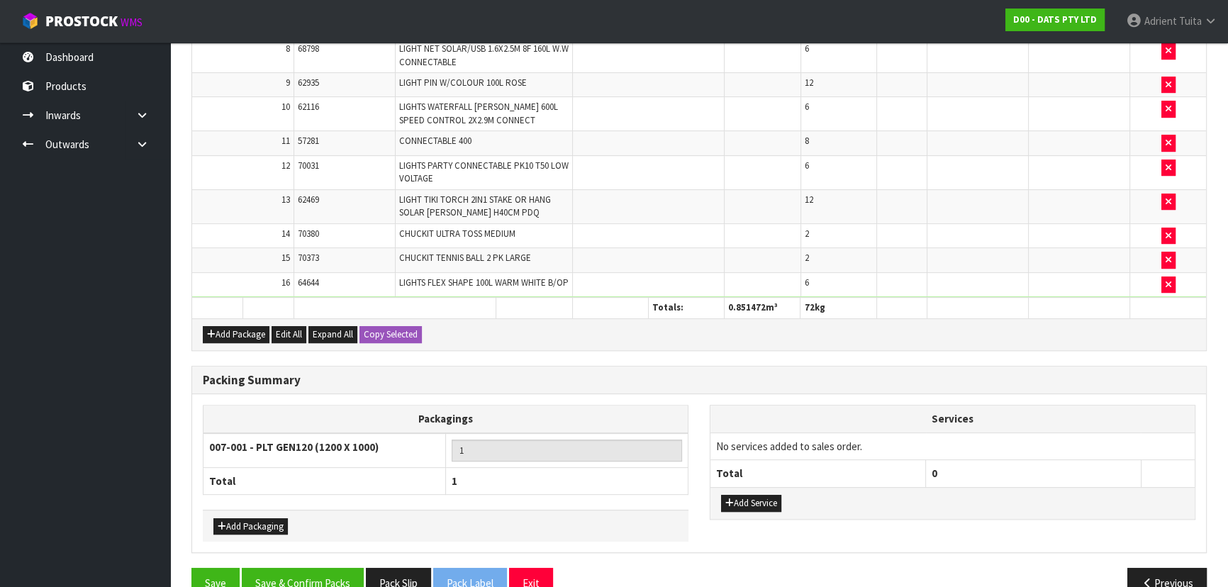
scroll to position [689, 0]
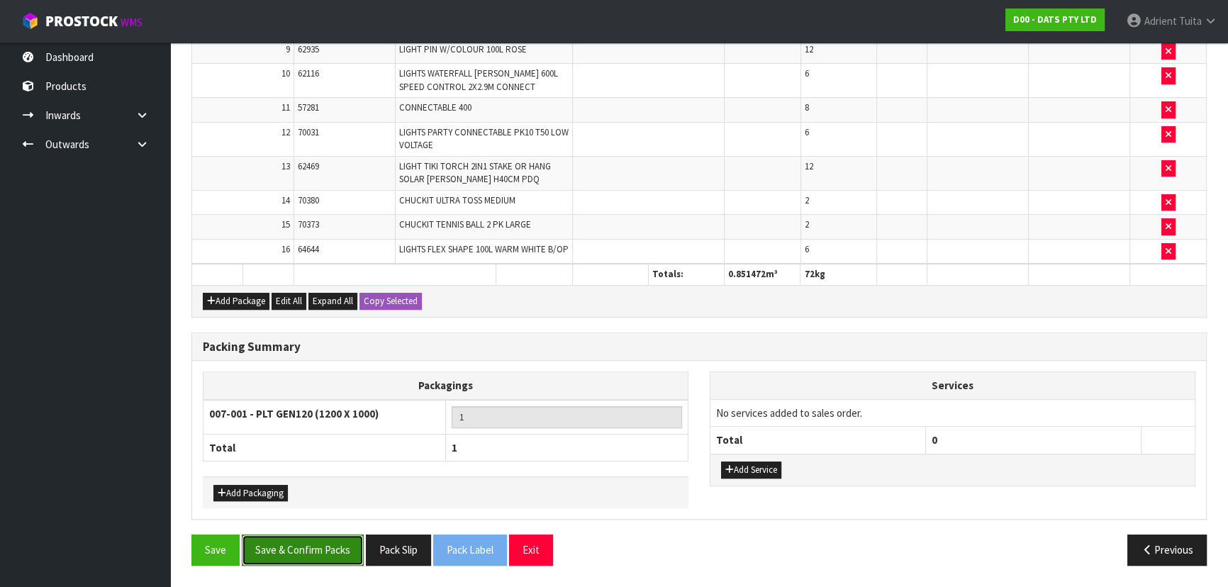
click at [351, 386] on button "Save & Confirm Packs" at bounding box center [303, 550] width 122 height 30
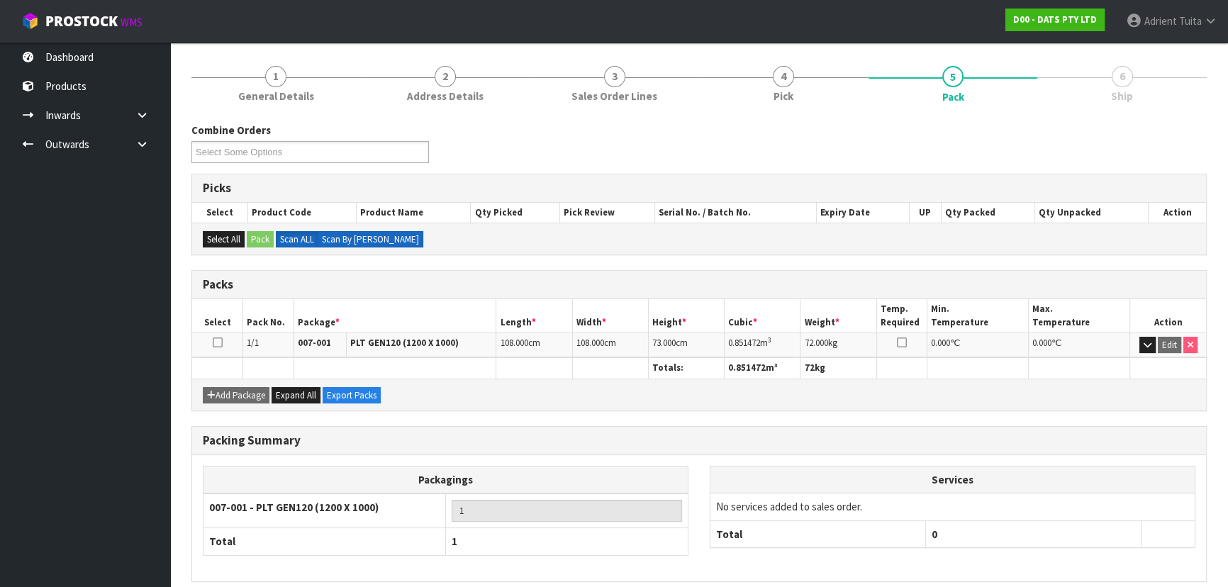
scroll to position [213, 0]
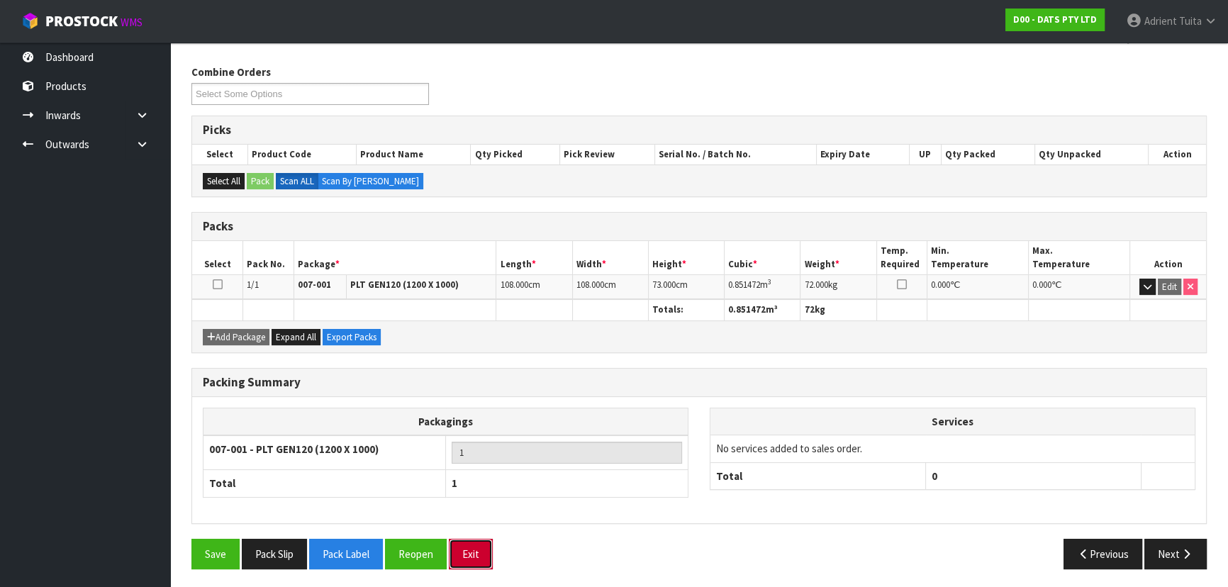
click at [459, 386] on button "Exit" at bounding box center [471, 554] width 44 height 30
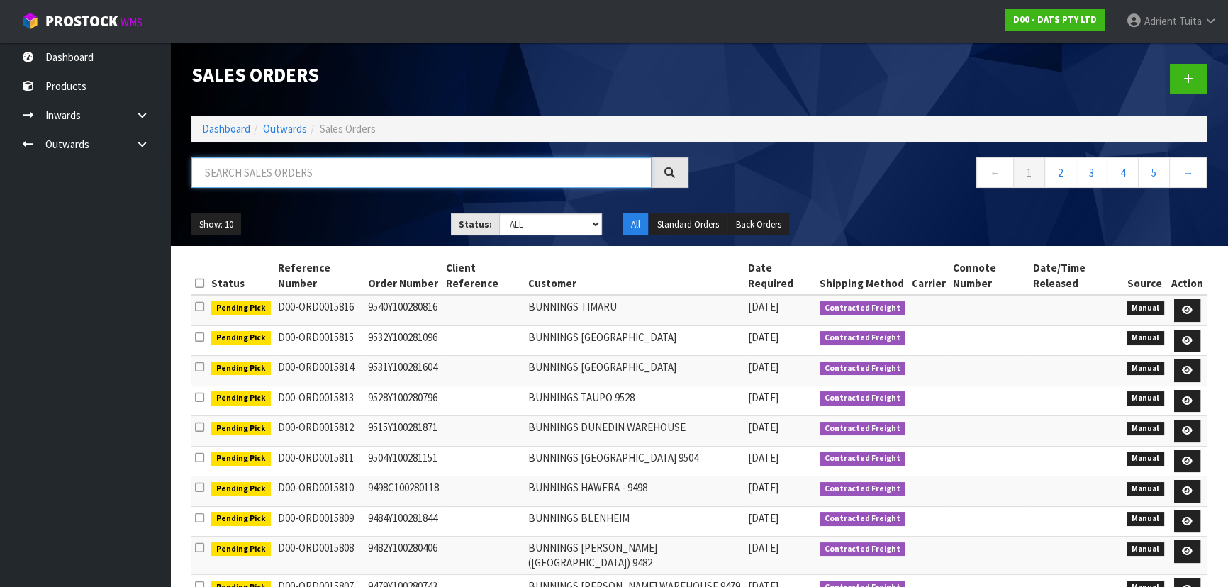
click at [437, 172] on input "text" at bounding box center [421, 172] width 460 height 30
type input "2428"
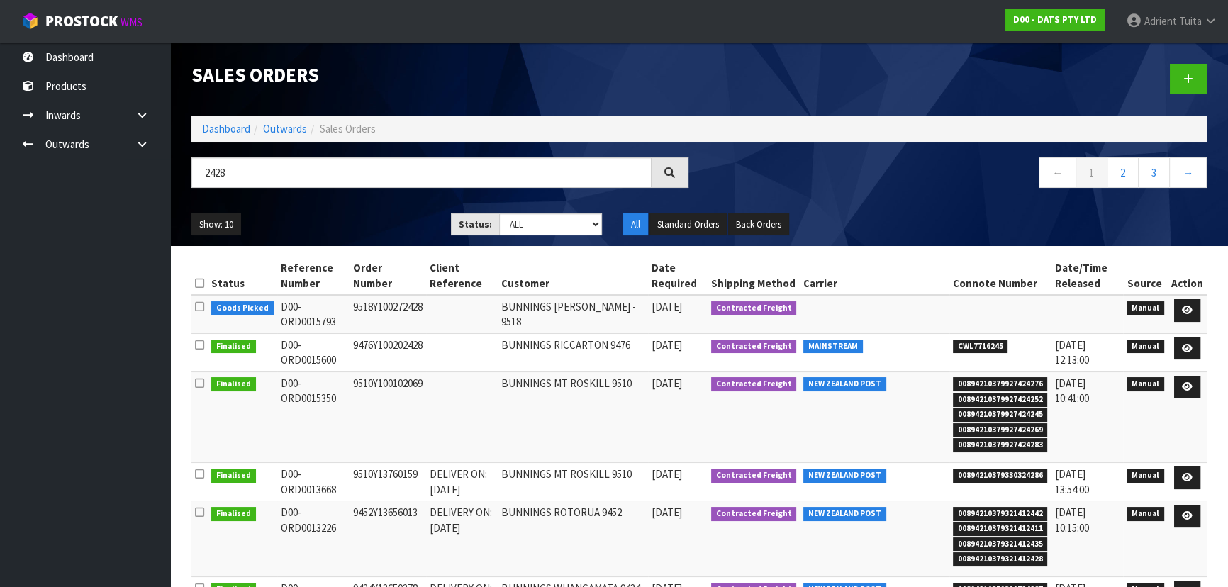
click at [649, 305] on td at bounding box center [1187, 314] width 39 height 38
click at [649, 306] on icon at bounding box center [1187, 310] width 11 height 9
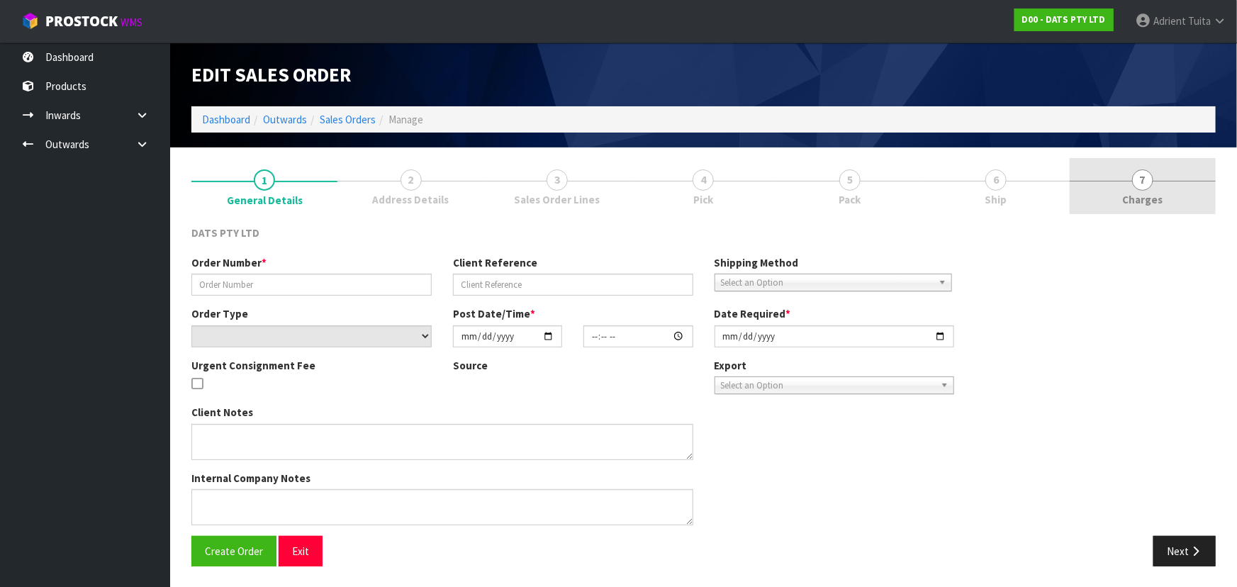
type input "9518Y100272428"
select select "number:0"
type input "[DATE]"
type input "08:55:00.000"
type input "[DATE]"
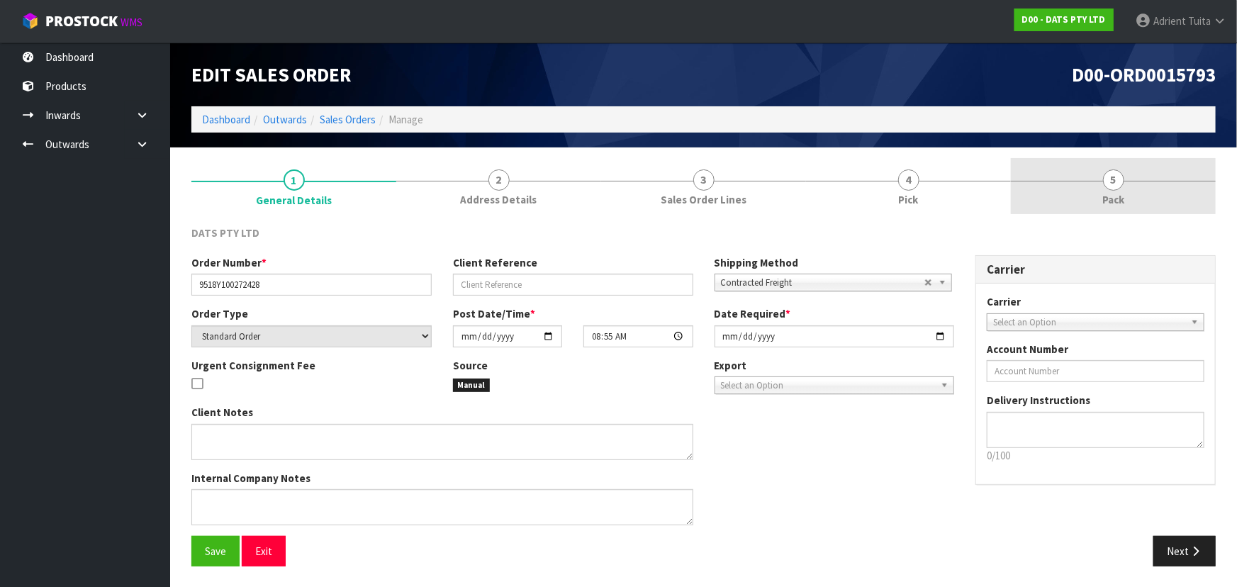
click at [649, 195] on link "5 Pack" at bounding box center [1113, 186] width 205 height 56
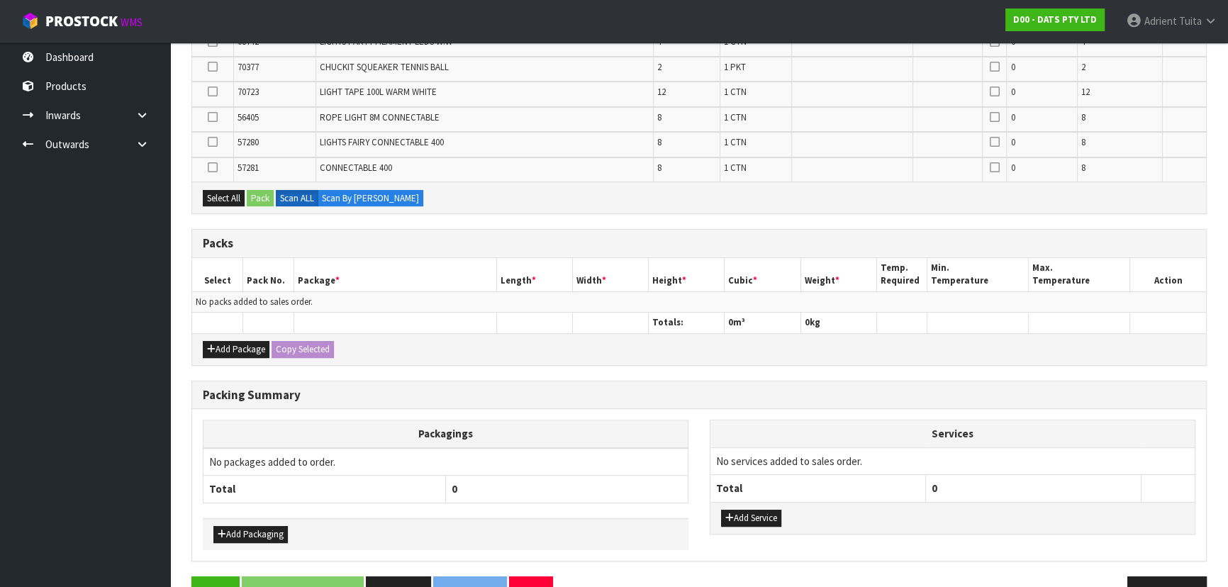
scroll to position [532, 0]
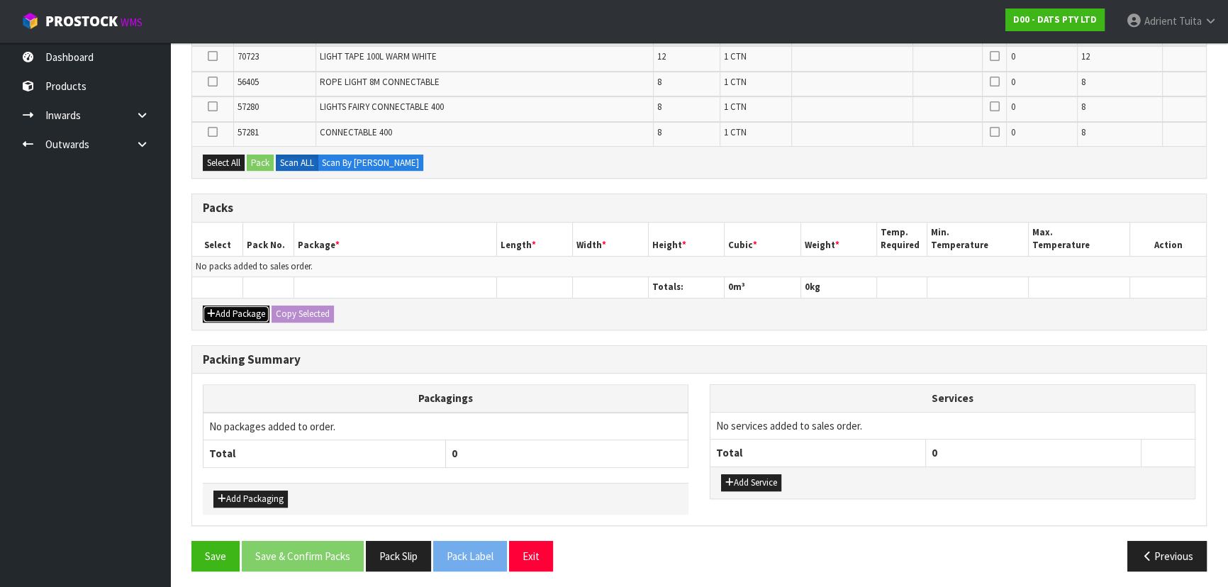
click at [213, 309] on icon "button" at bounding box center [211, 313] width 9 height 9
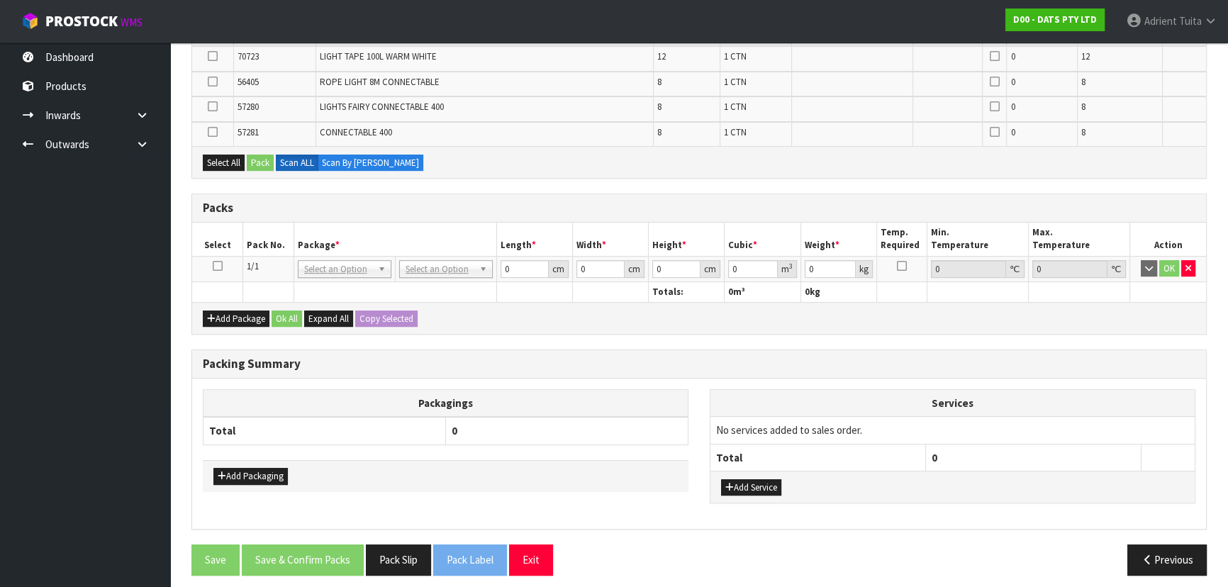
click at [214, 266] on icon at bounding box center [218, 266] width 10 height 1
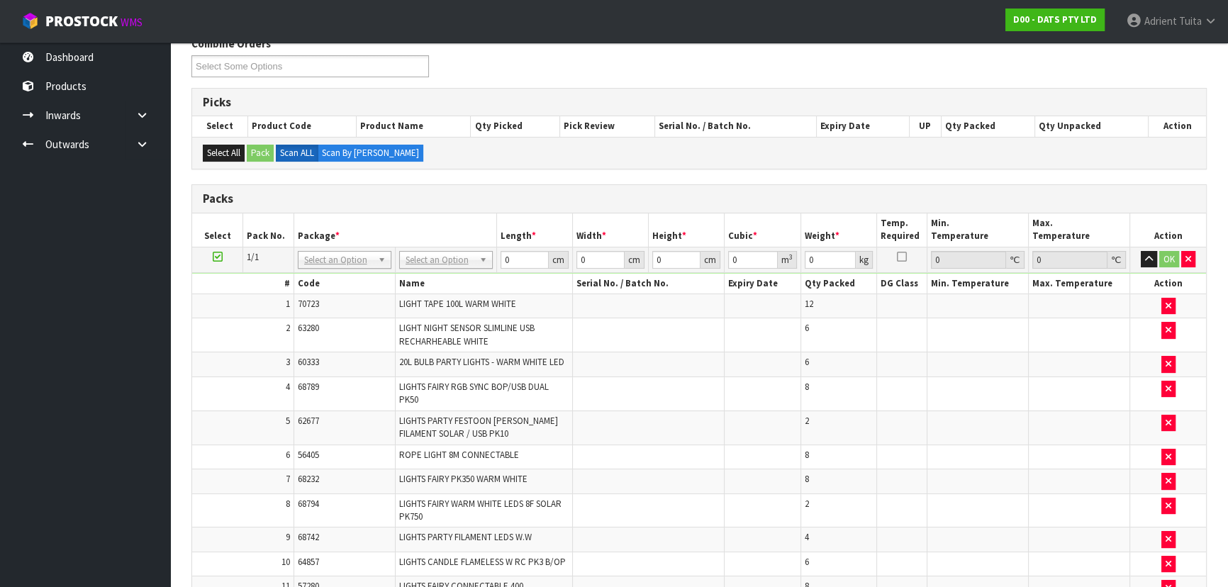
scroll to position [383, 0]
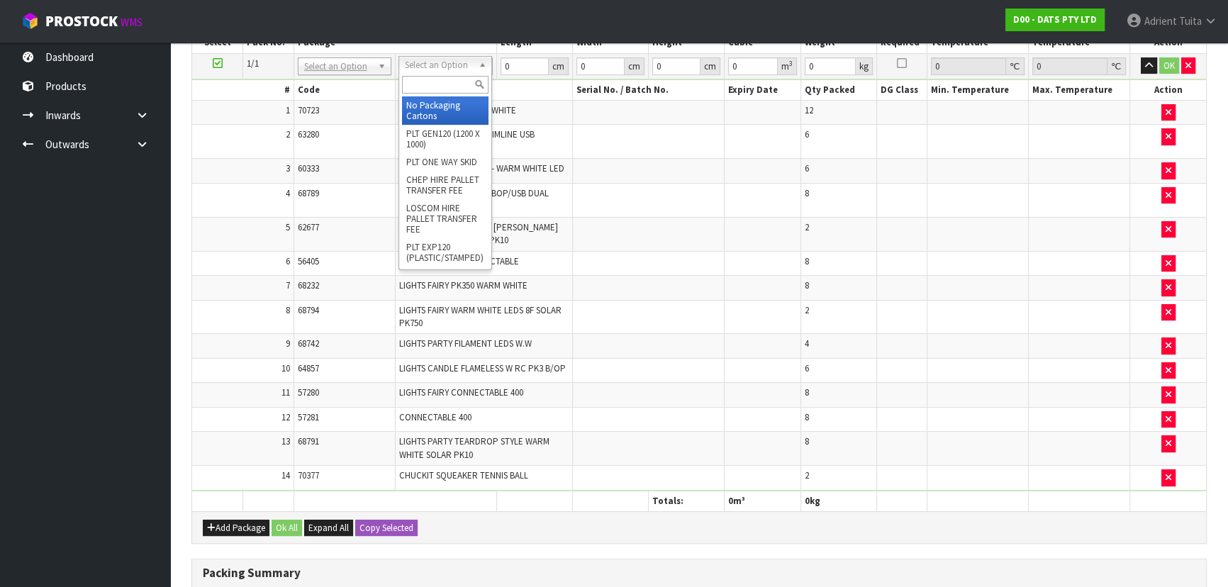
drag, startPoint x: 459, startPoint y: 62, endPoint x: 450, endPoint y: 62, distance: 8.5
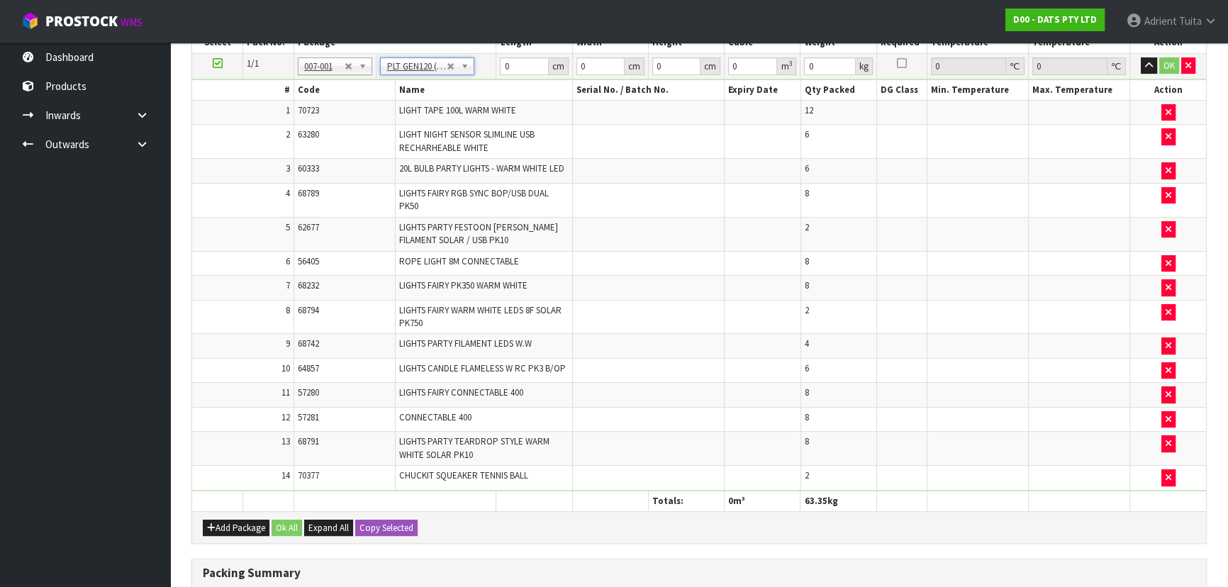
type input "120"
type input "100"
type input "63.35"
click at [503, 66] on input "120" at bounding box center [524, 66] width 48 height 18
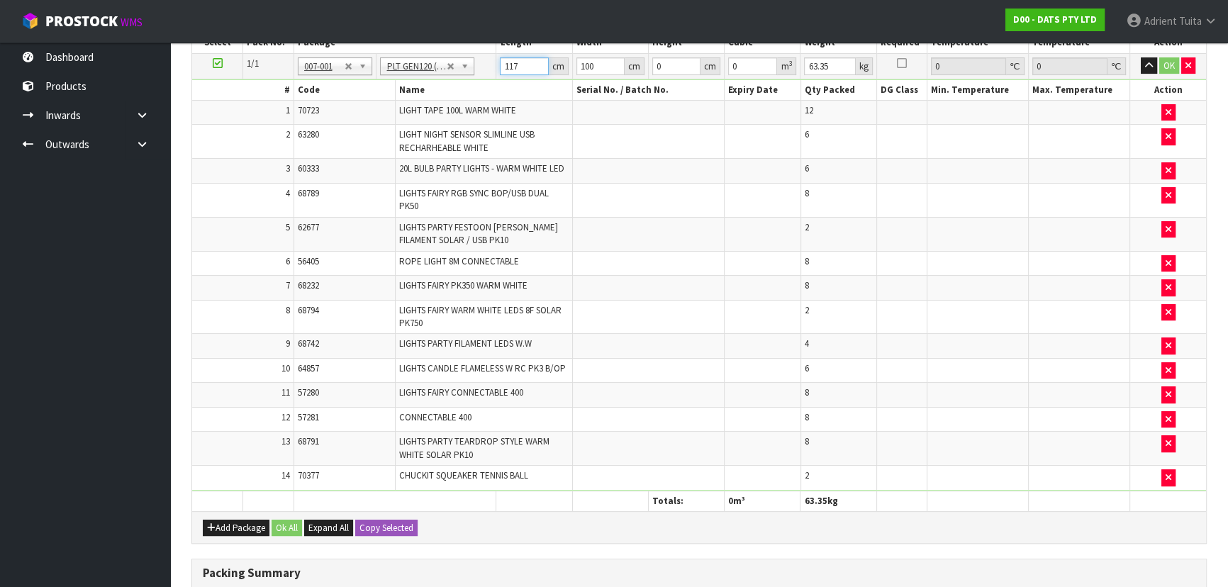
type input "117"
type input "111"
type input "6"
type input "0.077922"
type input "61"
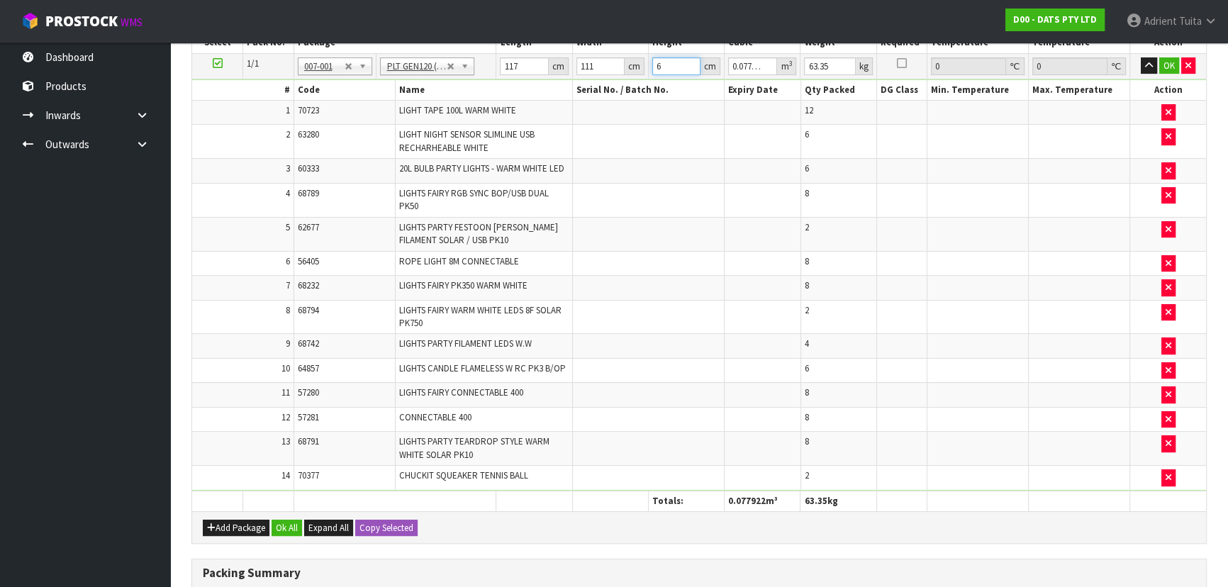
type input "0.792207"
type input "61"
type input "78"
click at [649, 64] on button "OK" at bounding box center [1169, 65] width 20 height 17
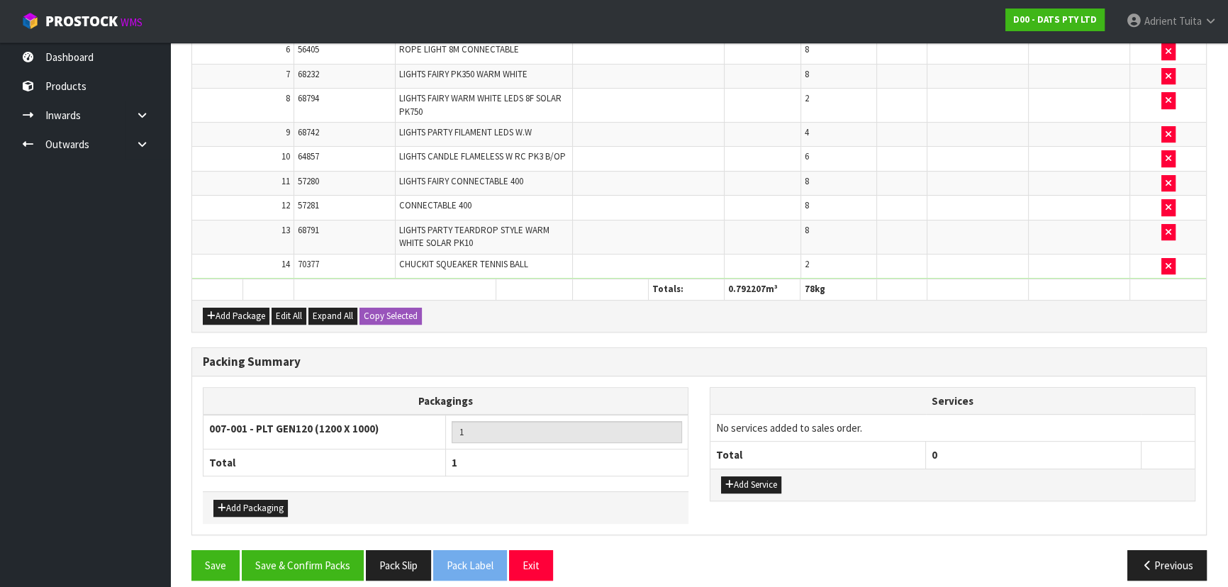
scroll to position [603, 0]
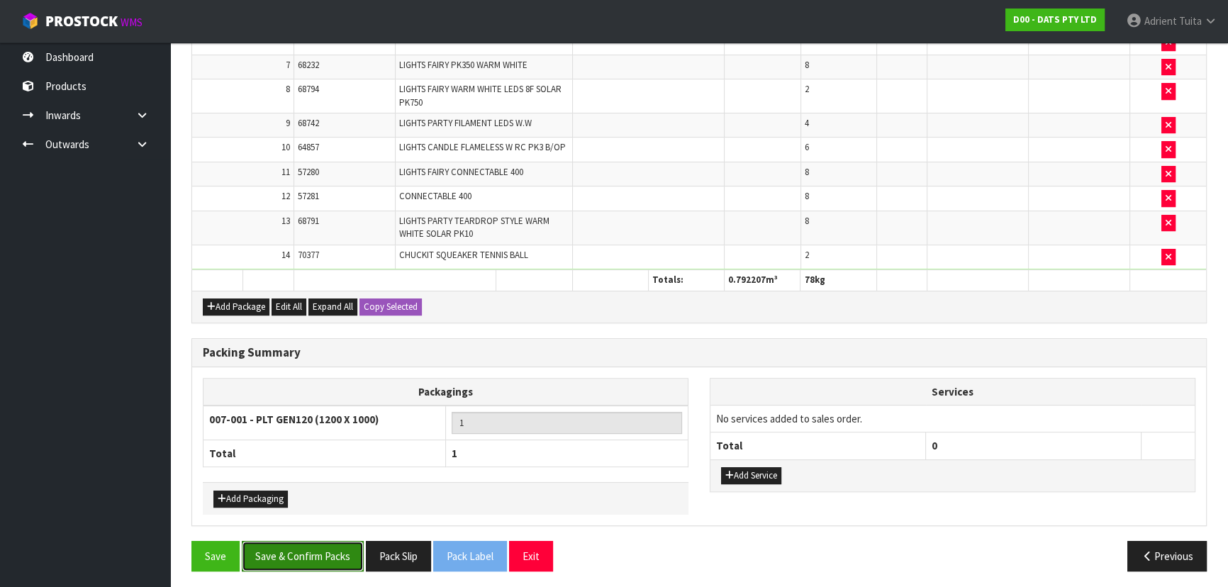
click at [289, 386] on button "Save & Confirm Packs" at bounding box center [303, 556] width 122 height 30
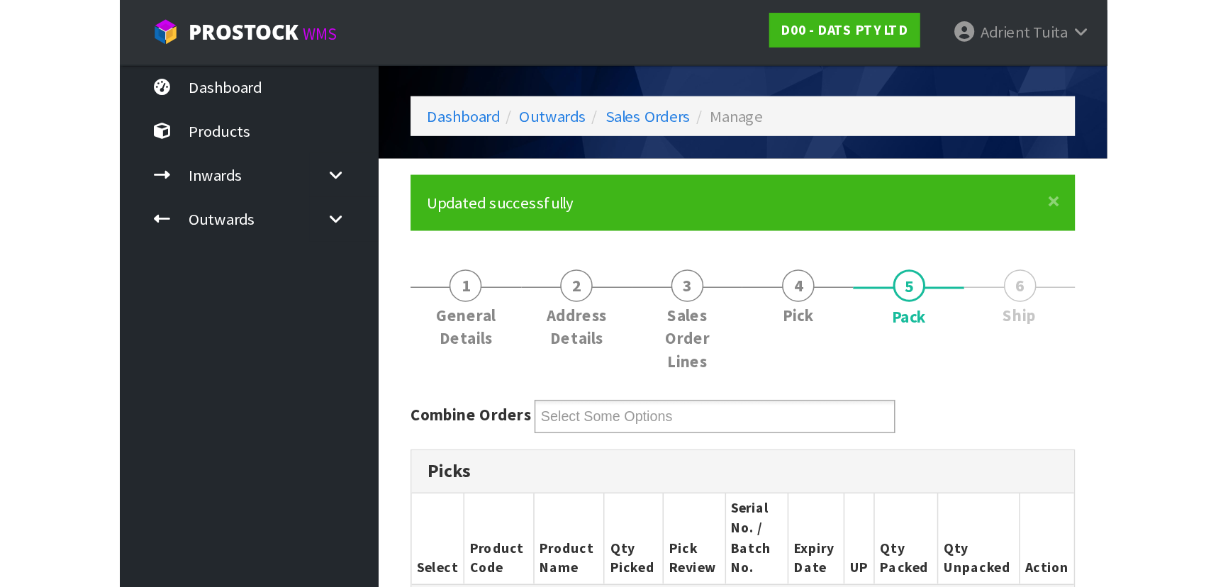
scroll to position [0, 0]
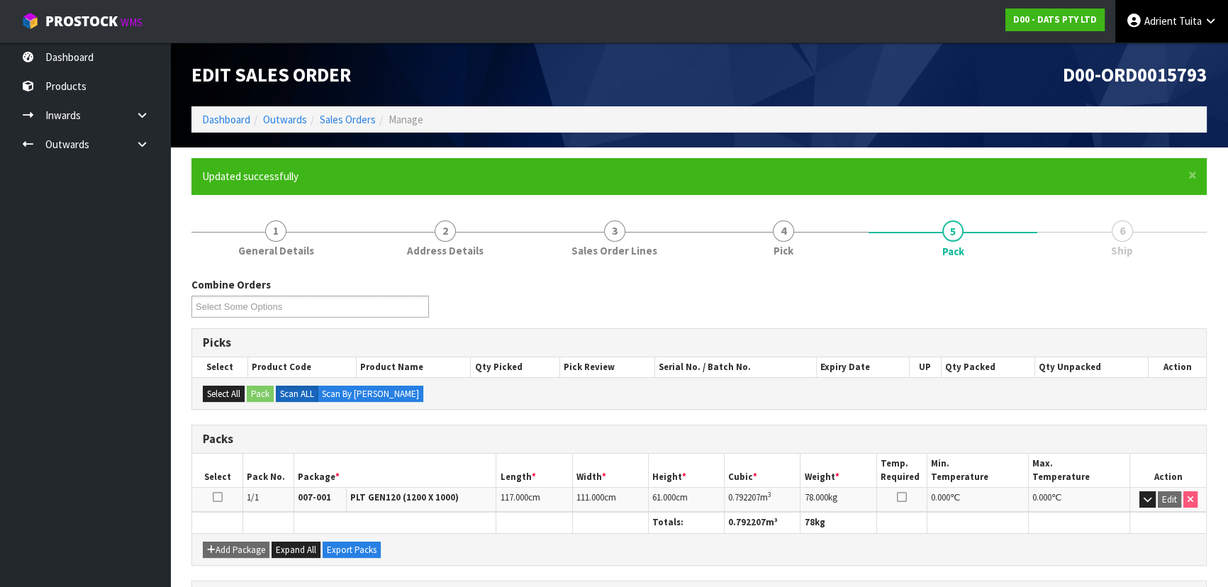
click at [649, 6] on link "[PERSON_NAME]" at bounding box center [1171, 21] width 113 height 43
click at [649, 50] on link "Logout" at bounding box center [1171, 56] width 112 height 19
